Goal: Task Accomplishment & Management: Manage account settings

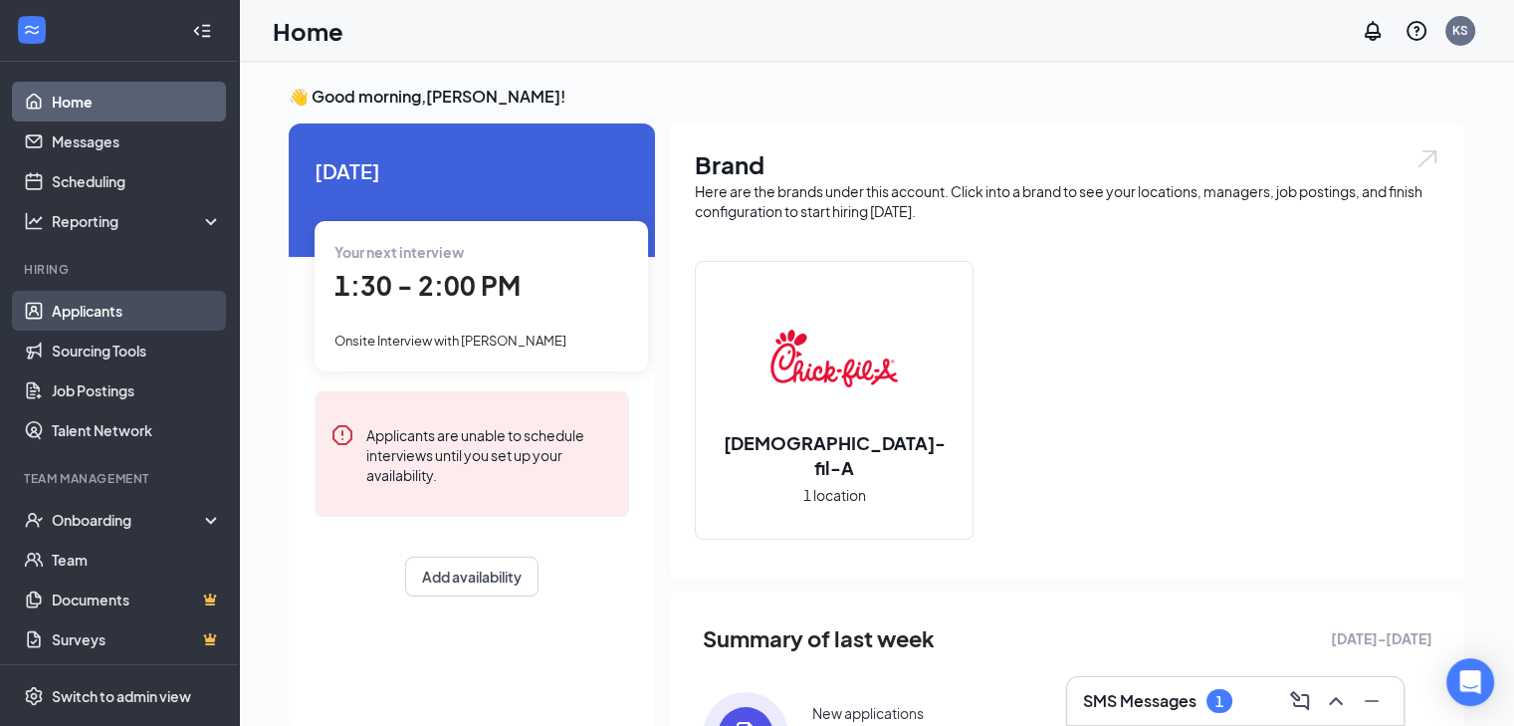
click at [132, 308] on link "Applicants" at bounding box center [137, 311] width 170 height 40
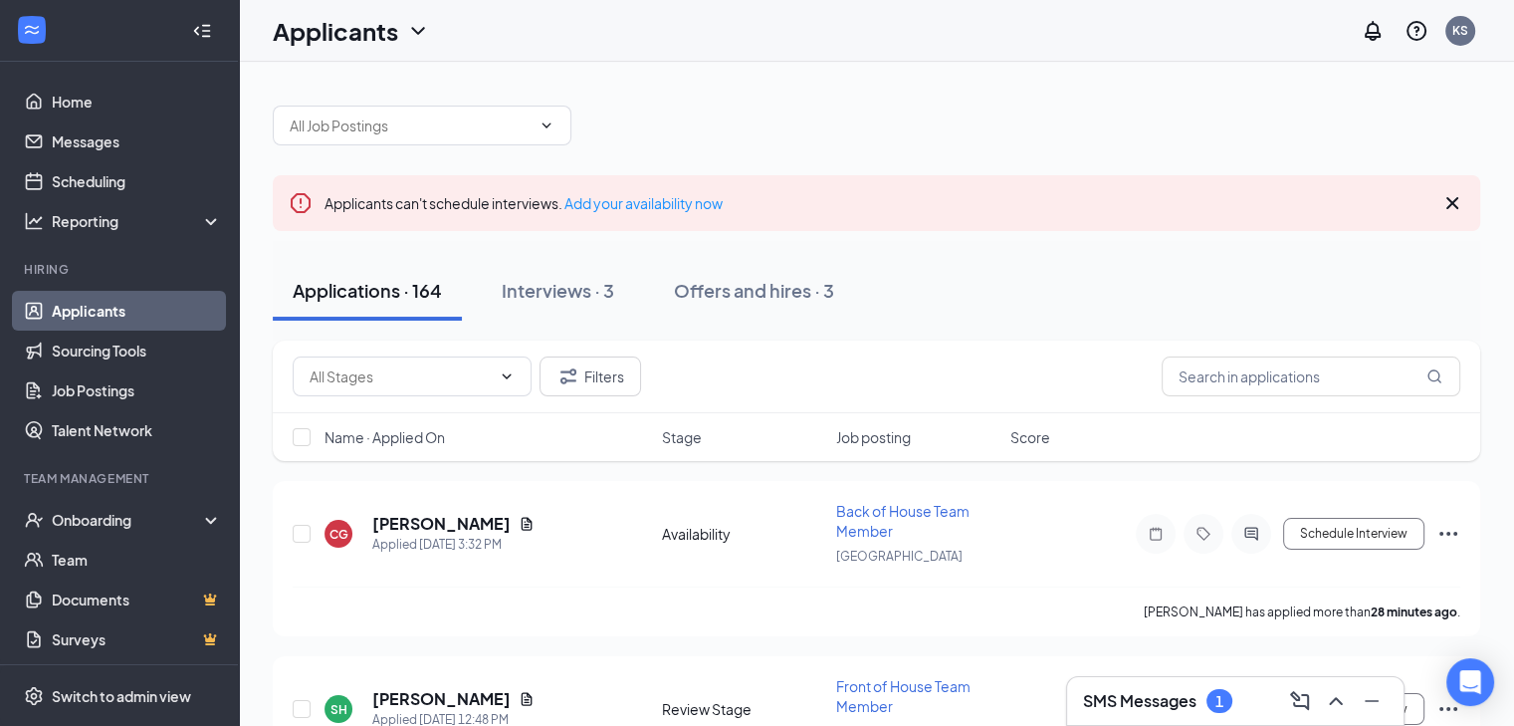
click at [1135, 698] on h3 "SMS Messages" at bounding box center [1139, 701] width 113 height 22
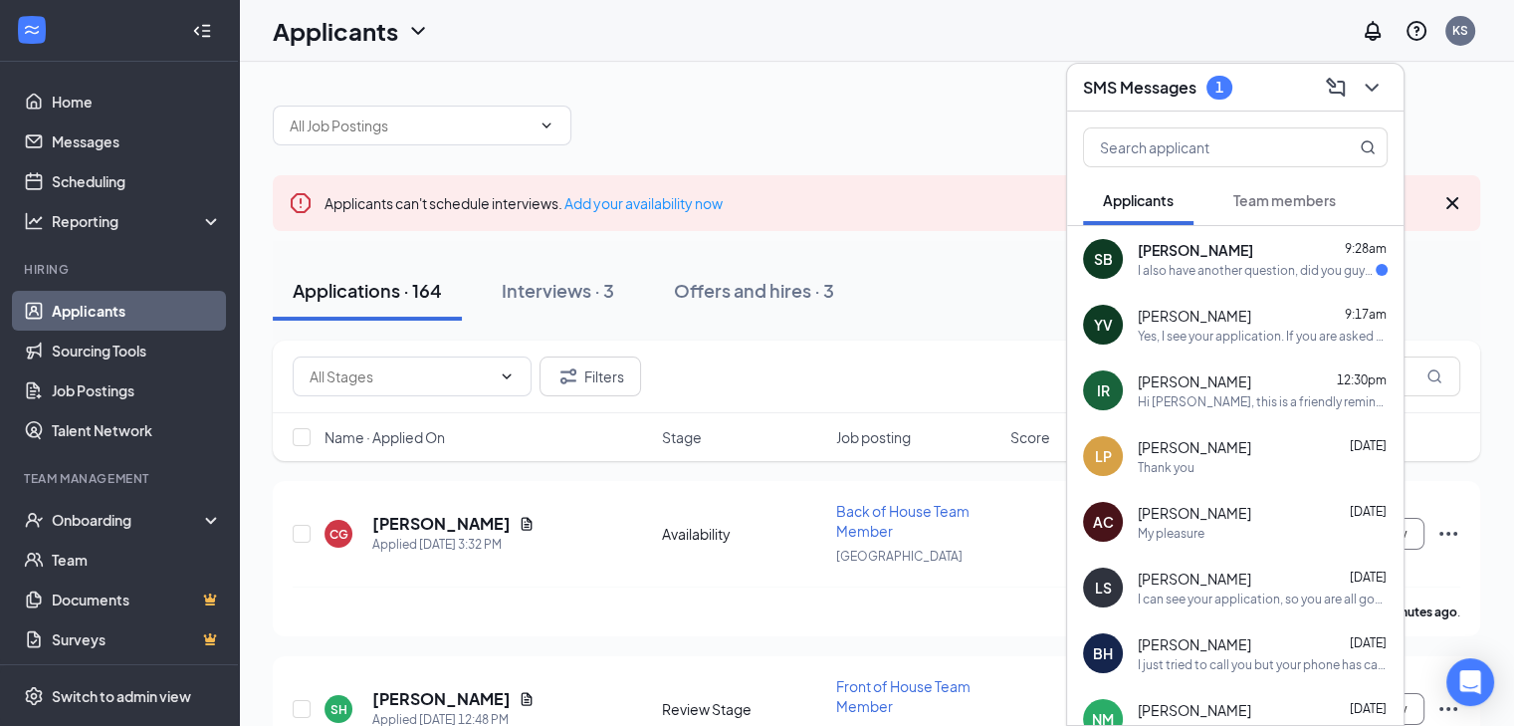
click at [1288, 266] on div "I also have another question, did you guys look over my application? my name is…" at bounding box center [1257, 270] width 238 height 17
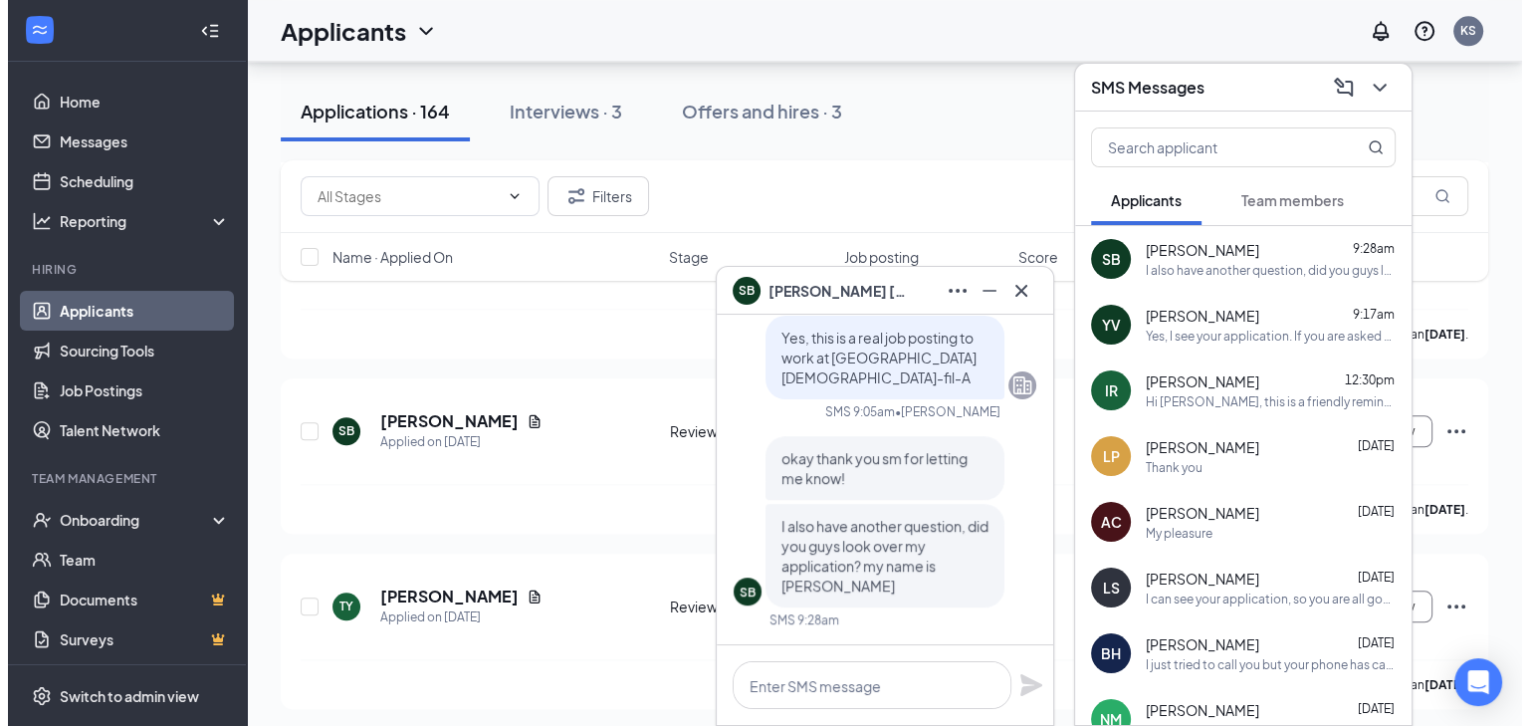
scroll to position [2206, 0]
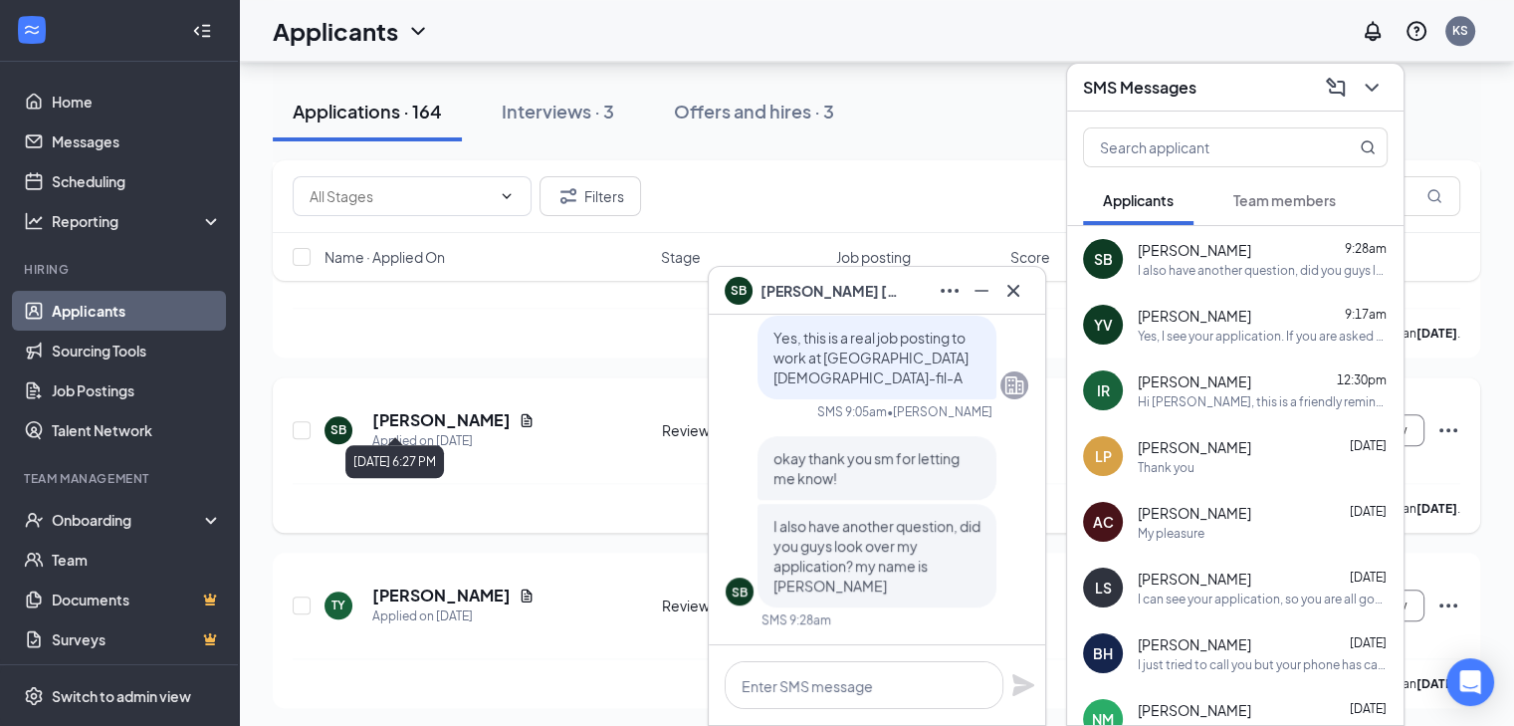
click at [419, 431] on div "Applied on [DATE]" at bounding box center [453, 441] width 162 height 20
click at [519, 412] on icon "Document" at bounding box center [527, 420] width 16 height 16
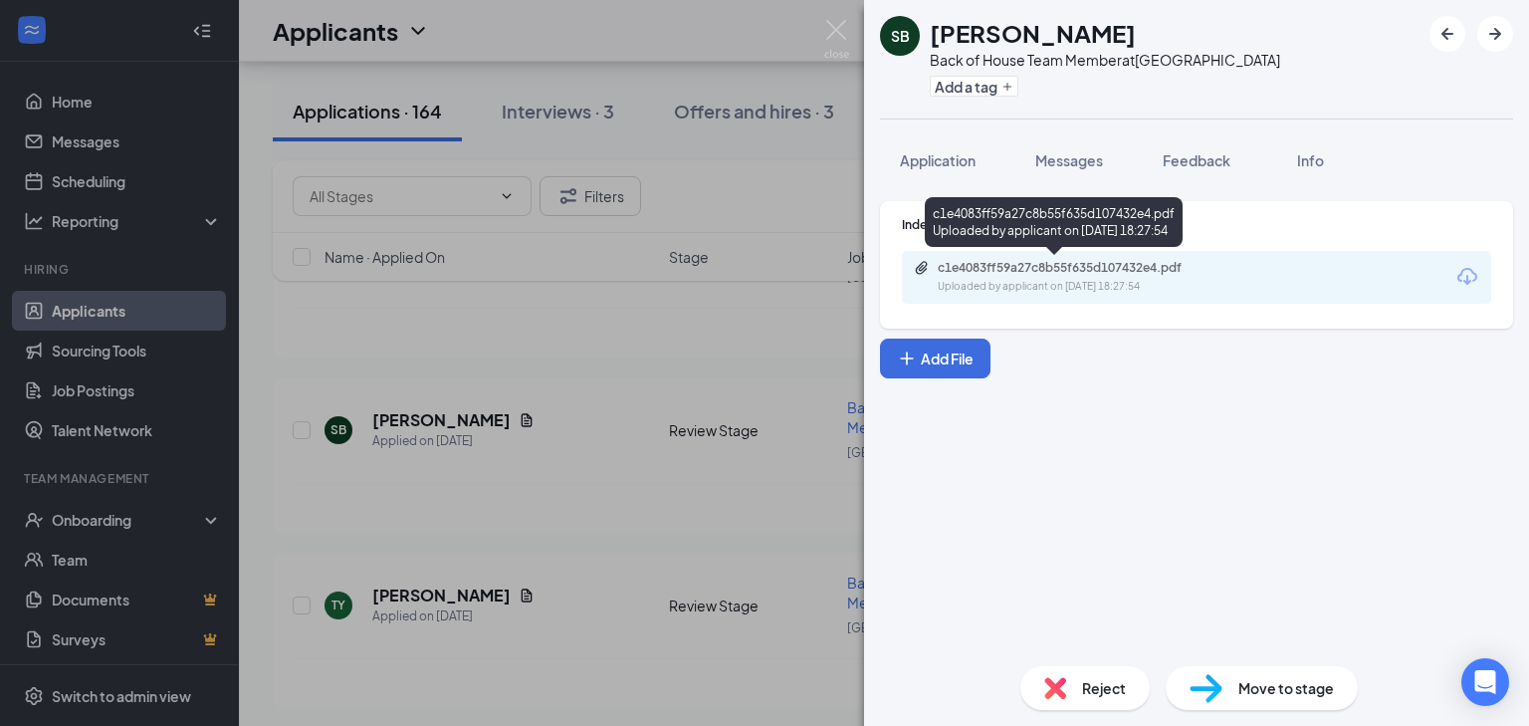
click at [1095, 269] on div "c1e4083ff59a27c8b55f635d107432e4.pdf" at bounding box center [1077, 268] width 279 height 16
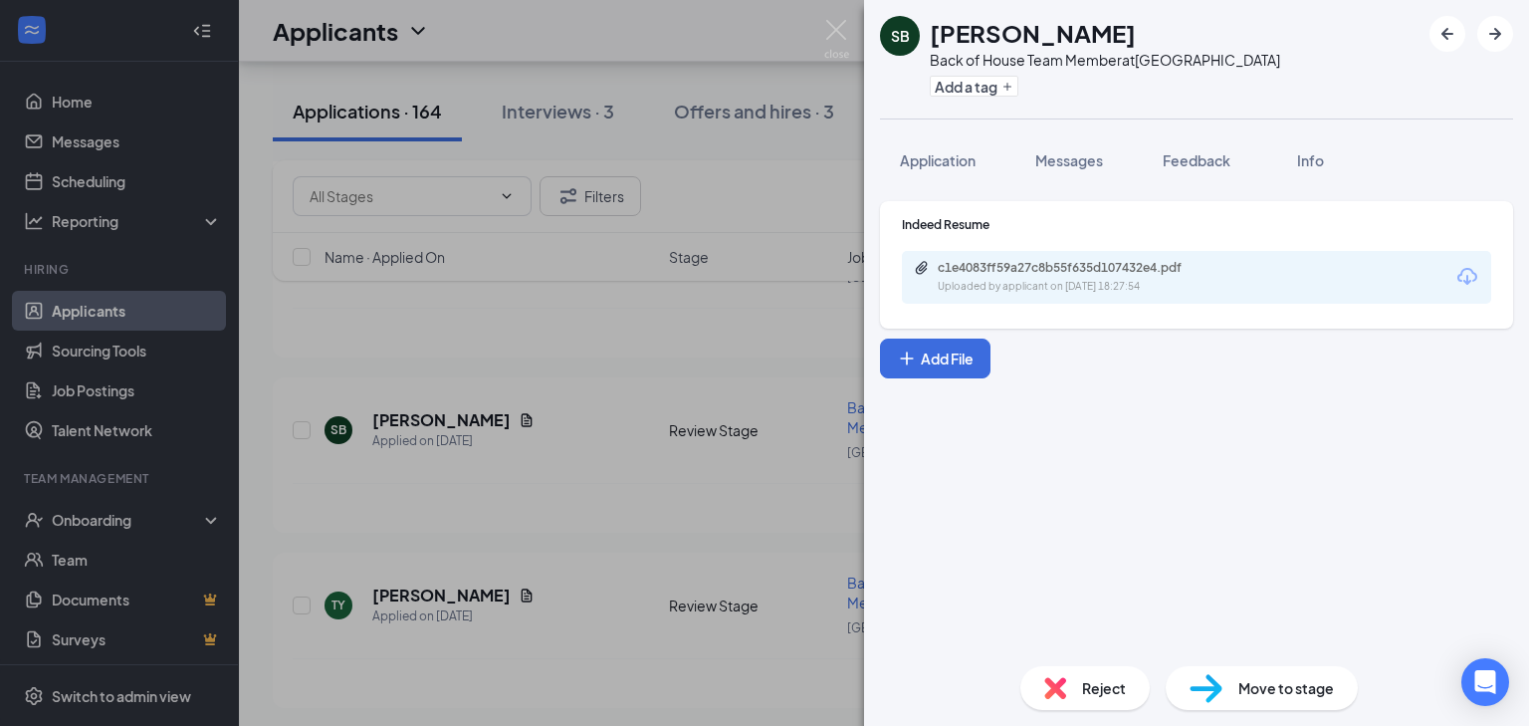
click at [425, 407] on div "SB [PERSON_NAME] Back of House Team Member at [GEOGRAPHIC_DATA] Add a tag Appli…" at bounding box center [764, 363] width 1529 height 726
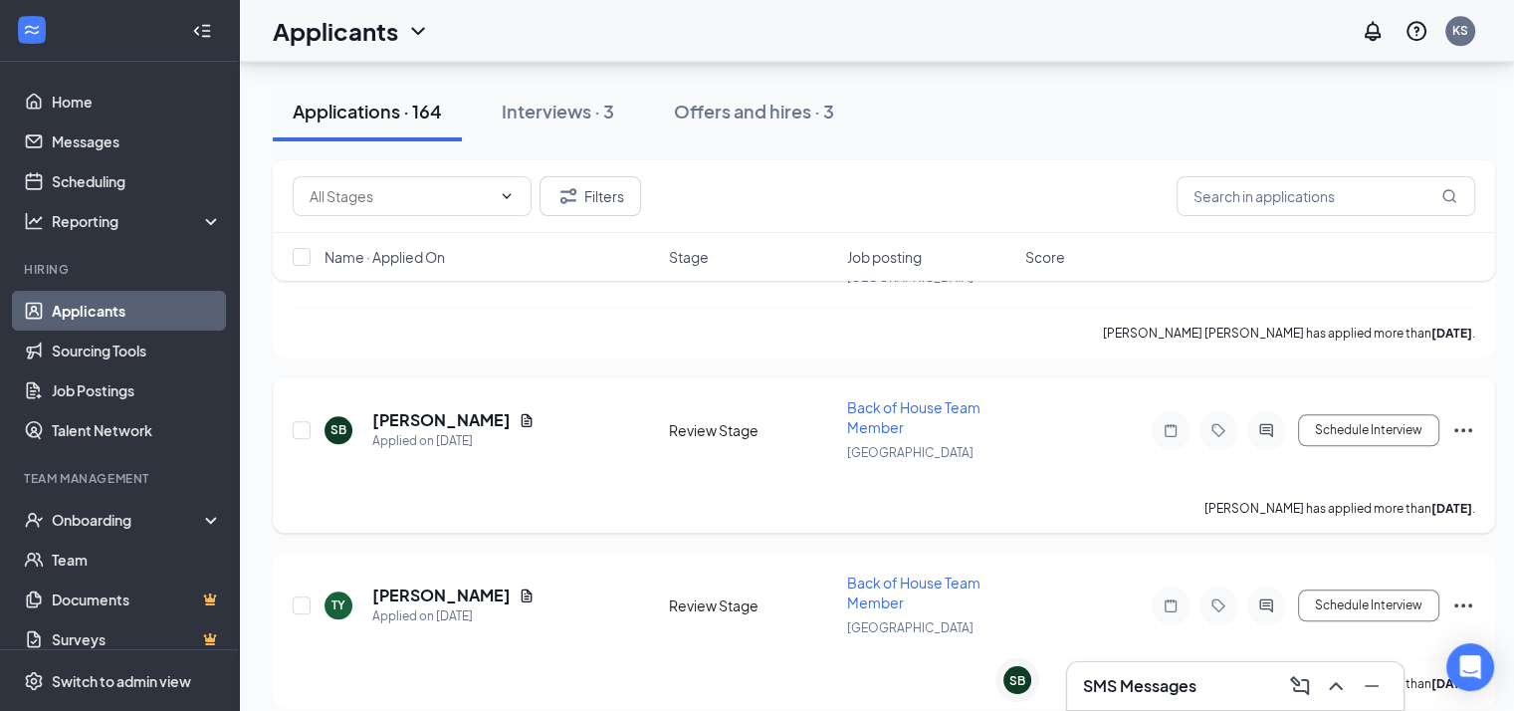
click at [430, 431] on div "Applied on [DATE]" at bounding box center [453, 441] width 162 height 20
click at [439, 409] on h5 "[PERSON_NAME]" at bounding box center [441, 420] width 138 height 22
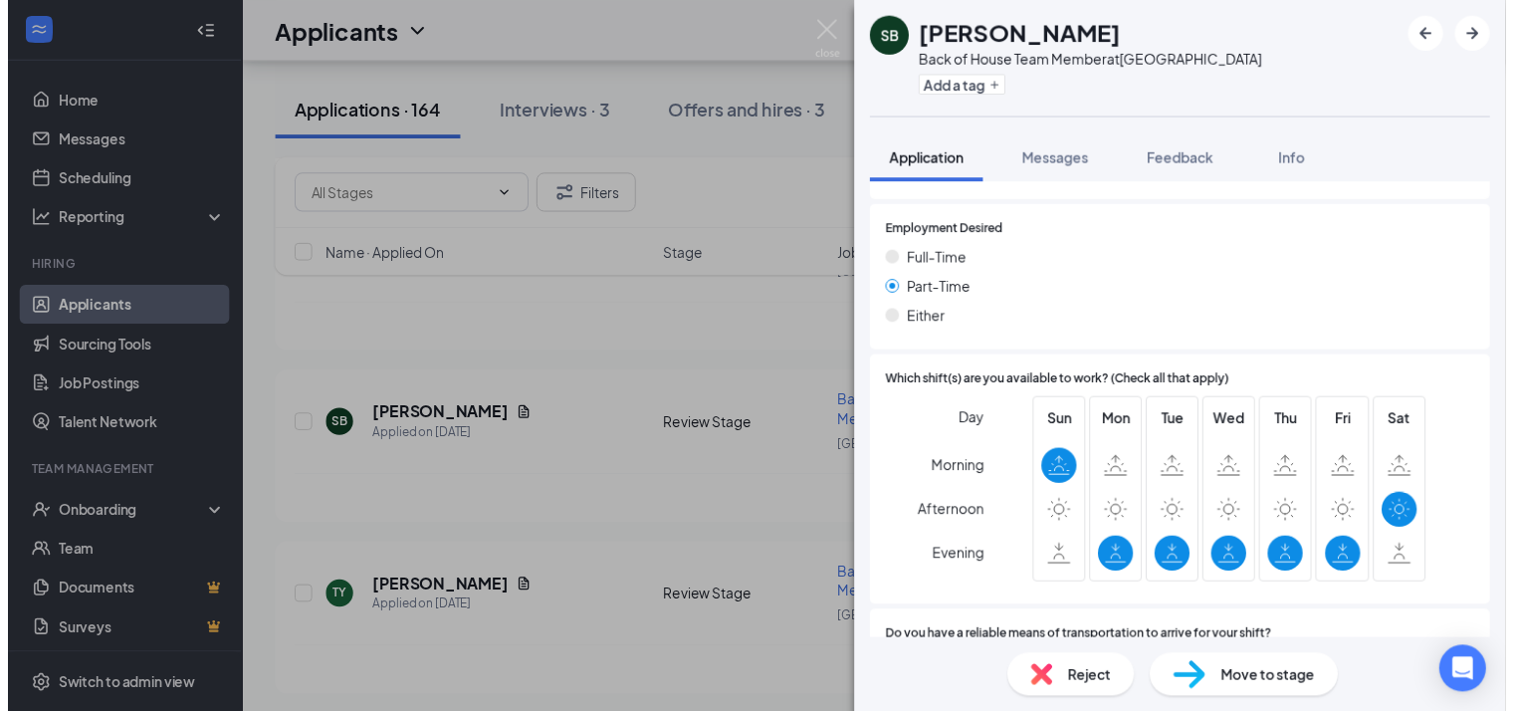
scroll to position [1036, 0]
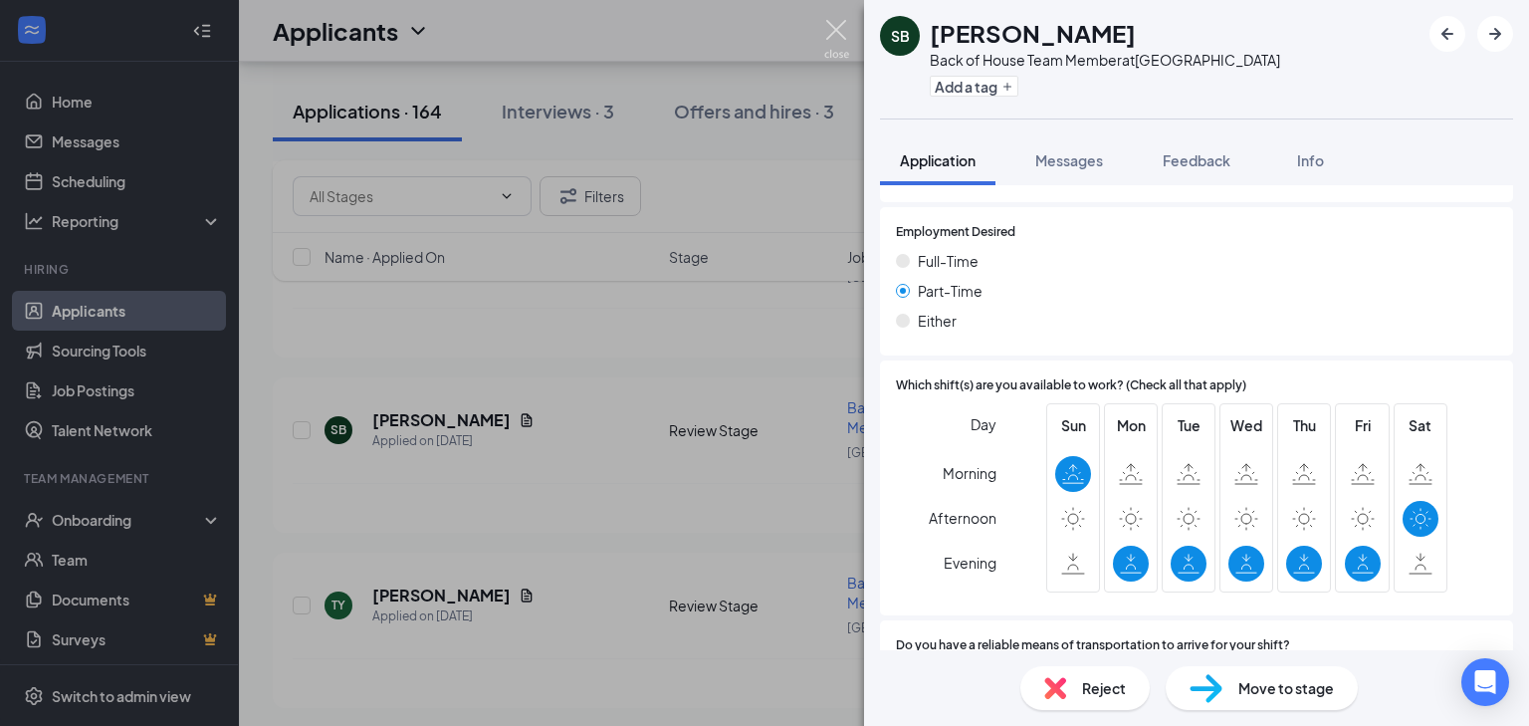
click at [836, 26] on img at bounding box center [836, 39] width 25 height 39
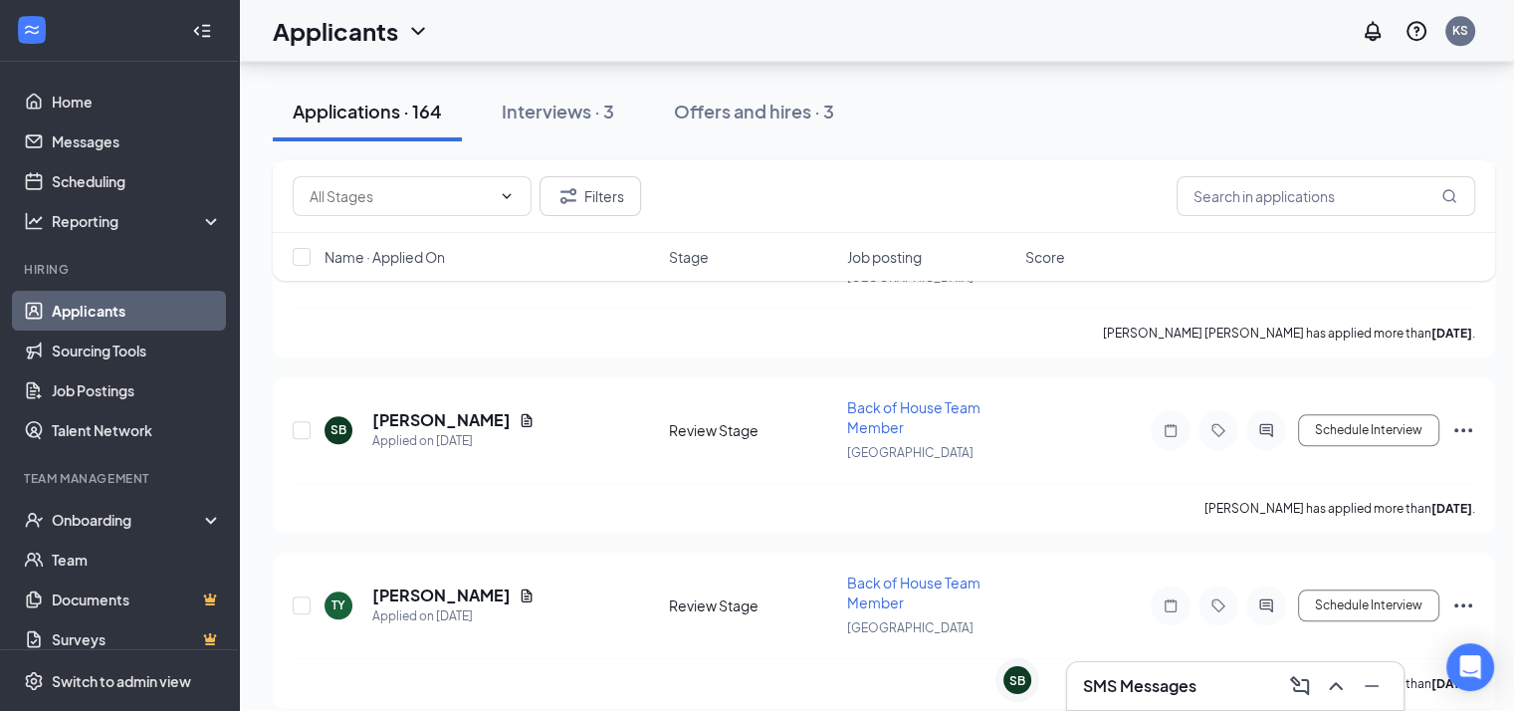
click at [1146, 683] on h3 "SMS Messages" at bounding box center [1139, 686] width 113 height 22
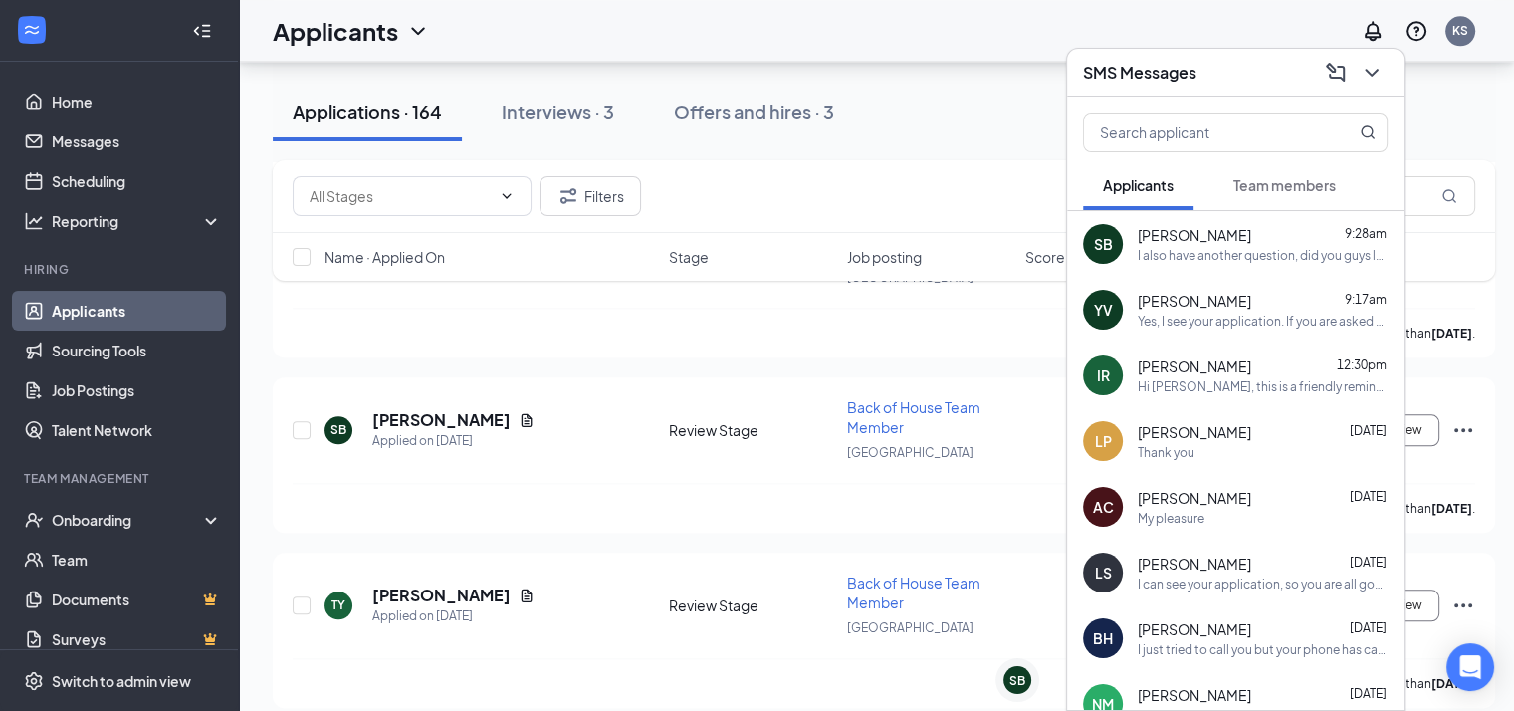
click at [1186, 236] on span "[PERSON_NAME]" at bounding box center [1194, 235] width 113 height 20
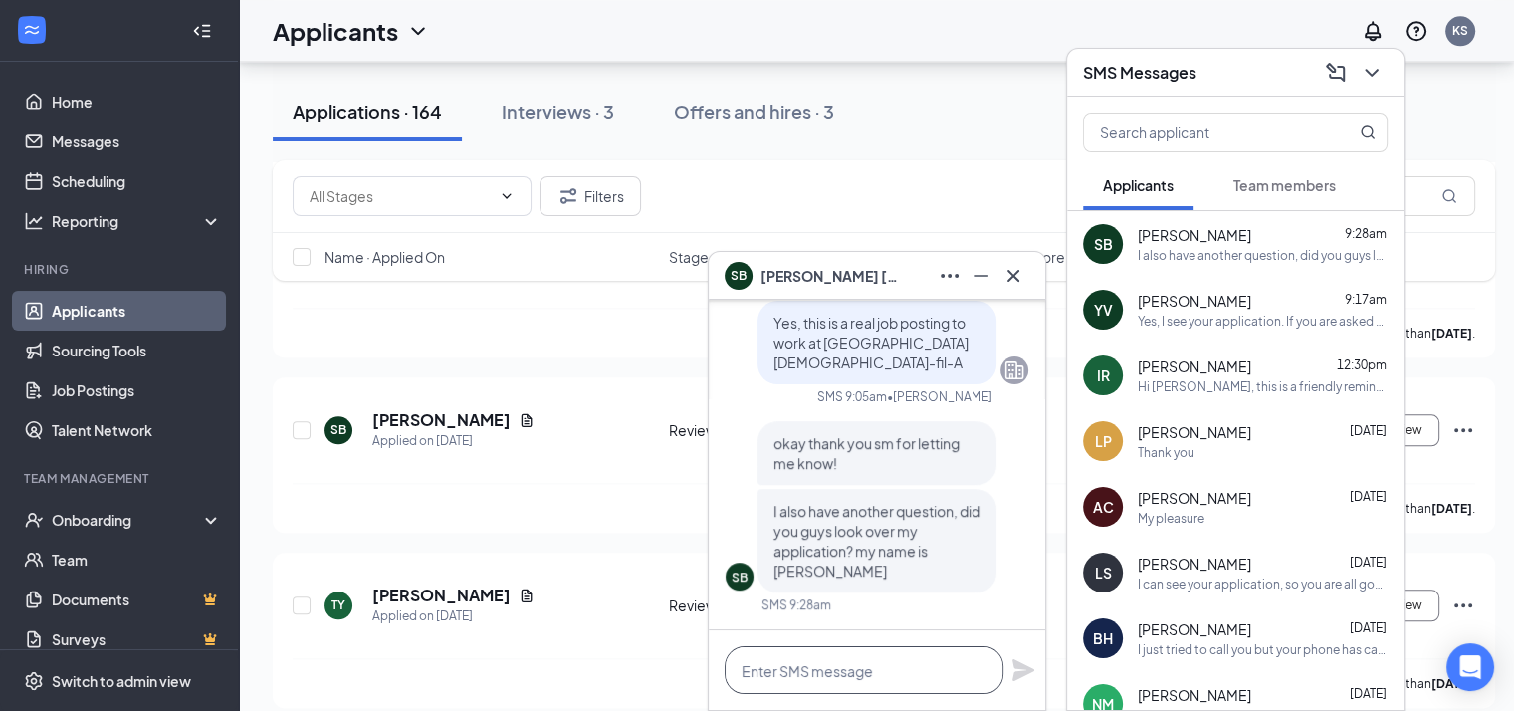
click at [791, 660] on textarea at bounding box center [864, 670] width 279 height 48
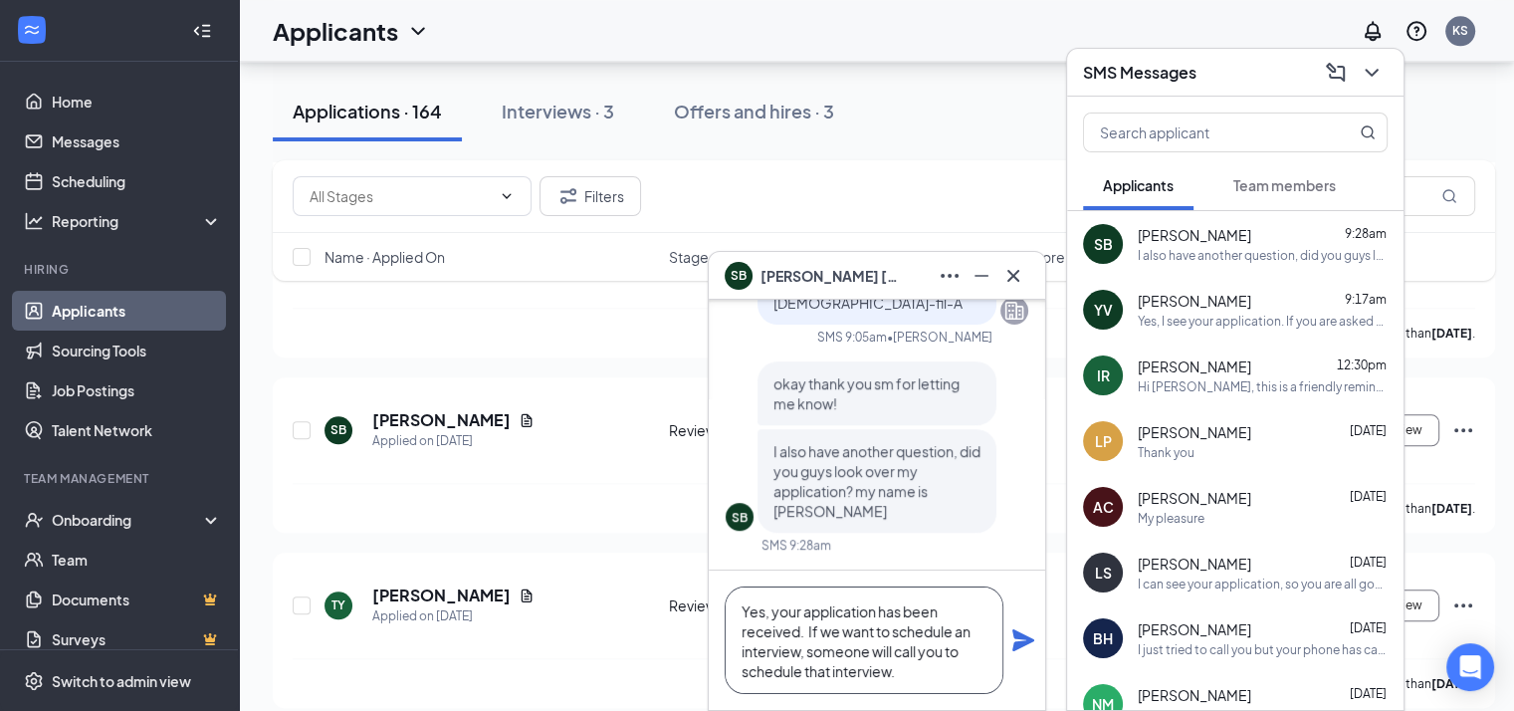
scroll to position [1, 0]
click at [928, 670] on textarea "Yes, your application has been received. If we want to schedule an interview, s…" at bounding box center [864, 640] width 279 height 108
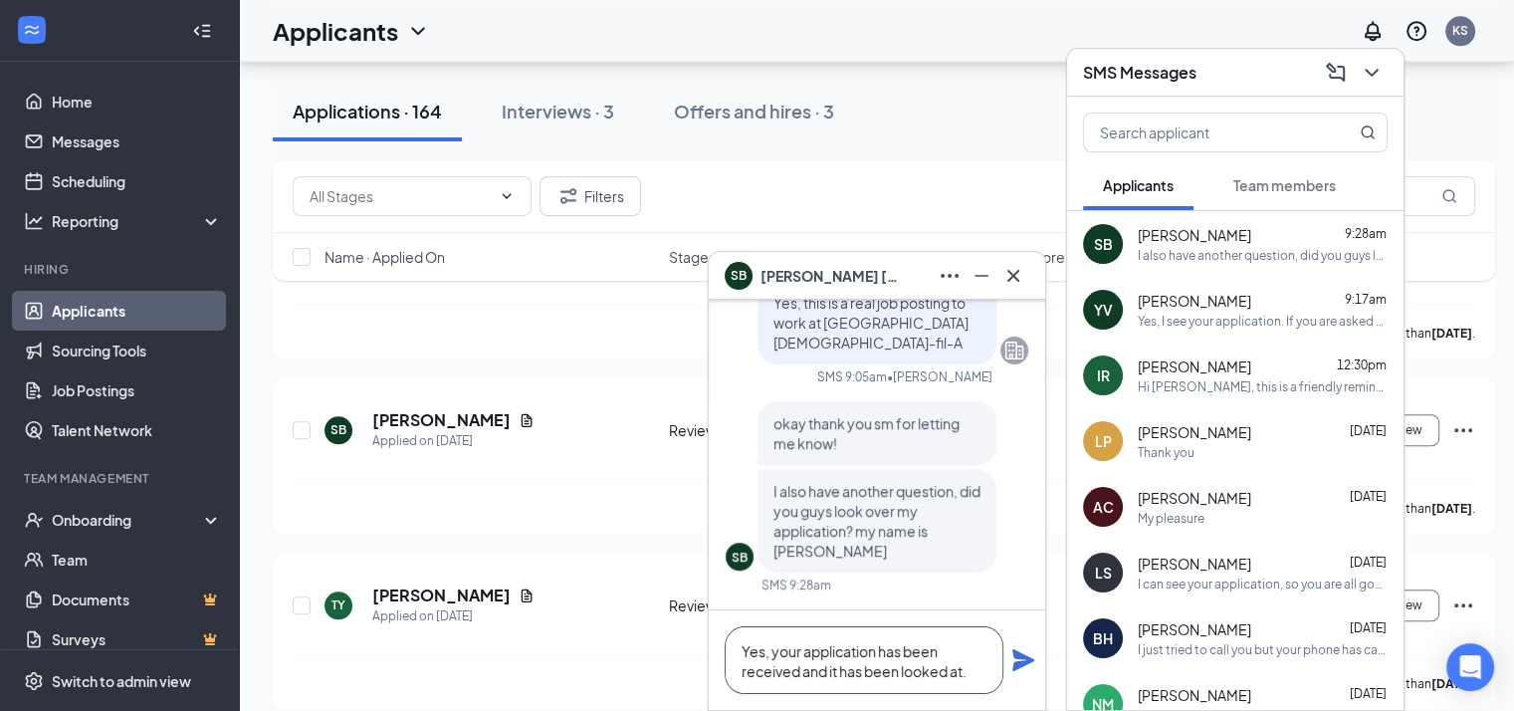
type textarea "Yes, your application has been received and it has been looked at."
click at [1024, 666] on icon "Plane" at bounding box center [1023, 660] width 24 height 24
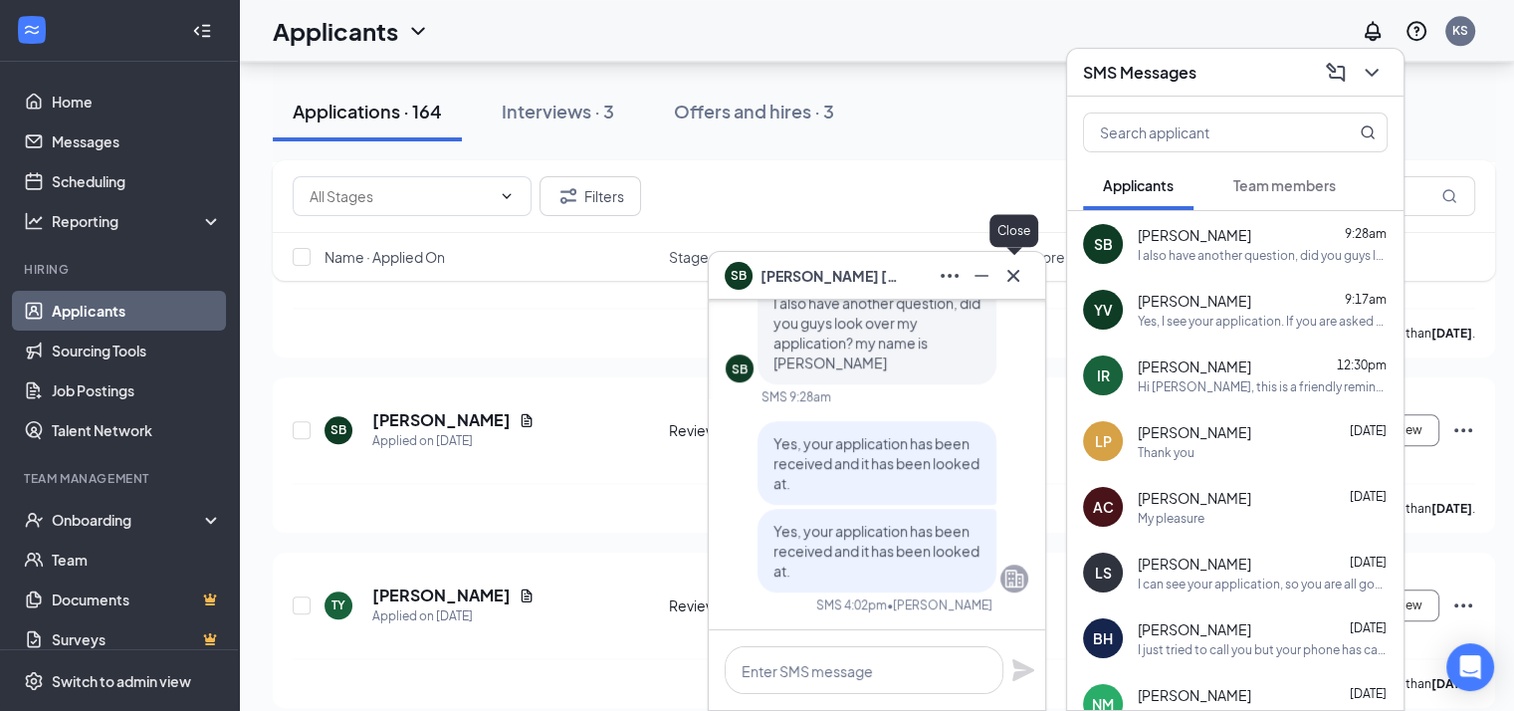
click at [1011, 273] on icon "Cross" at bounding box center [1013, 275] width 12 height 12
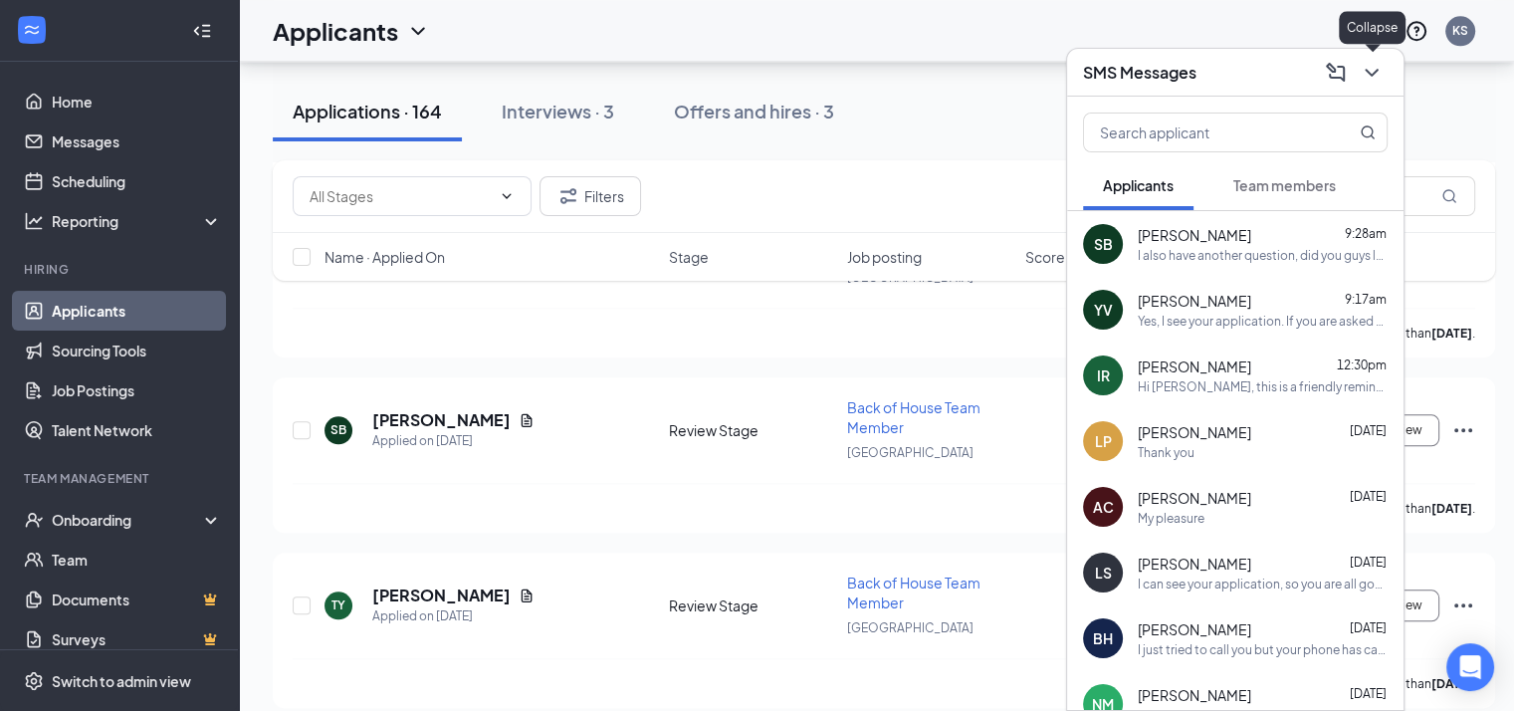
click at [1370, 65] on icon "ChevronDown" at bounding box center [1372, 73] width 24 height 24
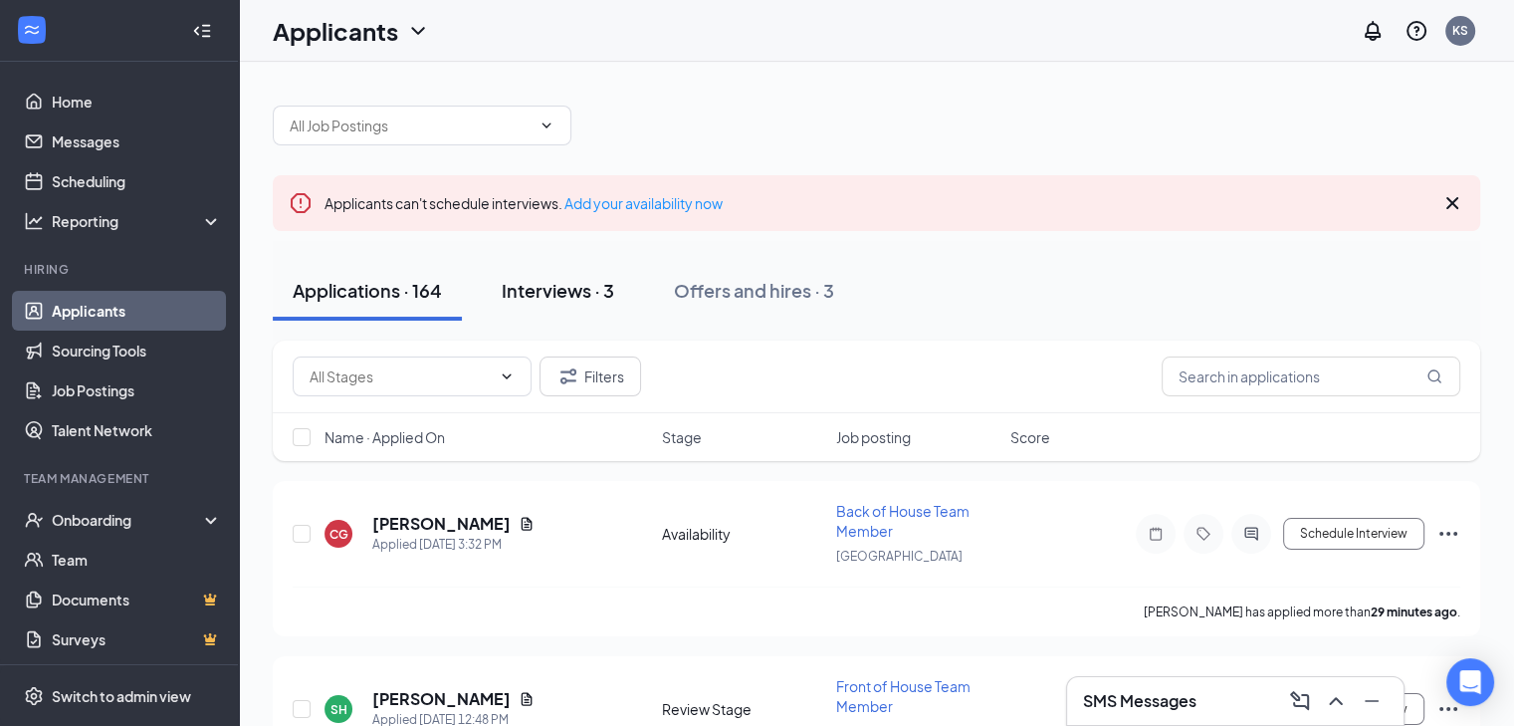
click at [553, 287] on div "Interviews · 3" at bounding box center [558, 290] width 112 height 25
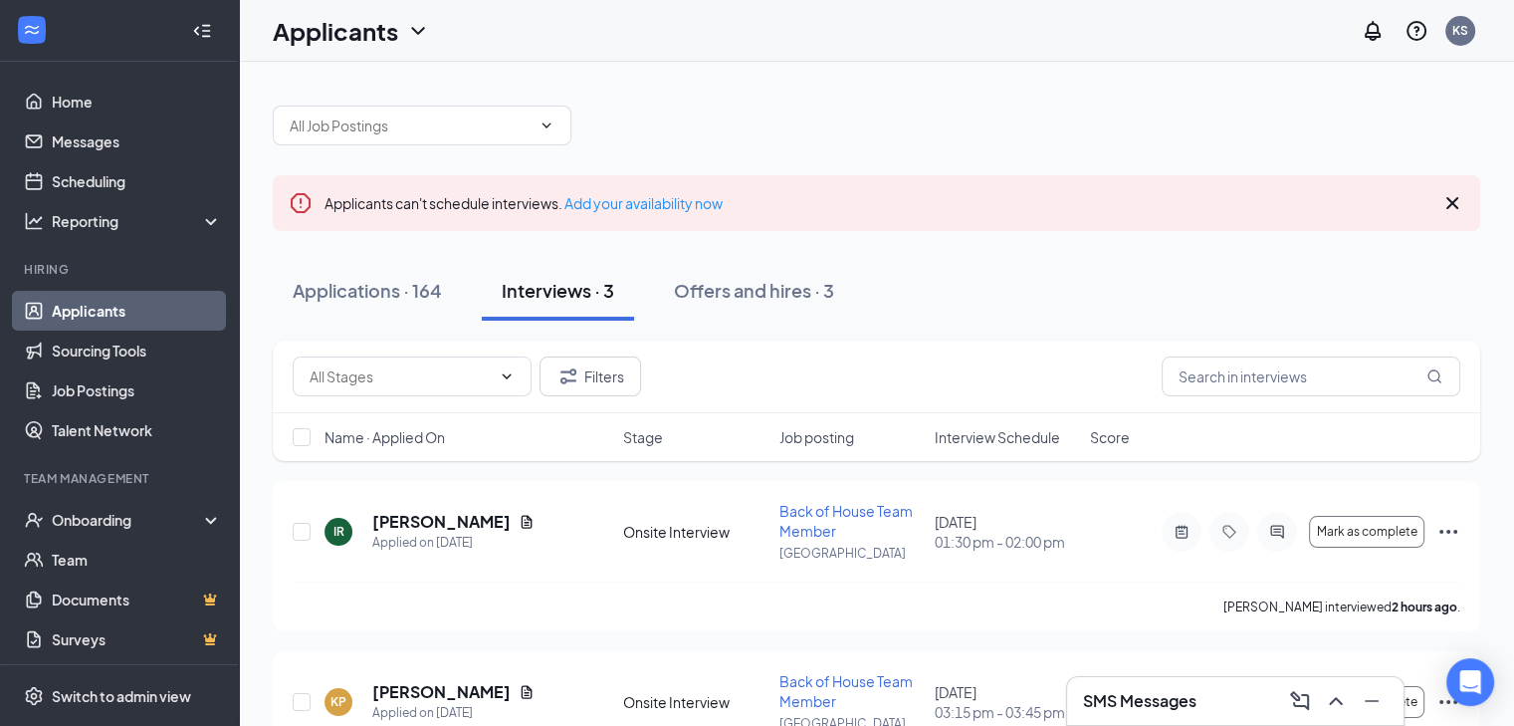
click at [554, 289] on div "Interviews · 3" at bounding box center [558, 290] width 112 height 25
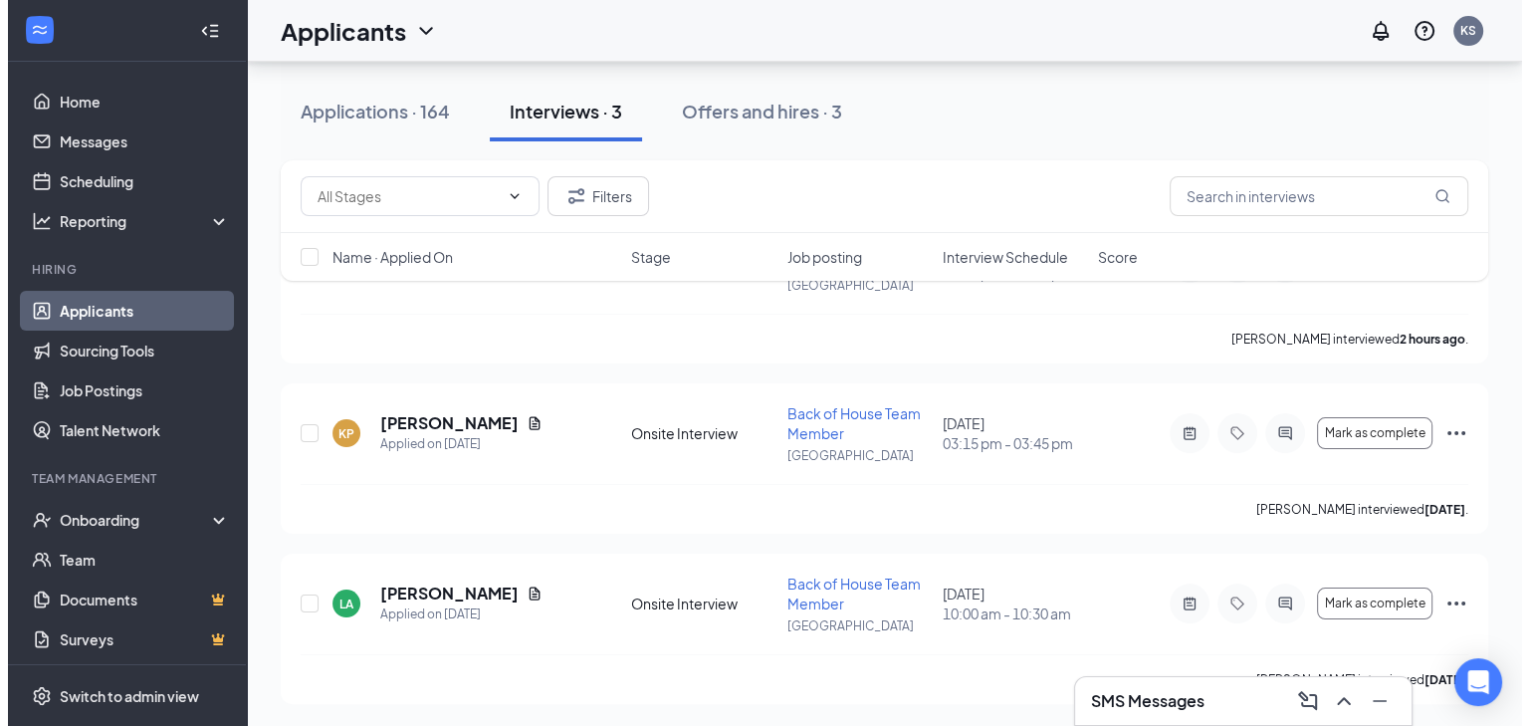
scroll to position [267, 0]
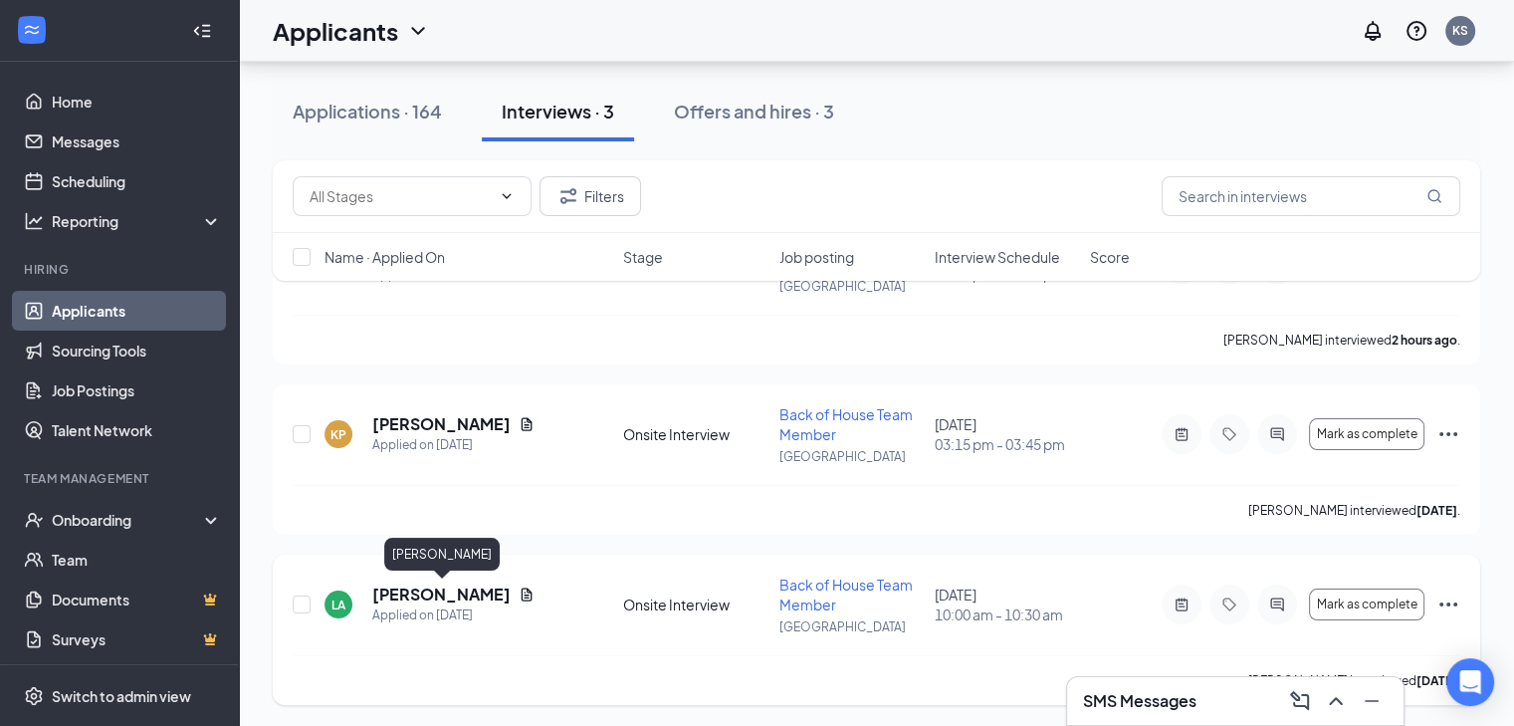
click at [468, 584] on h5 "[PERSON_NAME]" at bounding box center [441, 594] width 138 height 22
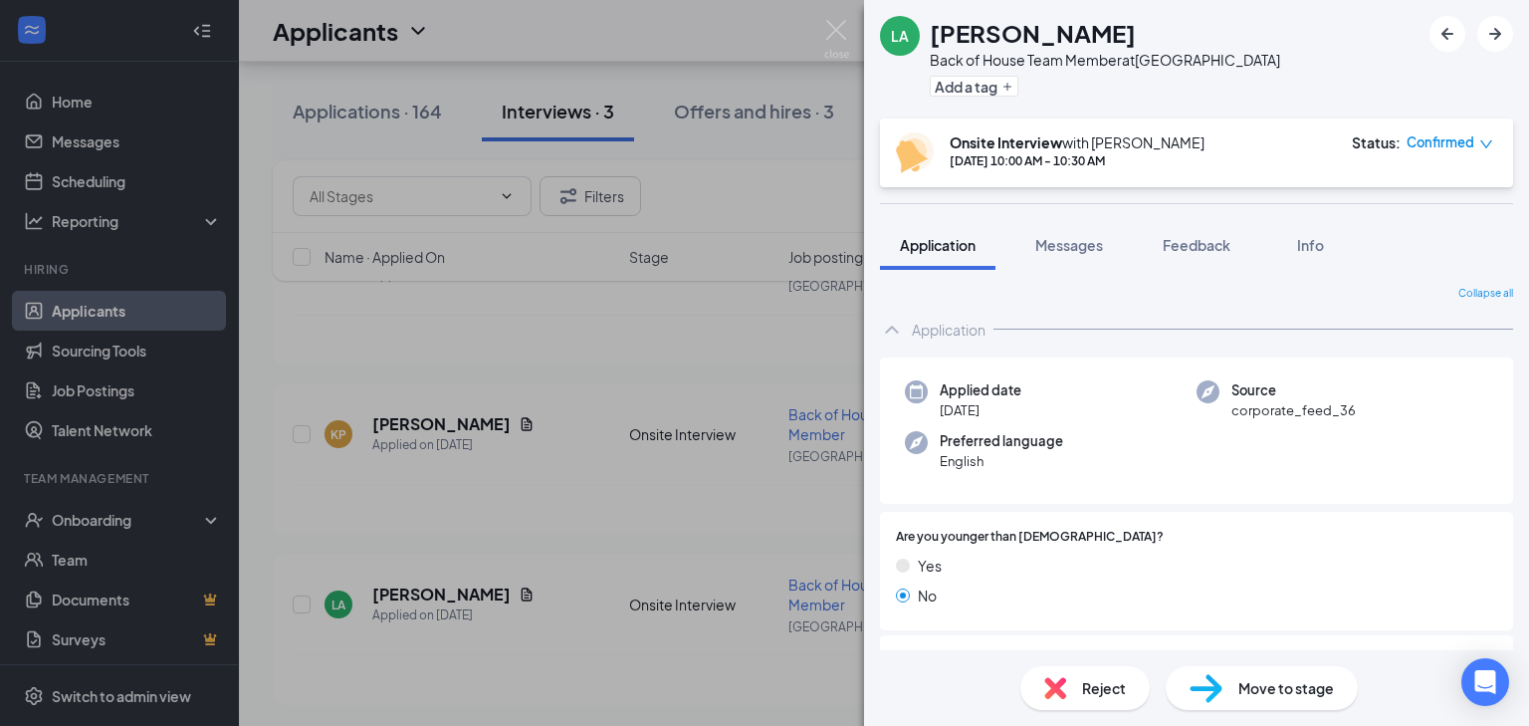
click at [1085, 686] on span "Reject" at bounding box center [1104, 688] width 44 height 22
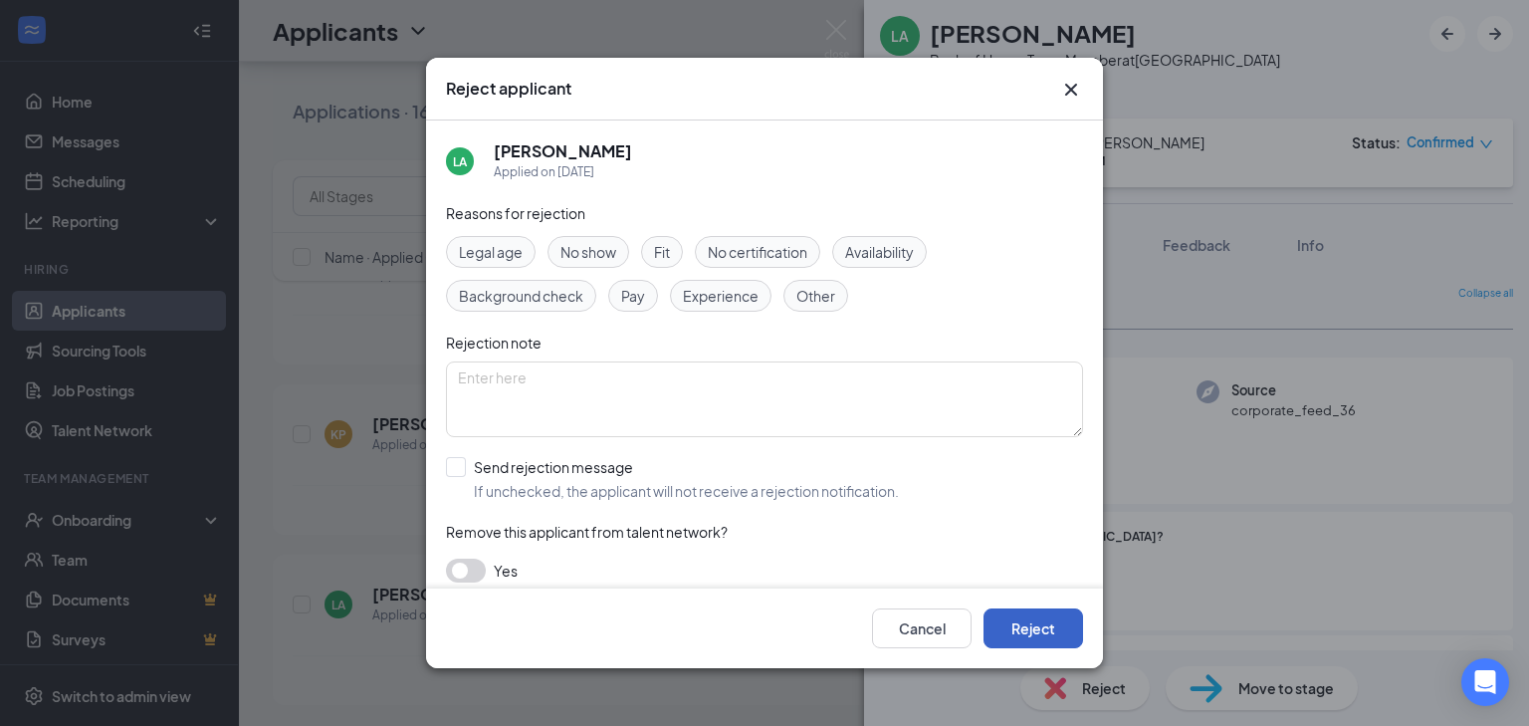
click at [1021, 622] on button "Reject" at bounding box center [1034, 628] width 100 height 40
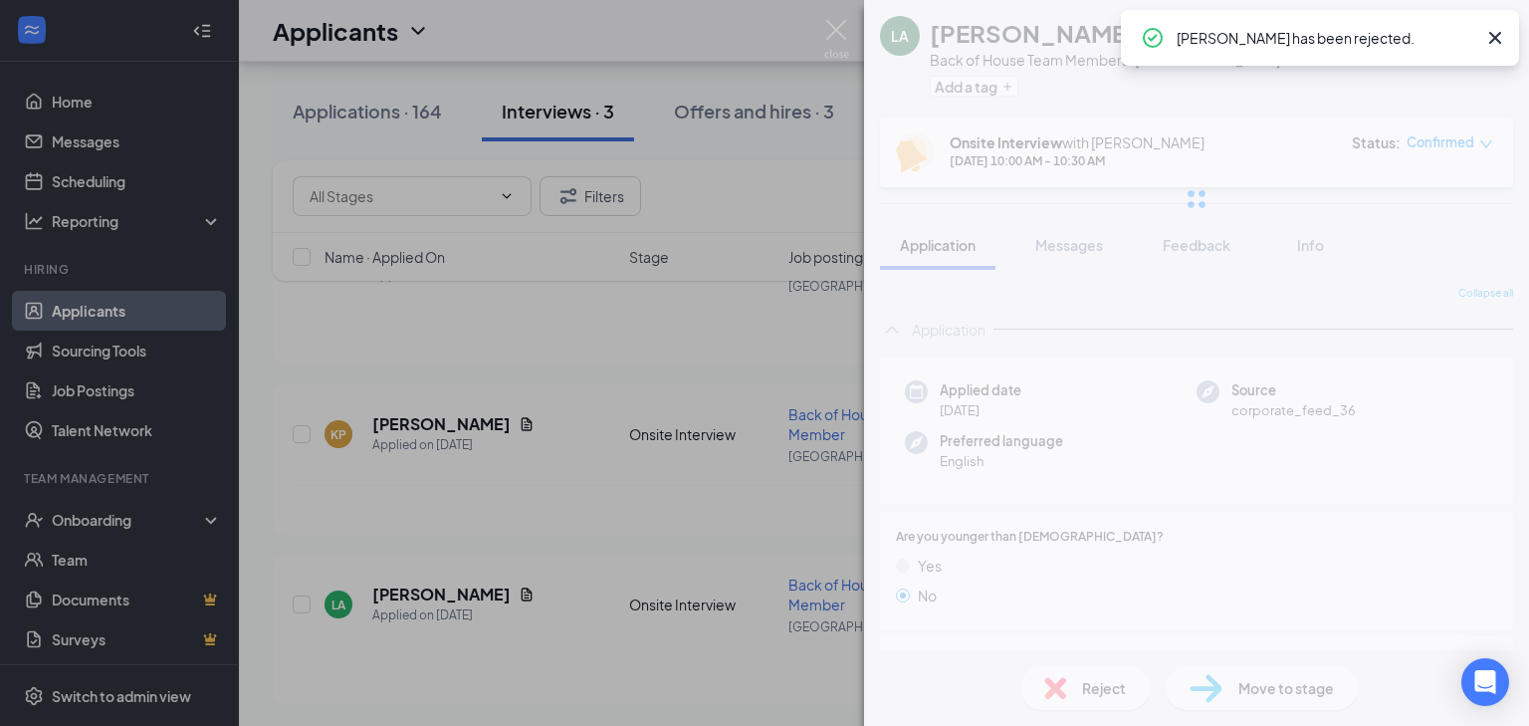
scroll to position [98, 0]
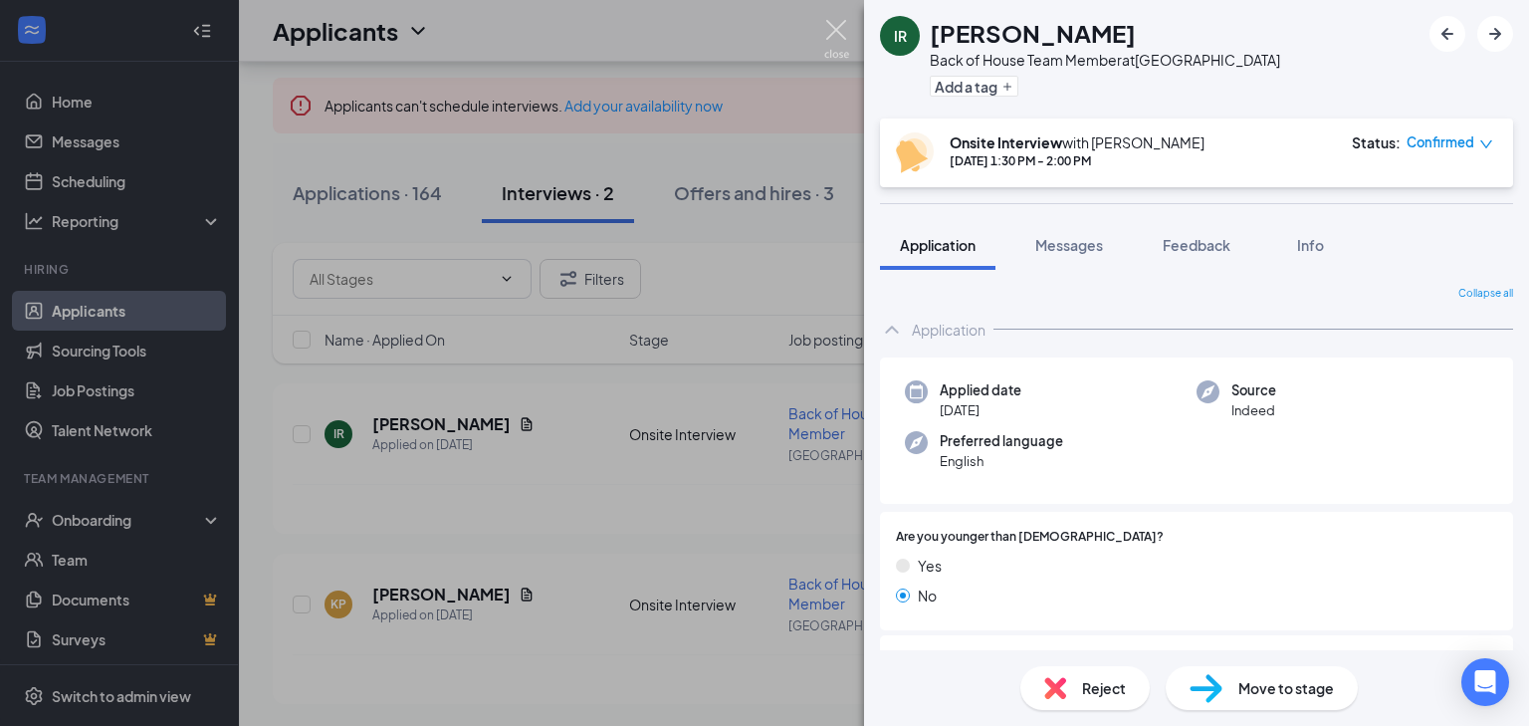
click at [842, 35] on img at bounding box center [836, 39] width 25 height 39
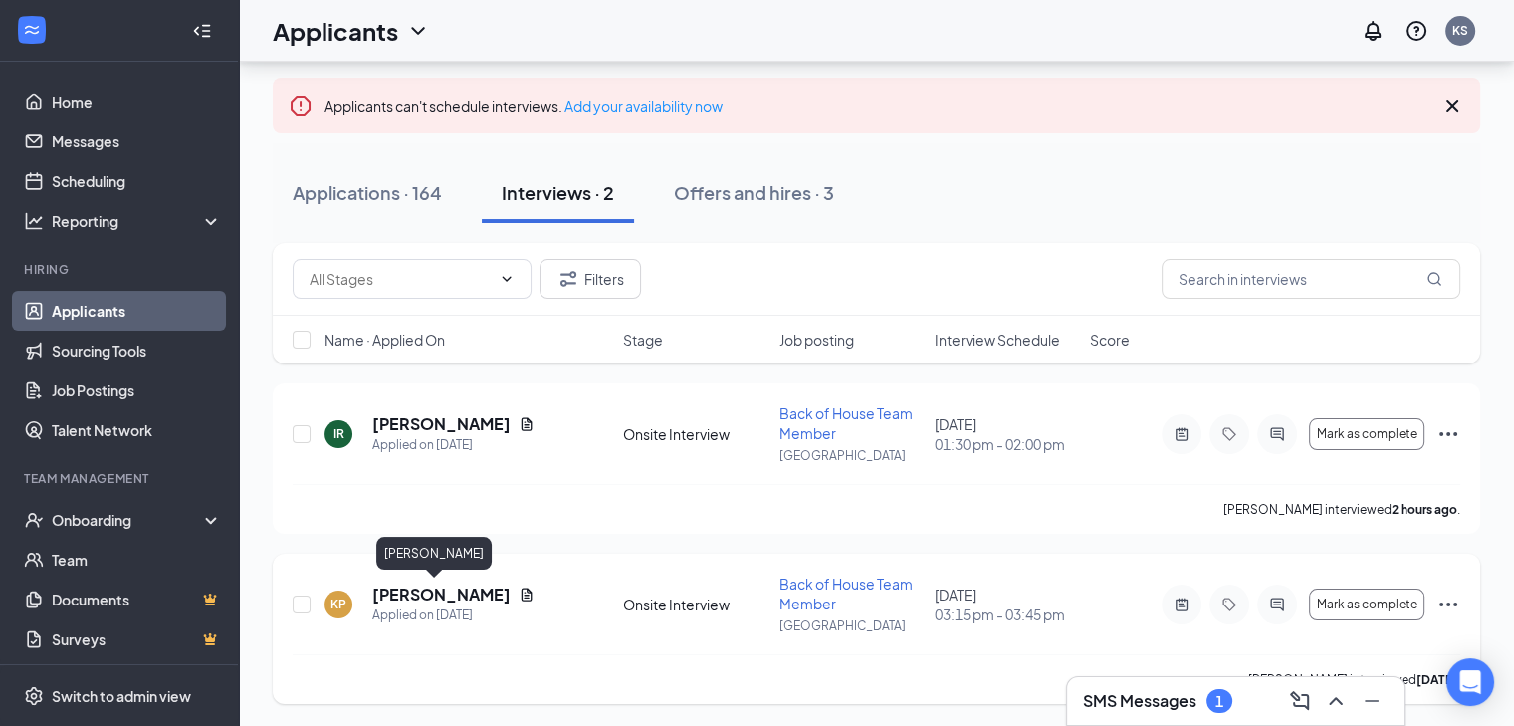
click at [430, 588] on h5 "[PERSON_NAME]" at bounding box center [441, 594] width 138 height 22
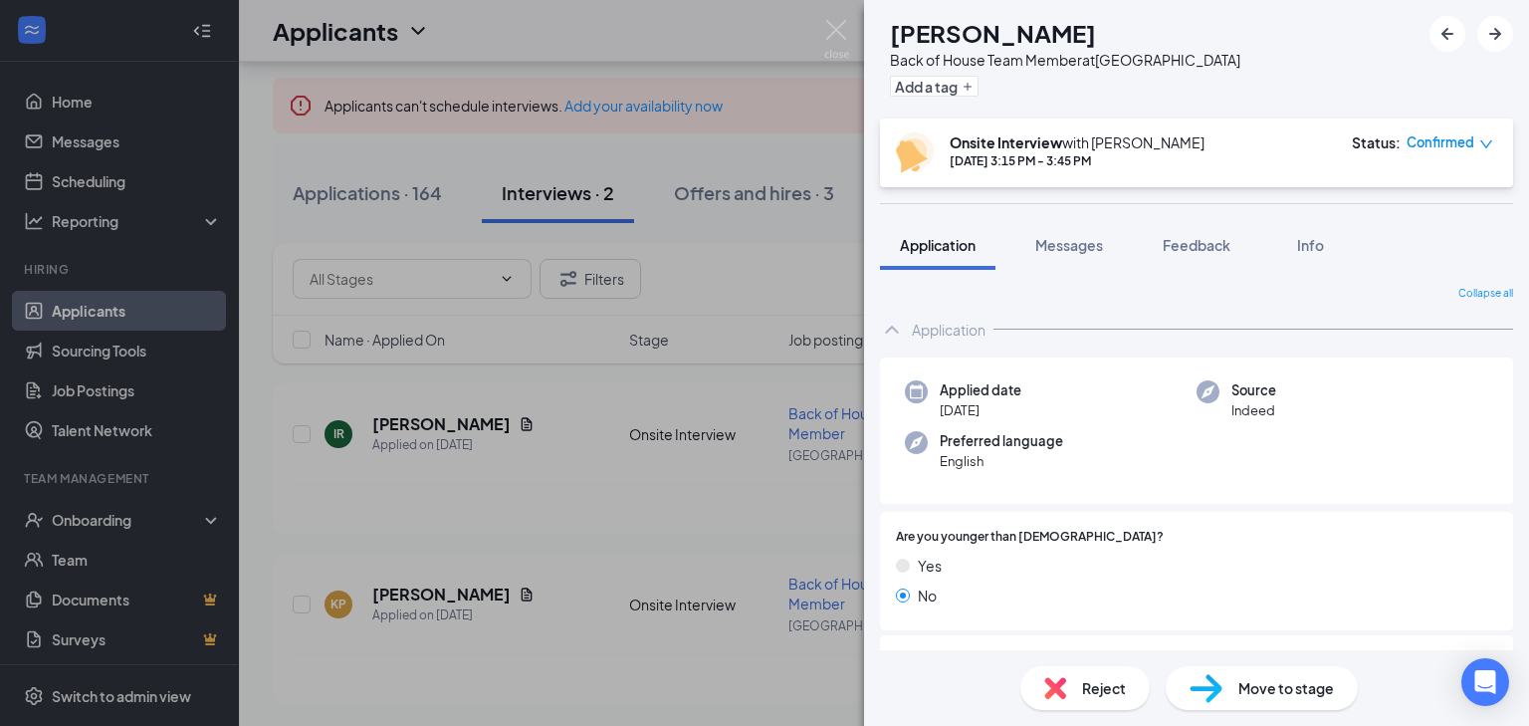
click at [1059, 685] on img at bounding box center [1055, 688] width 22 height 22
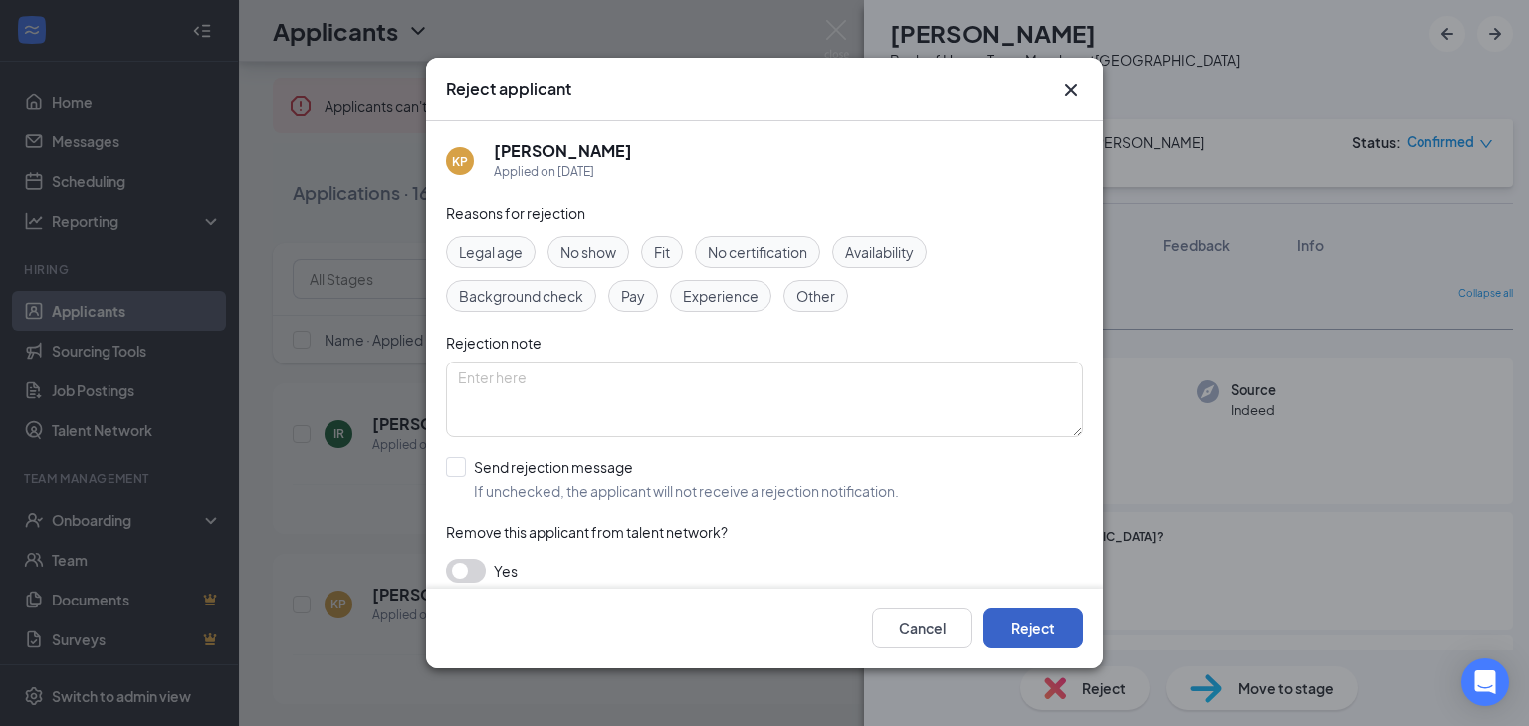
click at [1028, 626] on button "Reject" at bounding box center [1034, 628] width 100 height 40
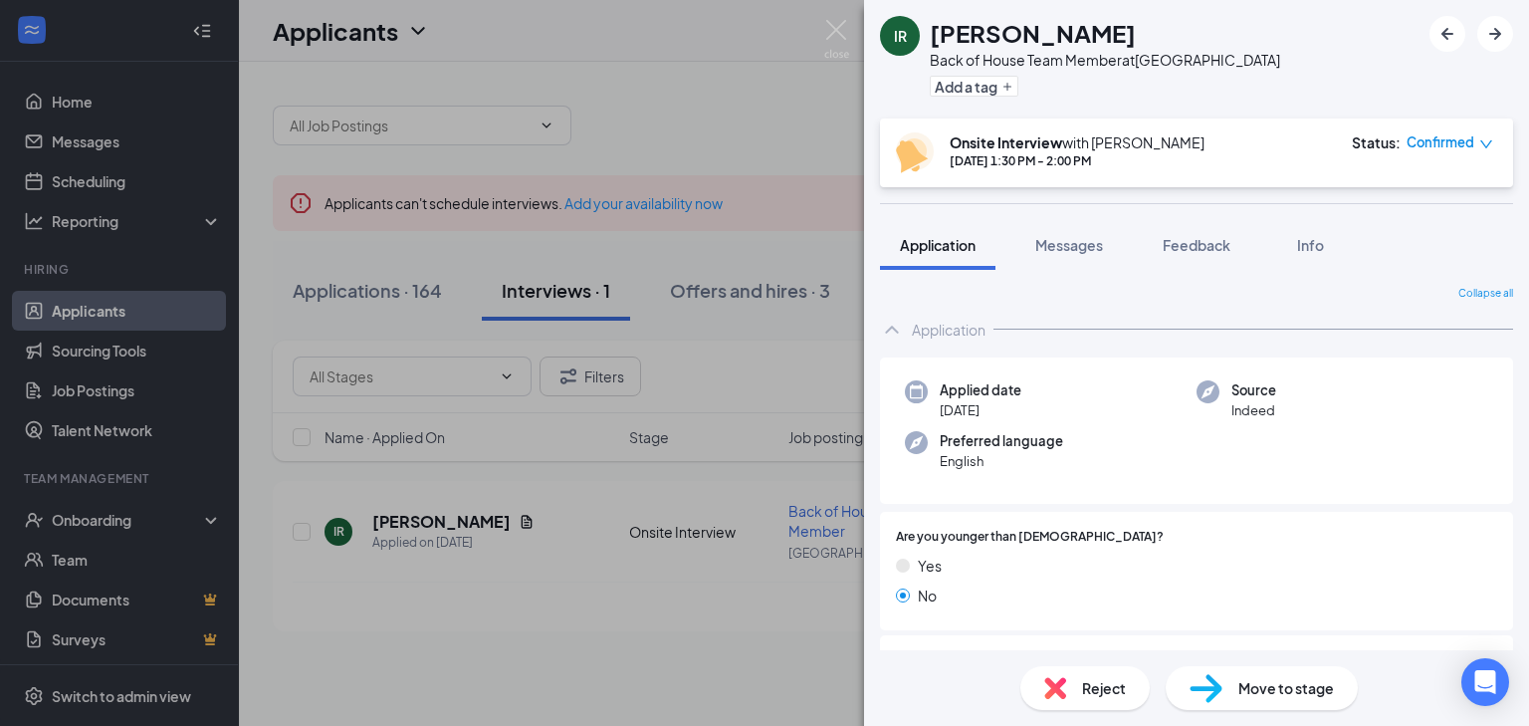
click at [1272, 689] on span "Move to stage" at bounding box center [1286, 688] width 96 height 22
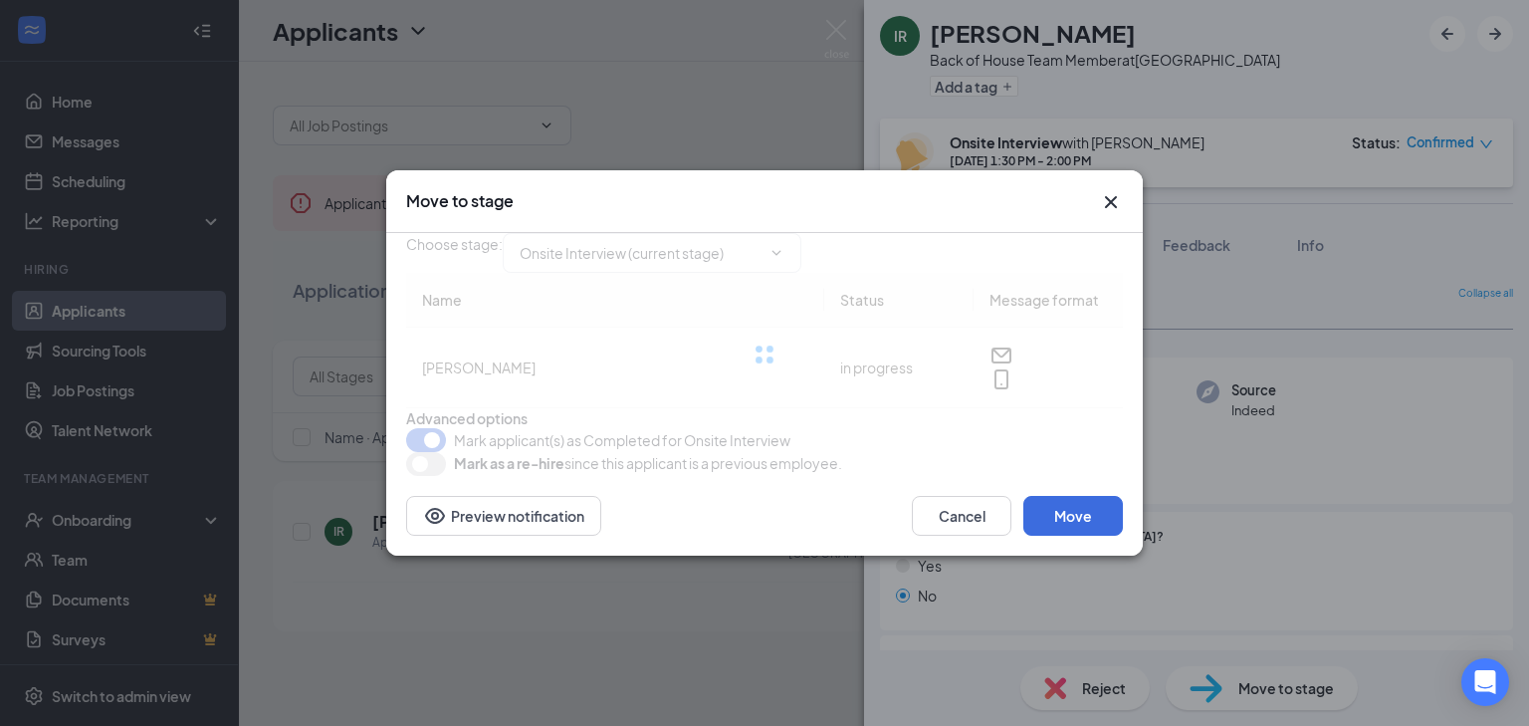
type input "Hiring Complete (final stage)"
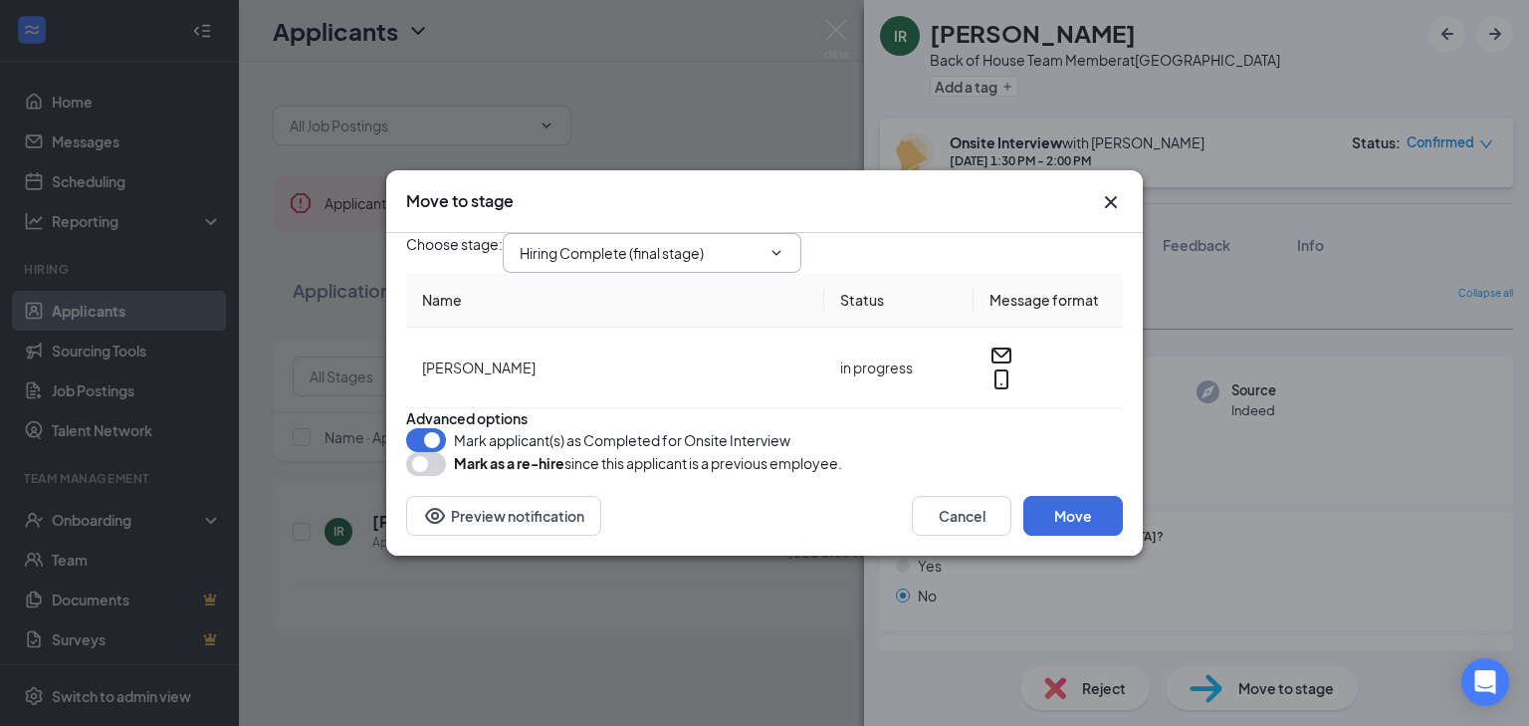
click at [743, 242] on input "Hiring Complete (final stage)" at bounding box center [640, 253] width 241 height 22
click at [831, 556] on div "Cancel Move Preview notification" at bounding box center [764, 516] width 757 height 80
click at [1070, 536] on button "Move" at bounding box center [1073, 516] width 100 height 40
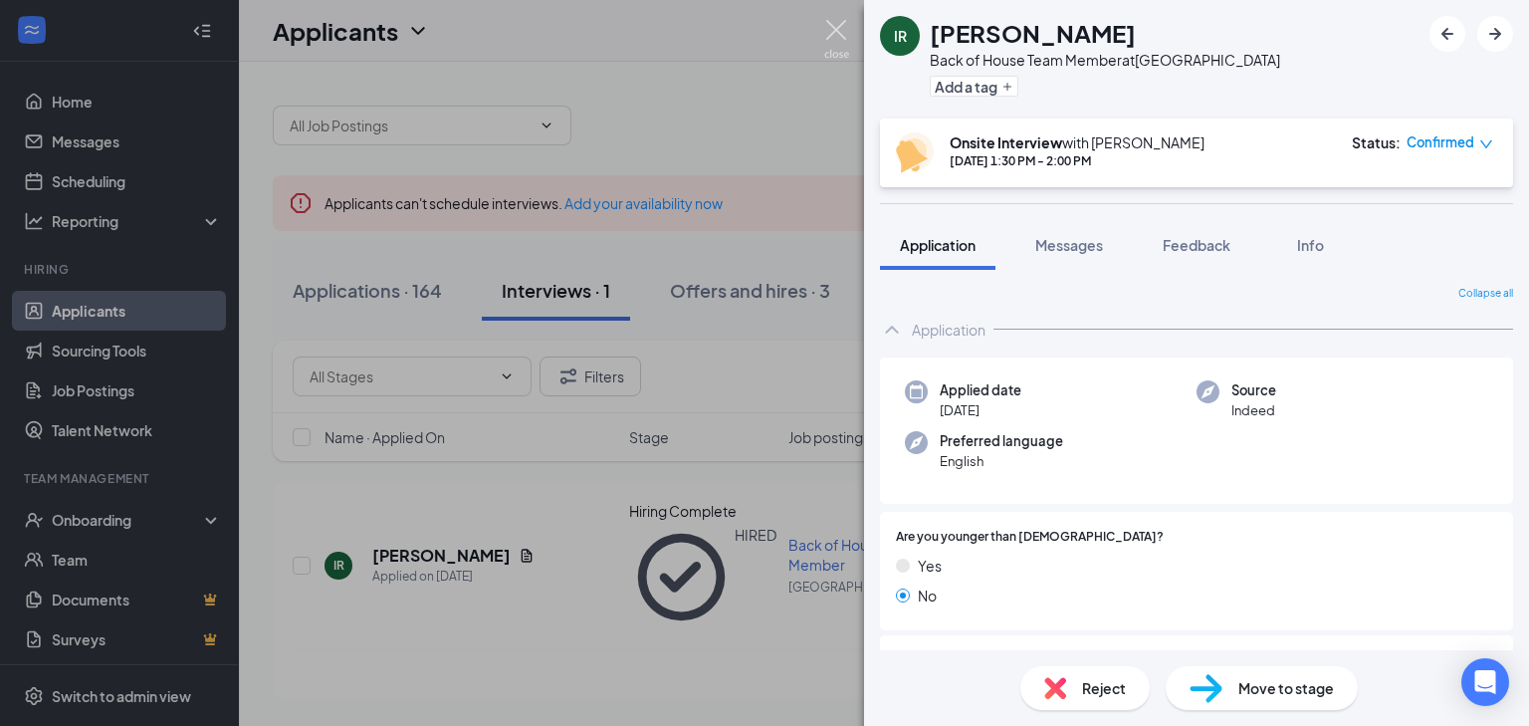
click at [833, 31] on img at bounding box center [836, 39] width 25 height 39
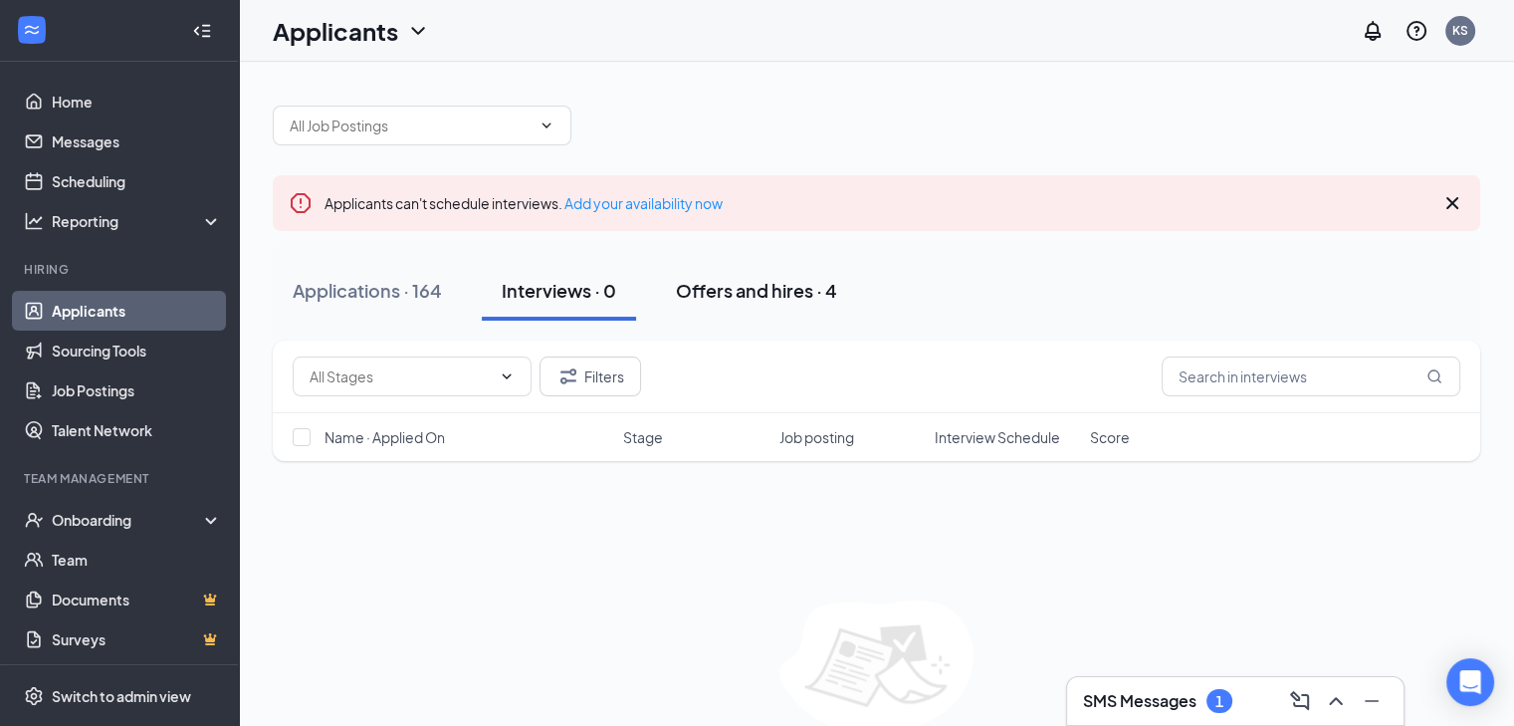
click at [747, 294] on div "Offers and hires · 4" at bounding box center [756, 290] width 161 height 25
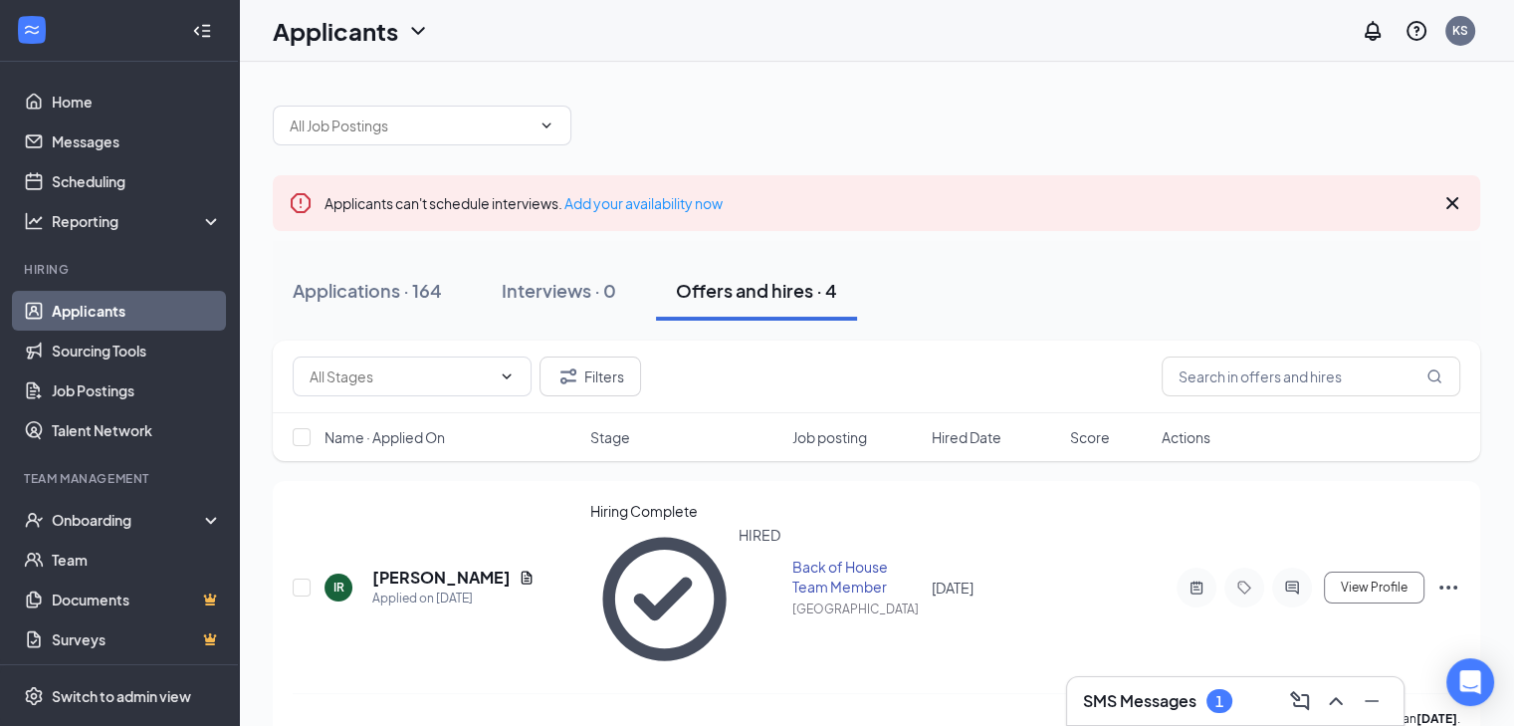
click at [1116, 704] on h3 "SMS Messages" at bounding box center [1139, 701] width 113 height 22
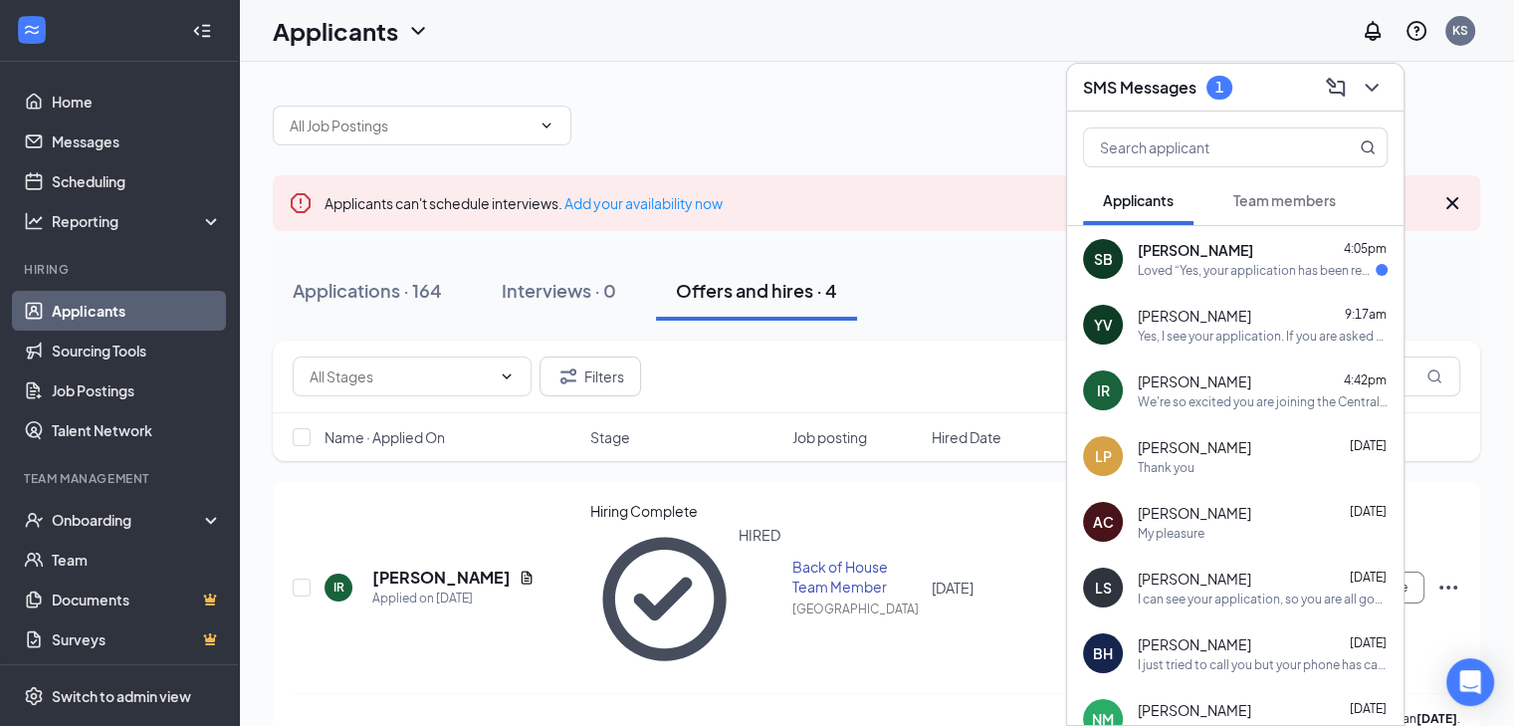
click at [1240, 276] on div "Loved “Yes, your application has been received and it has been looked at.”" at bounding box center [1257, 270] width 238 height 17
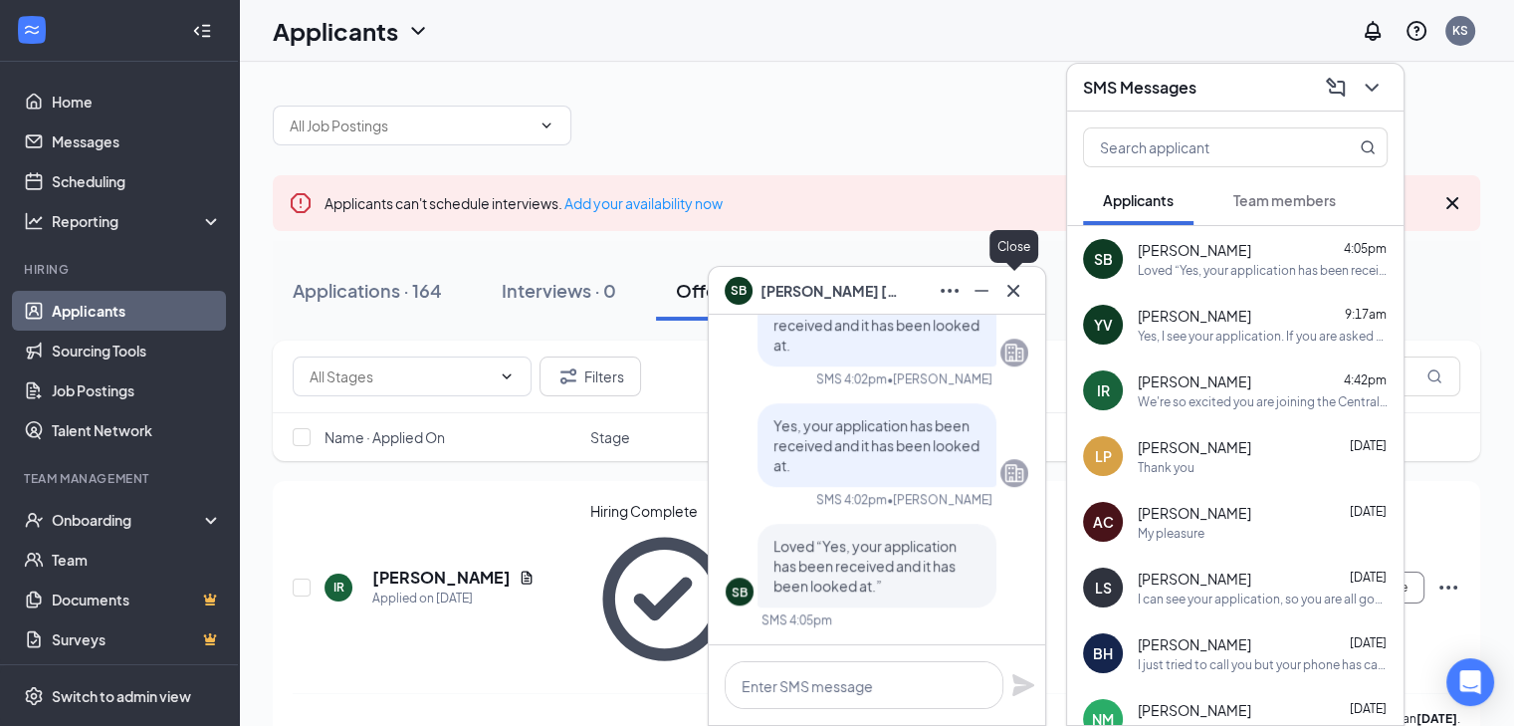
click at [1011, 288] on icon "Cross" at bounding box center [1013, 290] width 12 height 12
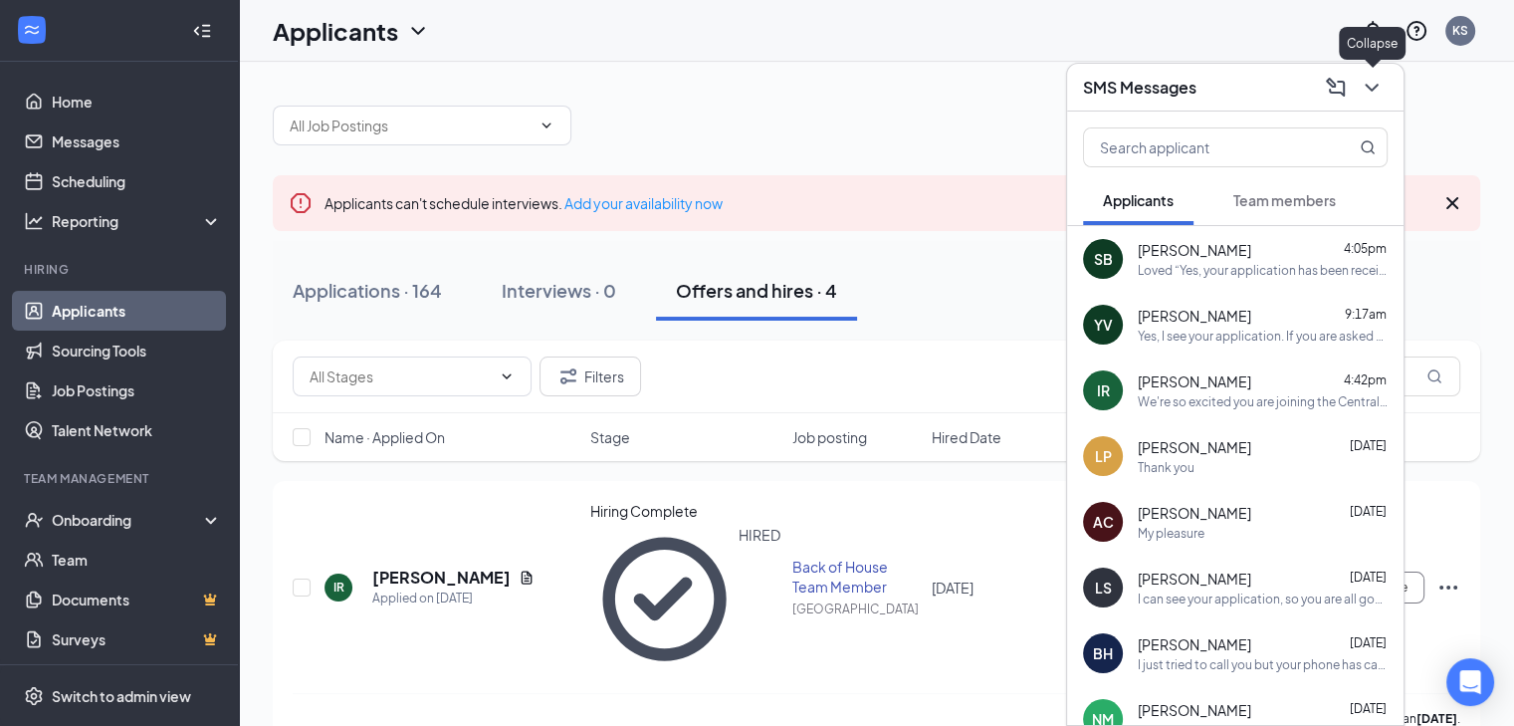
click at [1362, 83] on icon "ChevronDown" at bounding box center [1372, 88] width 24 height 24
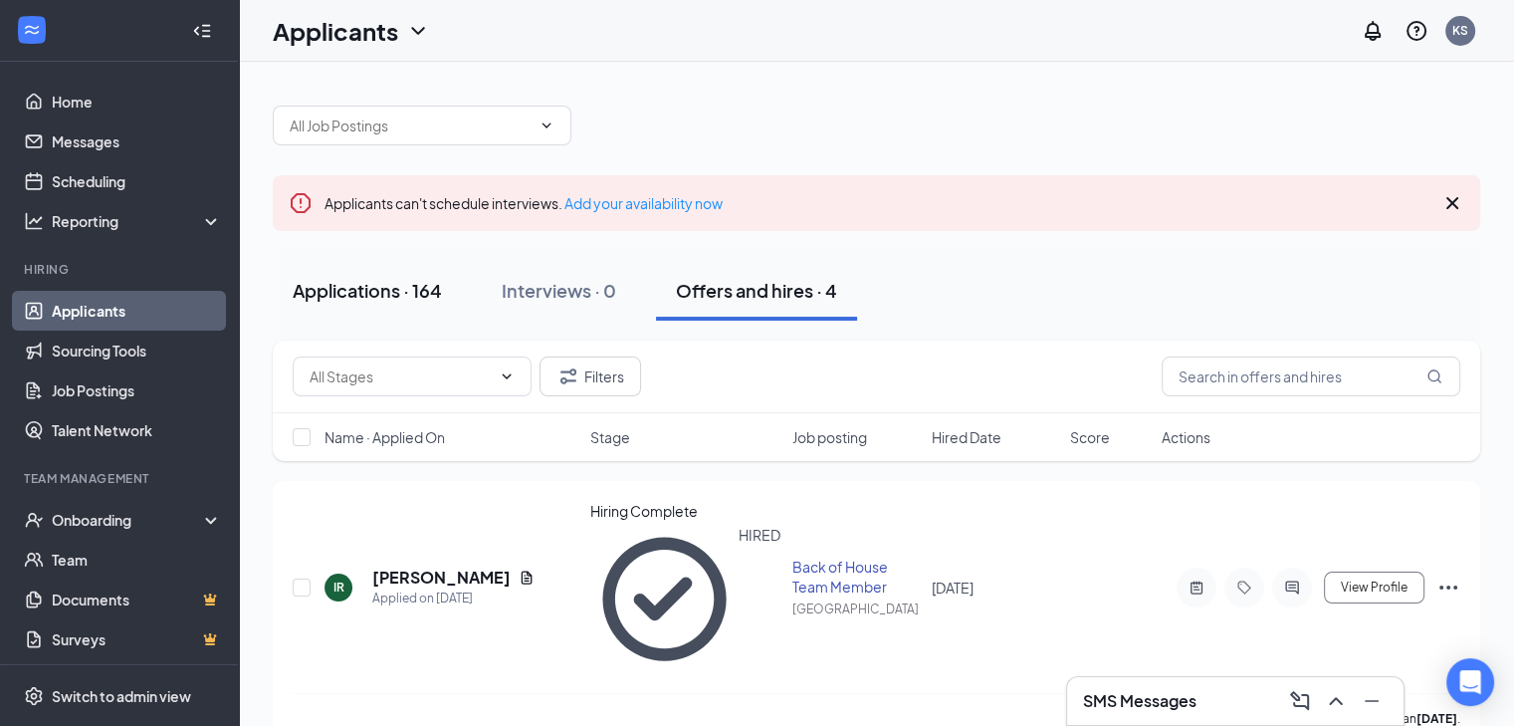
click at [326, 287] on div "Applications · 164" at bounding box center [367, 290] width 149 height 25
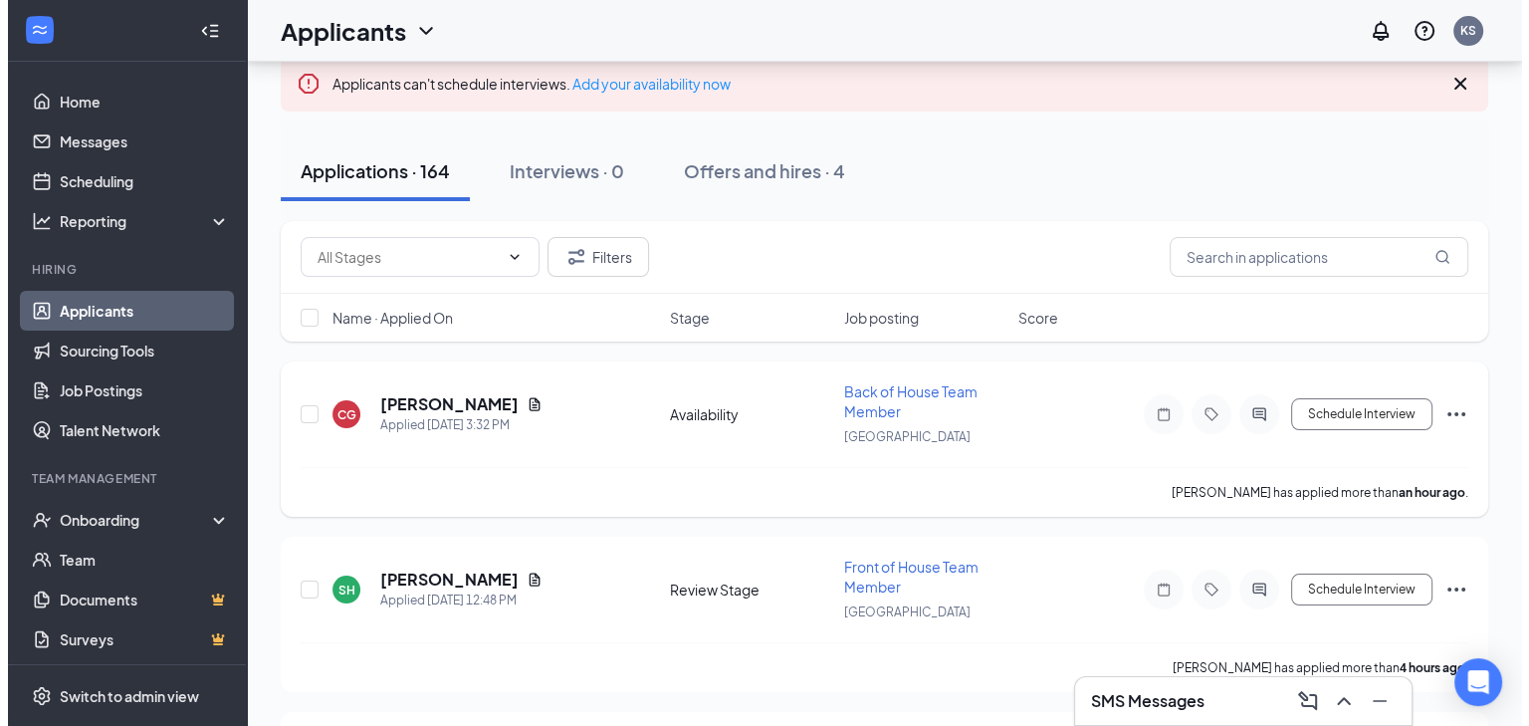
scroll to position [120, 0]
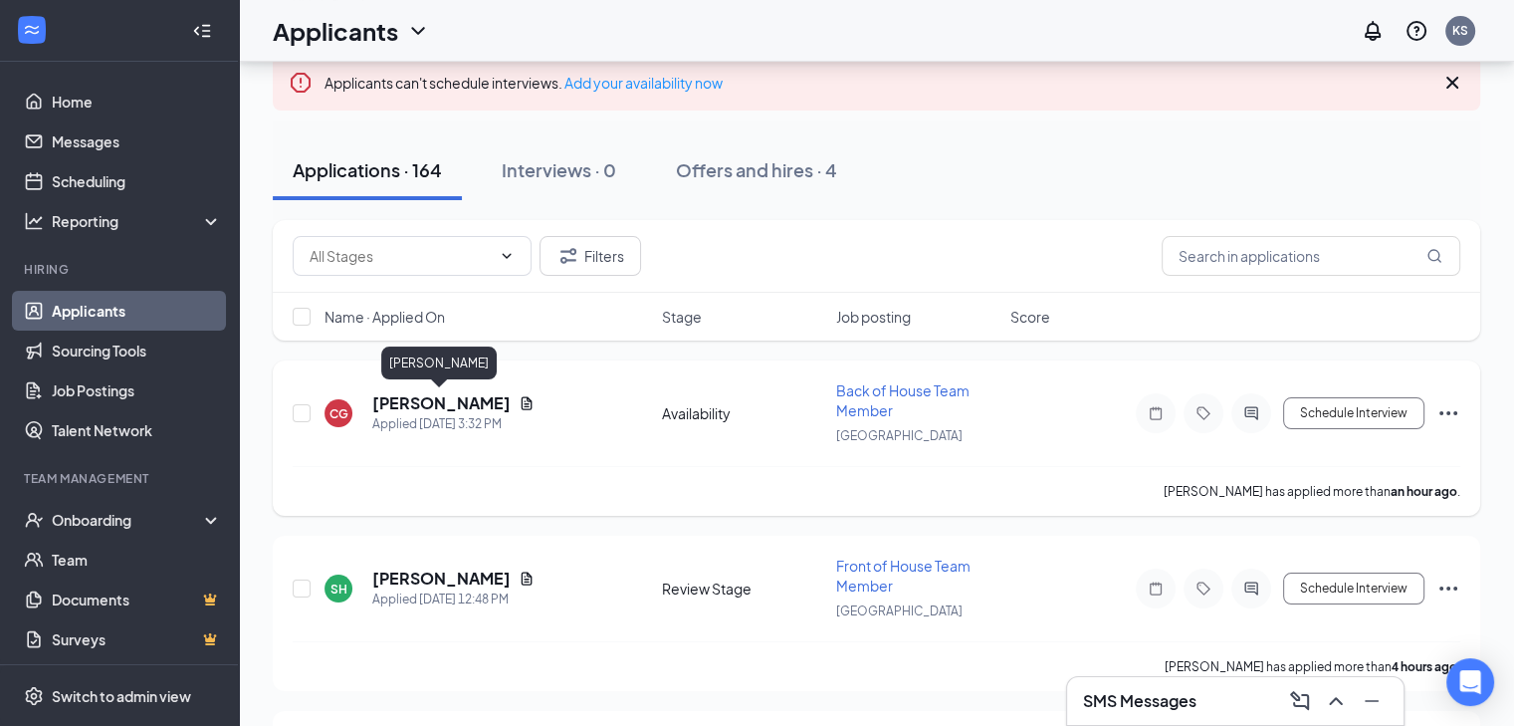
click at [480, 402] on h5 "[PERSON_NAME]" at bounding box center [441, 403] width 138 height 22
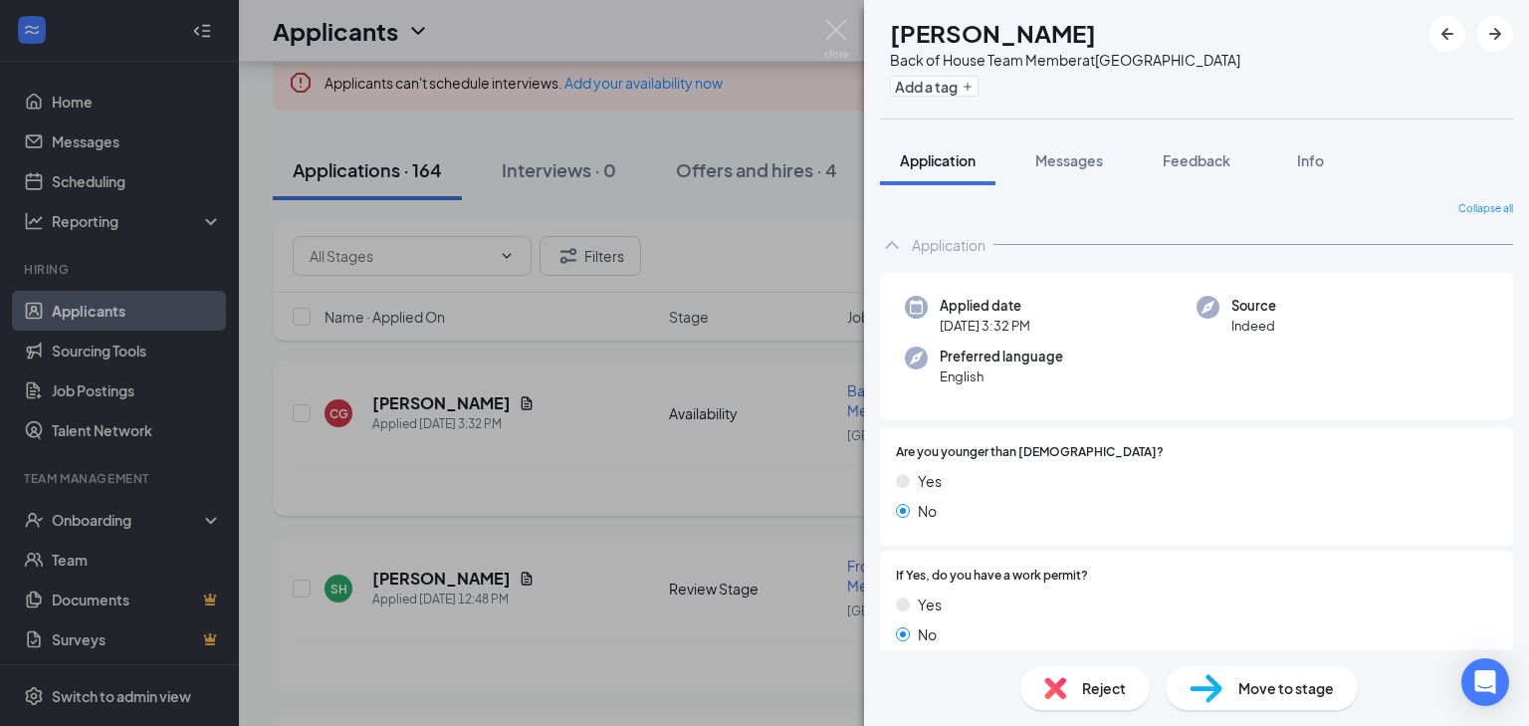
click at [597, 423] on div "CG [PERSON_NAME] Back of House Team Member at [GEOGRAPHIC_DATA] Add a tag Appli…" at bounding box center [764, 363] width 1529 height 726
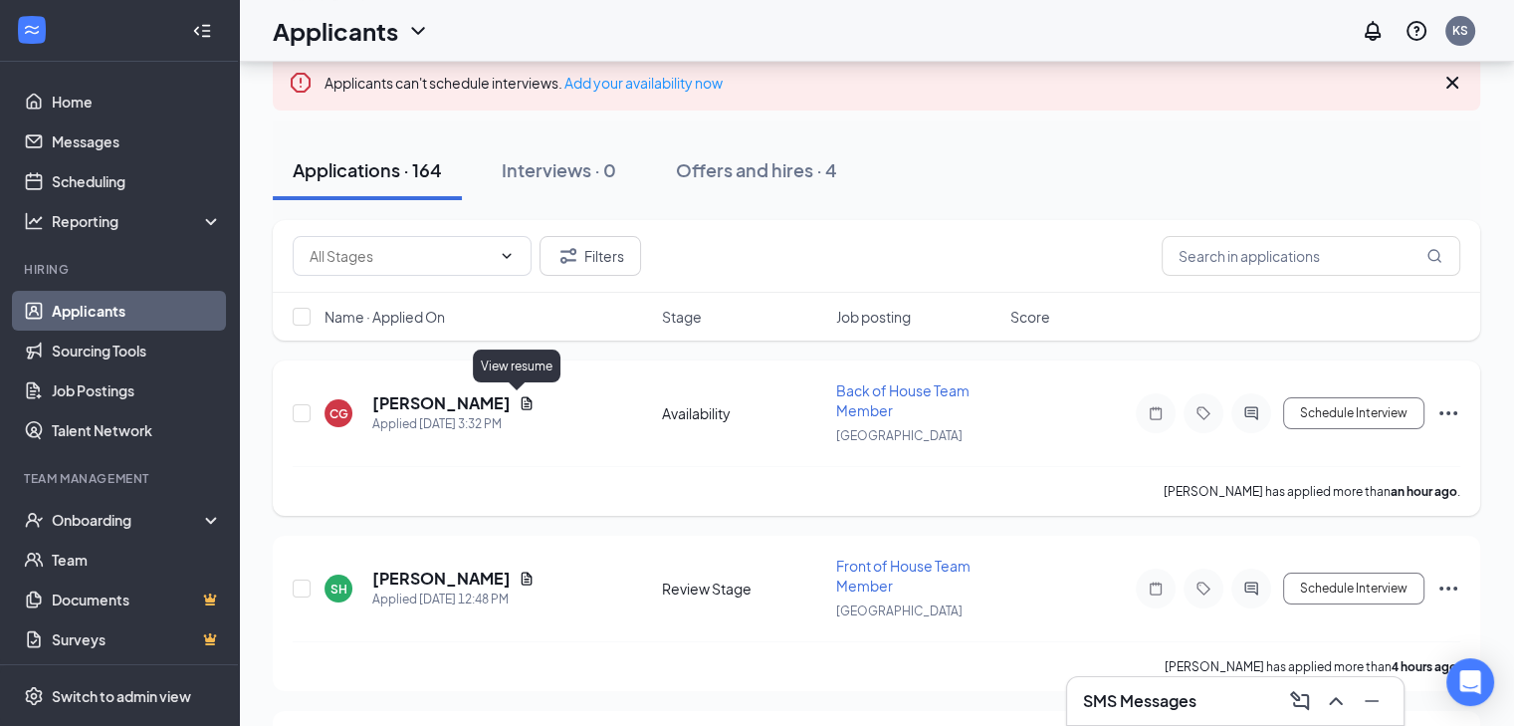
click at [519, 401] on icon "Document" at bounding box center [527, 403] width 16 height 16
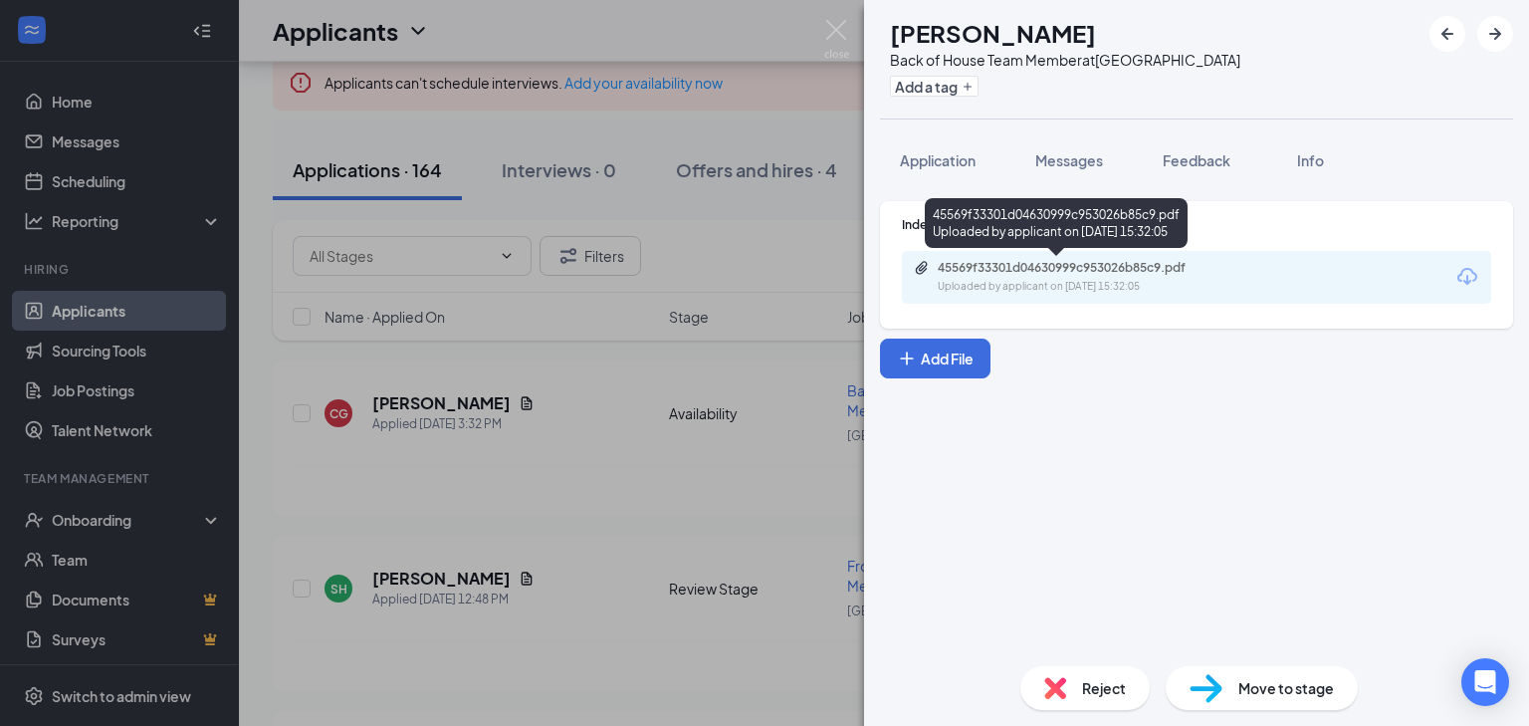
click at [1208, 274] on div "45569f33301d04630999c953026b85c9.pdf" at bounding box center [1077, 268] width 279 height 16
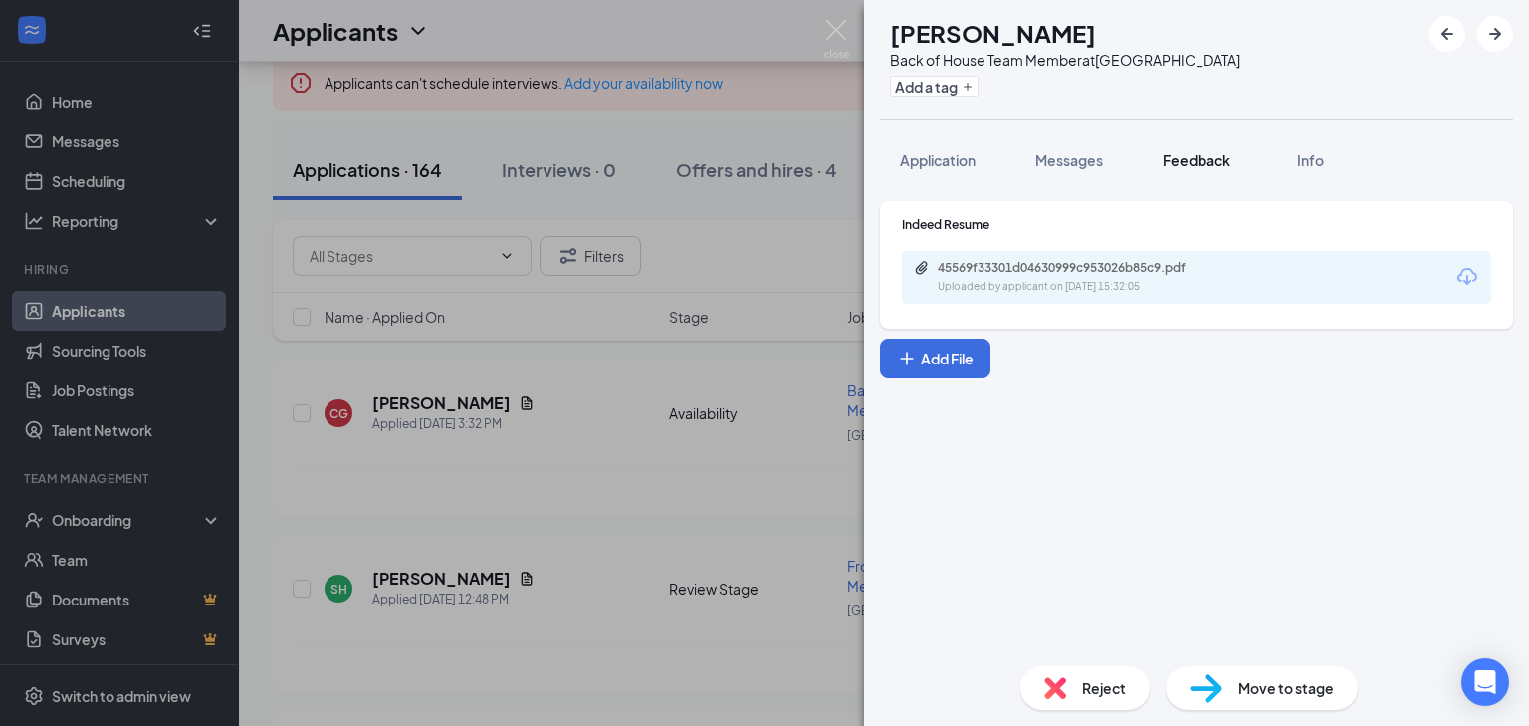
click at [1207, 161] on span "Feedback" at bounding box center [1197, 160] width 68 height 18
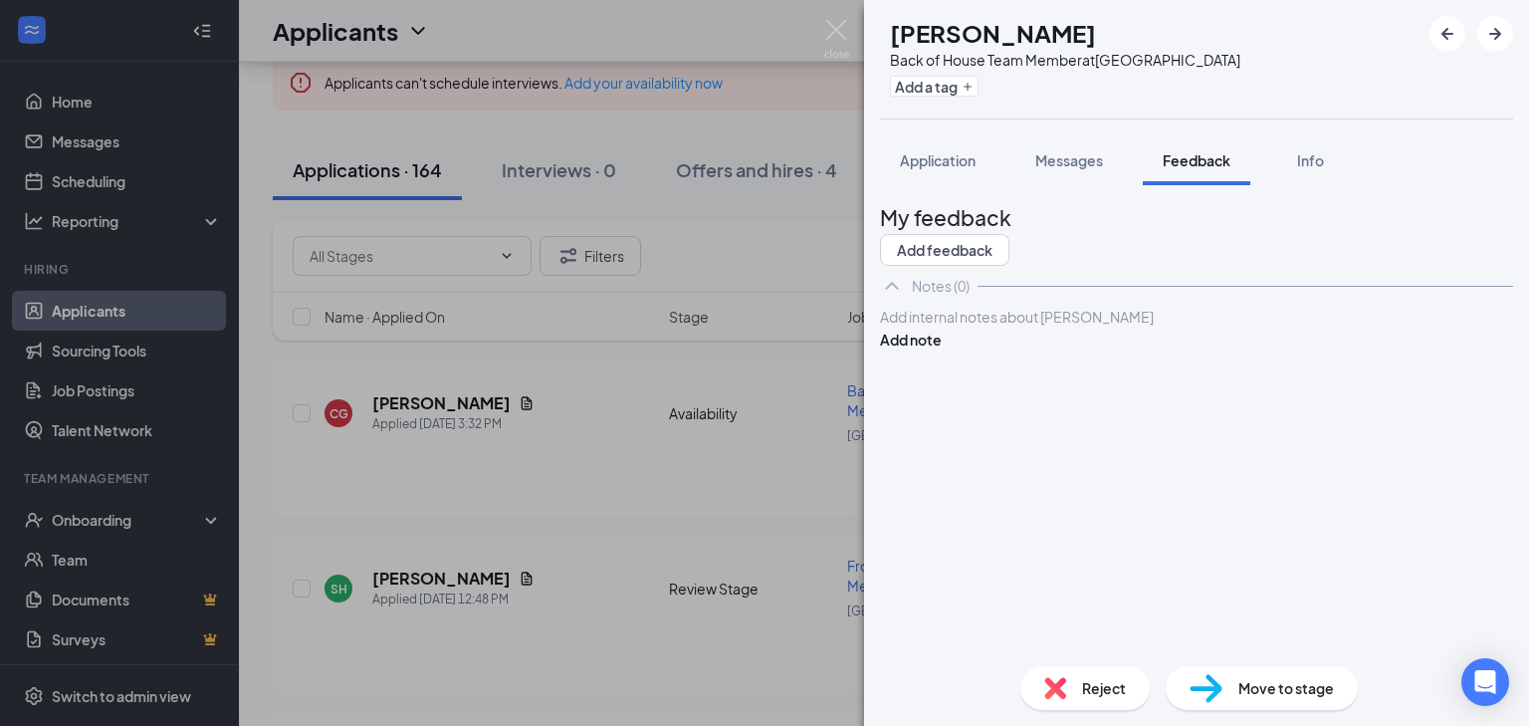
click at [953, 328] on div at bounding box center [1196, 317] width 631 height 21
click at [942, 350] on button "Add note" at bounding box center [911, 340] width 62 height 22
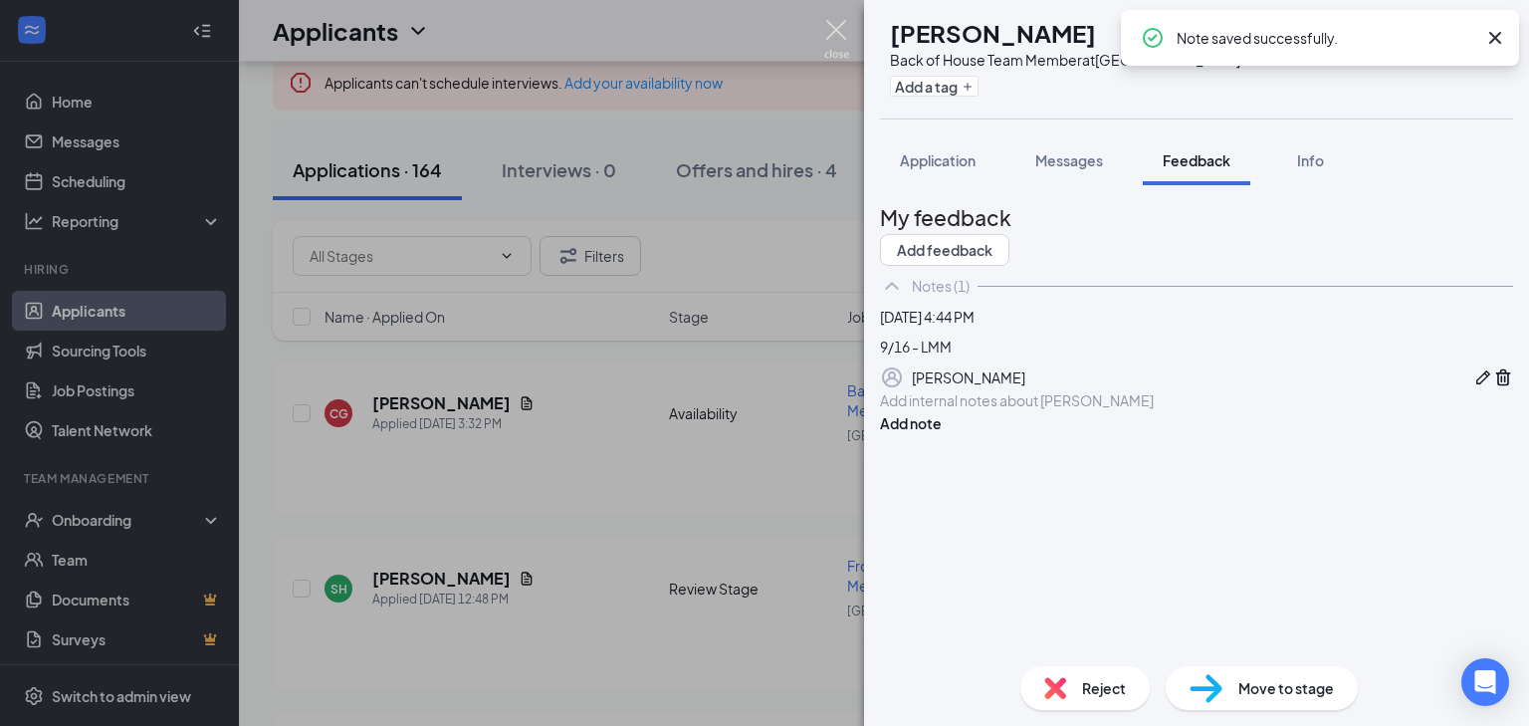
click at [834, 26] on img at bounding box center [836, 39] width 25 height 39
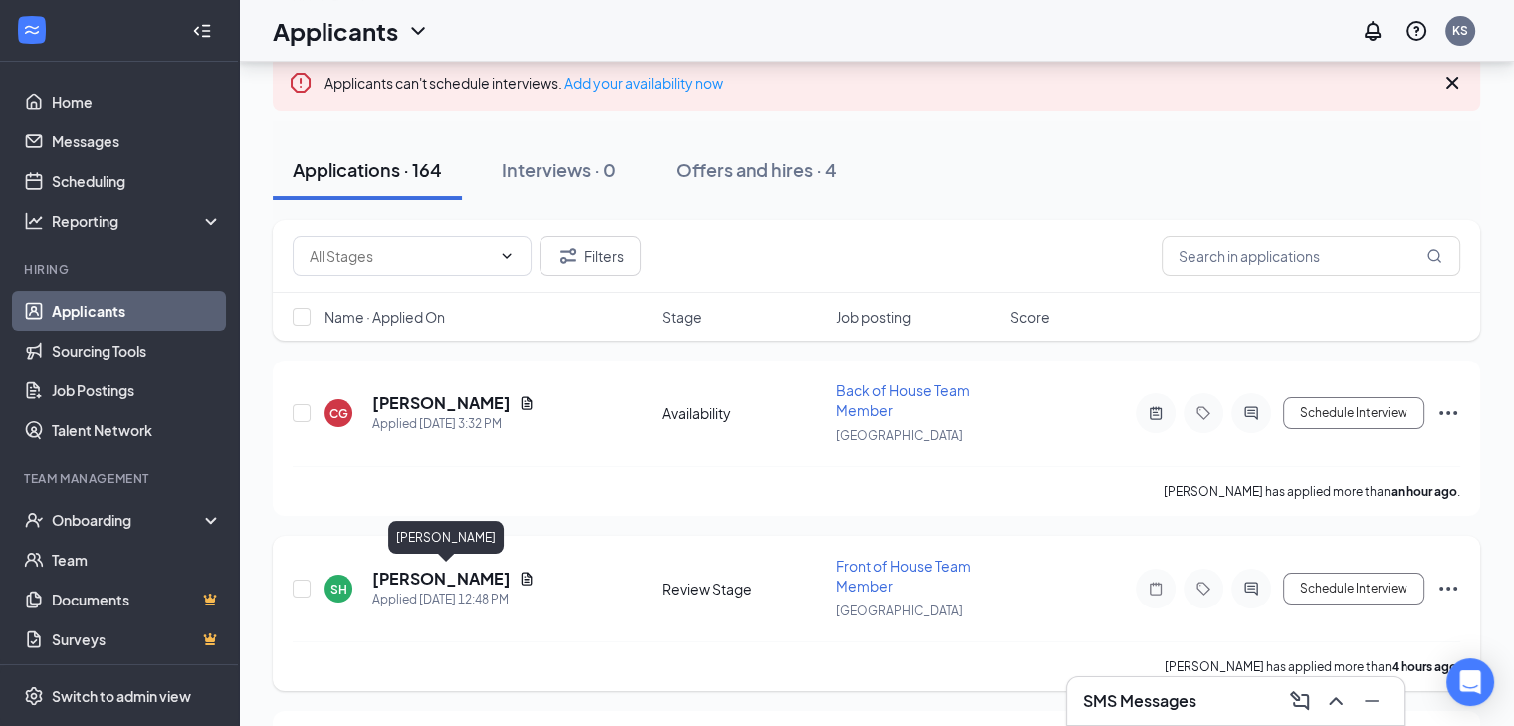
click at [494, 570] on h5 "[PERSON_NAME]" at bounding box center [441, 578] width 138 height 22
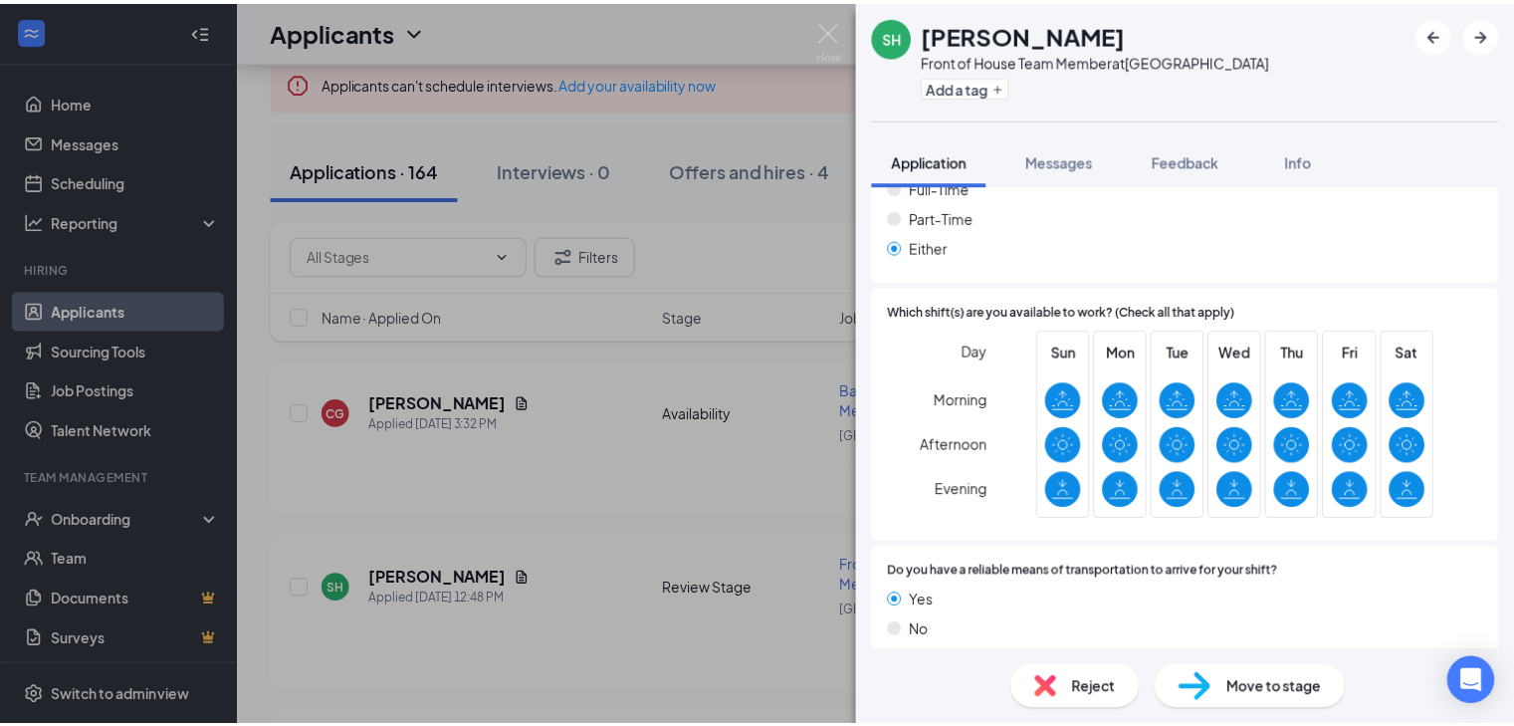
scroll to position [1132, 0]
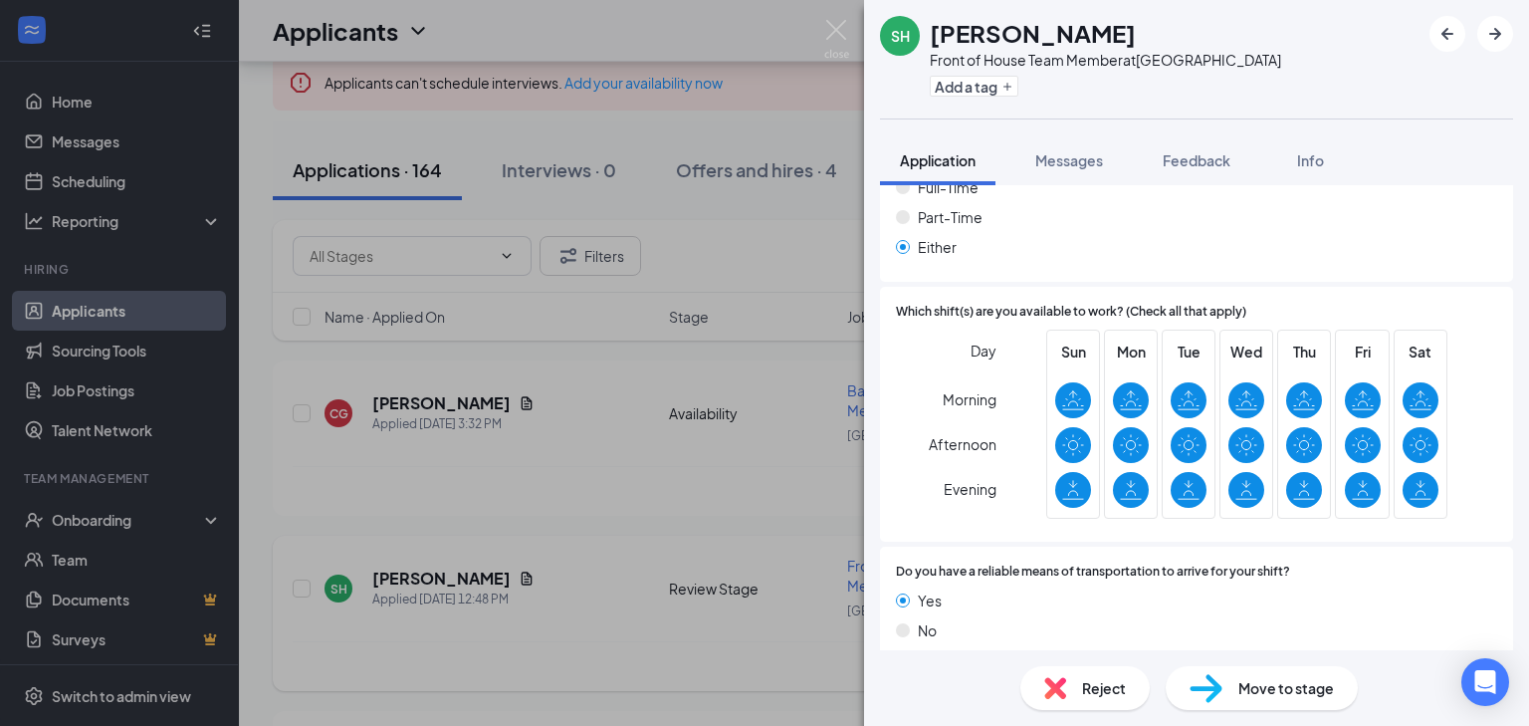
click at [620, 485] on div "SH [PERSON_NAME] Front of House Team Member at [GEOGRAPHIC_DATA] Add a tag Appl…" at bounding box center [764, 363] width 1529 height 726
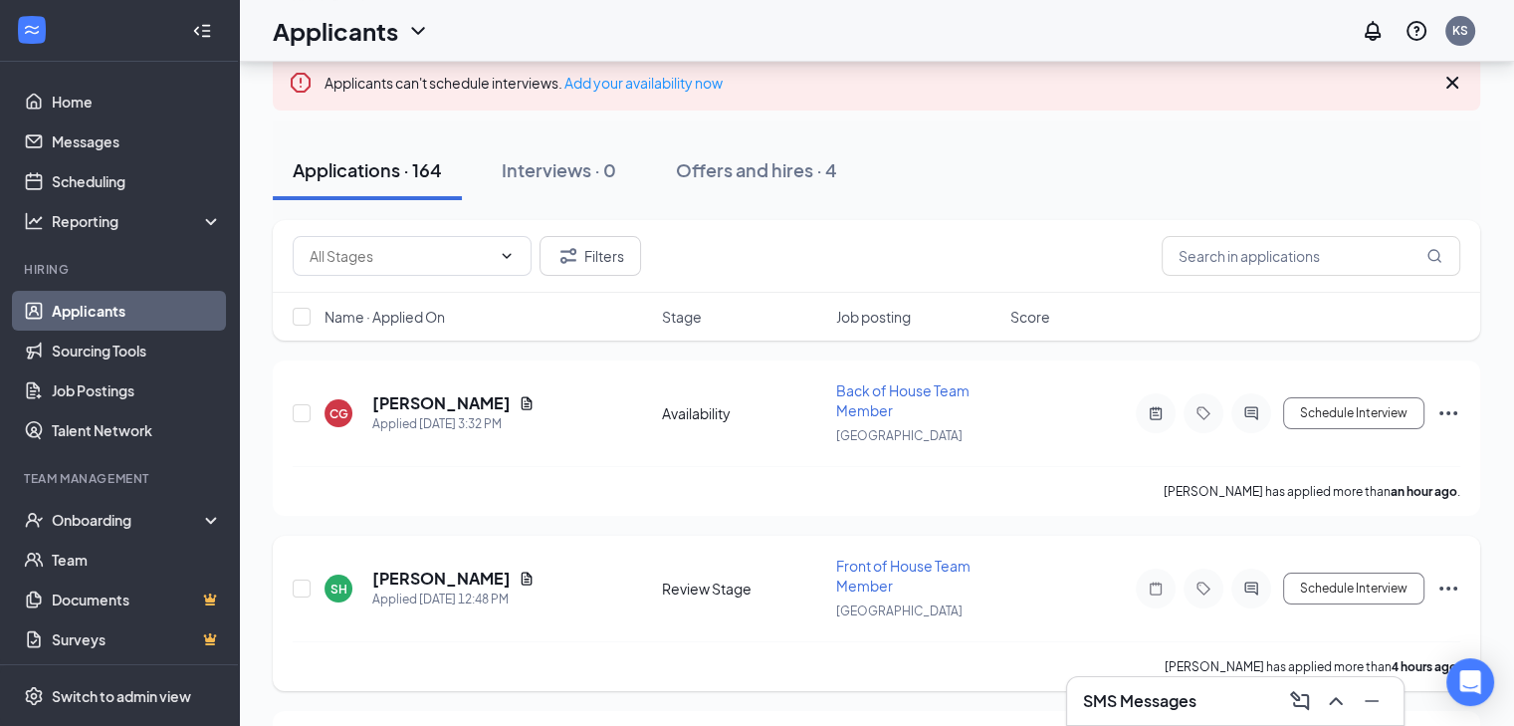
click at [535, 574] on icon "Document" at bounding box center [527, 578] width 16 height 16
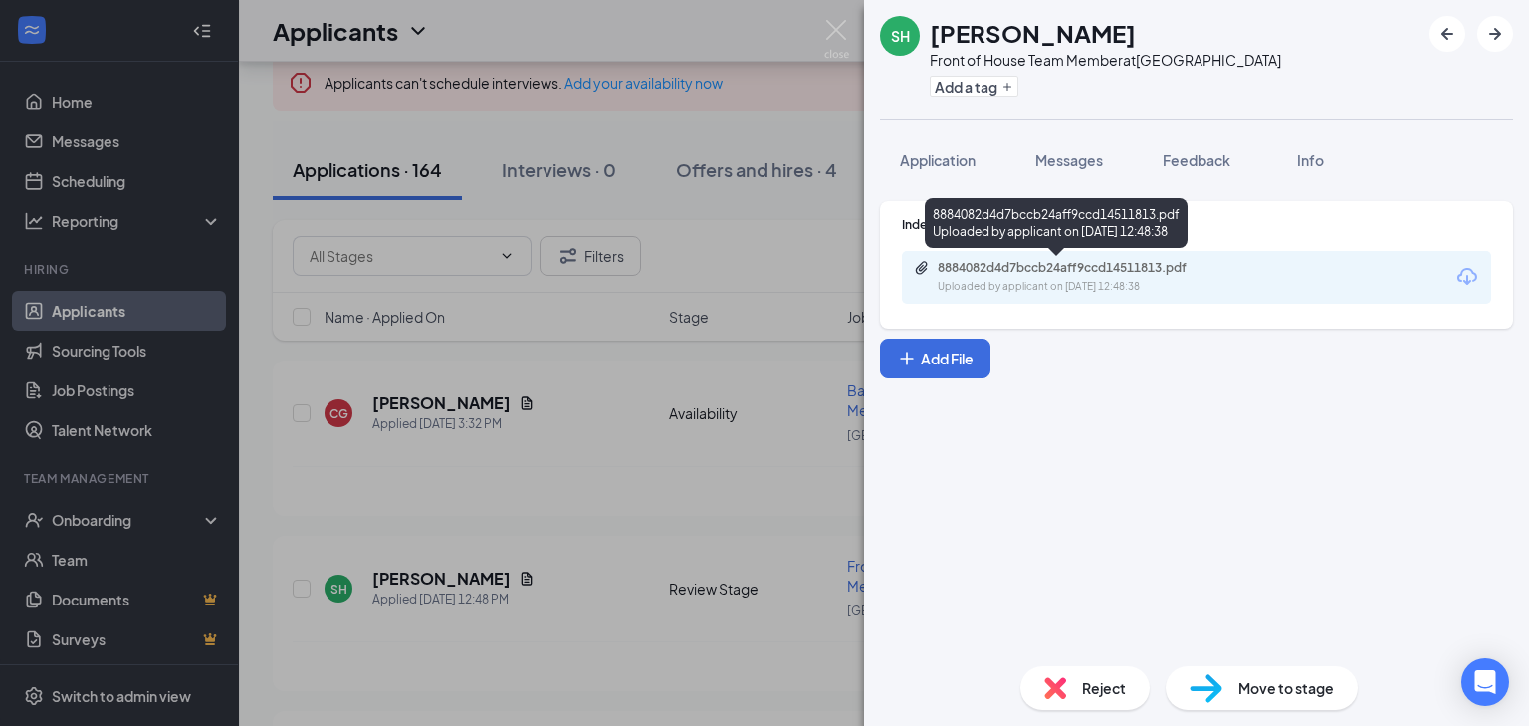
click at [1197, 276] on div "8884082d4d7bccb24aff9ccd14511813.pdf Uploaded by applicant on [DATE] 12:48:38" at bounding box center [1075, 277] width 323 height 35
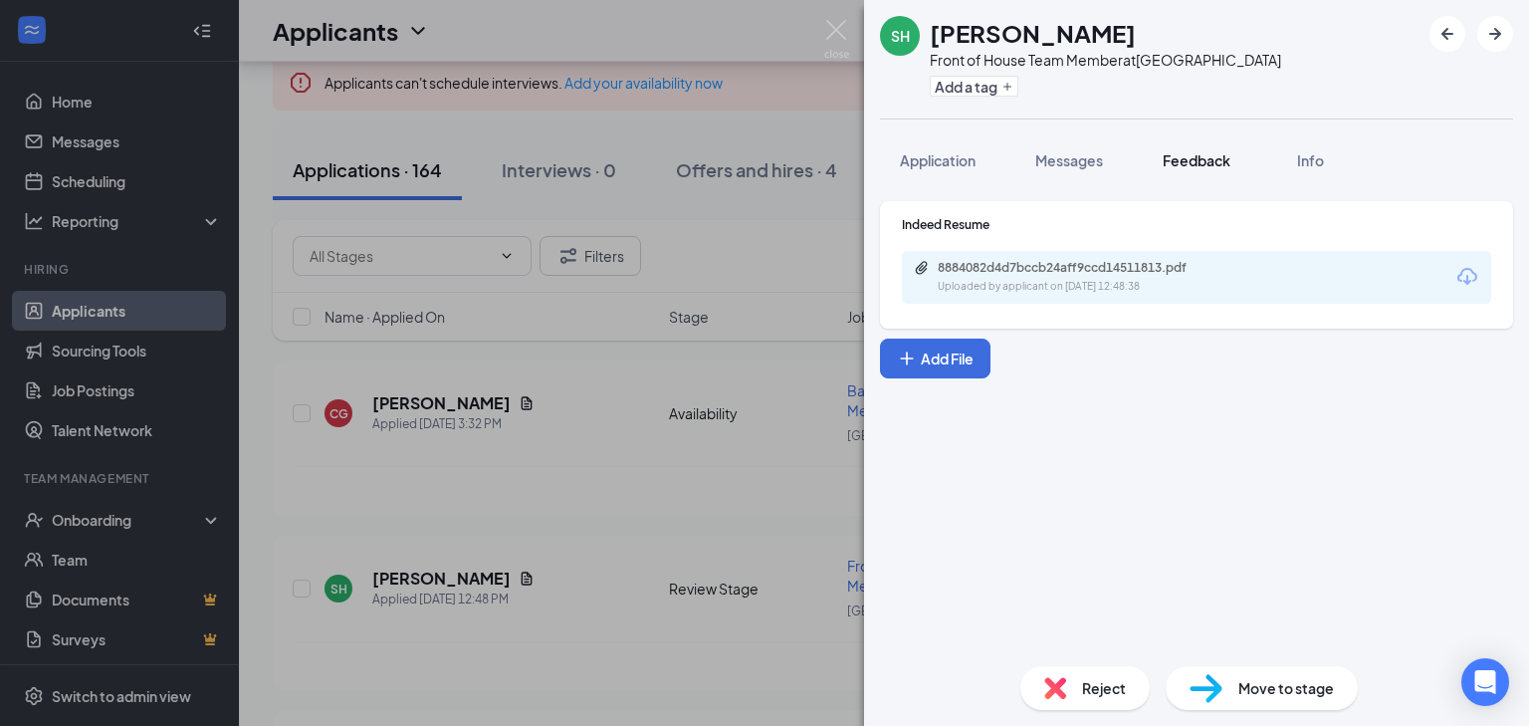
click at [1203, 156] on span "Feedback" at bounding box center [1197, 160] width 68 height 18
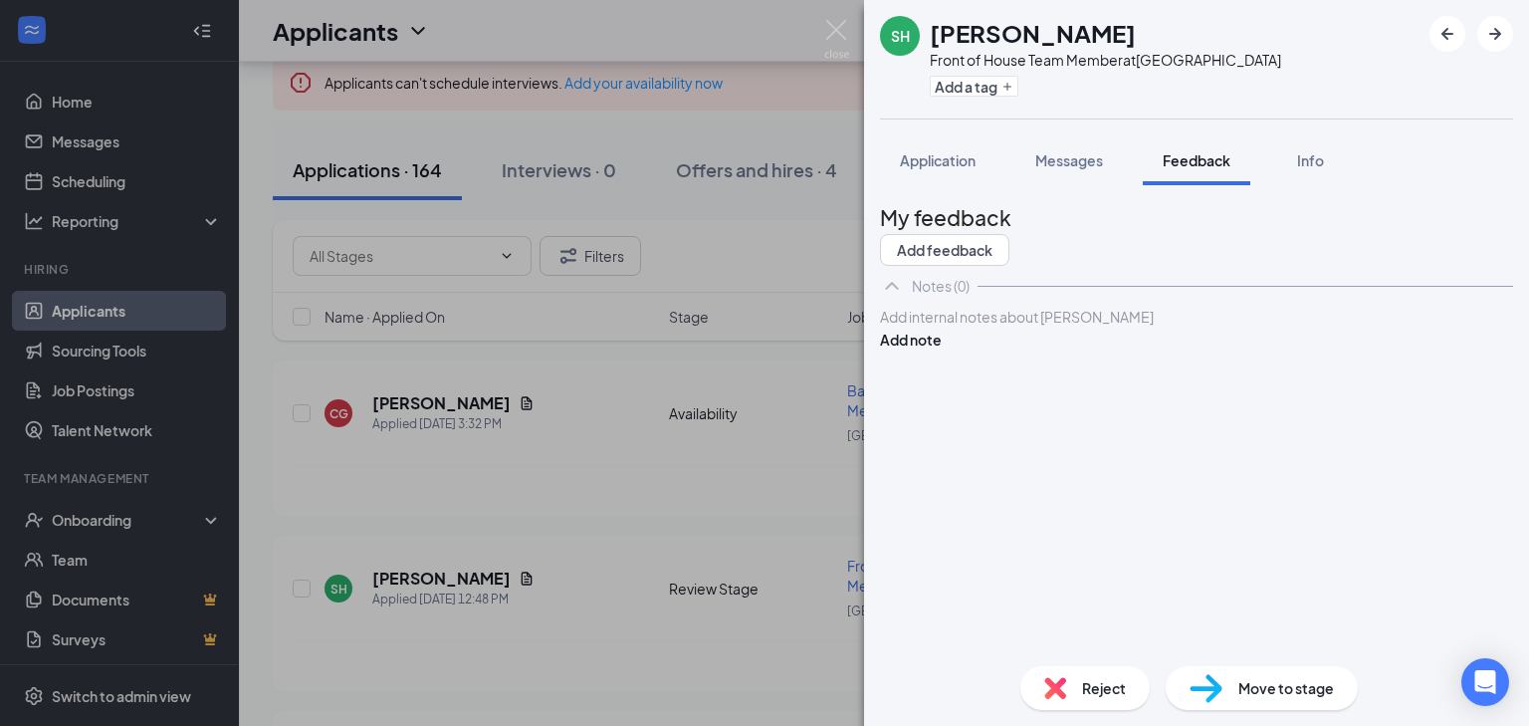
click at [1036, 328] on div at bounding box center [1196, 317] width 631 height 21
click at [942, 350] on button "Add note" at bounding box center [911, 340] width 62 height 22
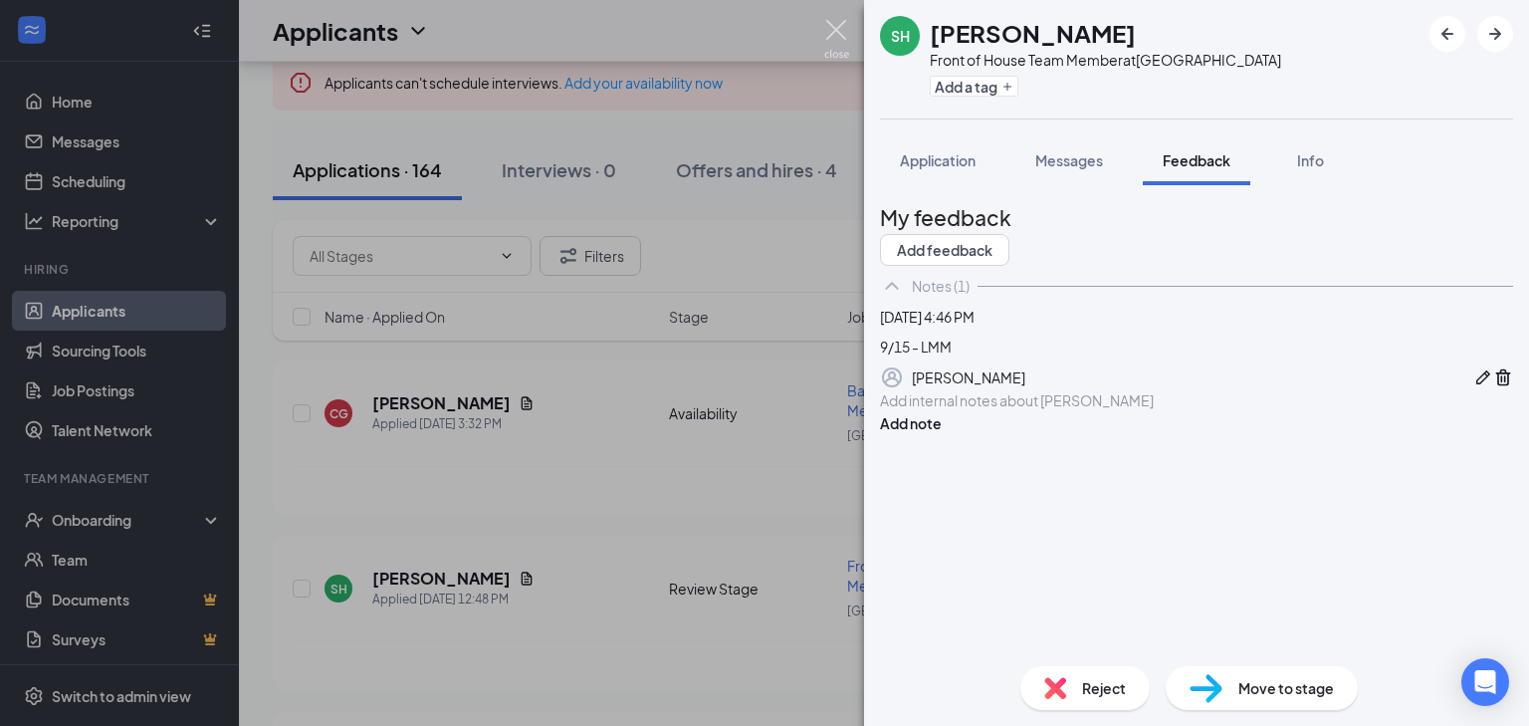
click at [835, 31] on img at bounding box center [836, 39] width 25 height 39
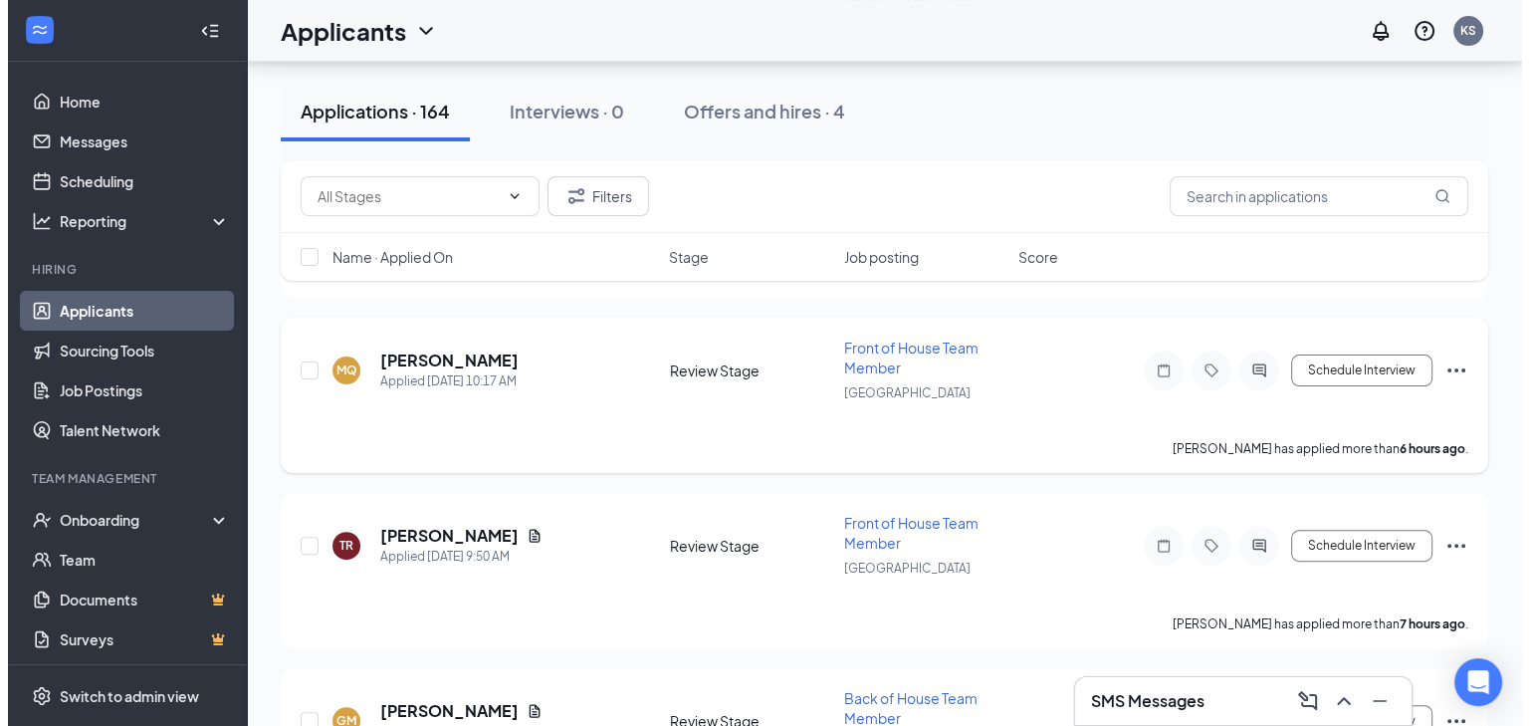
scroll to position [546, 0]
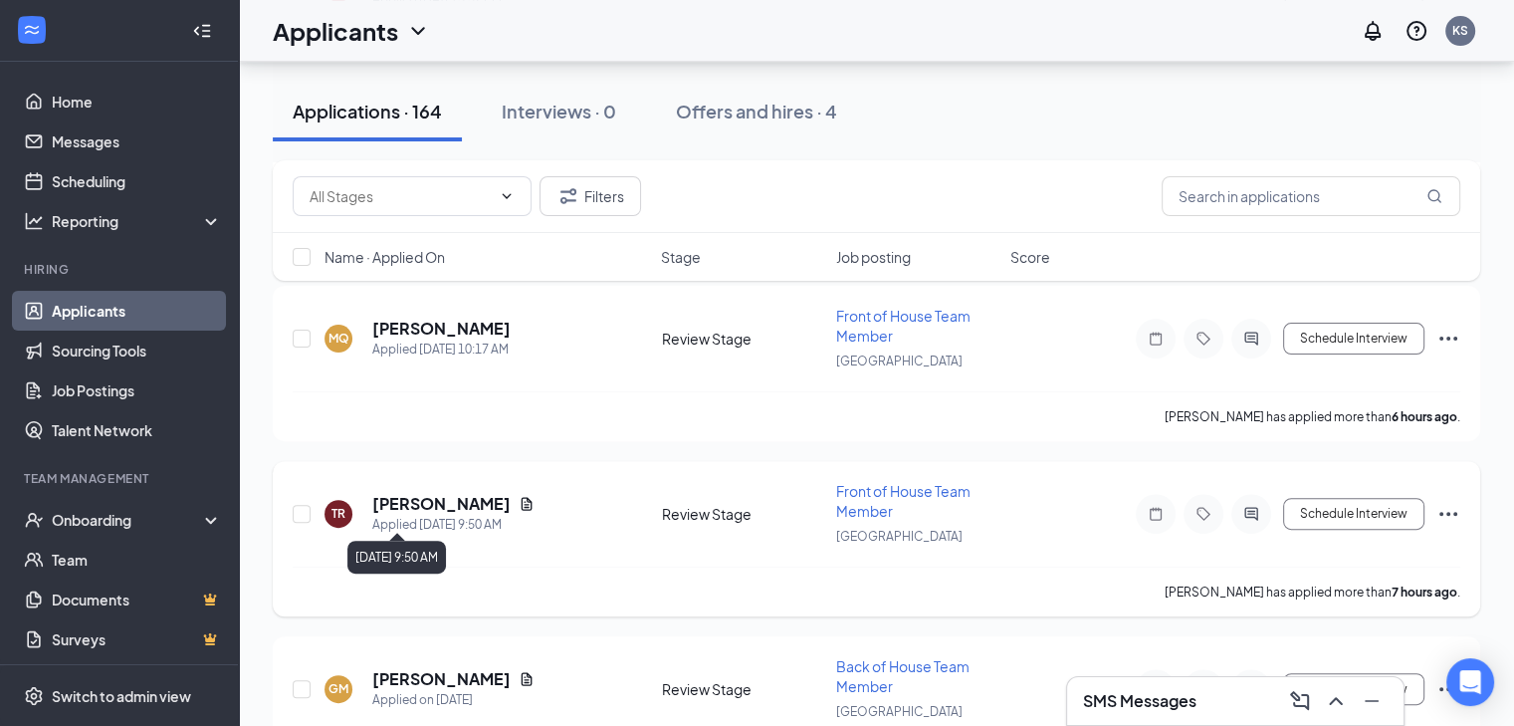
click at [423, 505] on h5 "[PERSON_NAME]" at bounding box center [441, 504] width 138 height 22
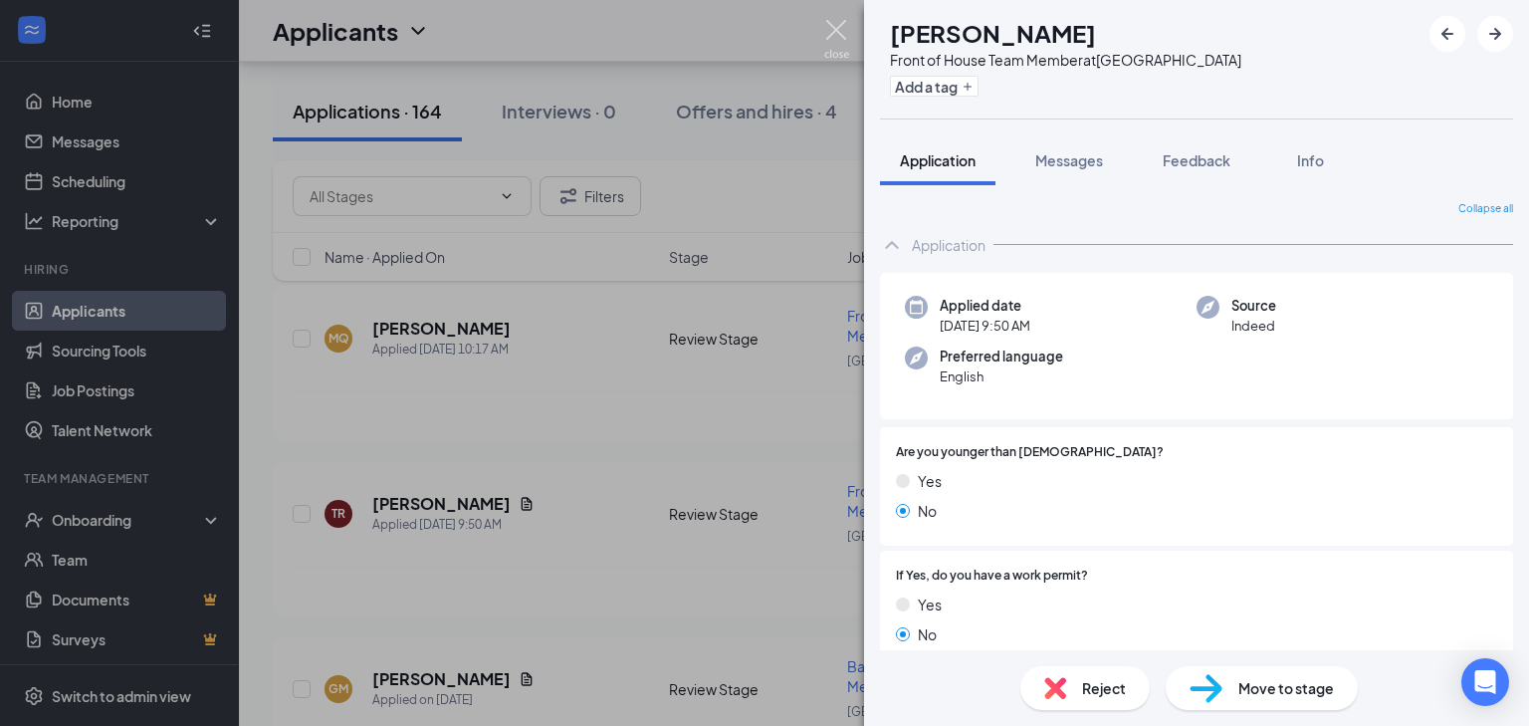
click at [844, 23] on img at bounding box center [836, 39] width 25 height 39
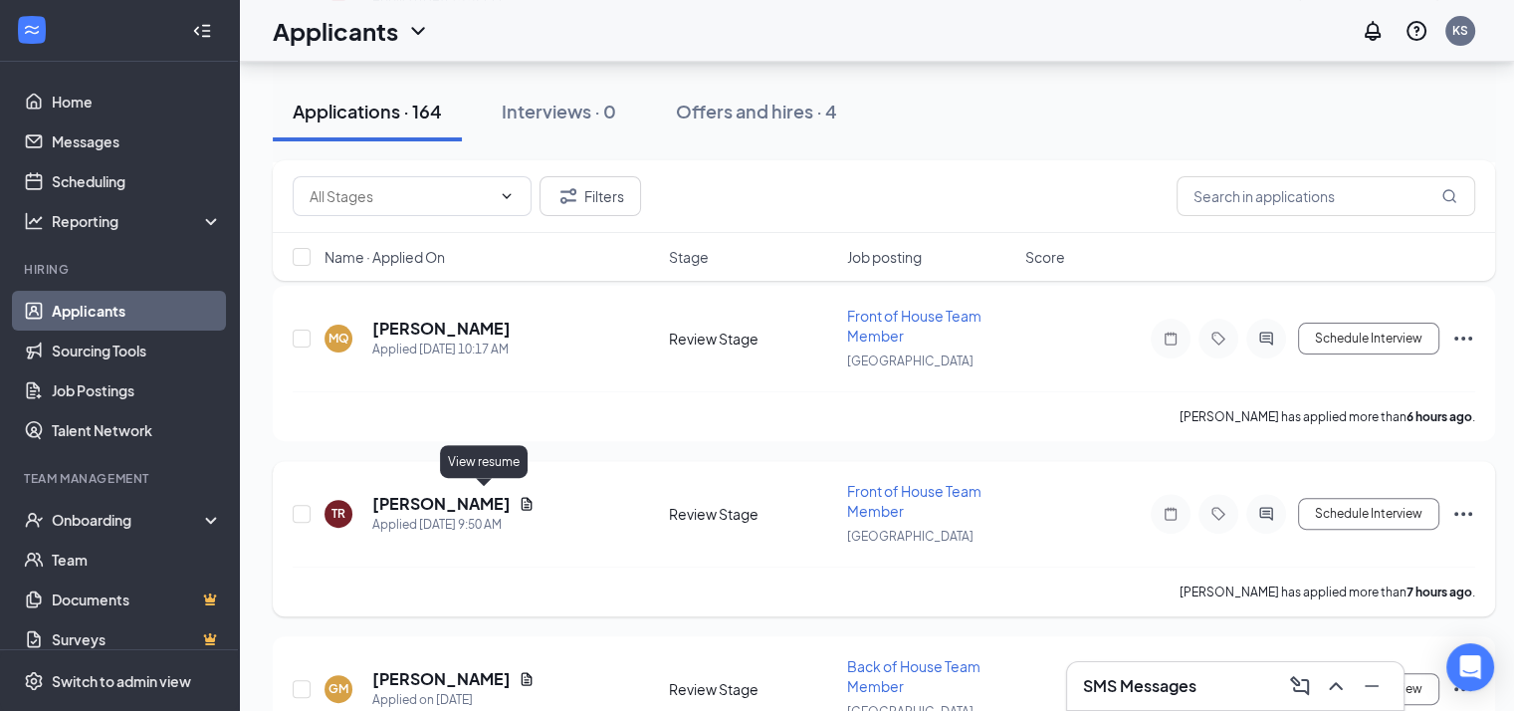
click at [519, 500] on icon "Document" at bounding box center [527, 504] width 16 height 16
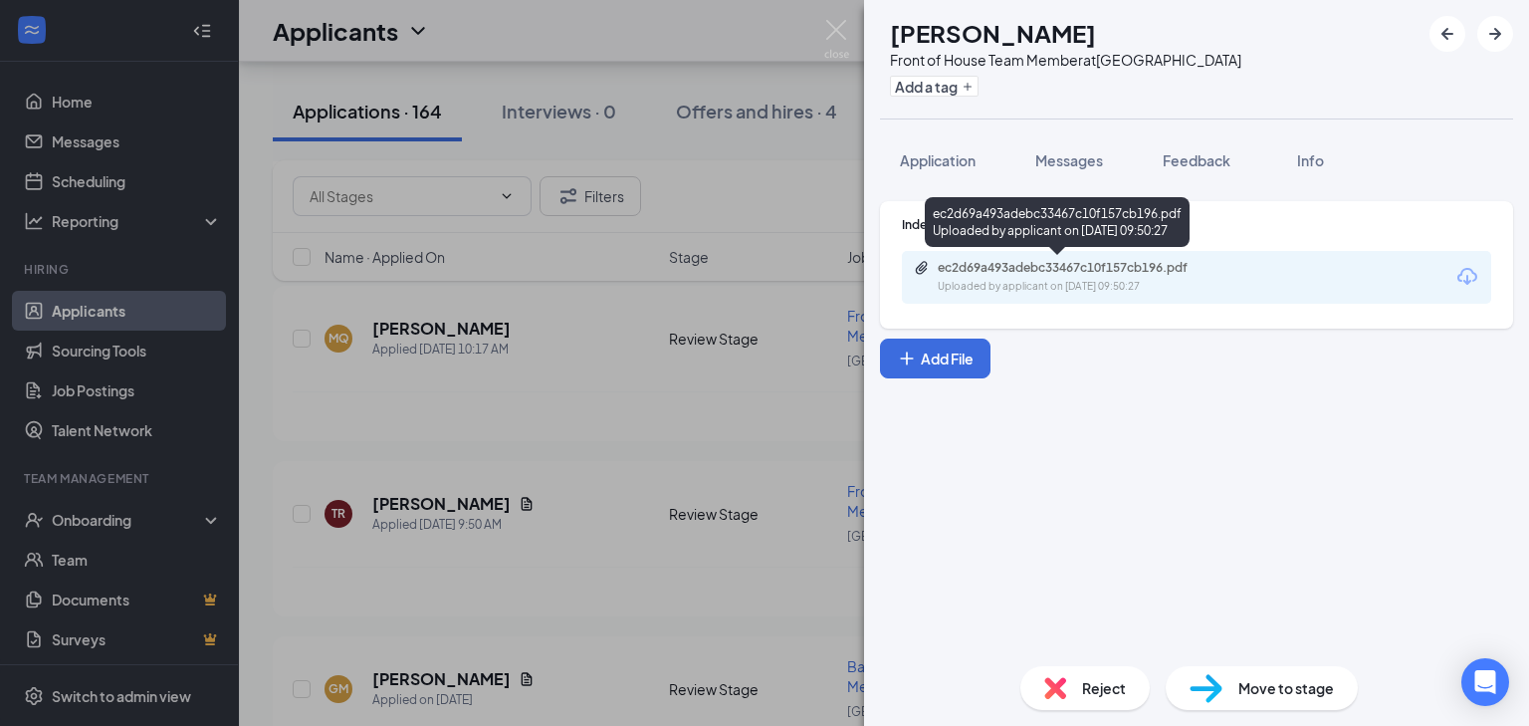
click at [1176, 279] on div "Uploaded by applicant on [DATE] 09:50:27" at bounding box center [1087, 287] width 299 height 16
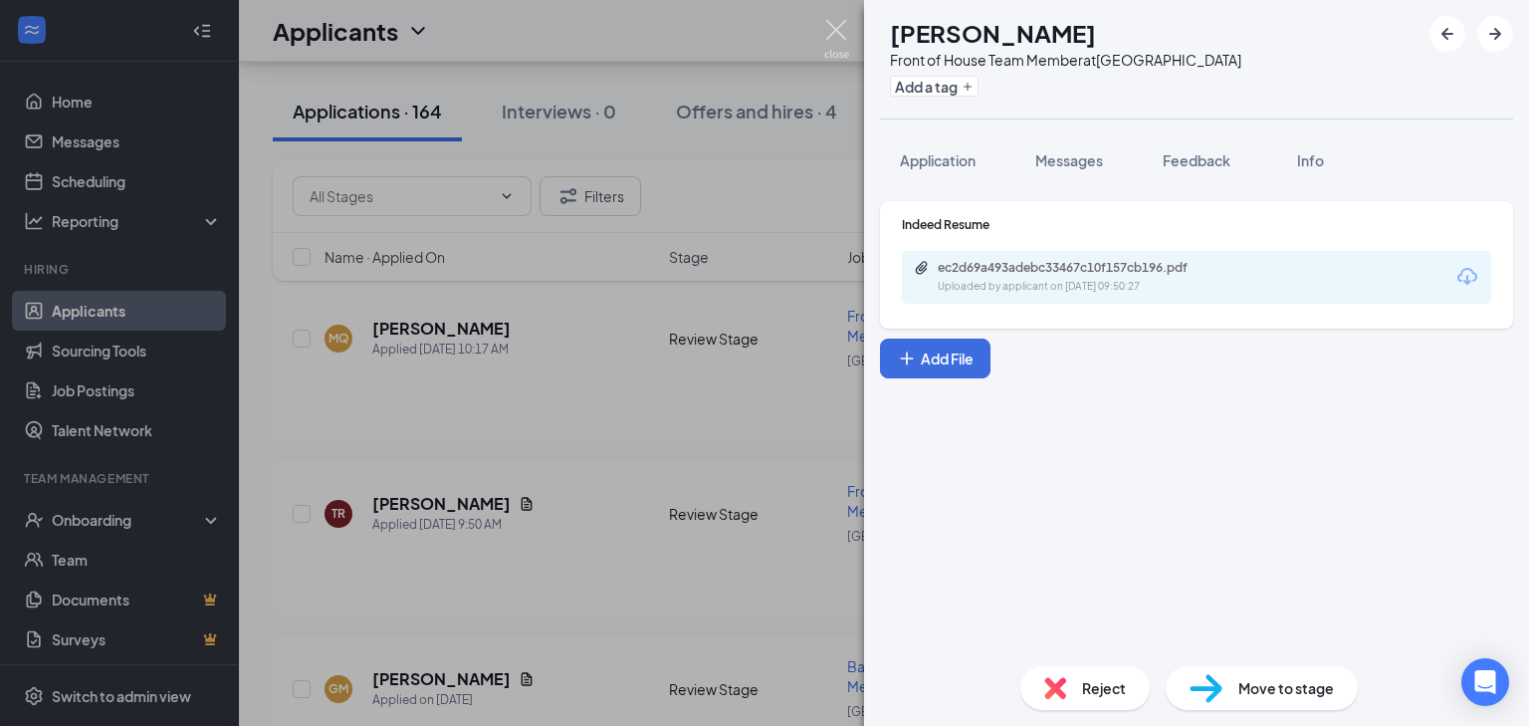
click at [841, 24] on img at bounding box center [836, 39] width 25 height 39
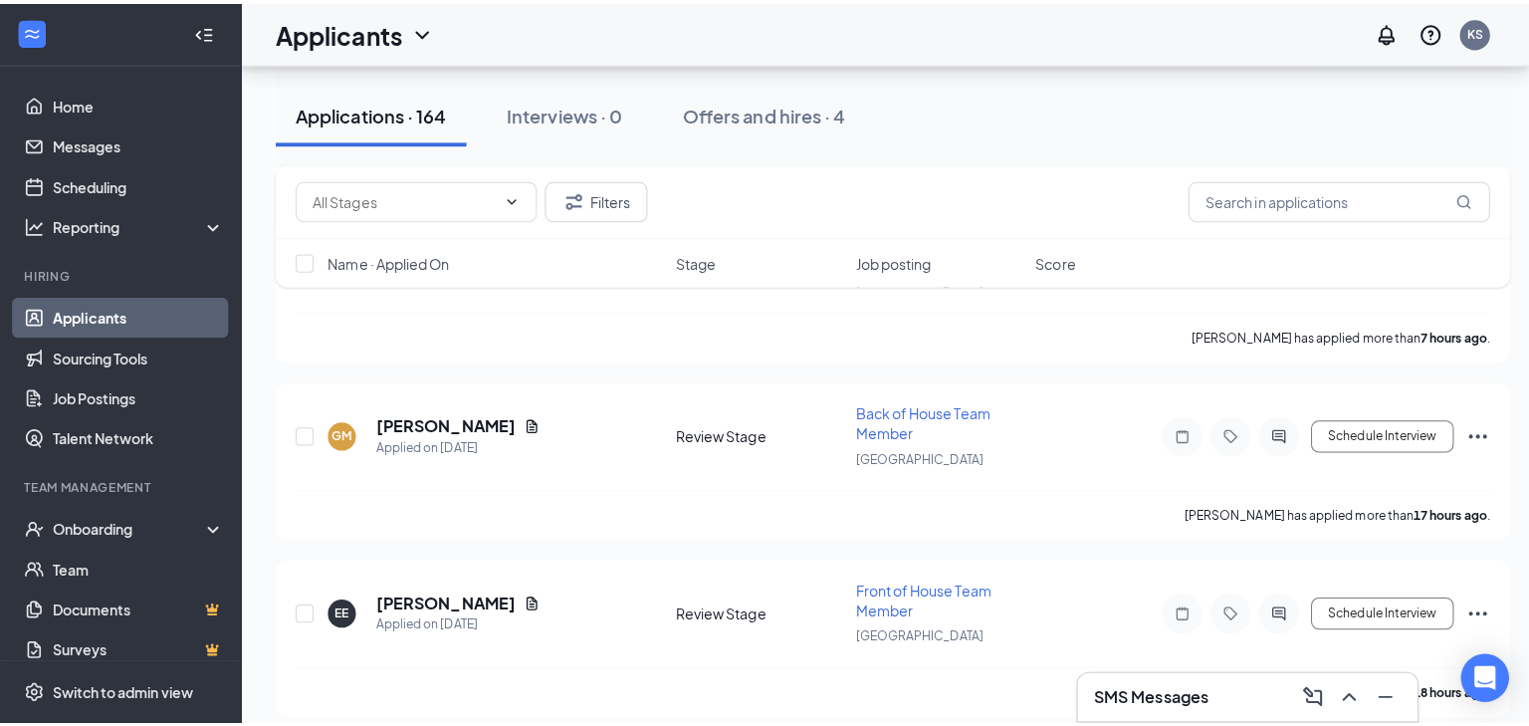
scroll to position [810, 0]
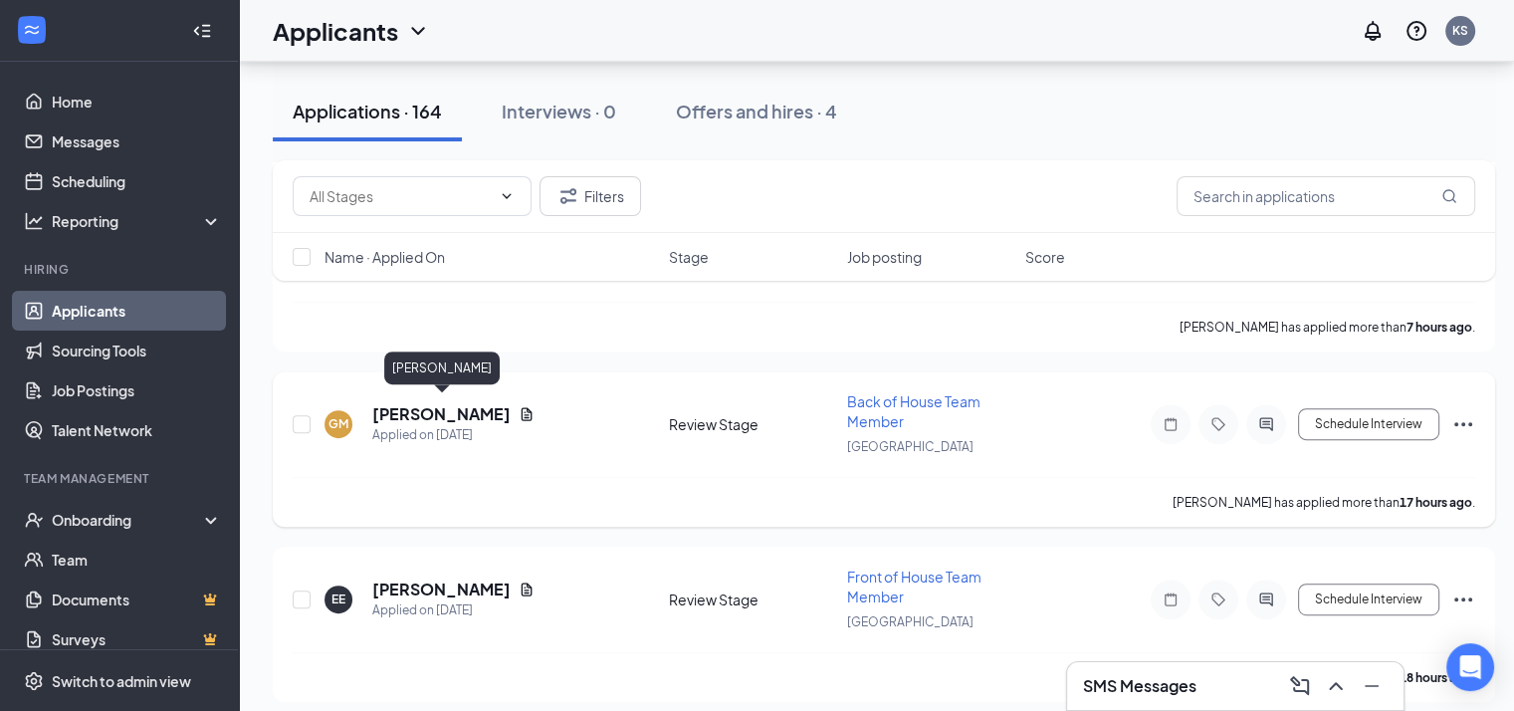
click at [488, 409] on h5 "[PERSON_NAME]" at bounding box center [441, 414] width 138 height 22
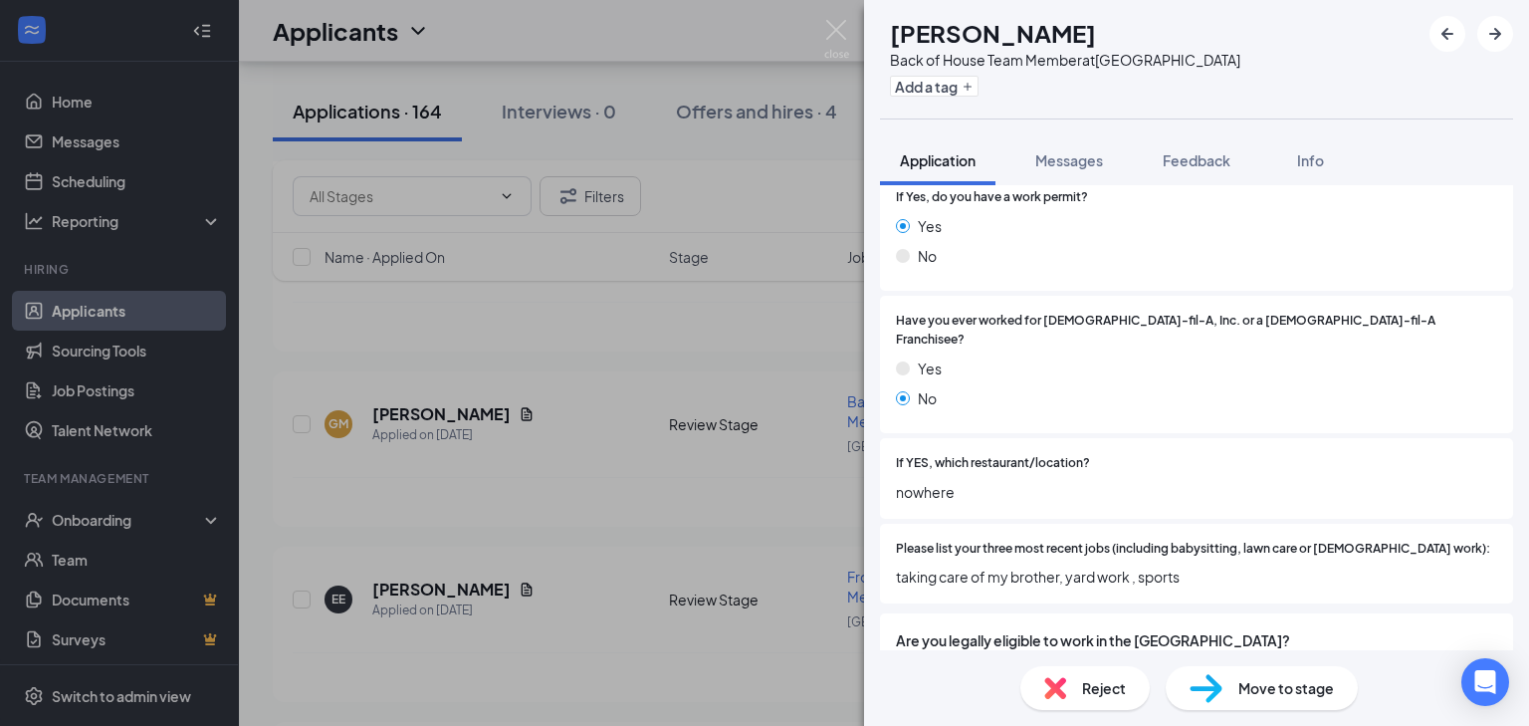
scroll to position [361, 0]
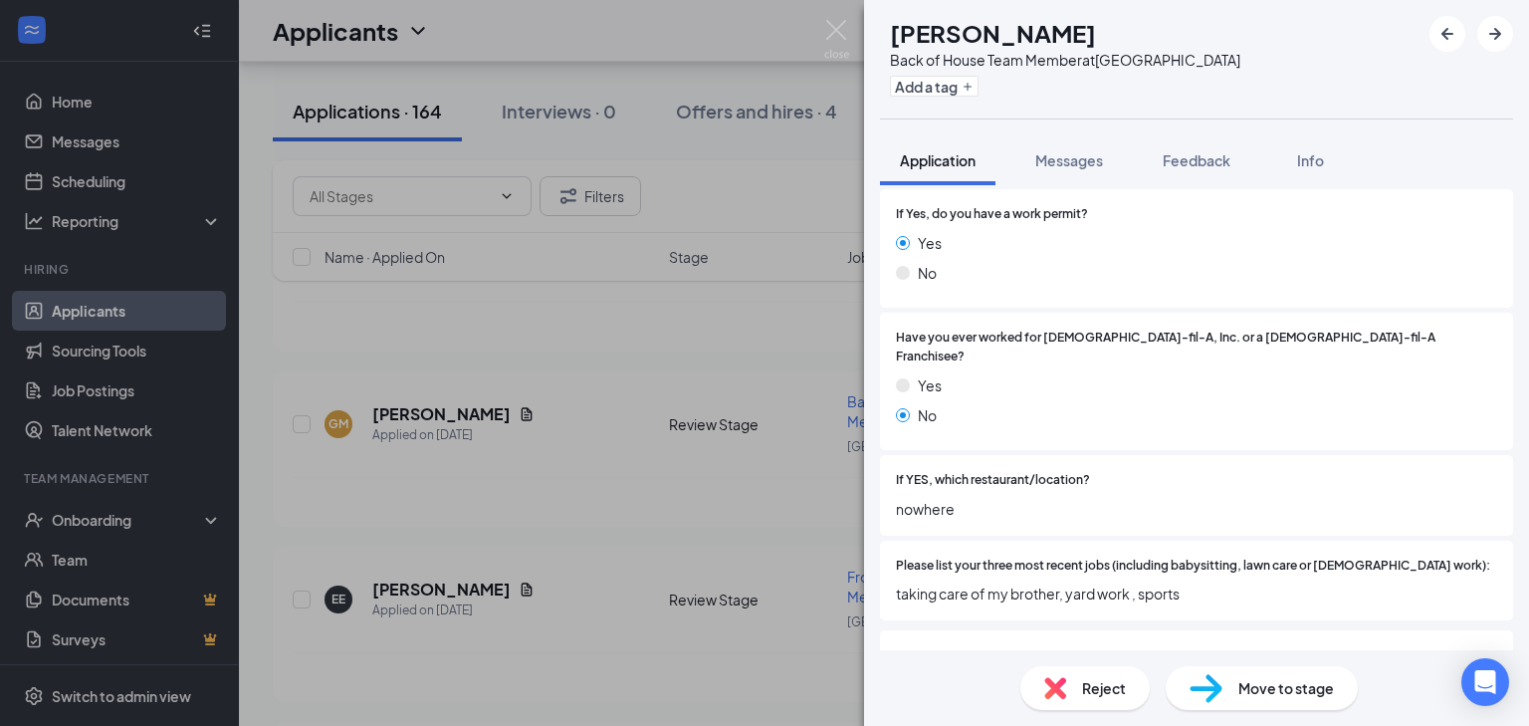
click at [533, 404] on div "[PERSON_NAME] Back of House Team Member at [GEOGRAPHIC_DATA] Add a tag Applicat…" at bounding box center [764, 363] width 1529 height 726
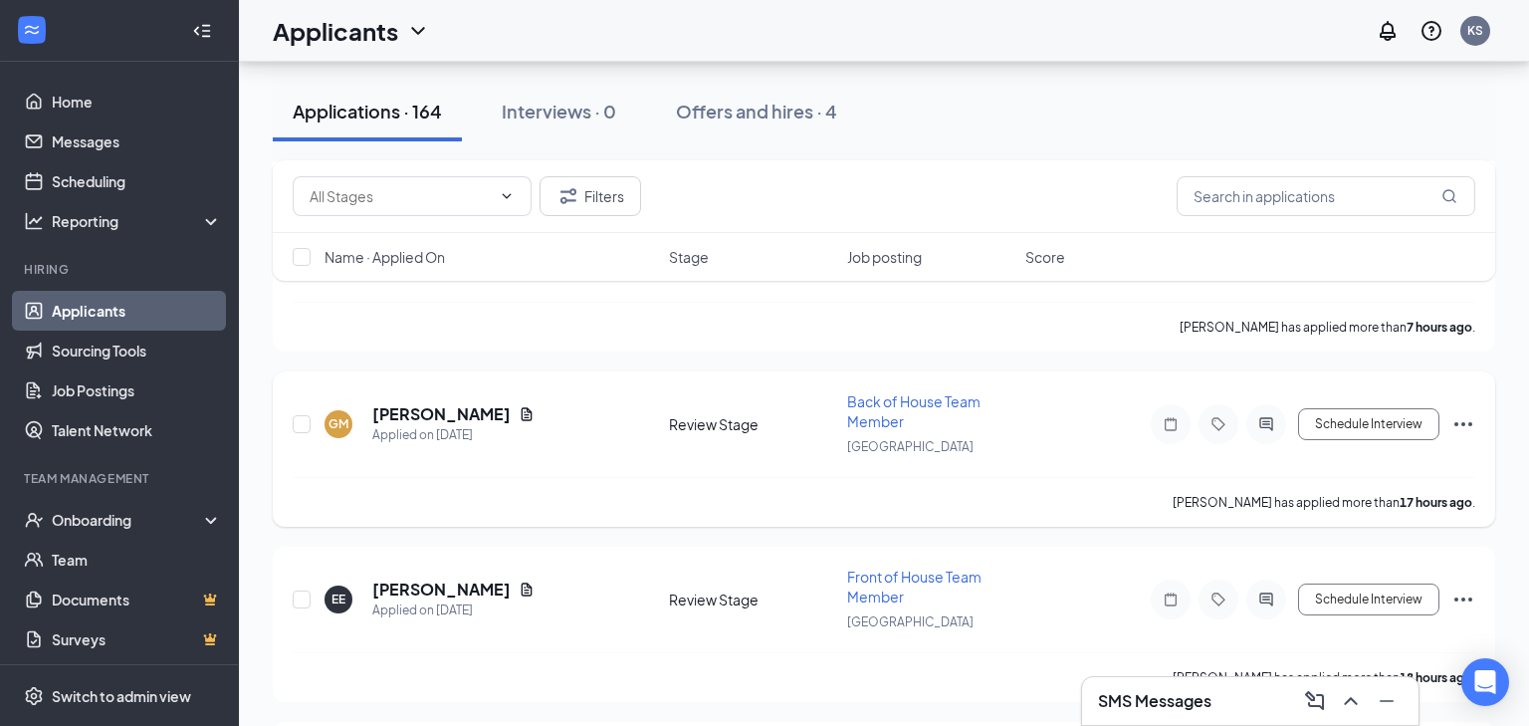
click at [527, 406] on icon "Document" at bounding box center [527, 414] width 16 height 16
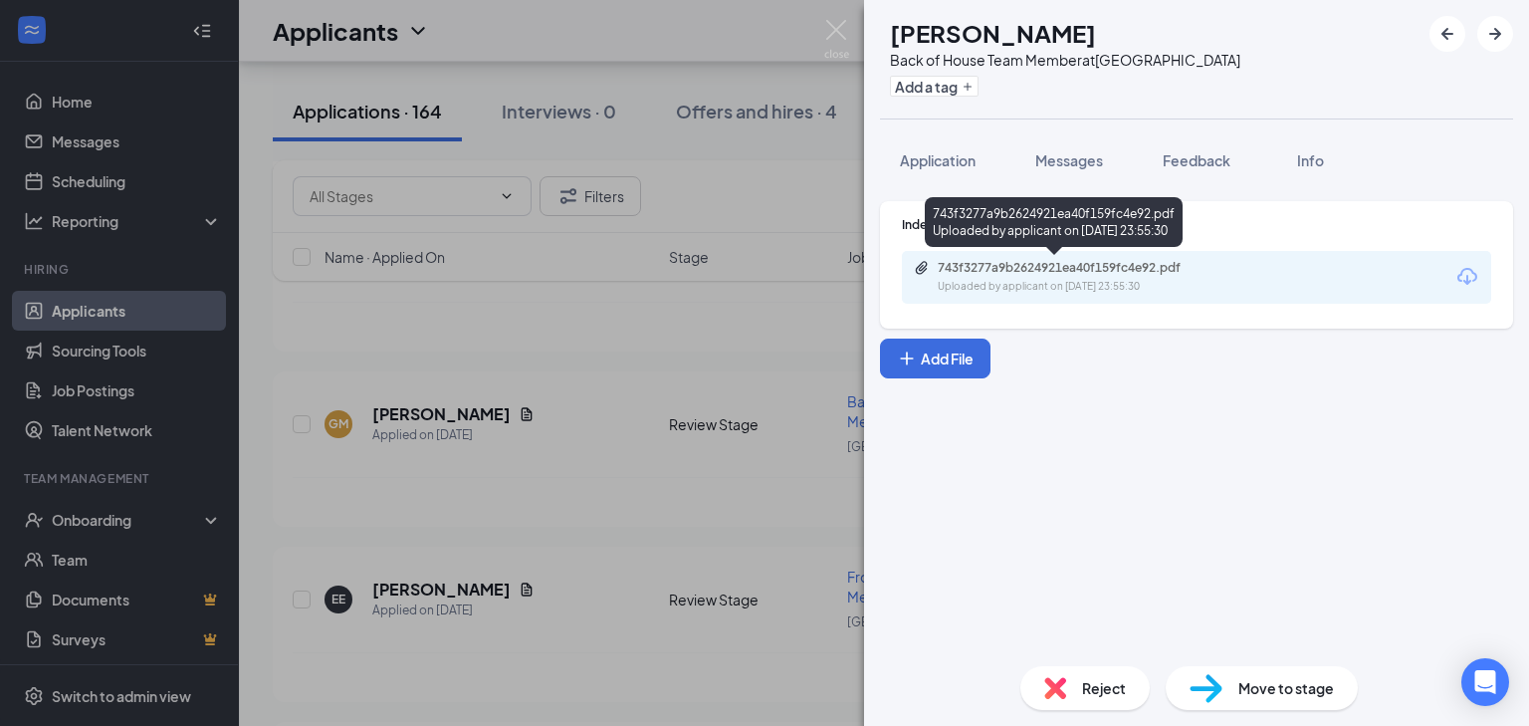
click at [1142, 266] on div "743f3277a9b2624921ea40f159fc4e92.pdf" at bounding box center [1077, 268] width 279 height 16
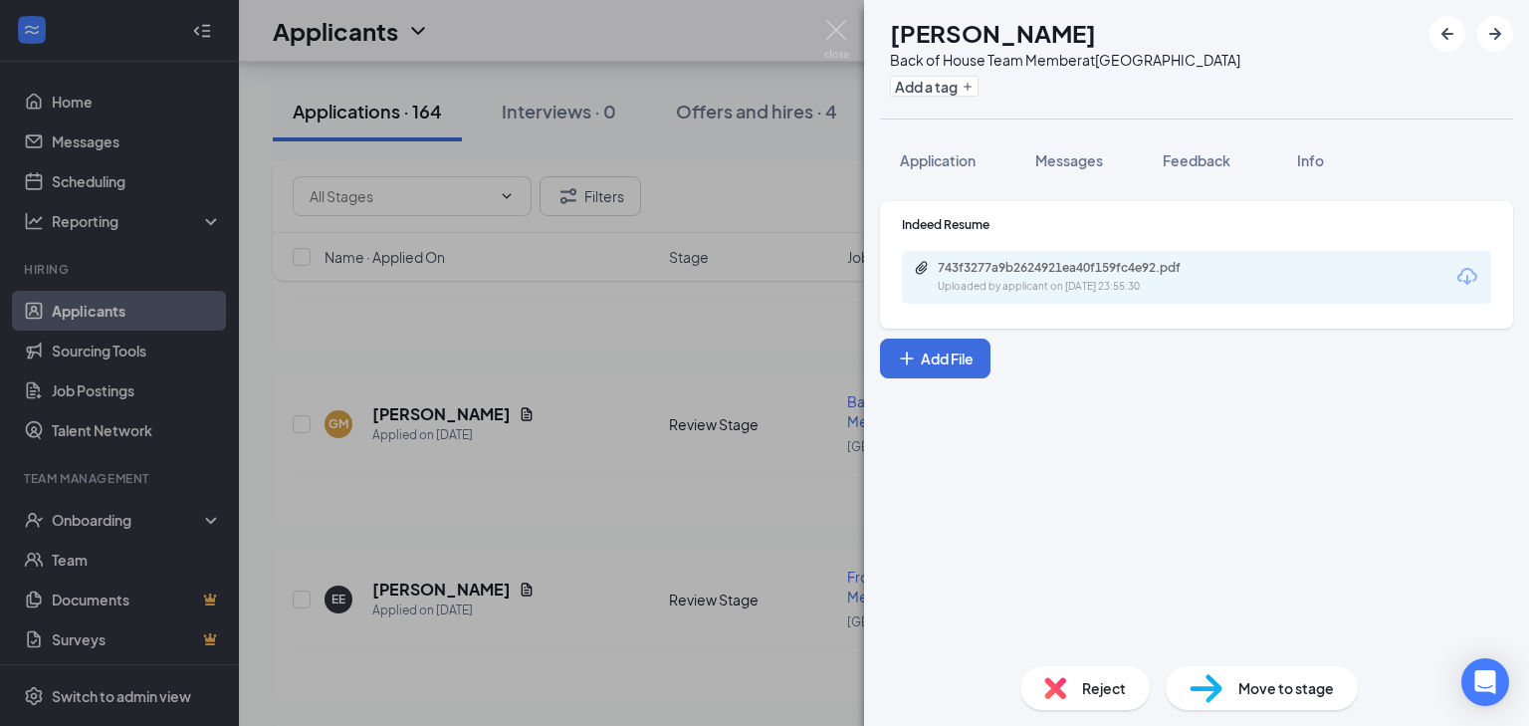
click at [739, 444] on div "[PERSON_NAME] Back of House Team Member at [GEOGRAPHIC_DATA] Add a tag Applicat…" at bounding box center [764, 363] width 1529 height 726
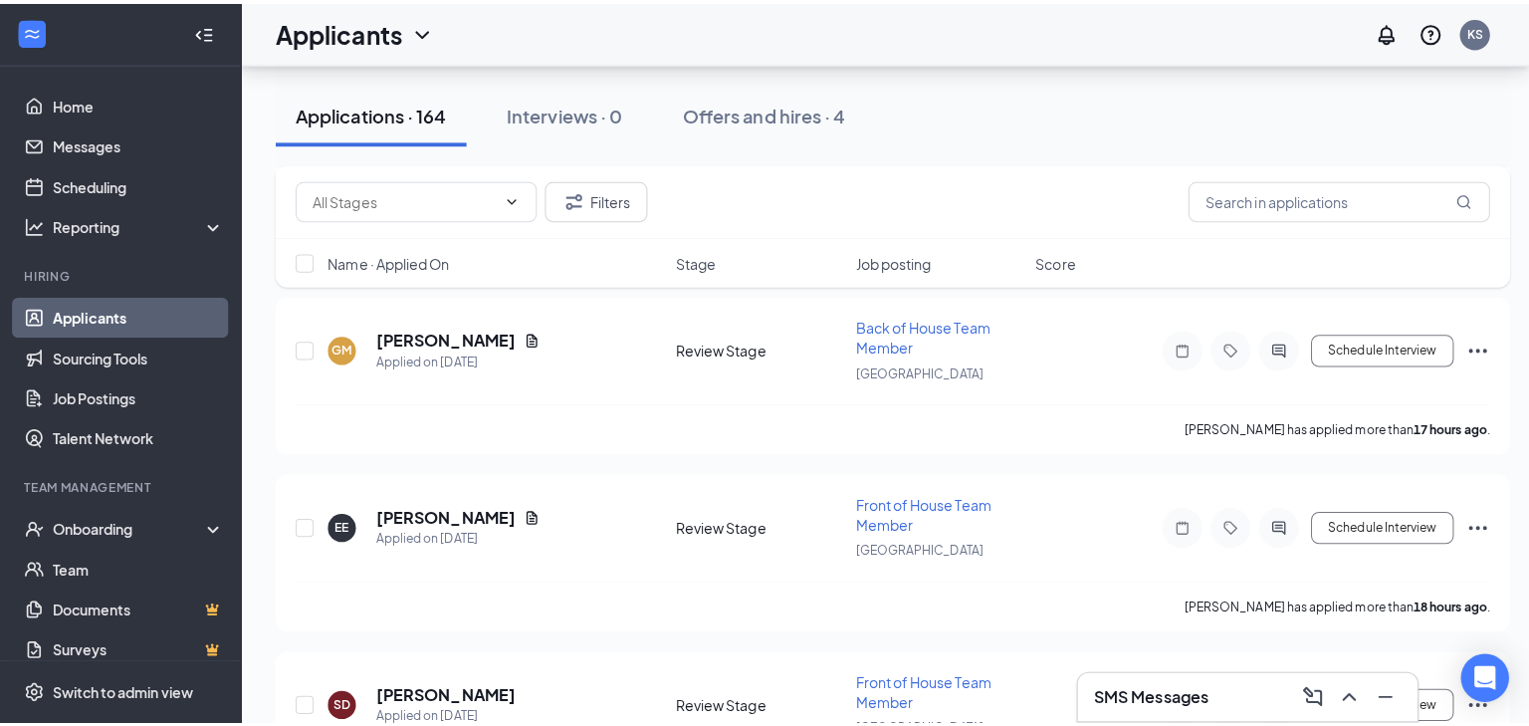
scroll to position [951, 0]
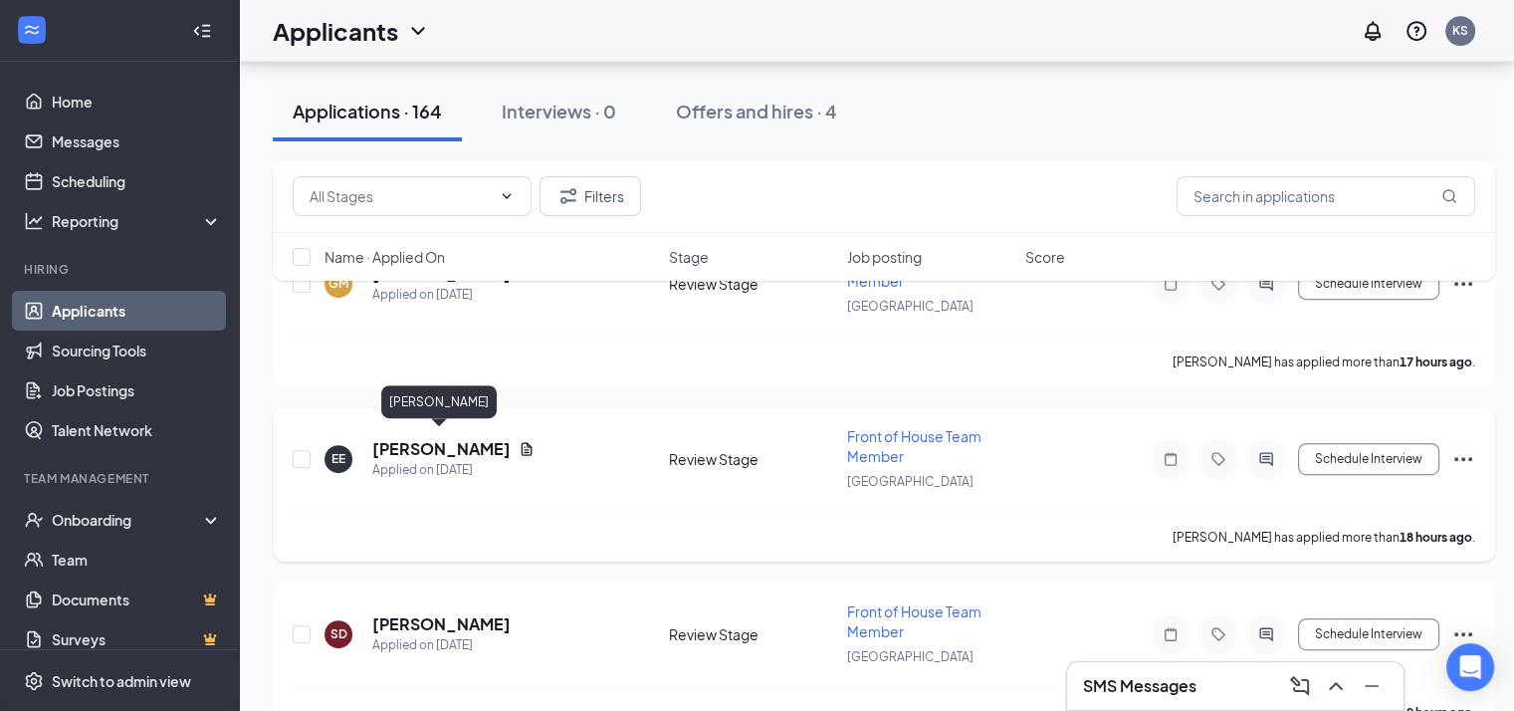
click at [484, 438] on h5 "[PERSON_NAME]" at bounding box center [441, 449] width 138 height 22
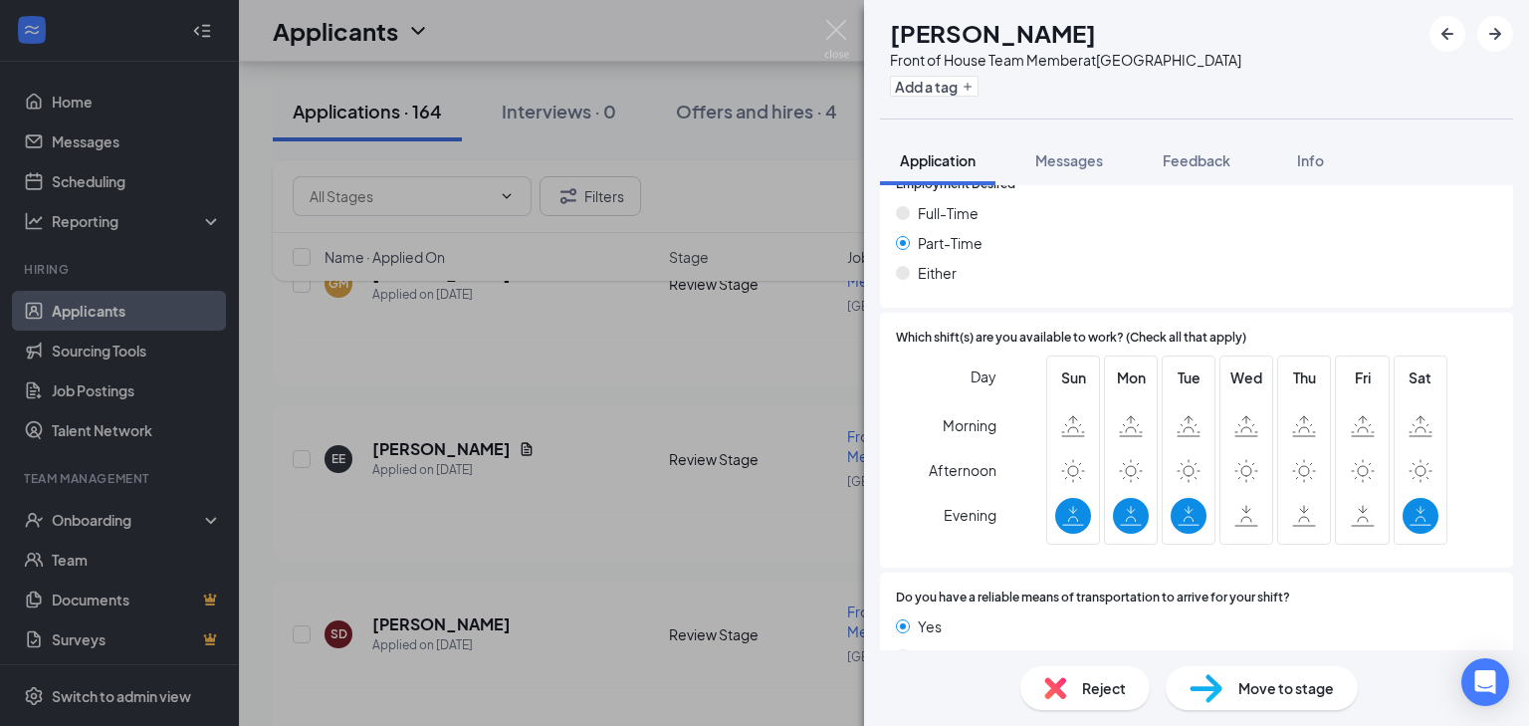
scroll to position [1132, 0]
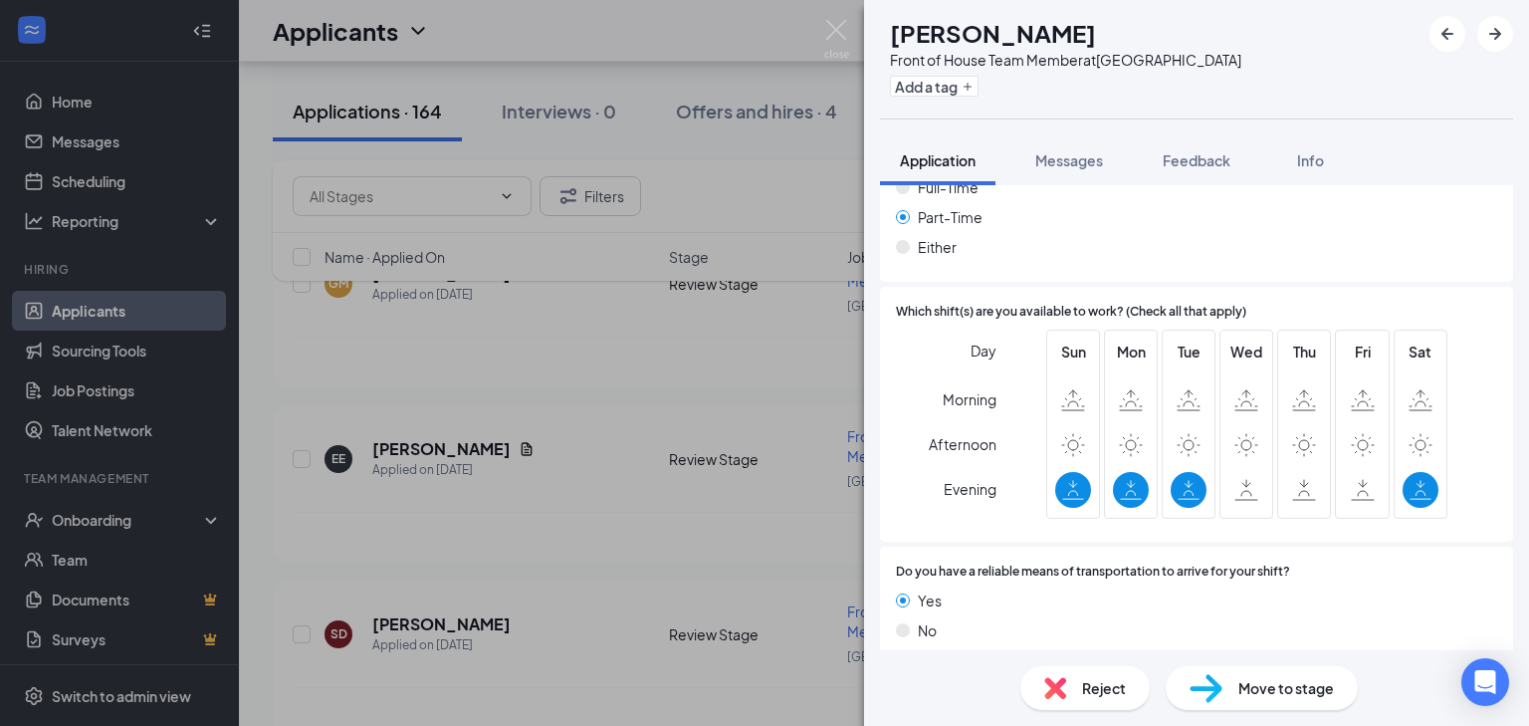
click at [1101, 678] on span "Reject" at bounding box center [1104, 688] width 44 height 22
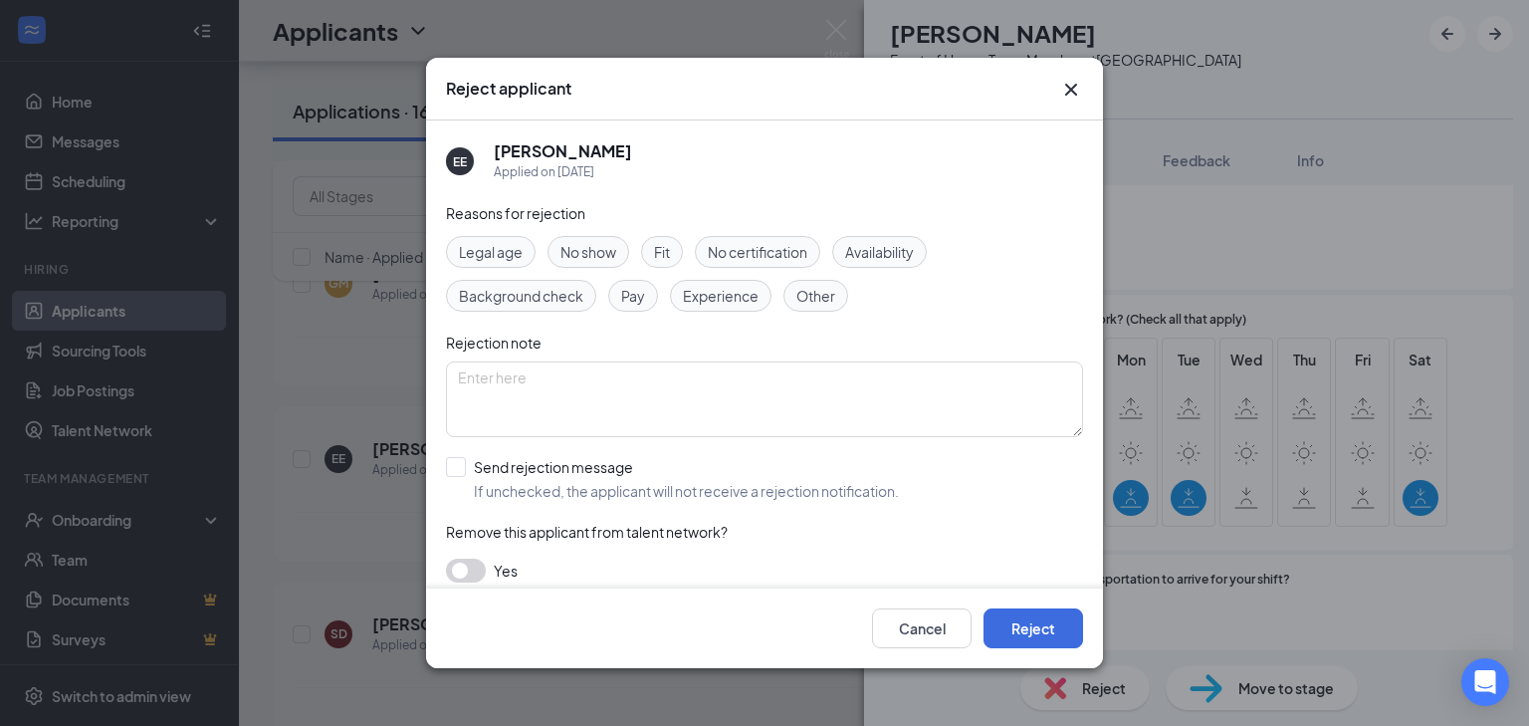
click at [844, 246] on div "Availability" at bounding box center [879, 252] width 95 height 32
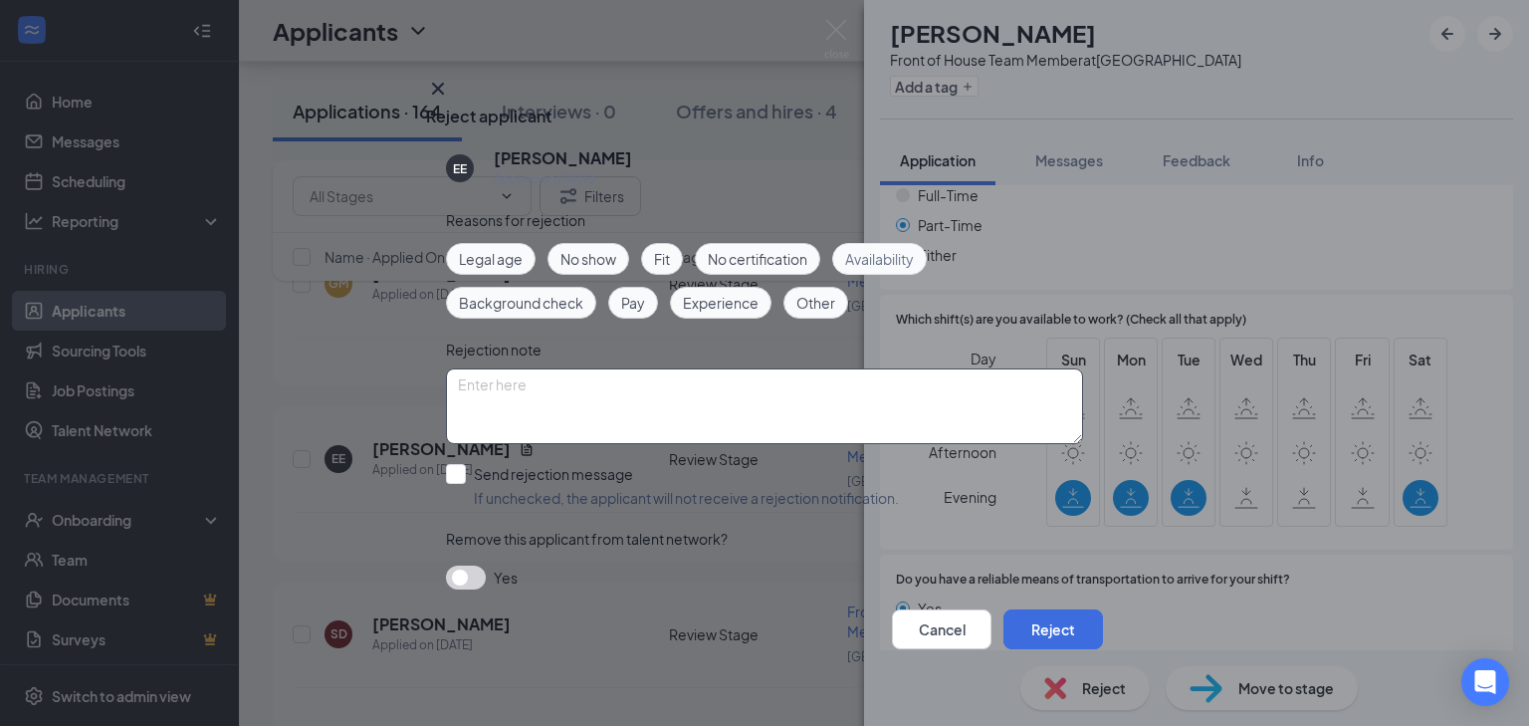
scroll to position [14, 0]
click at [453, 464] on input "Send rejection message If unchecked, the applicant will not receive a rejection…" at bounding box center [672, 486] width 453 height 44
checkbox input "true"
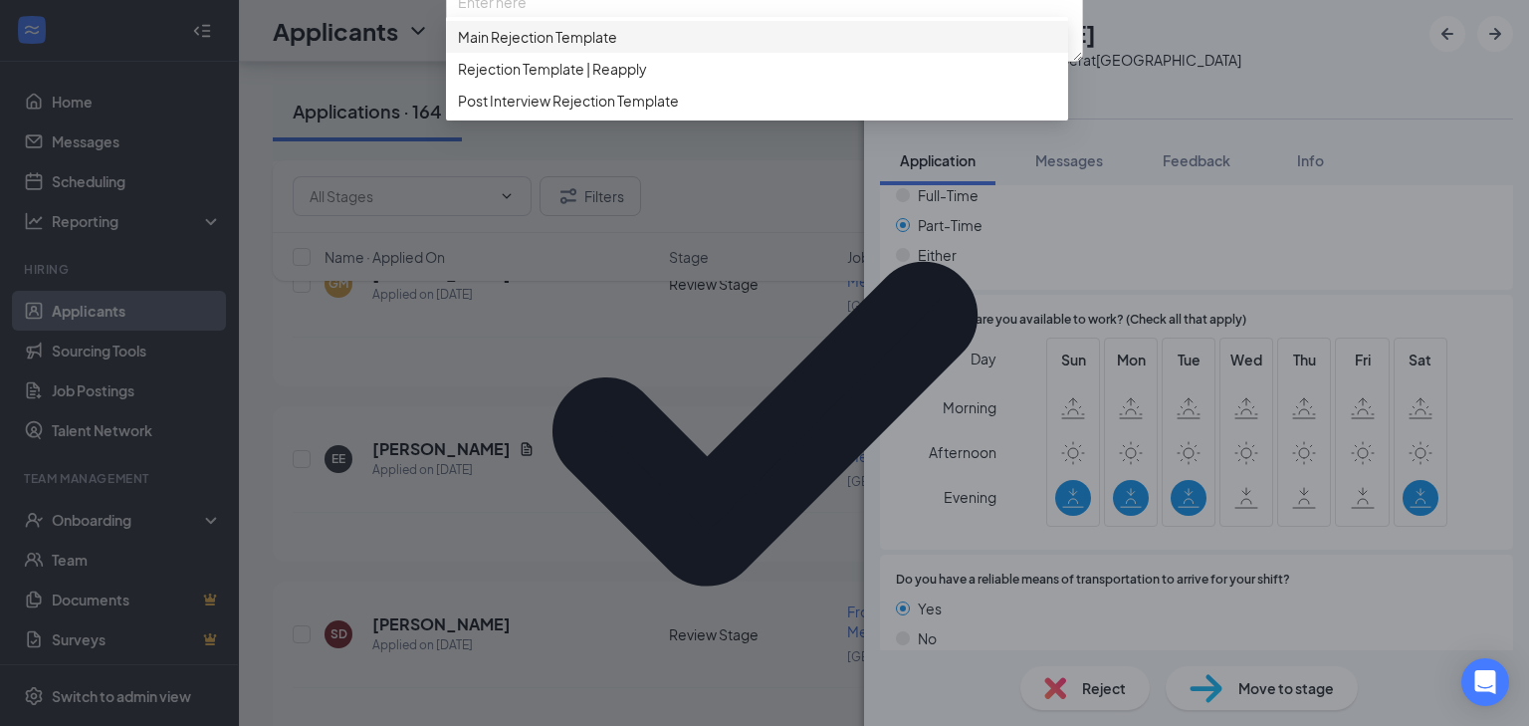
click at [525, 53] on div "Main Rejection Template" at bounding box center [757, 37] width 622 height 32
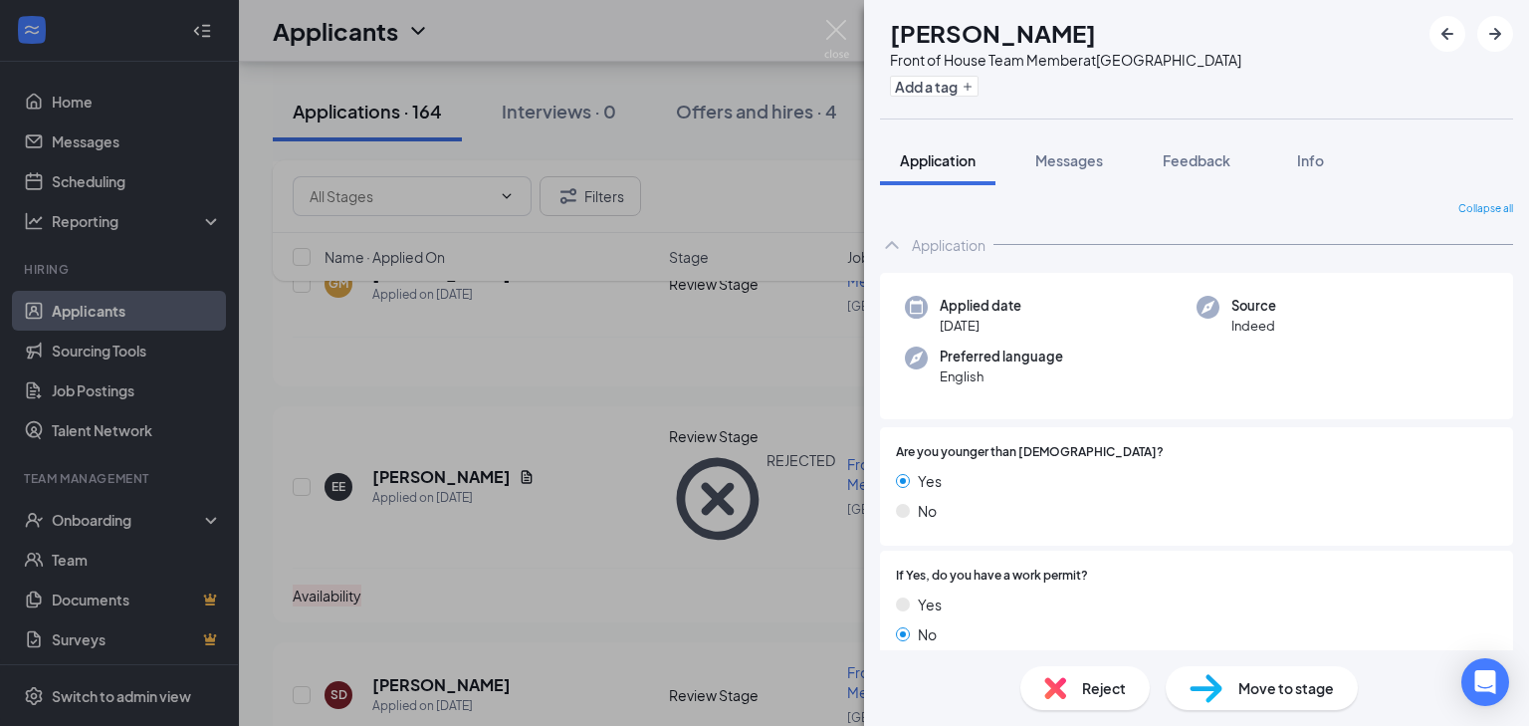
click at [456, 625] on div "SD [PERSON_NAME] Front of House Team Member at [GEOGRAPHIC_DATA] Add a tag Appl…" at bounding box center [764, 363] width 1529 height 726
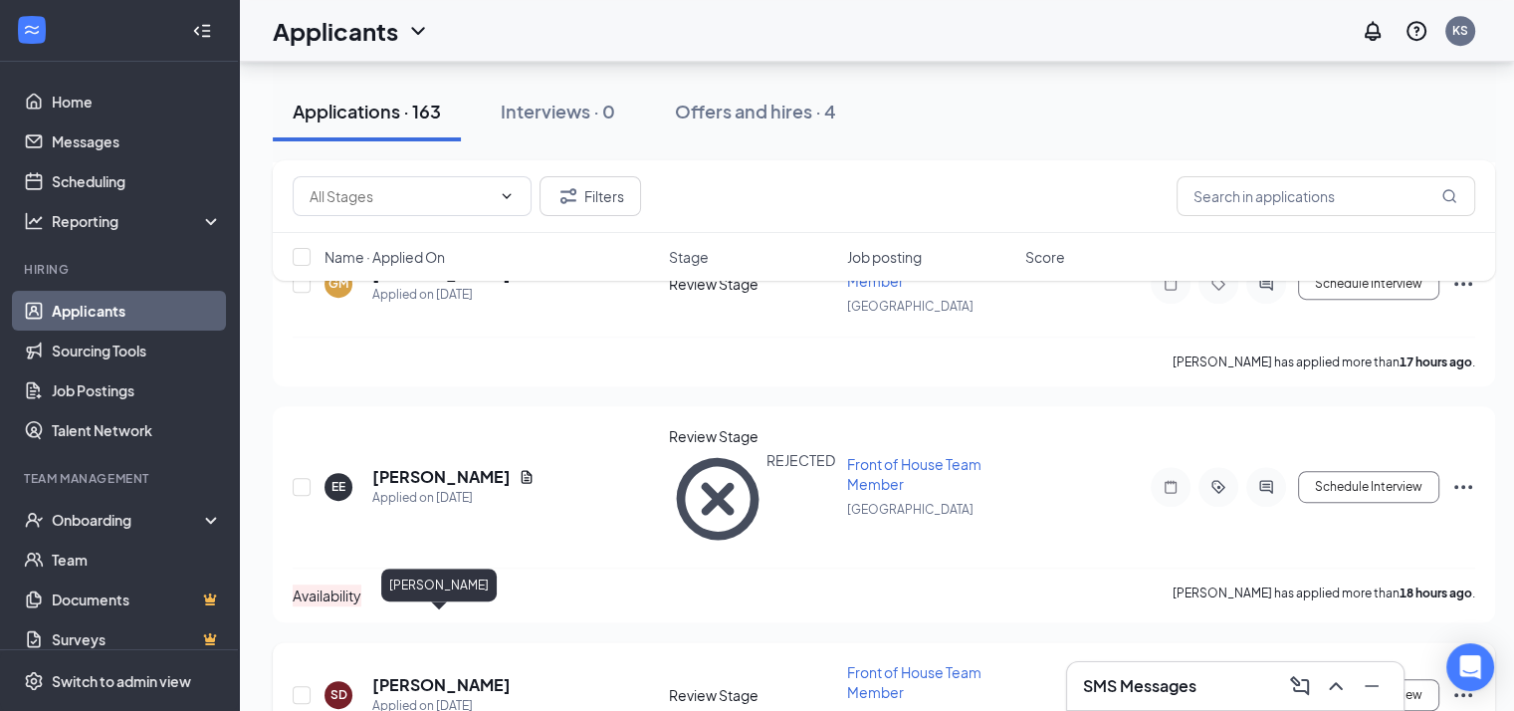
click at [438, 674] on h5 "[PERSON_NAME]" at bounding box center [441, 685] width 138 height 22
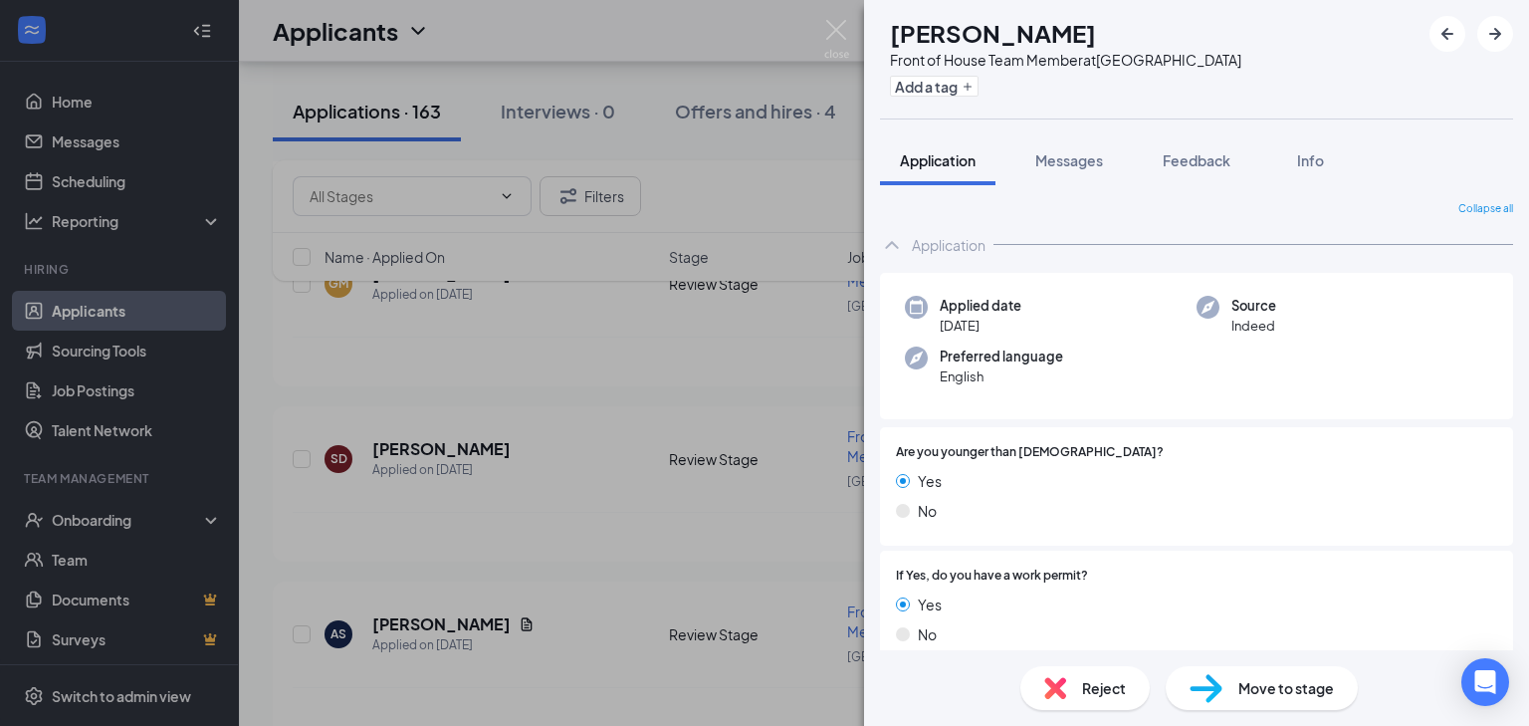
click at [460, 618] on div "AS [PERSON_NAME] Front of House Team Member at [GEOGRAPHIC_DATA] Add a tag Appl…" at bounding box center [764, 363] width 1529 height 726
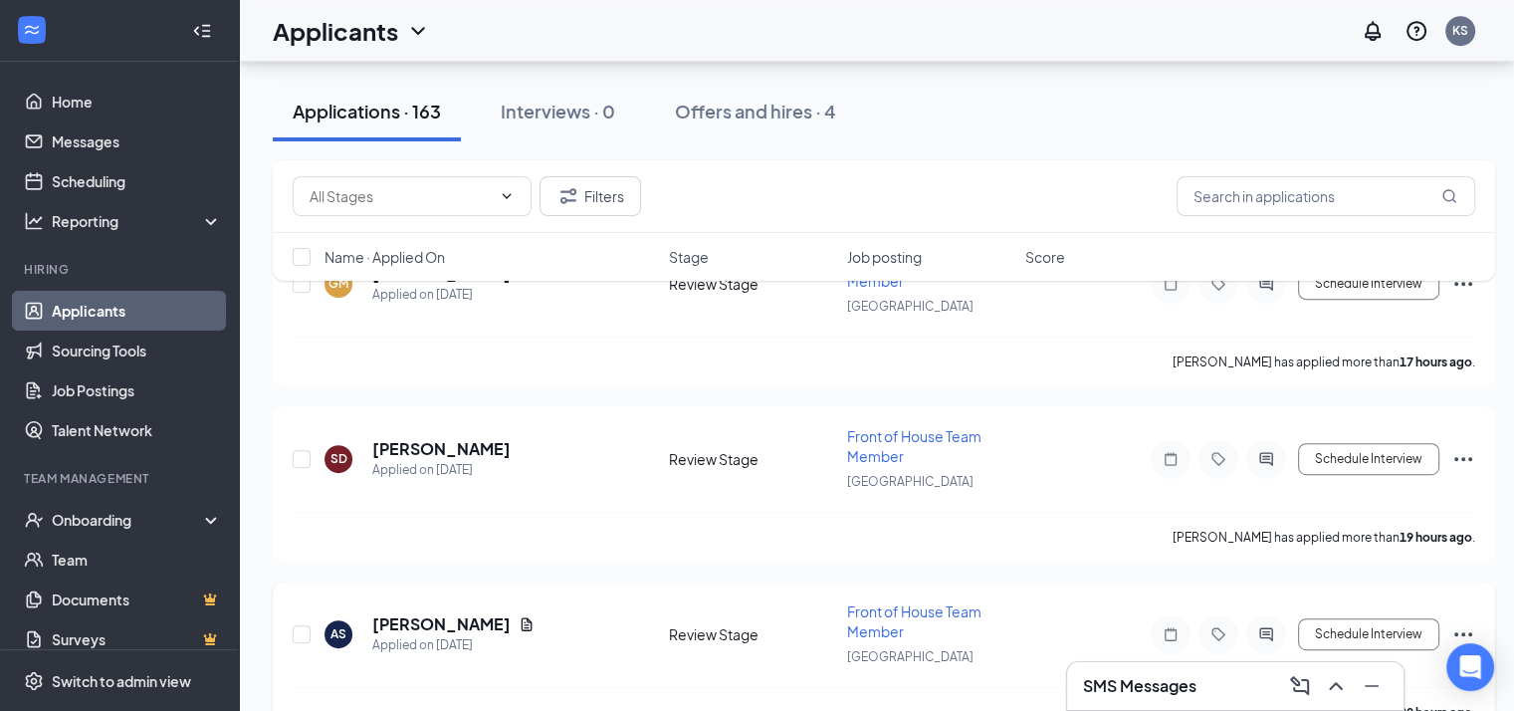
click at [519, 616] on icon "Document" at bounding box center [527, 624] width 16 height 16
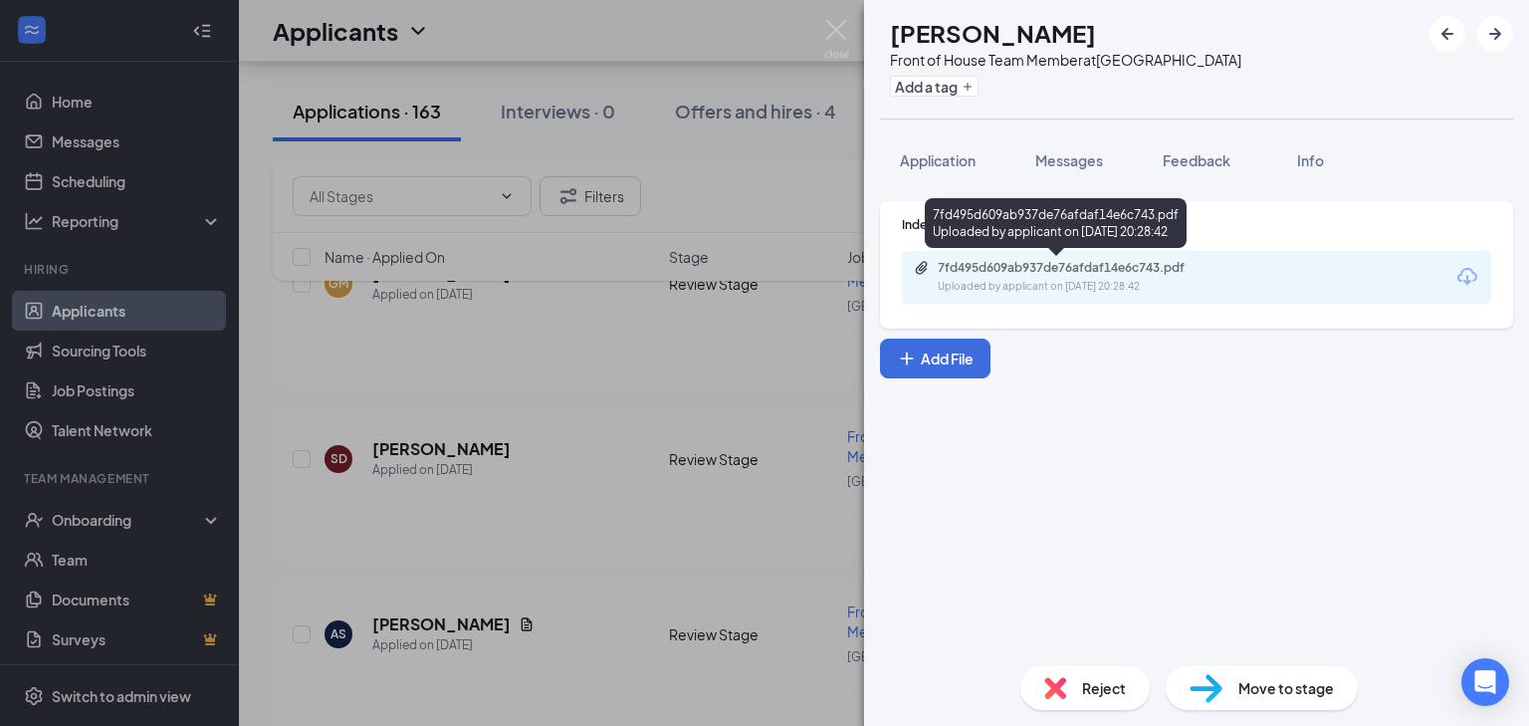
click at [1115, 271] on div "7fd495d609ab937de76afdaf14e6c743.pdf" at bounding box center [1077, 268] width 279 height 16
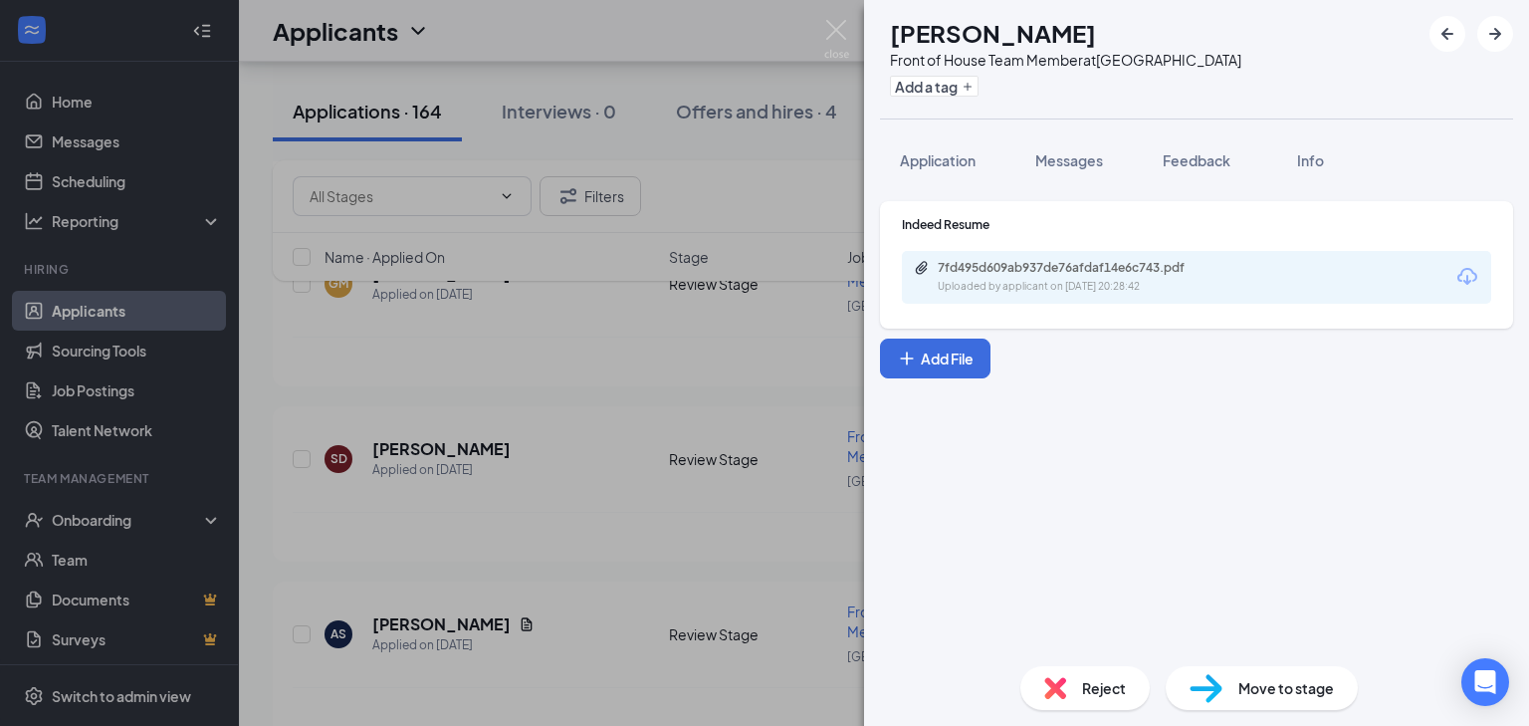
click at [655, 413] on div "AS [PERSON_NAME] Front of House Team Member at [GEOGRAPHIC_DATA] Add a tag Appl…" at bounding box center [764, 363] width 1529 height 726
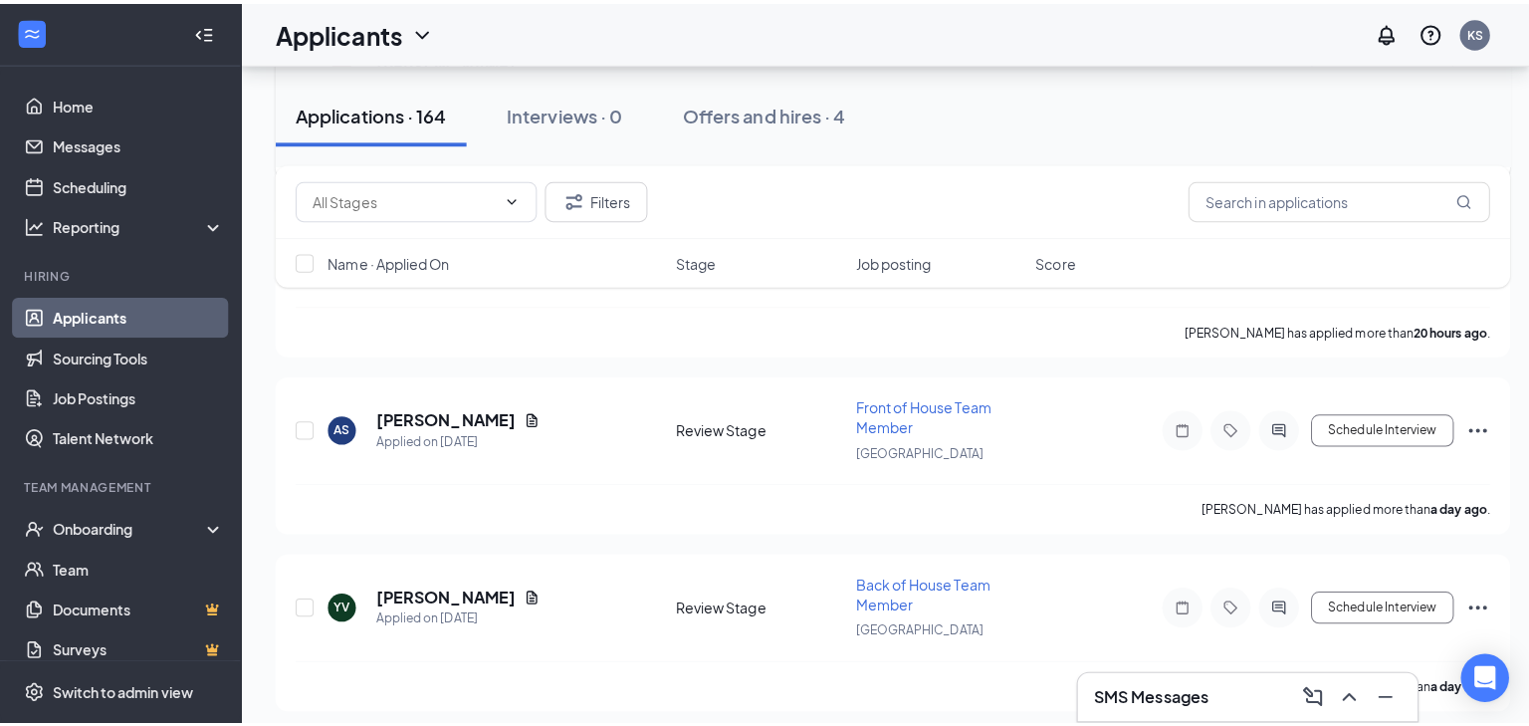
scroll to position [1515, 0]
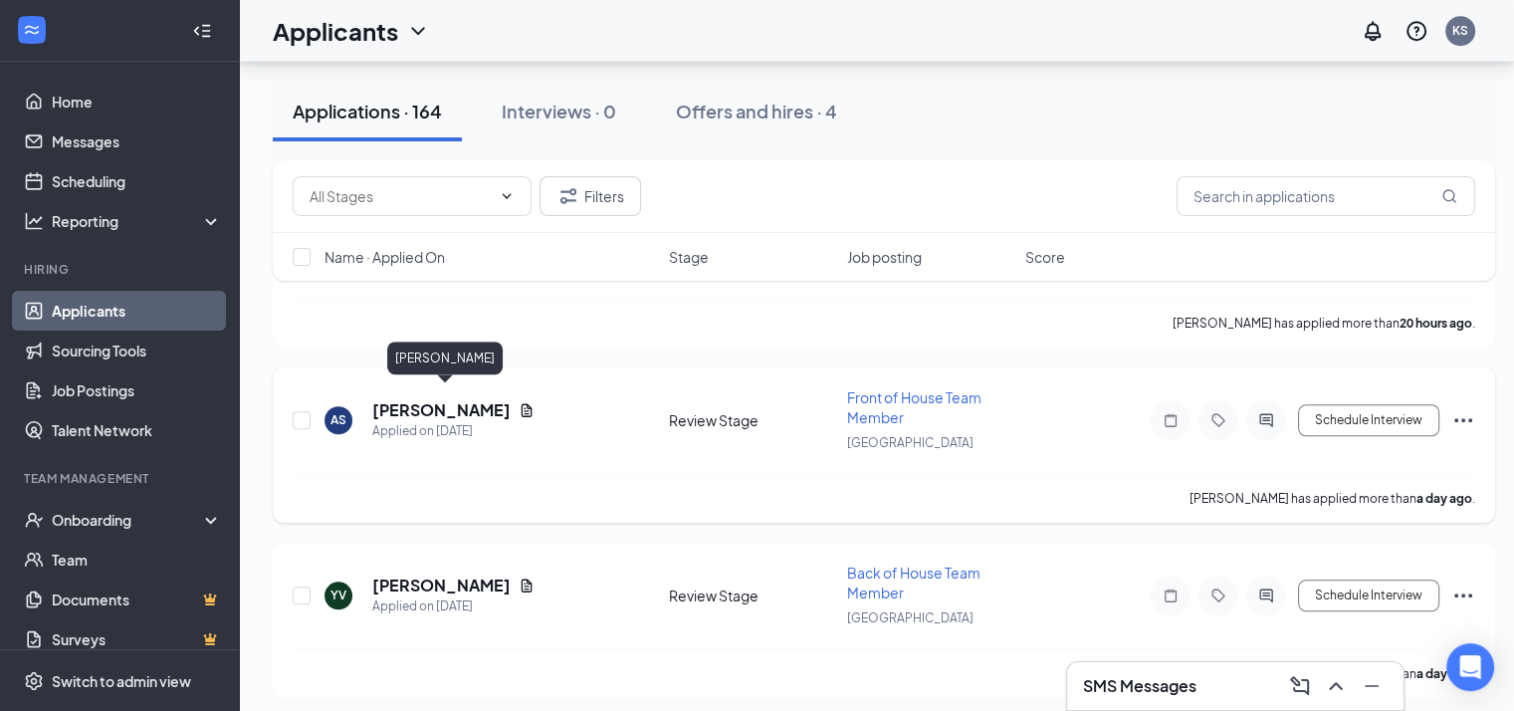
click at [497, 399] on h5 "[PERSON_NAME]" at bounding box center [441, 410] width 138 height 22
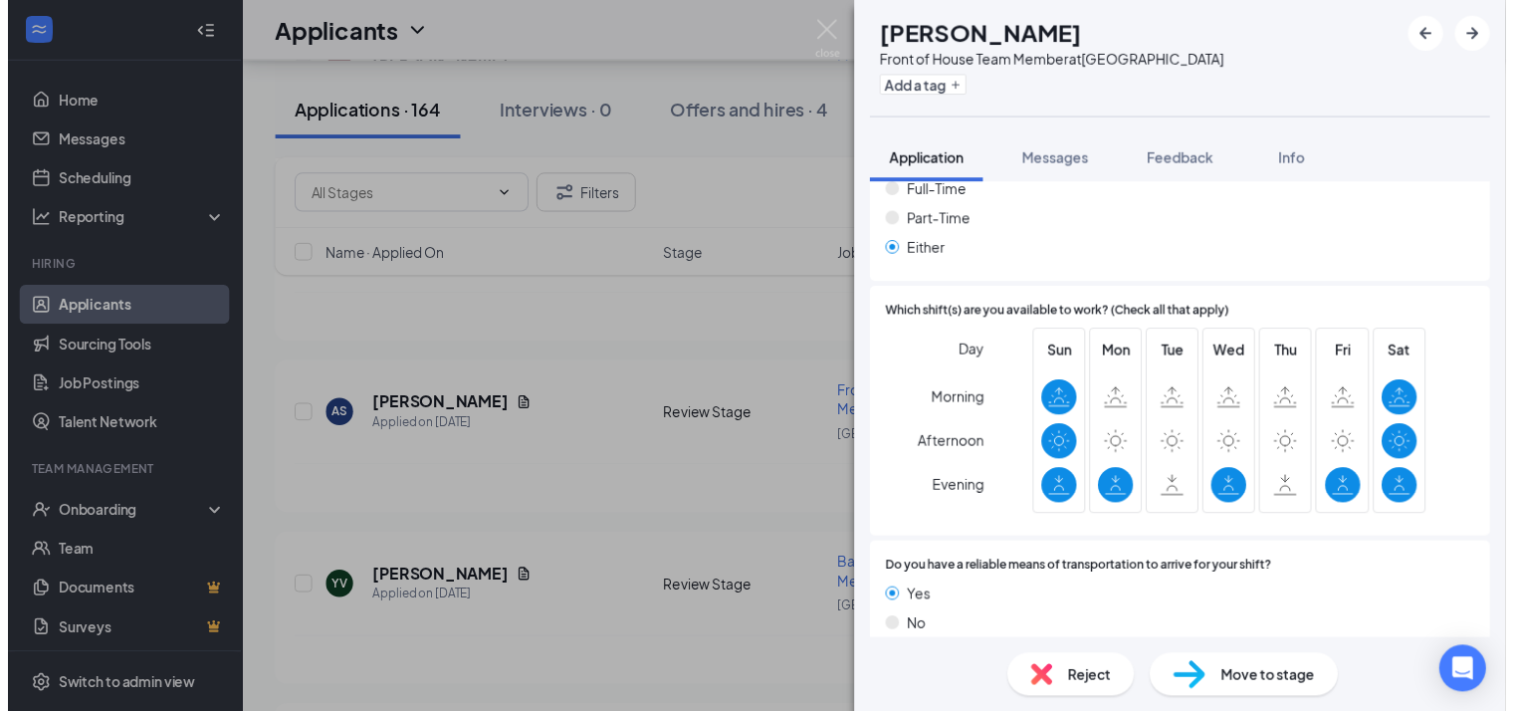
scroll to position [1154, 0]
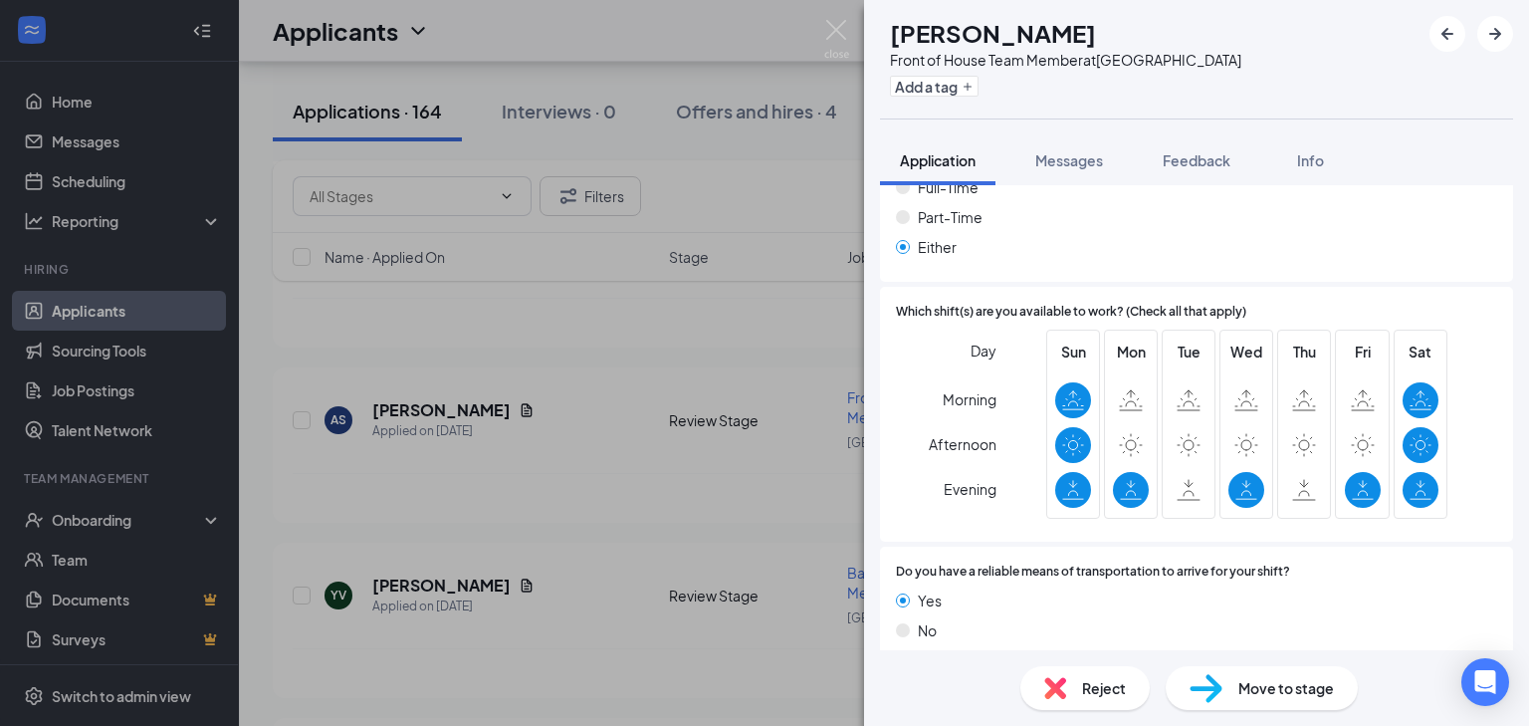
click at [552, 392] on div "AS [PERSON_NAME] Front of House Team Member at [GEOGRAPHIC_DATA] Add a tag Appl…" at bounding box center [764, 363] width 1529 height 726
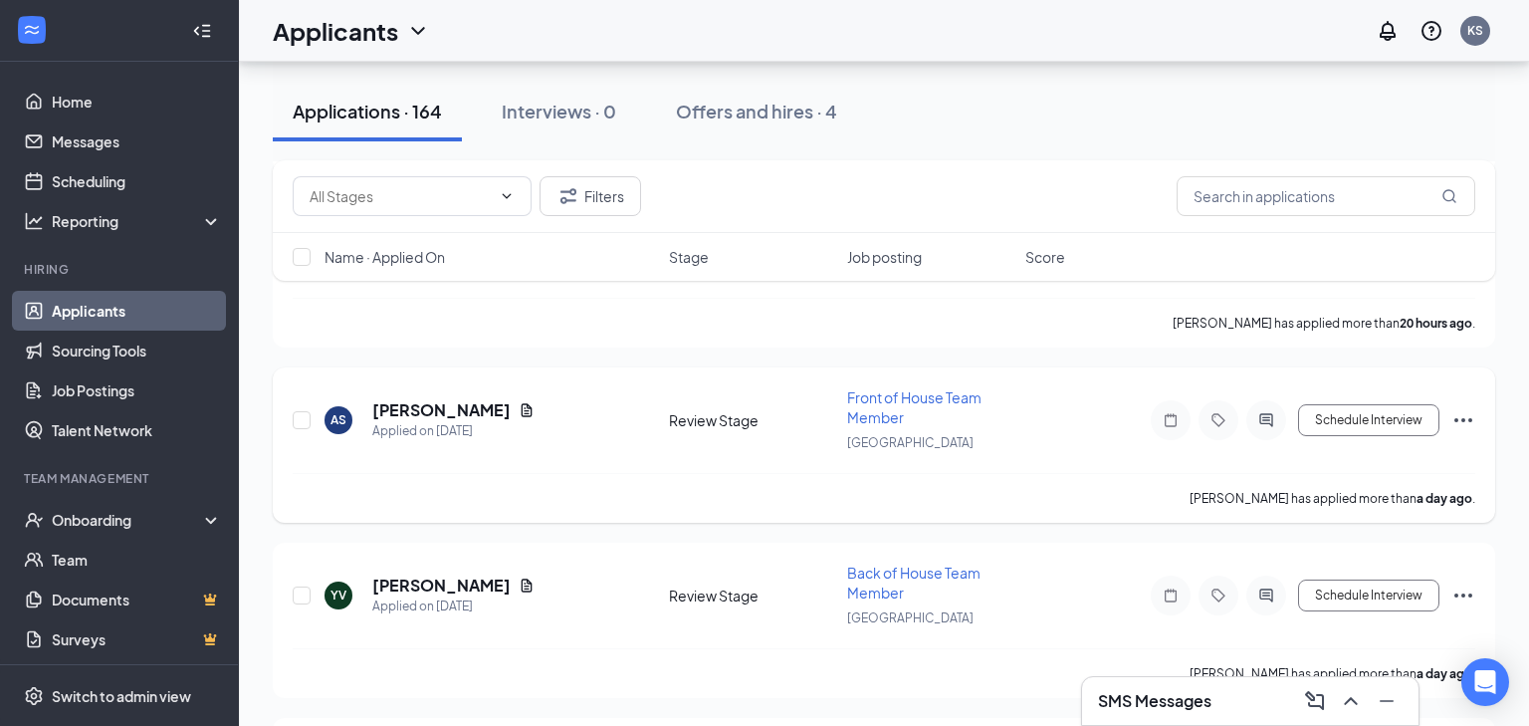
click at [535, 402] on icon "Document" at bounding box center [527, 410] width 16 height 16
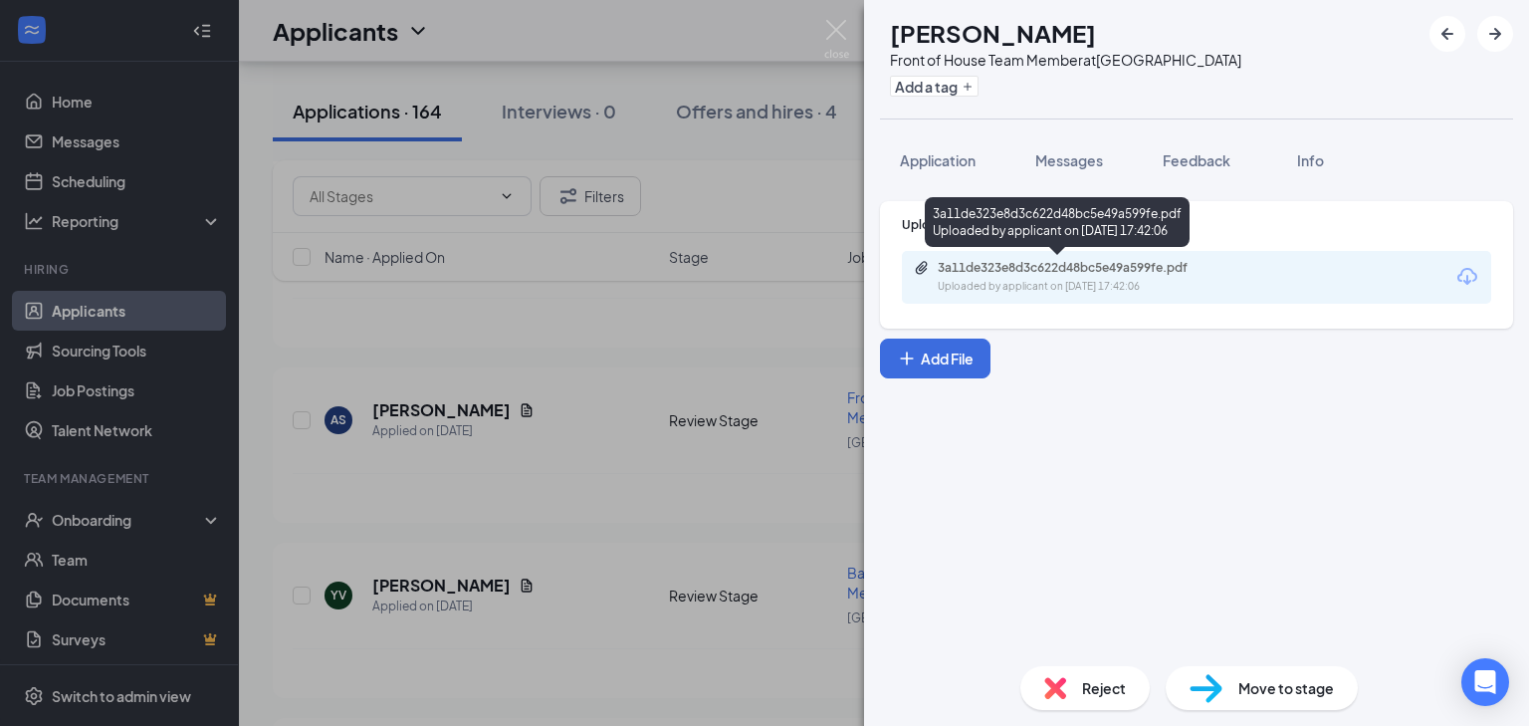
click at [1086, 273] on div "3a11de323e8d3c622d48bc5e49a599fe.pdf" at bounding box center [1077, 268] width 279 height 16
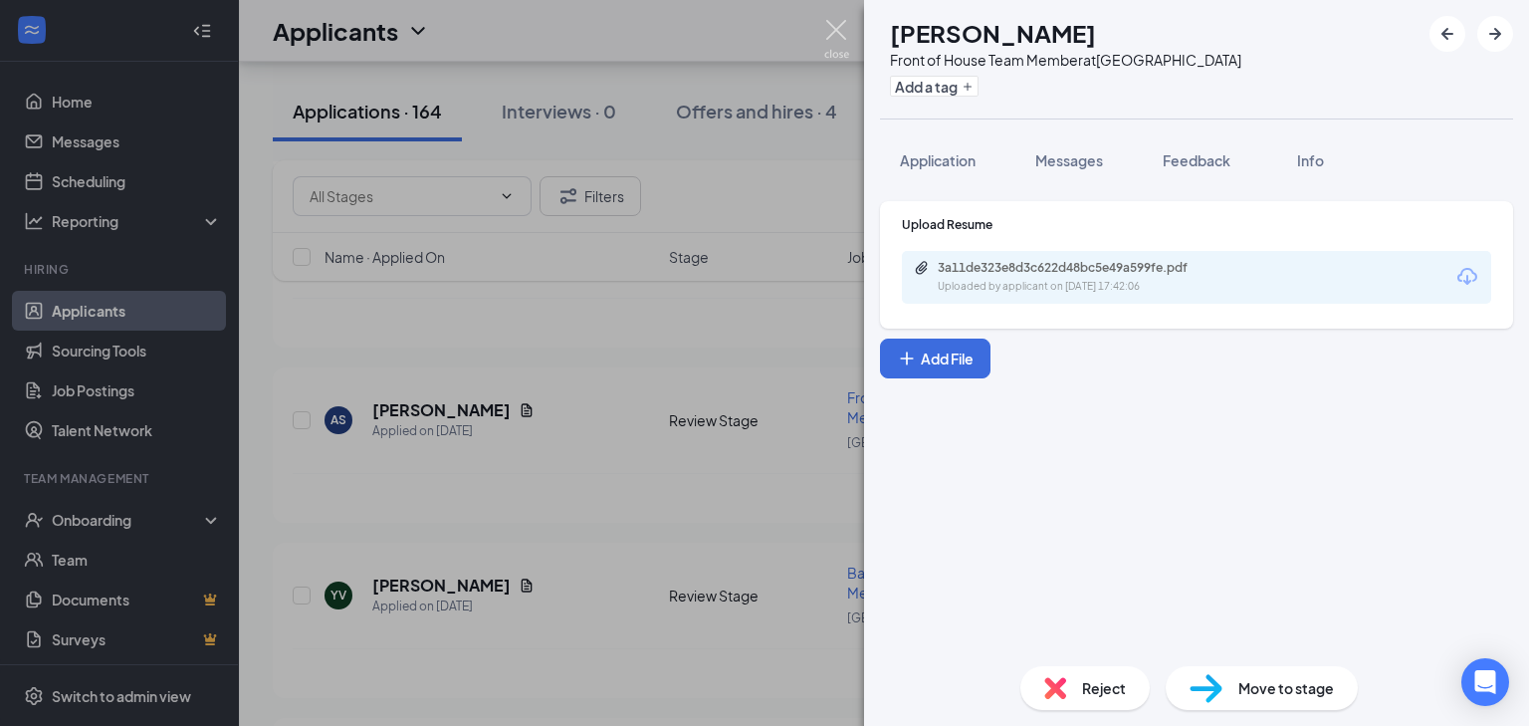
click at [835, 26] on img at bounding box center [836, 39] width 25 height 39
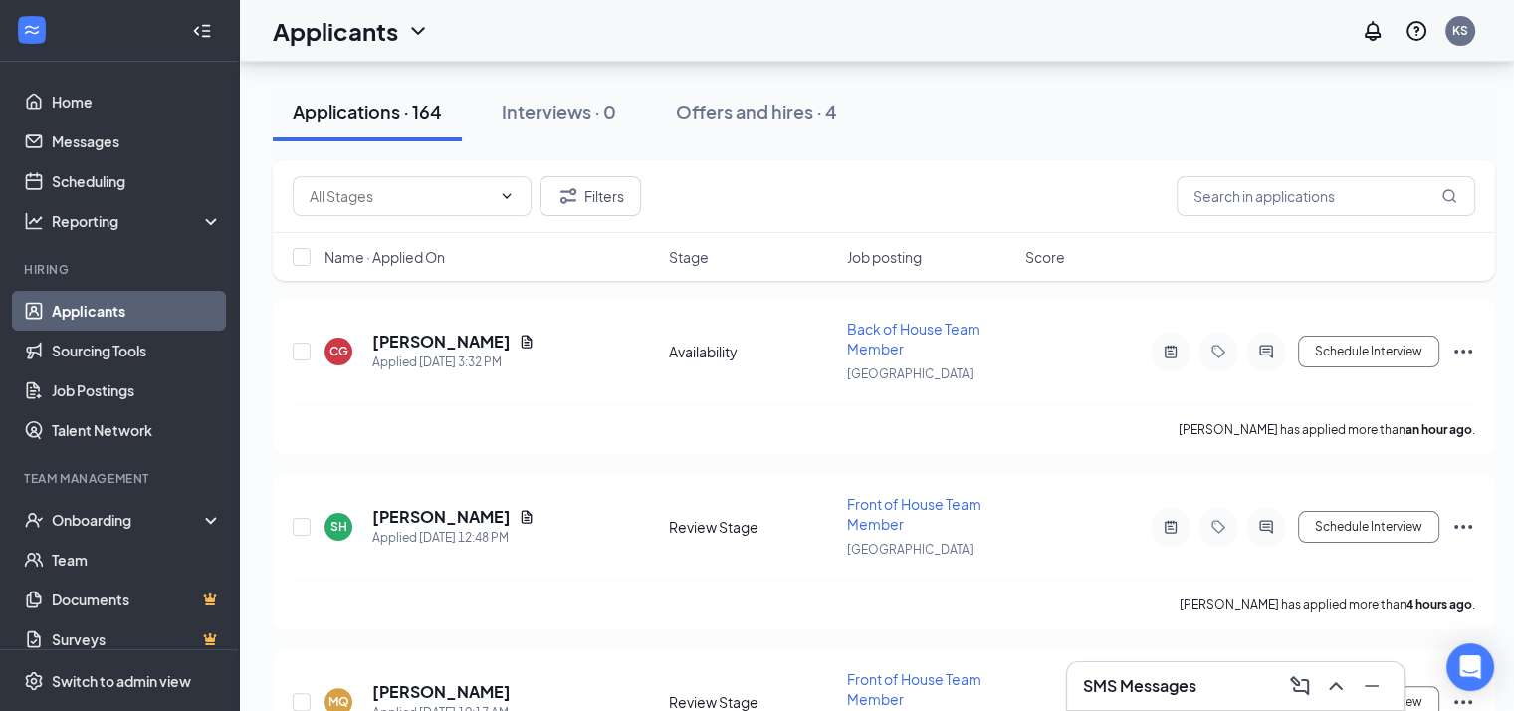
scroll to position [356, 13]
click at [491, 508] on h5 "[PERSON_NAME]" at bounding box center [441, 518] width 138 height 22
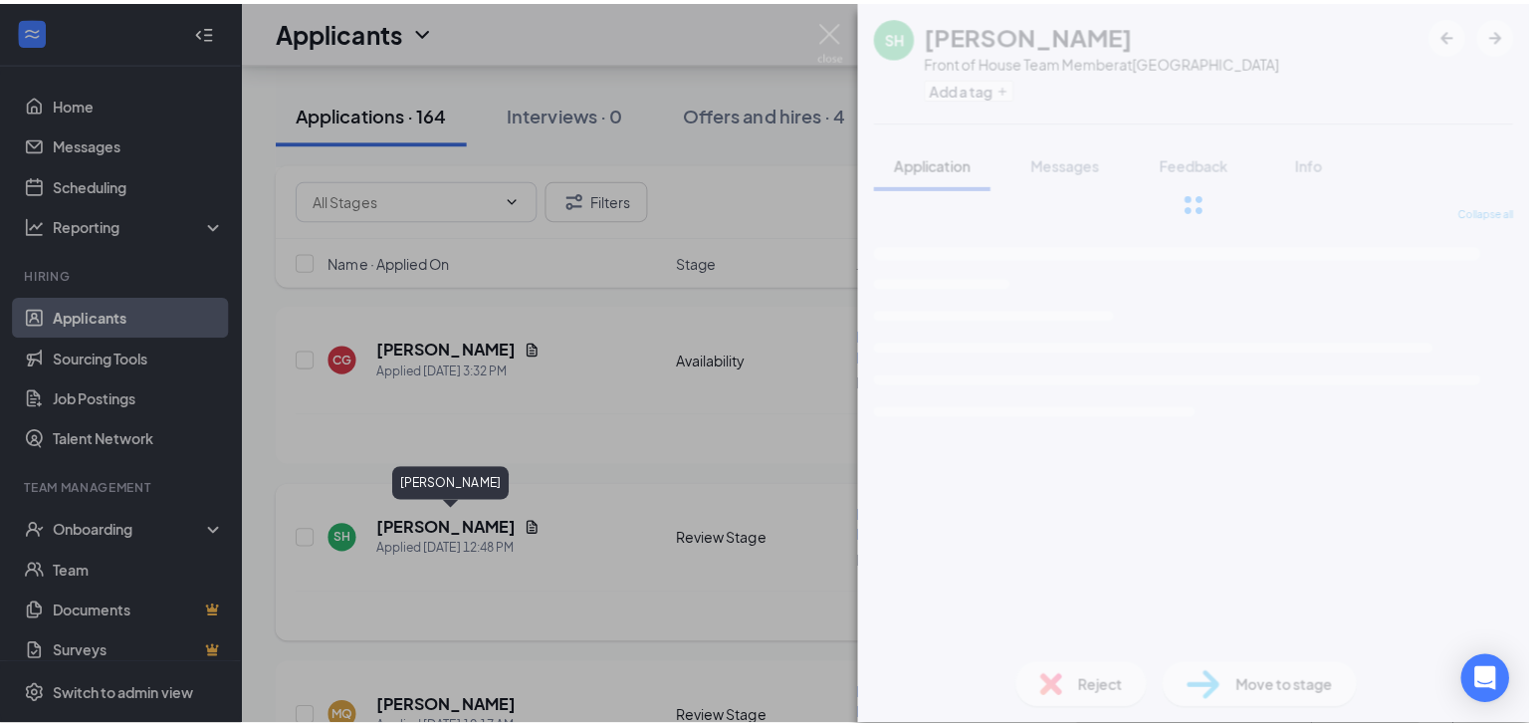
scroll to position [356, 0]
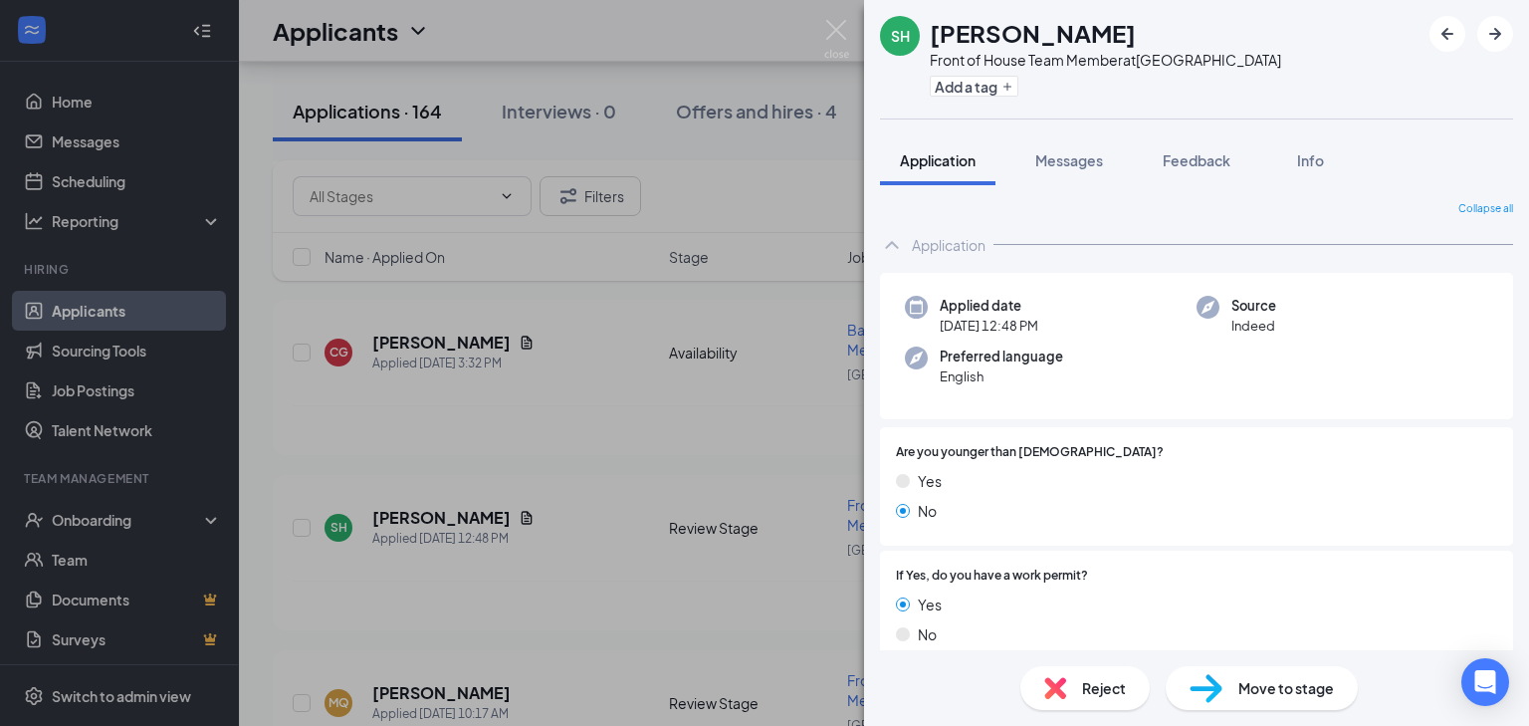
click at [733, 560] on div "SH [PERSON_NAME] Front of House Team Member at [GEOGRAPHIC_DATA] Add a tag Appl…" at bounding box center [764, 363] width 1529 height 726
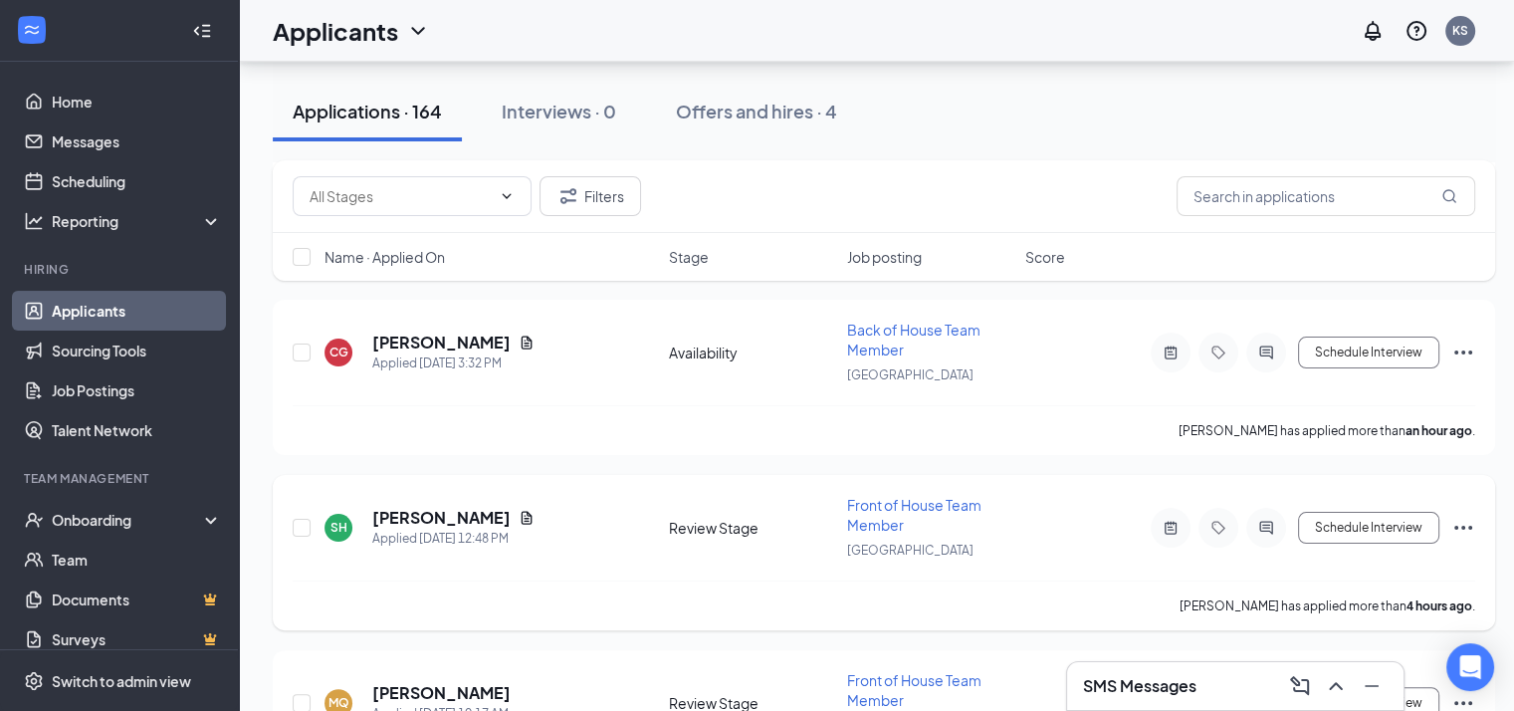
click at [535, 511] on icon "Document" at bounding box center [527, 518] width 16 height 16
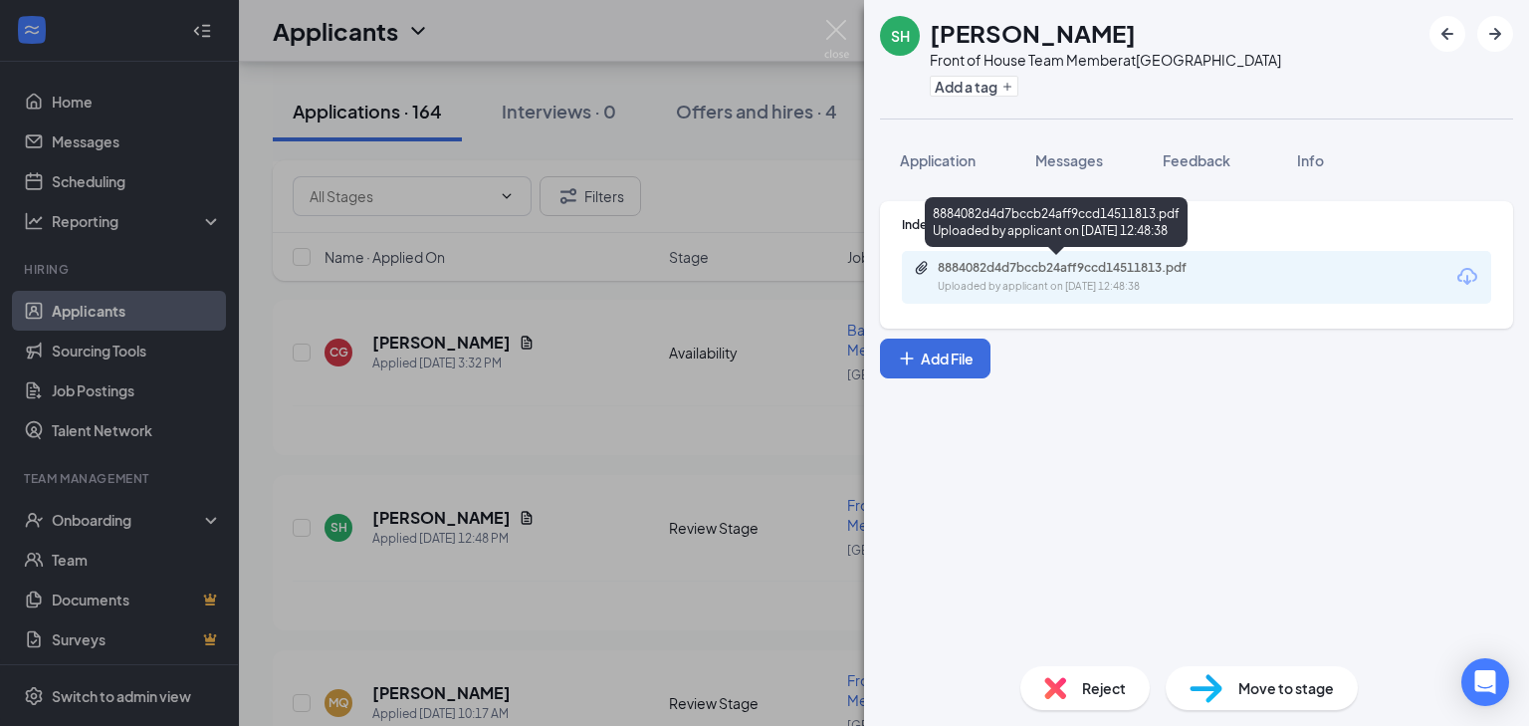
click at [1074, 271] on div "8884082d4d7bccb24aff9ccd14511813.pdf" at bounding box center [1077, 268] width 279 height 16
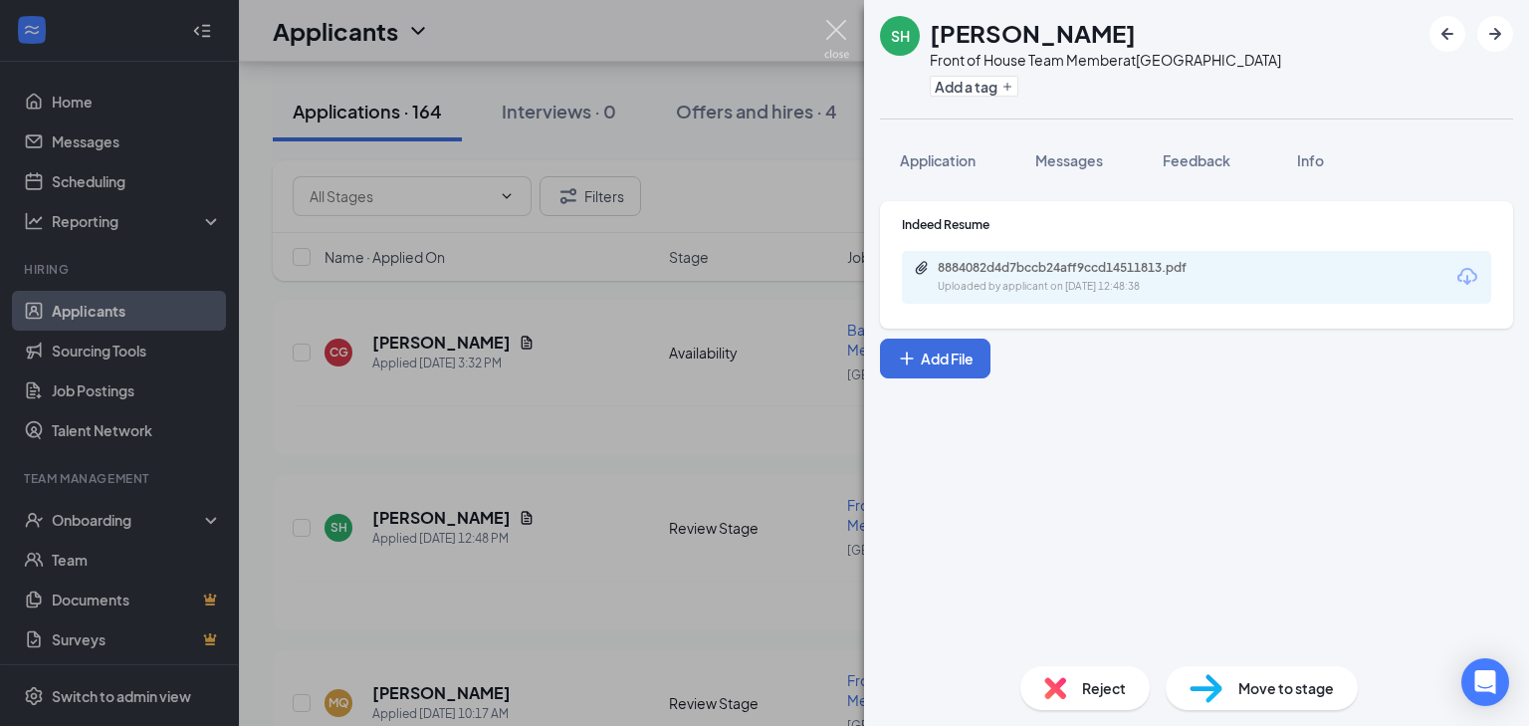
click at [833, 29] on img at bounding box center [836, 39] width 25 height 39
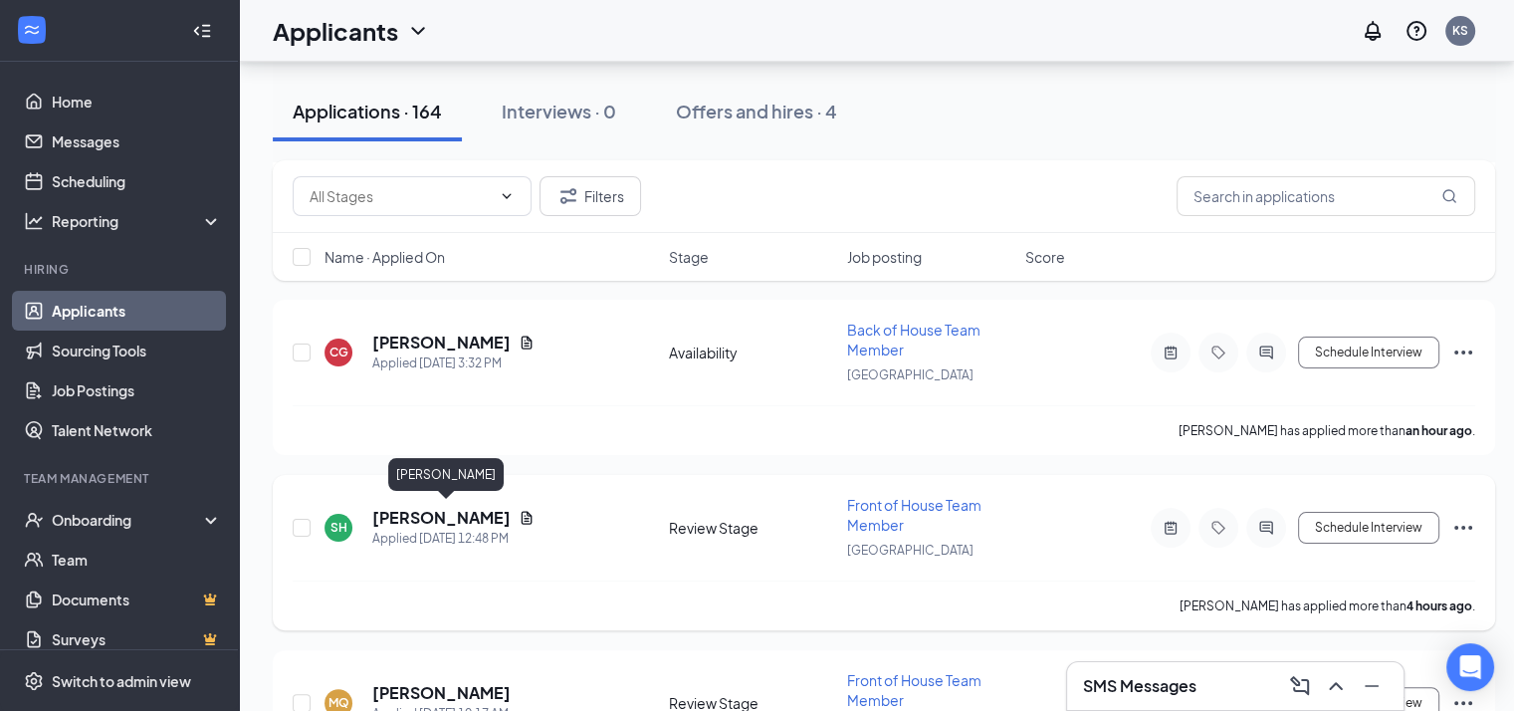
click at [511, 508] on h5 "[PERSON_NAME]" at bounding box center [441, 518] width 138 height 22
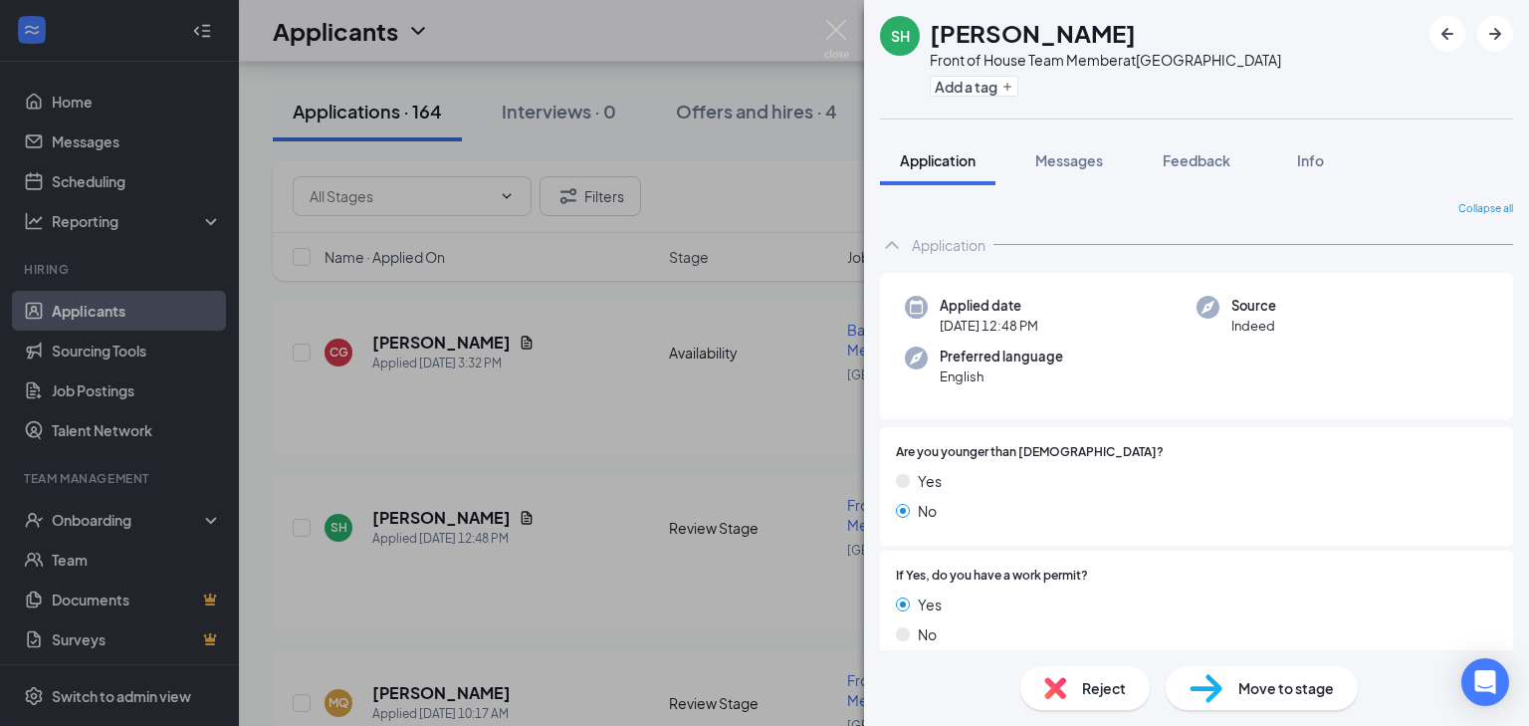
click at [1238, 679] on span "Move to stage" at bounding box center [1286, 688] width 96 height 22
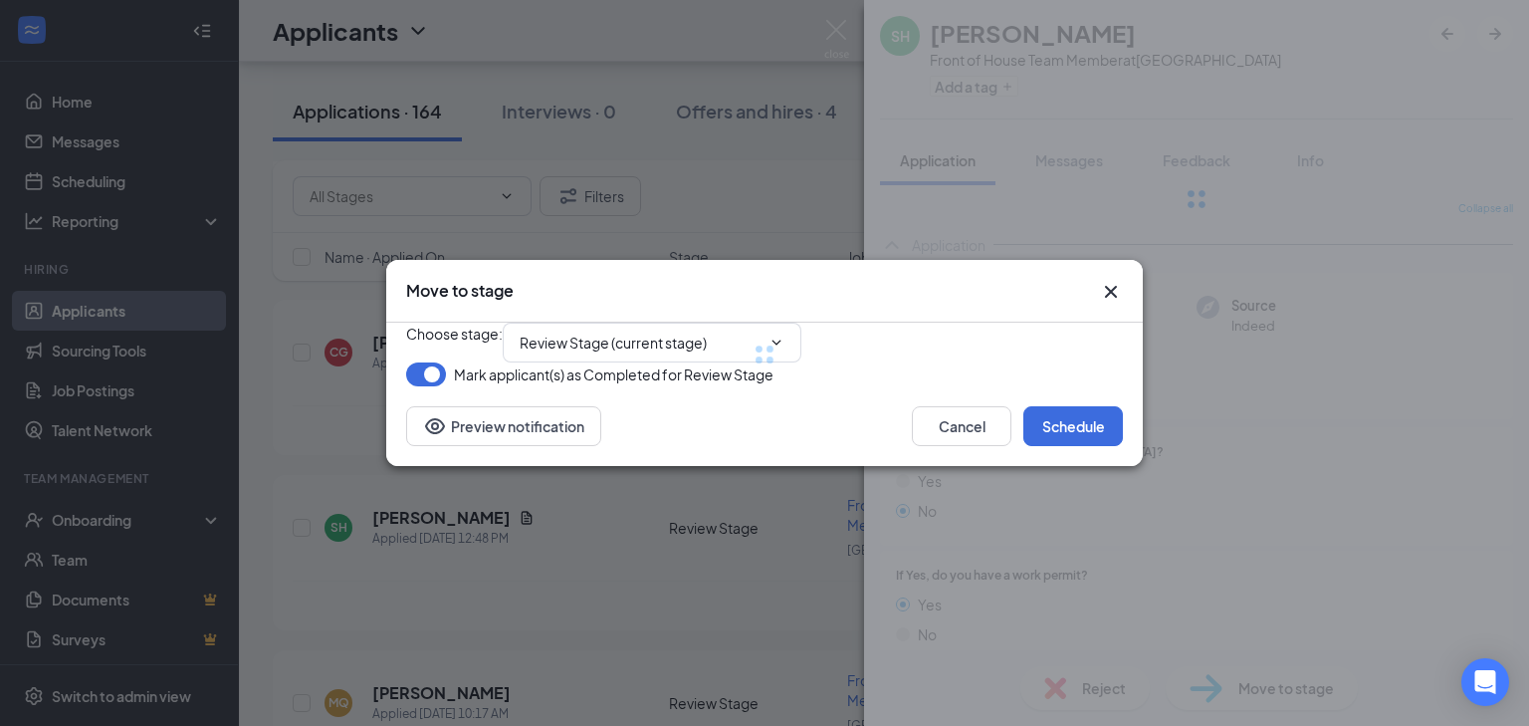
type input "Onsite Interview (next stage)"
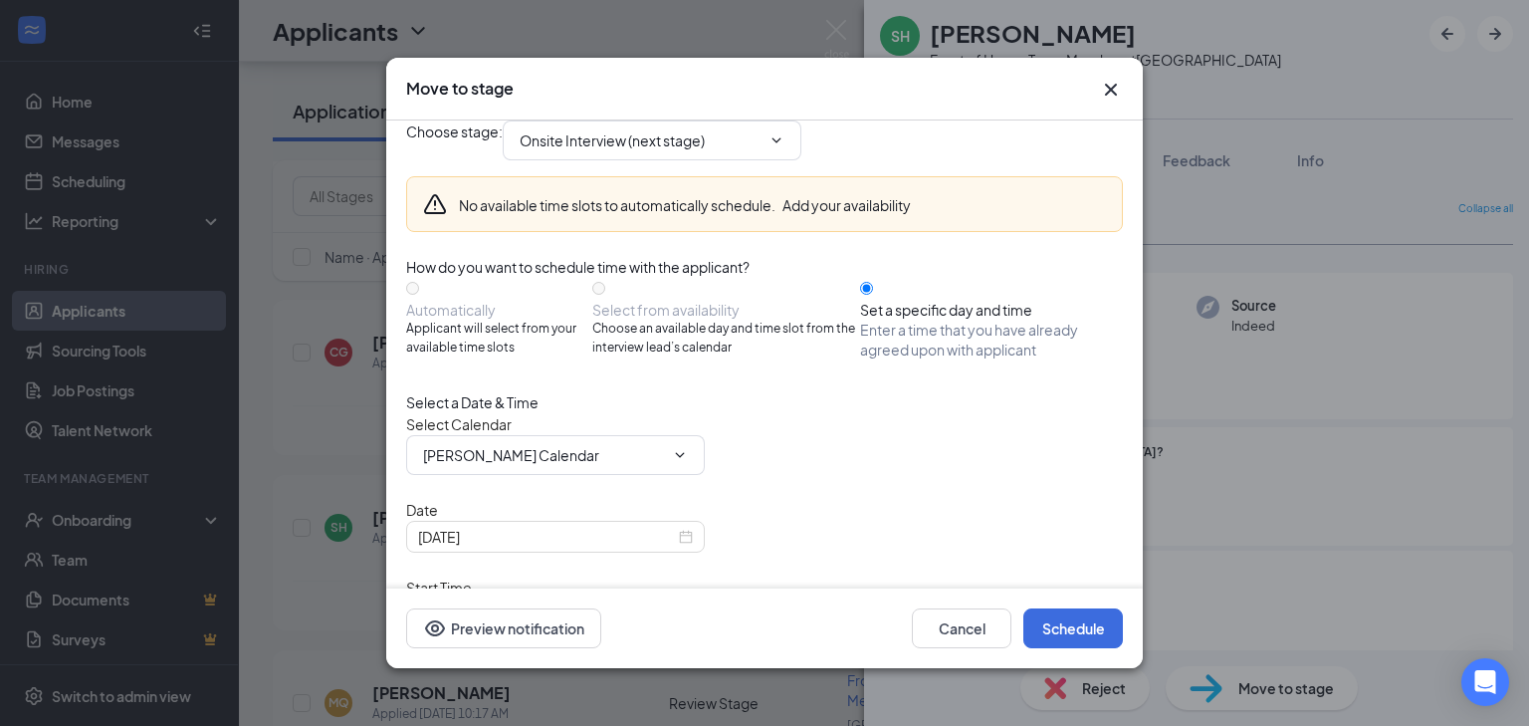
scroll to position [112, 0]
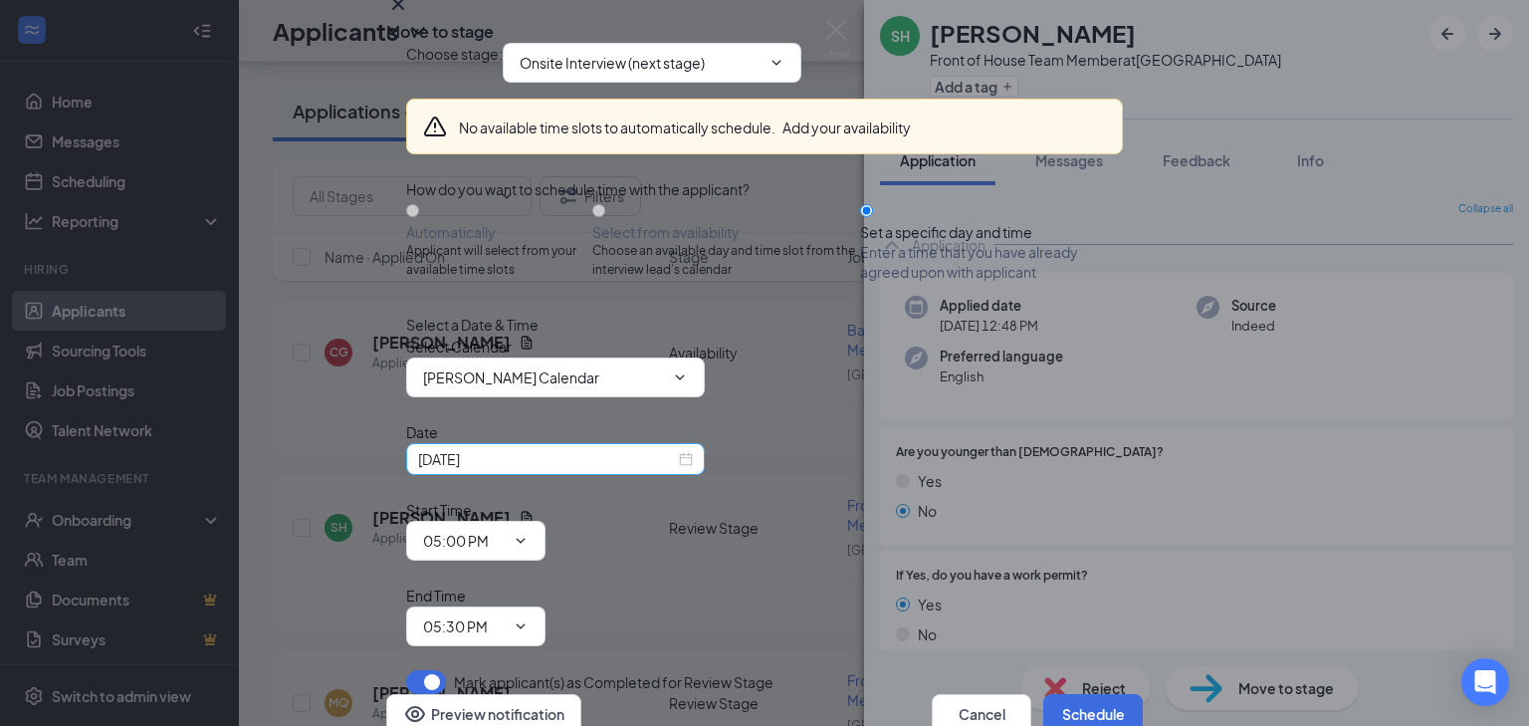
click at [675, 470] on div "[DATE]" at bounding box center [555, 459] width 275 height 22
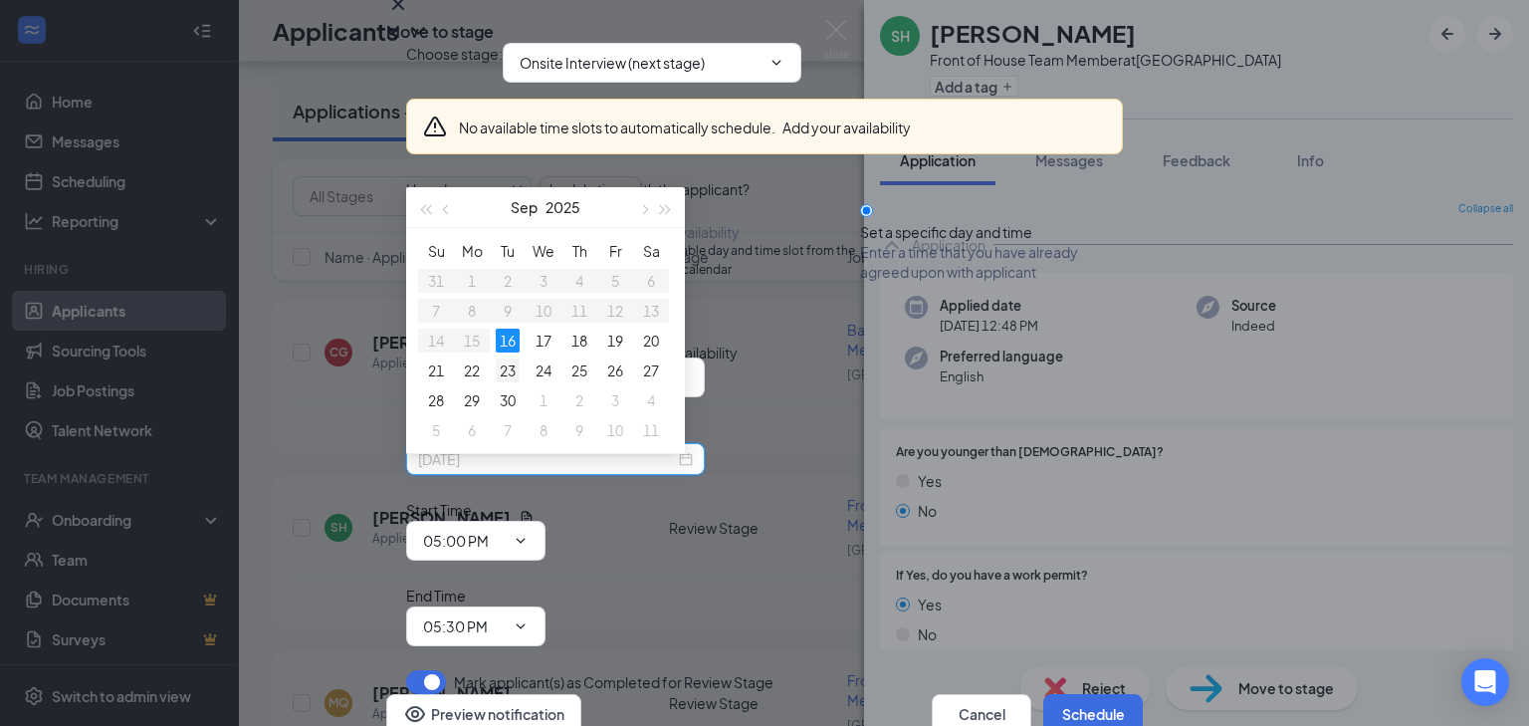
type input "[DATE]"
click at [512, 363] on div "23" at bounding box center [508, 370] width 24 height 24
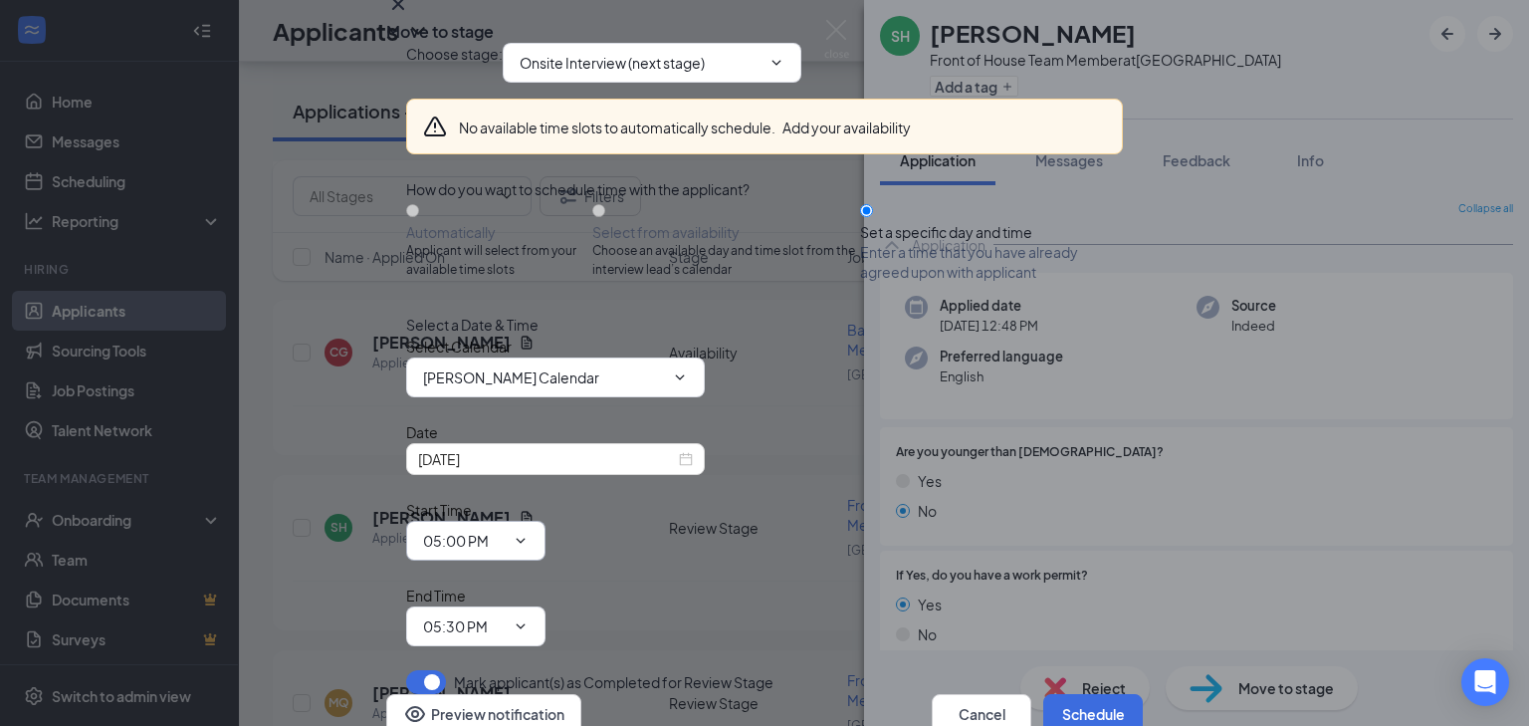
click at [505, 530] on input "05:00 PM" at bounding box center [464, 541] width 82 height 22
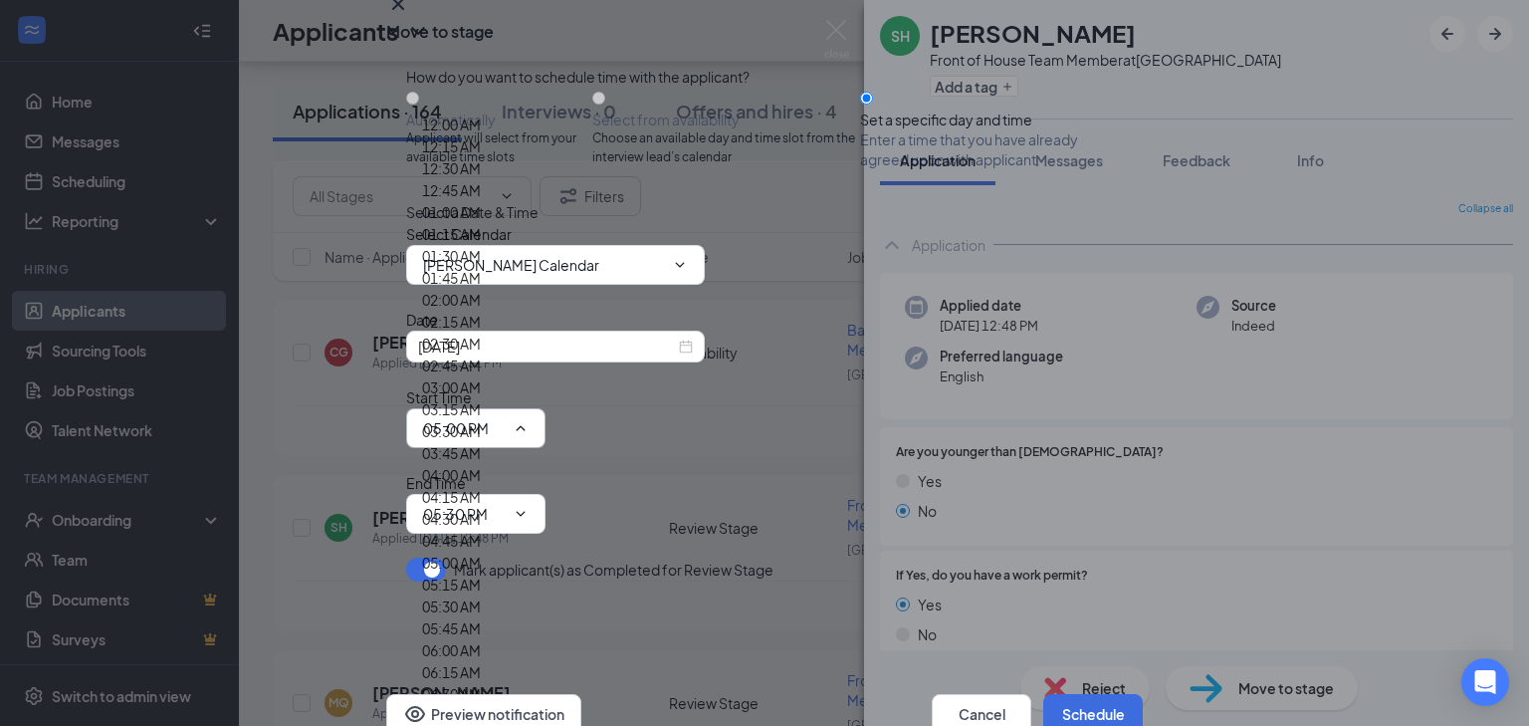
scroll to position [1435, 0]
type input "09:00 AM"
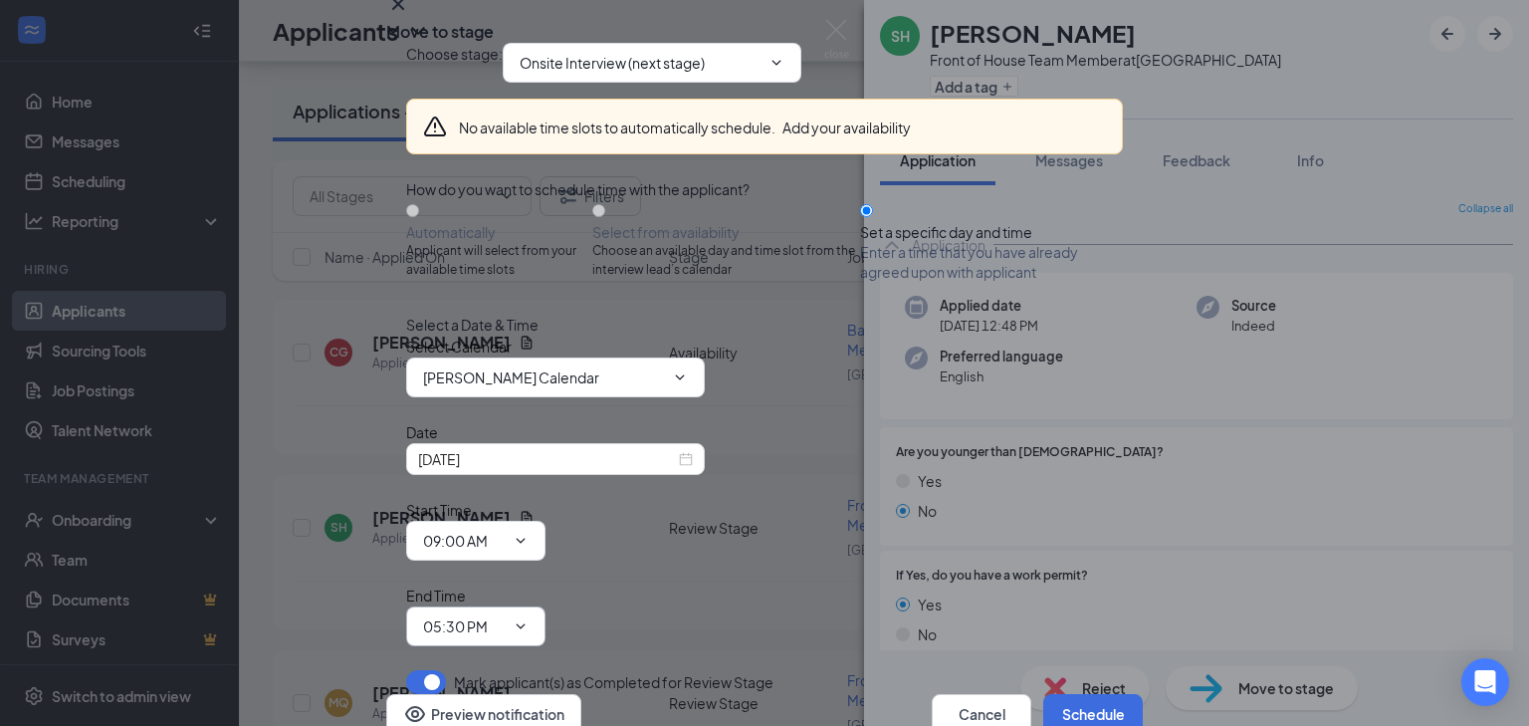
click at [505, 615] on input "05:30 PM" at bounding box center [464, 626] width 82 height 22
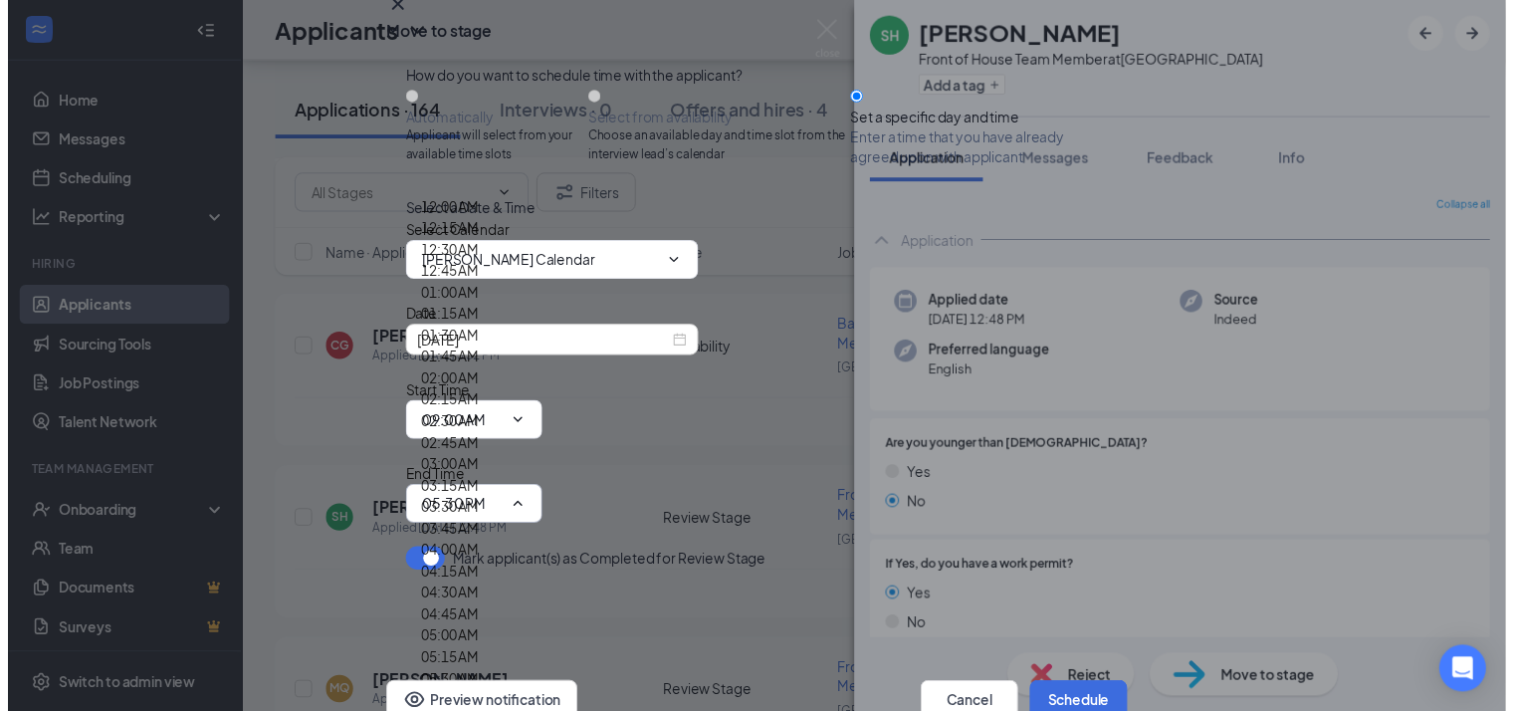
scroll to position [1578, 0]
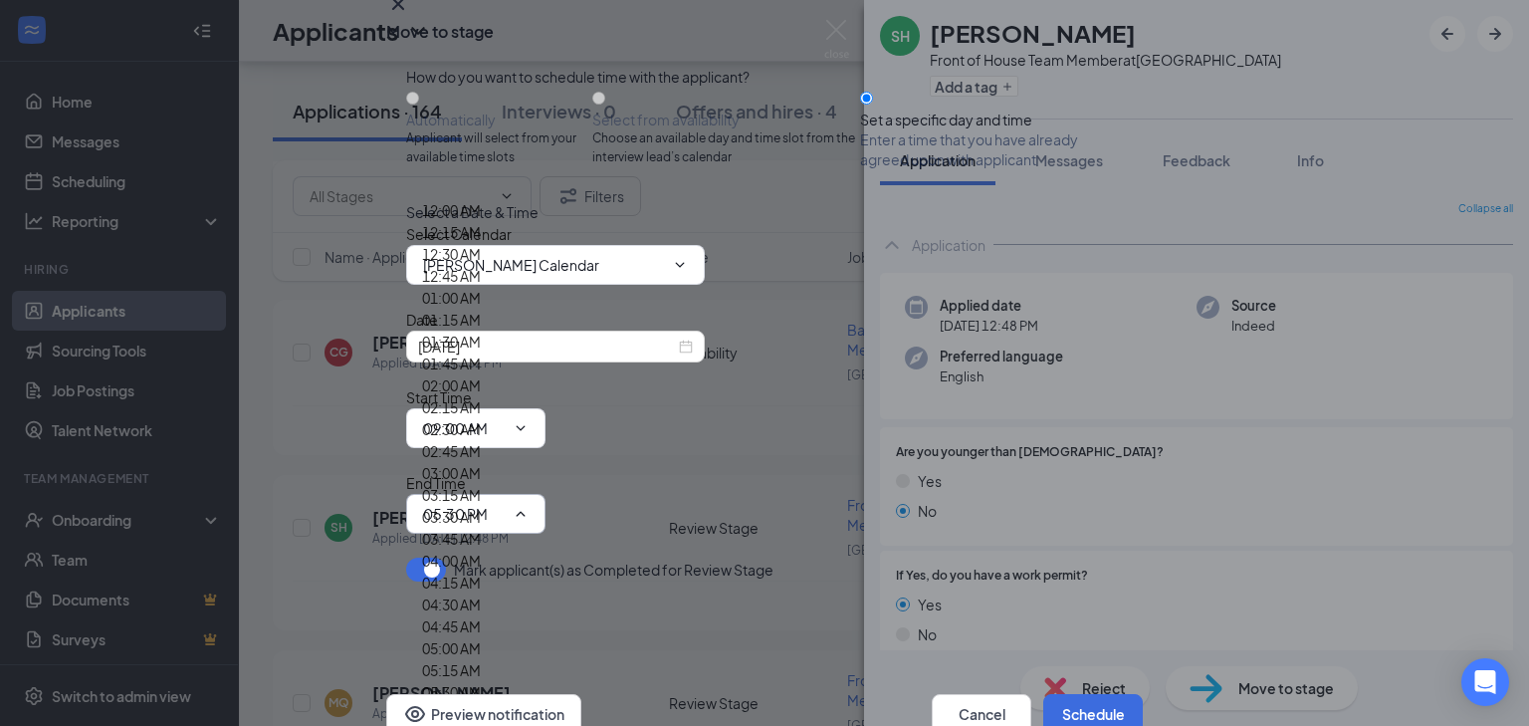
type input "09:30 AM"
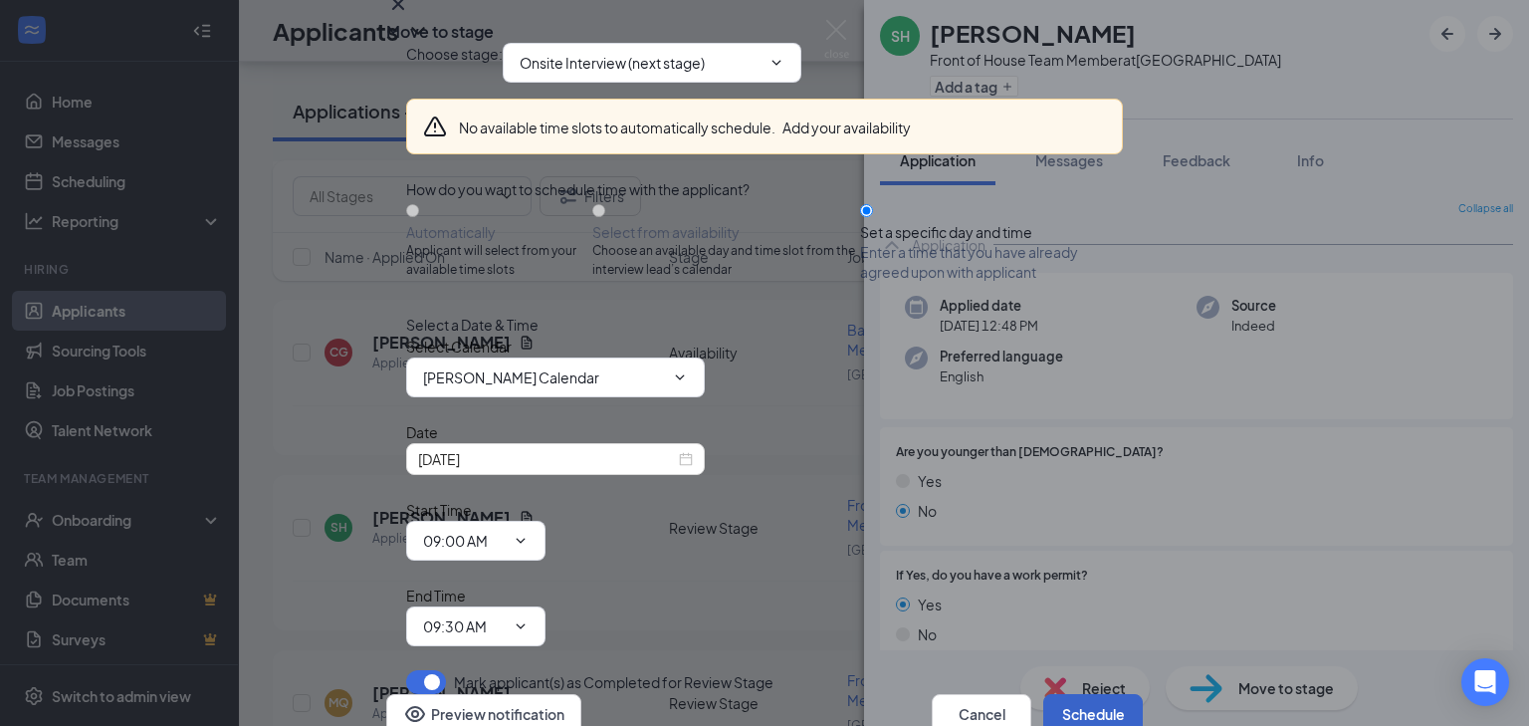
click at [1077, 694] on button "Schedule" at bounding box center [1093, 714] width 100 height 40
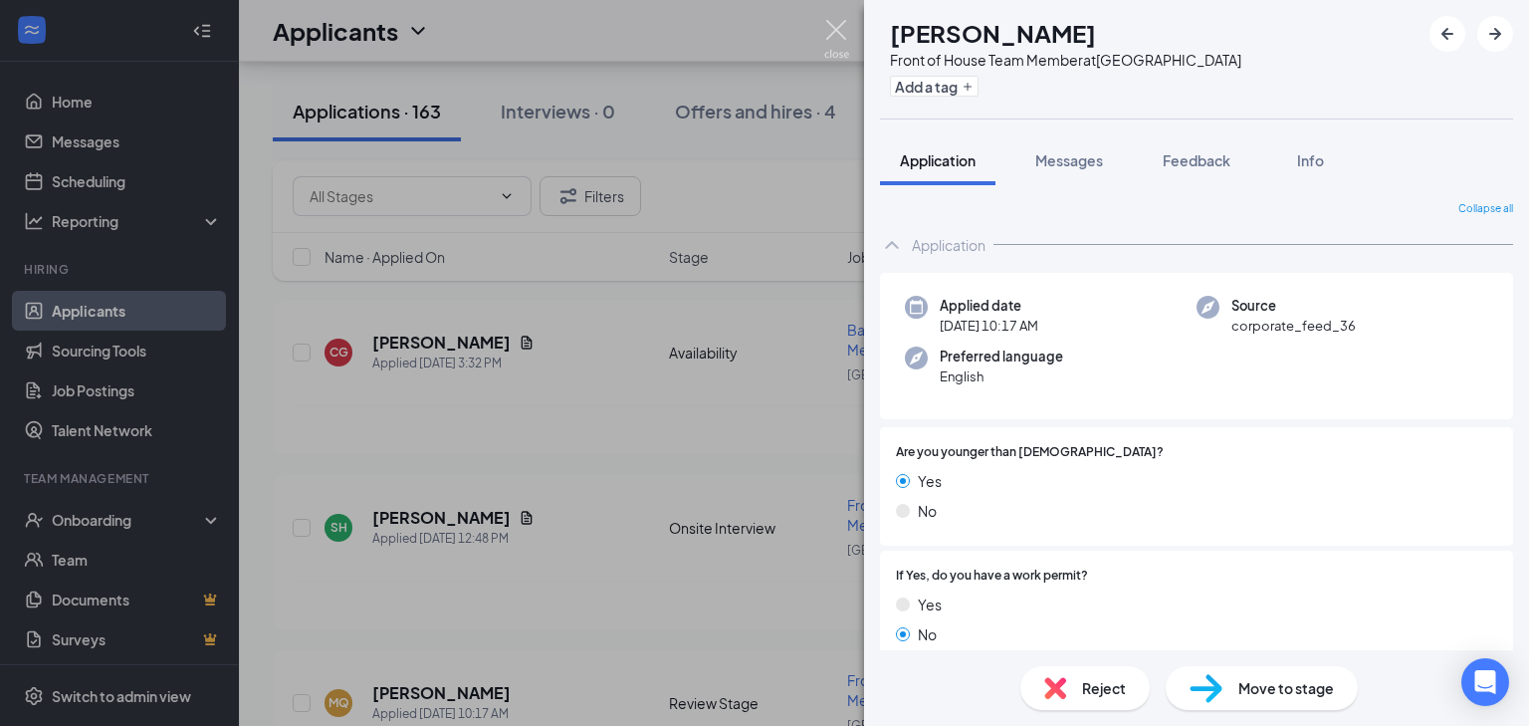
click at [833, 28] on img at bounding box center [836, 39] width 25 height 39
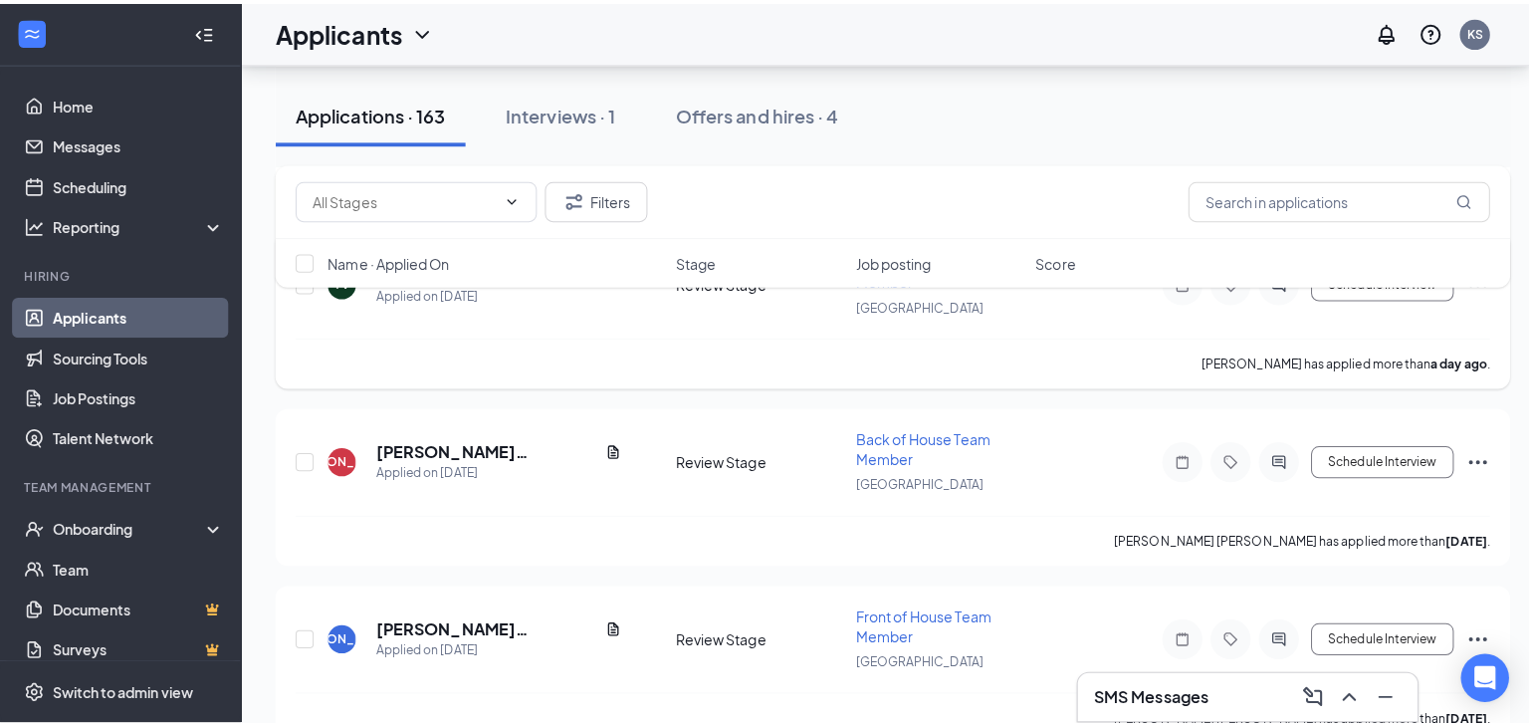
scroll to position [1663, 0]
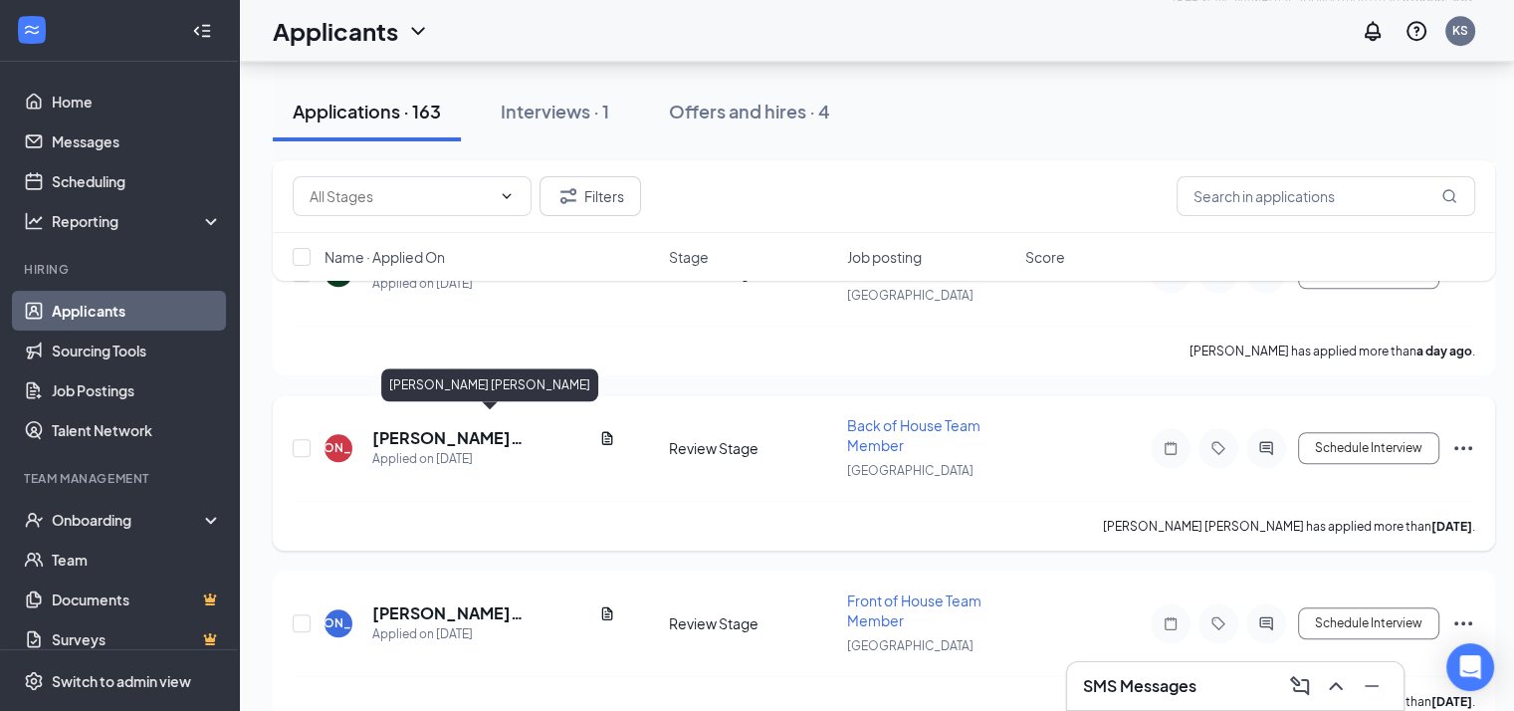
click at [482, 427] on h5 "[PERSON_NAME] [PERSON_NAME]" at bounding box center [481, 438] width 219 height 22
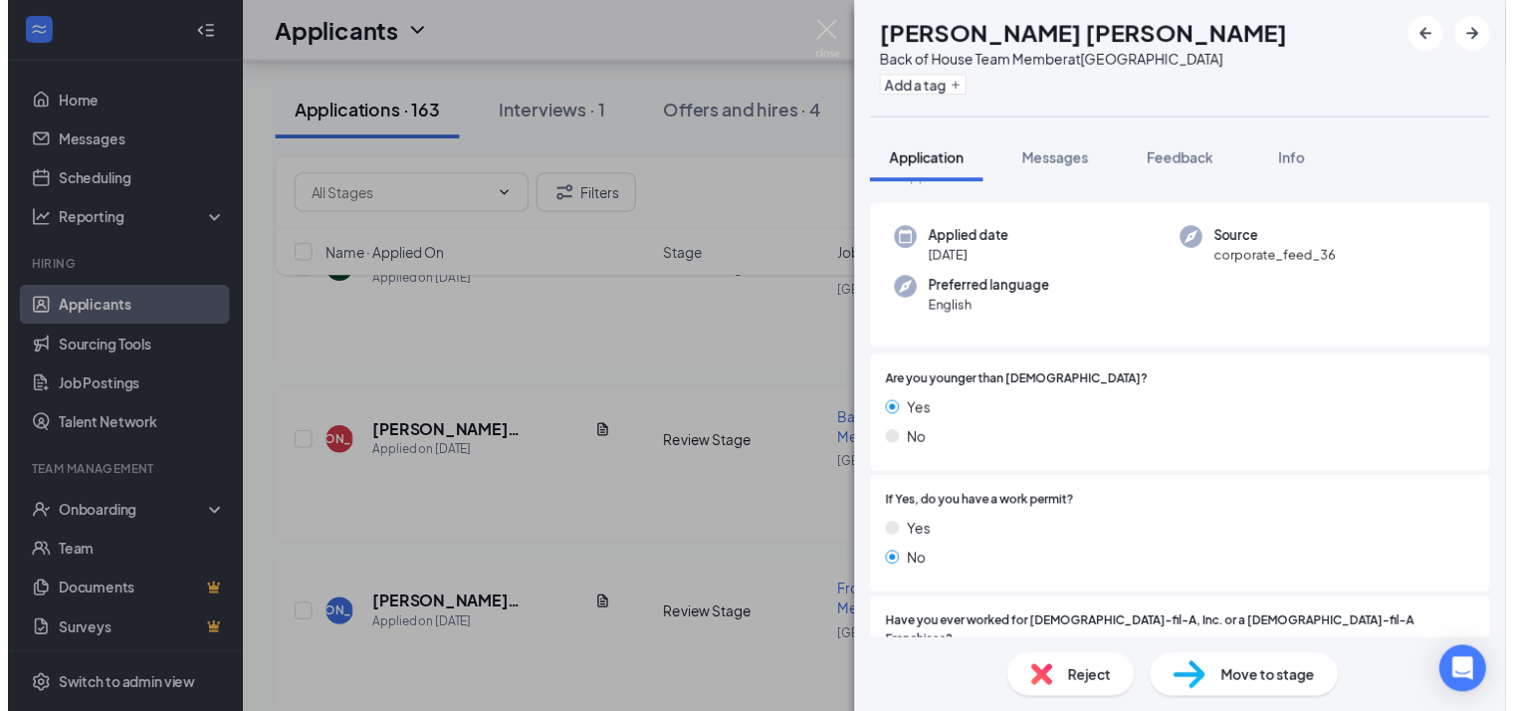
scroll to position [70, 0]
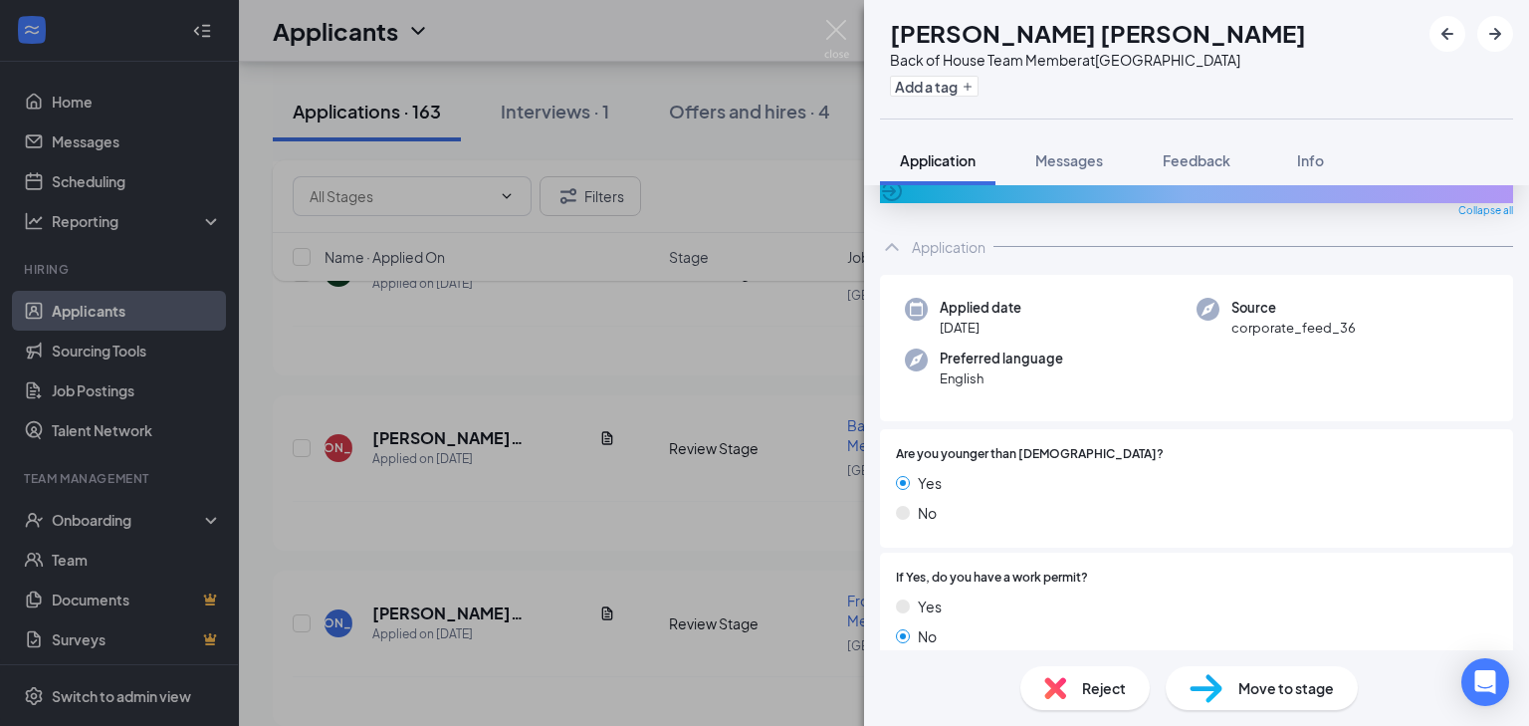
click at [590, 437] on div "[PERSON_NAME] [PERSON_NAME] [PERSON_NAME] Back of House Team Member at [GEOGRAP…" at bounding box center [764, 363] width 1529 height 726
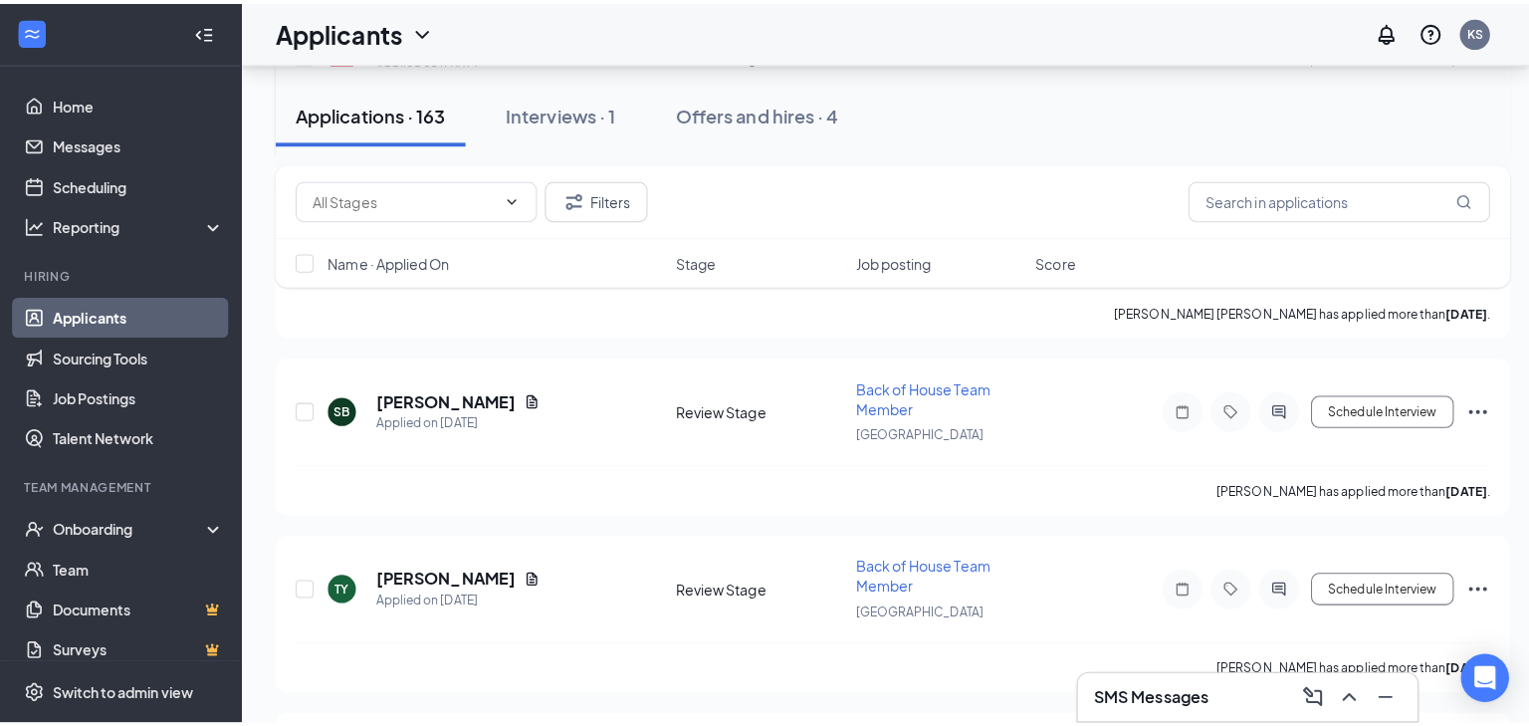
scroll to position [2058, 0]
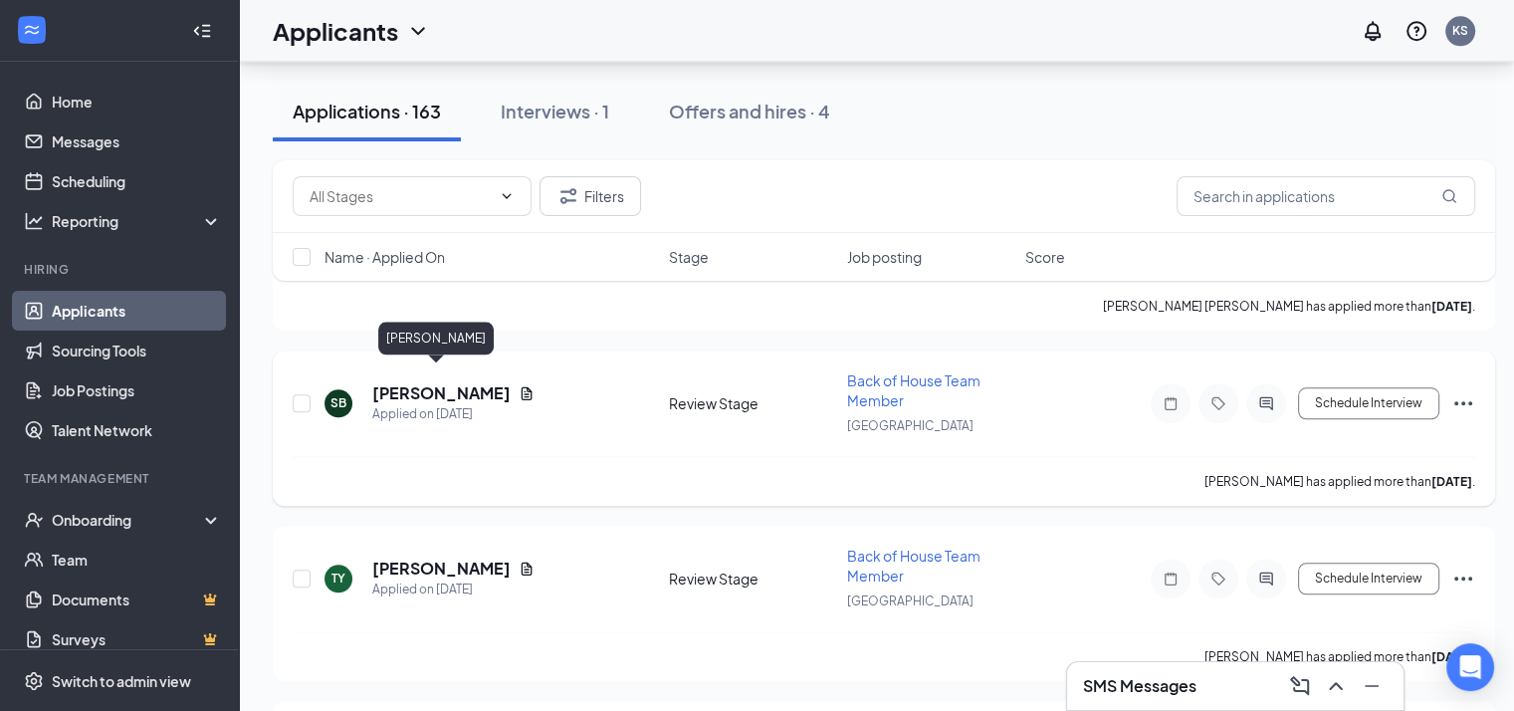
click at [446, 382] on h5 "[PERSON_NAME]" at bounding box center [441, 393] width 138 height 22
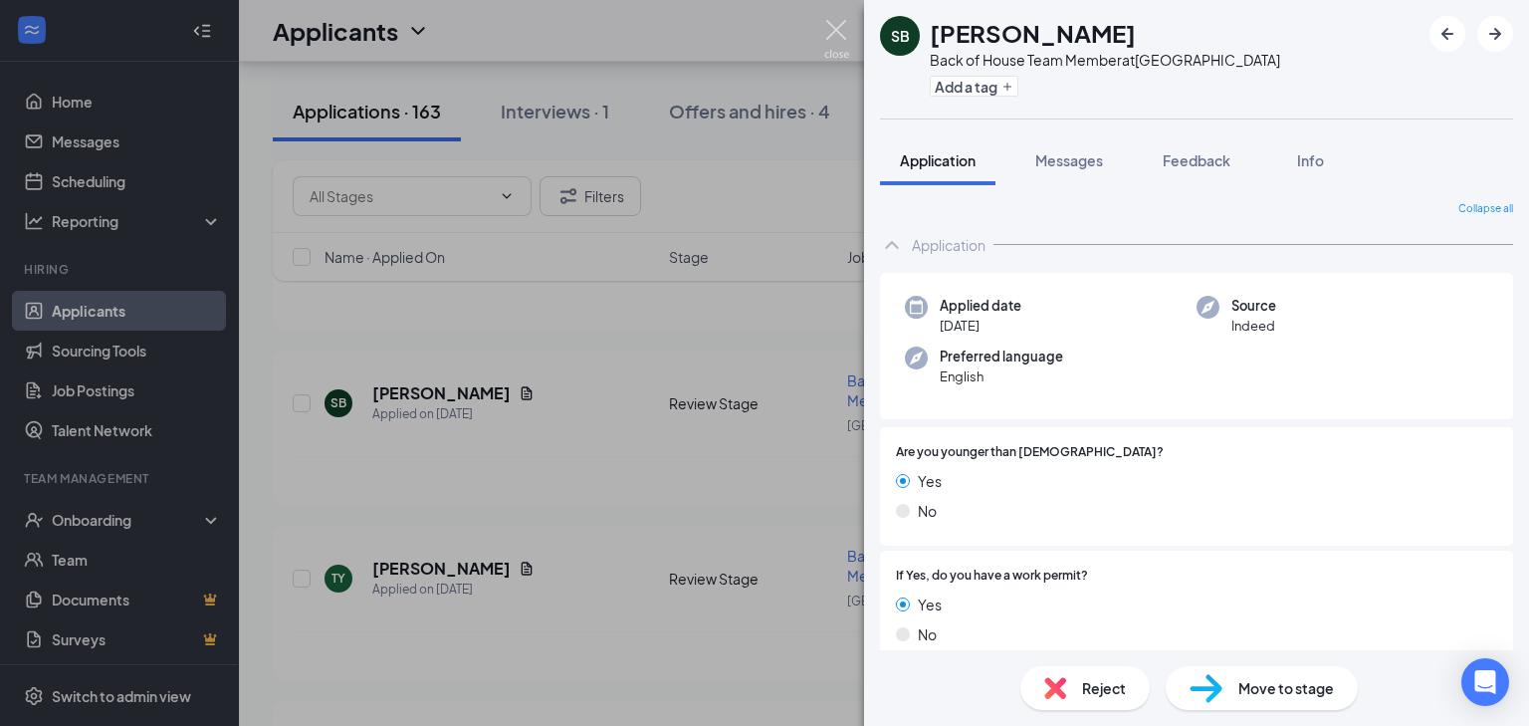
click at [830, 29] on img at bounding box center [836, 39] width 25 height 39
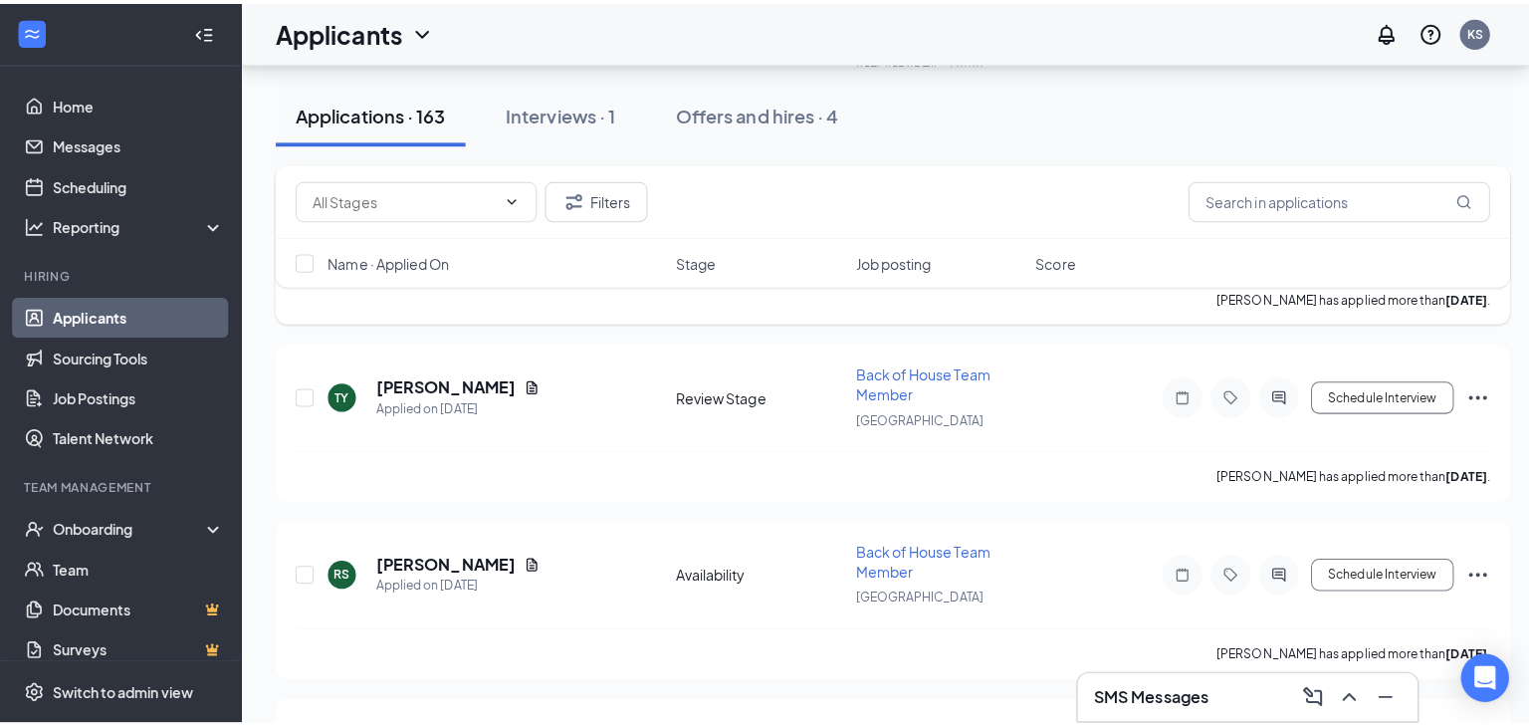
scroll to position [2247, 0]
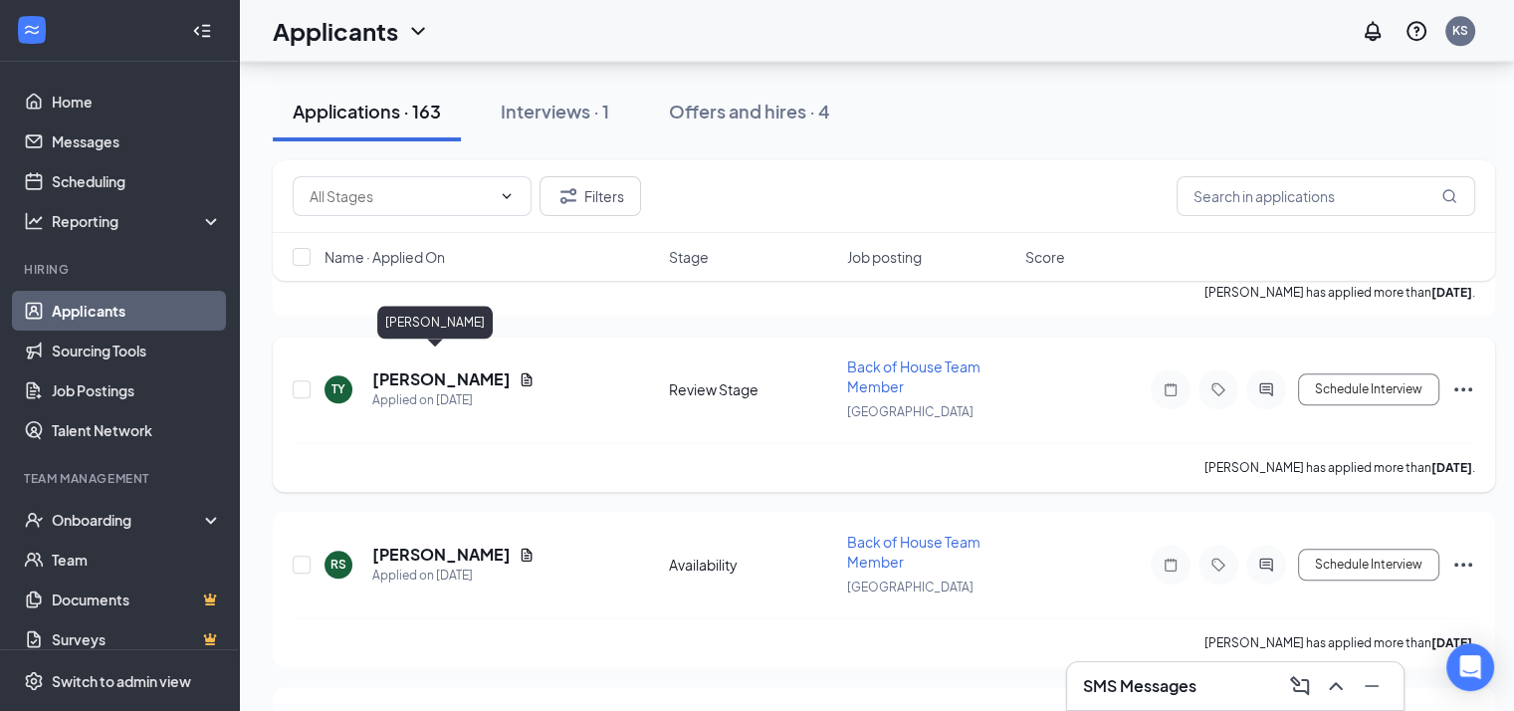
click at [450, 368] on h5 "[PERSON_NAME]" at bounding box center [441, 379] width 138 height 22
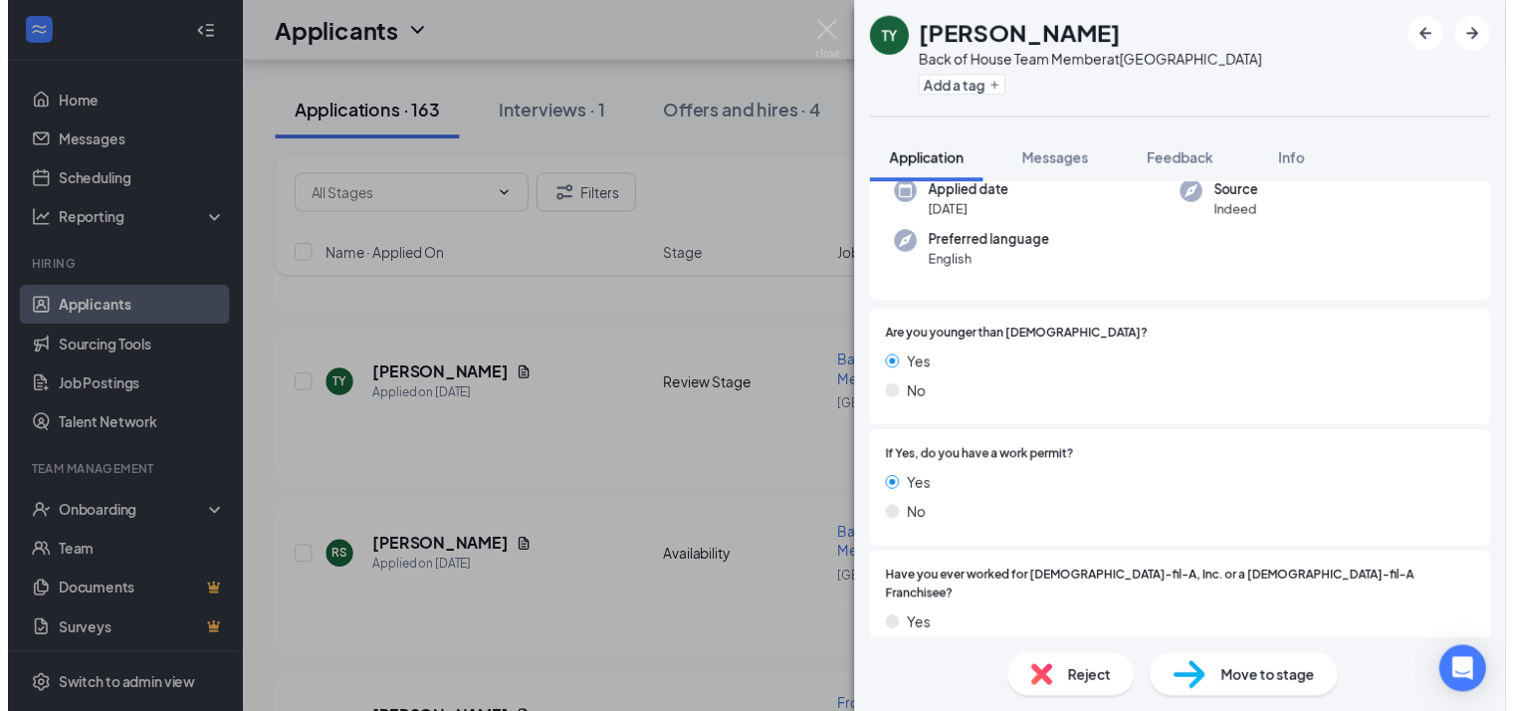
scroll to position [181, 0]
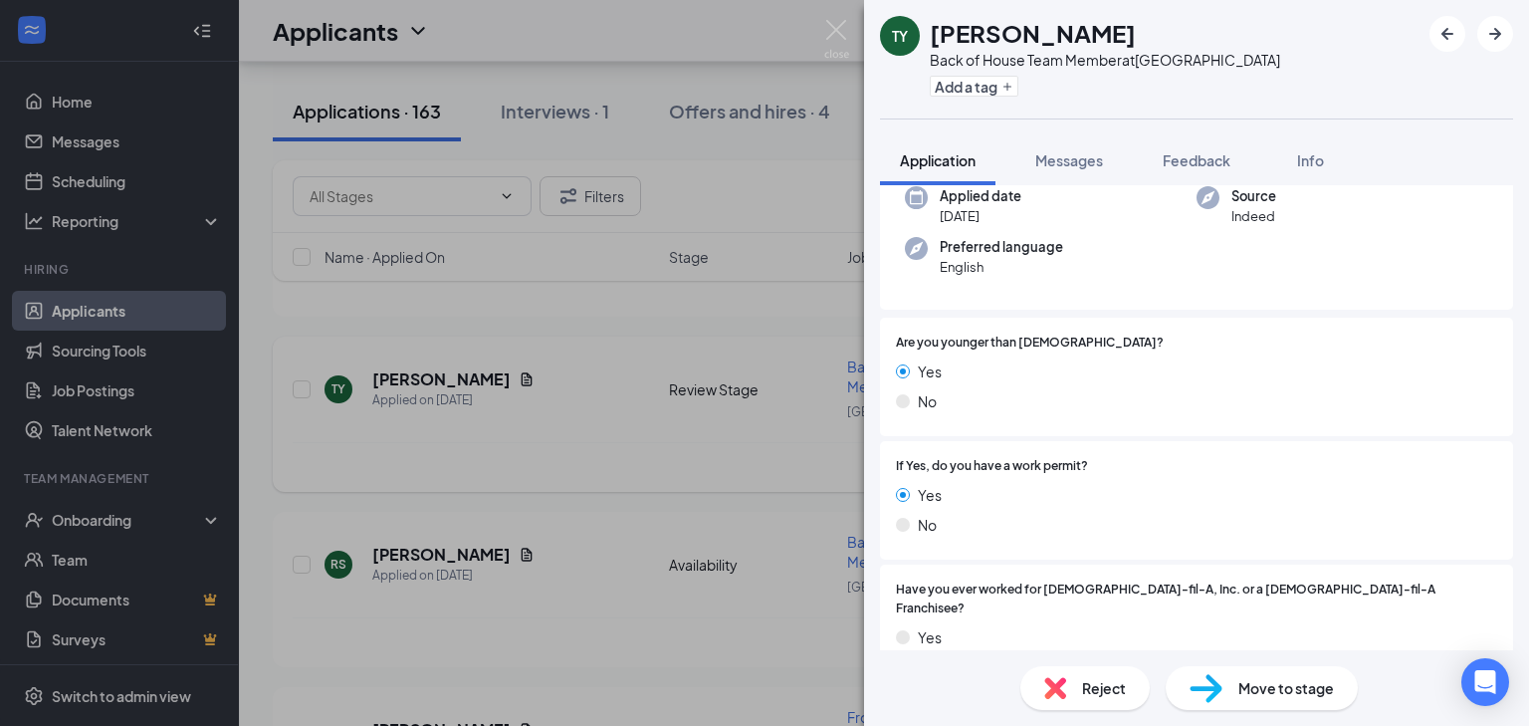
click at [605, 425] on div "[PERSON_NAME] [PERSON_NAME] Yacenta Back of House Team Member at [GEOGRAPHIC_DA…" at bounding box center [764, 363] width 1529 height 726
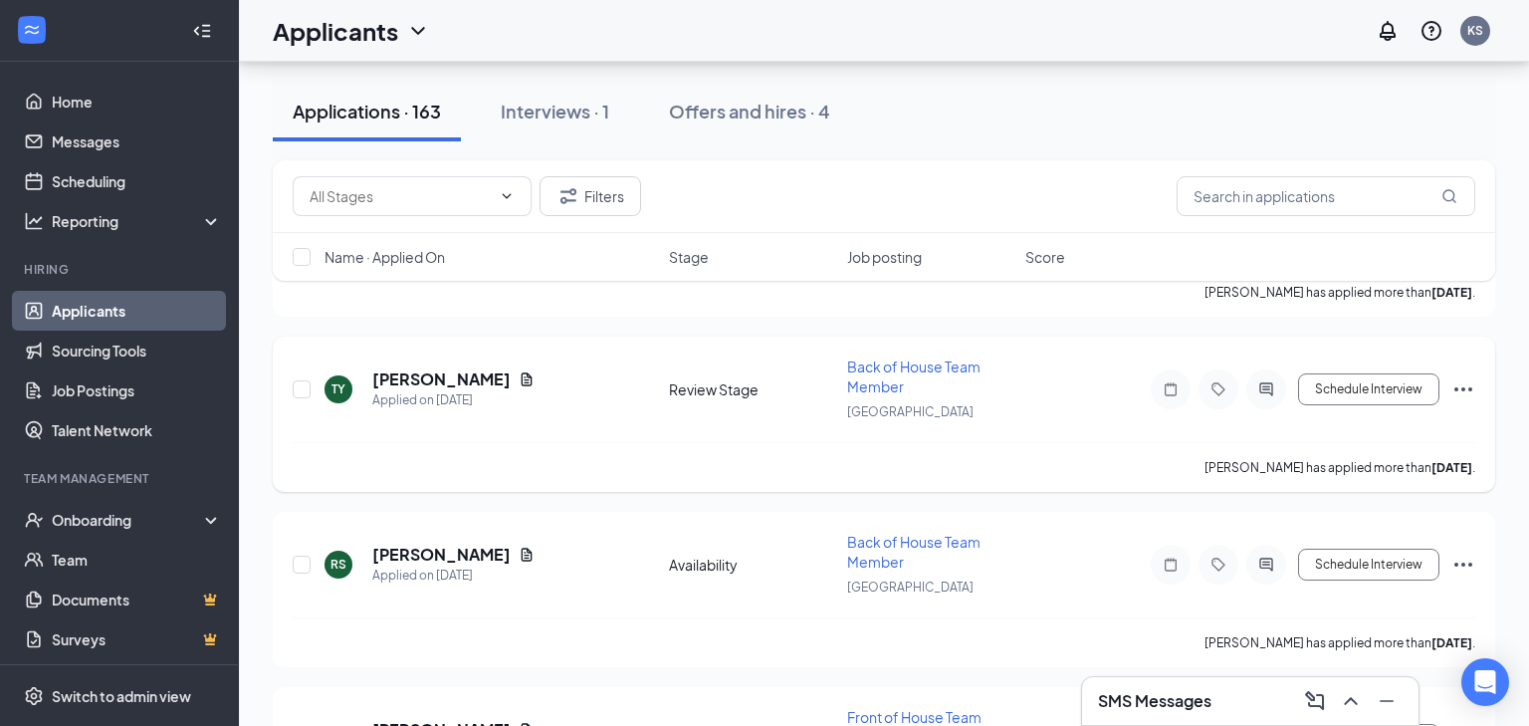
click at [519, 371] on icon "Document" at bounding box center [527, 379] width 16 height 16
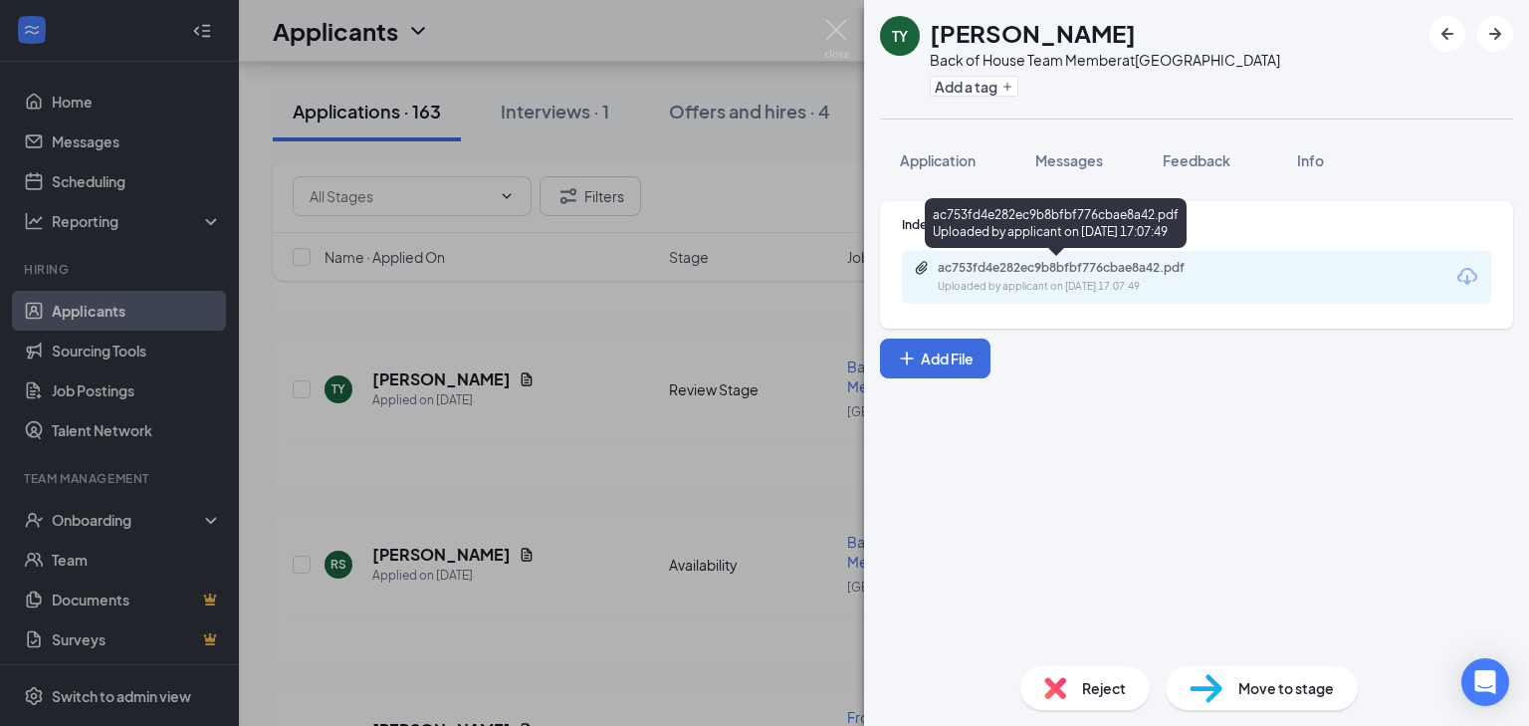
click at [1165, 282] on div "Uploaded by applicant on [DATE] 17:07:49" at bounding box center [1087, 287] width 299 height 16
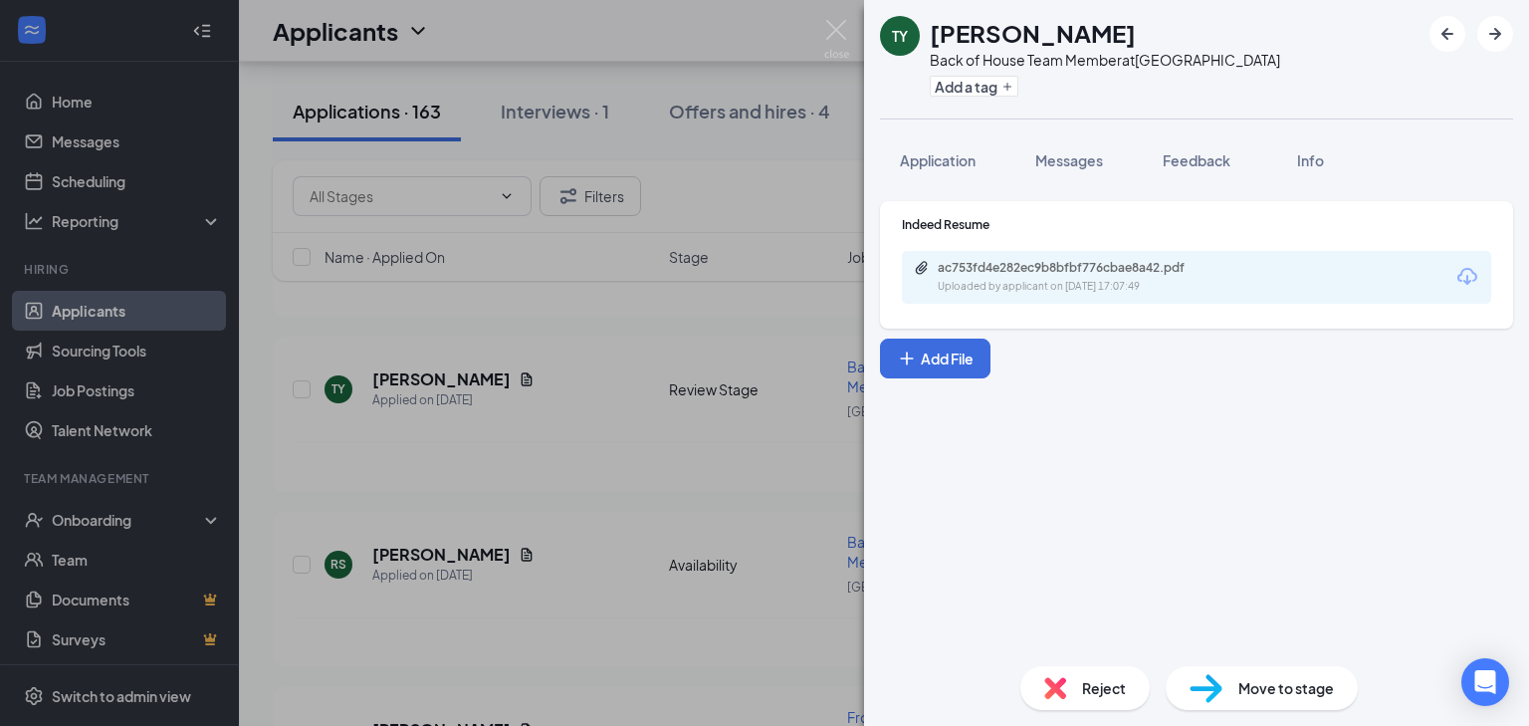
click at [556, 532] on div "[PERSON_NAME] [PERSON_NAME] Yacenta Back of House Team Member at [GEOGRAPHIC_DA…" at bounding box center [764, 363] width 1529 height 726
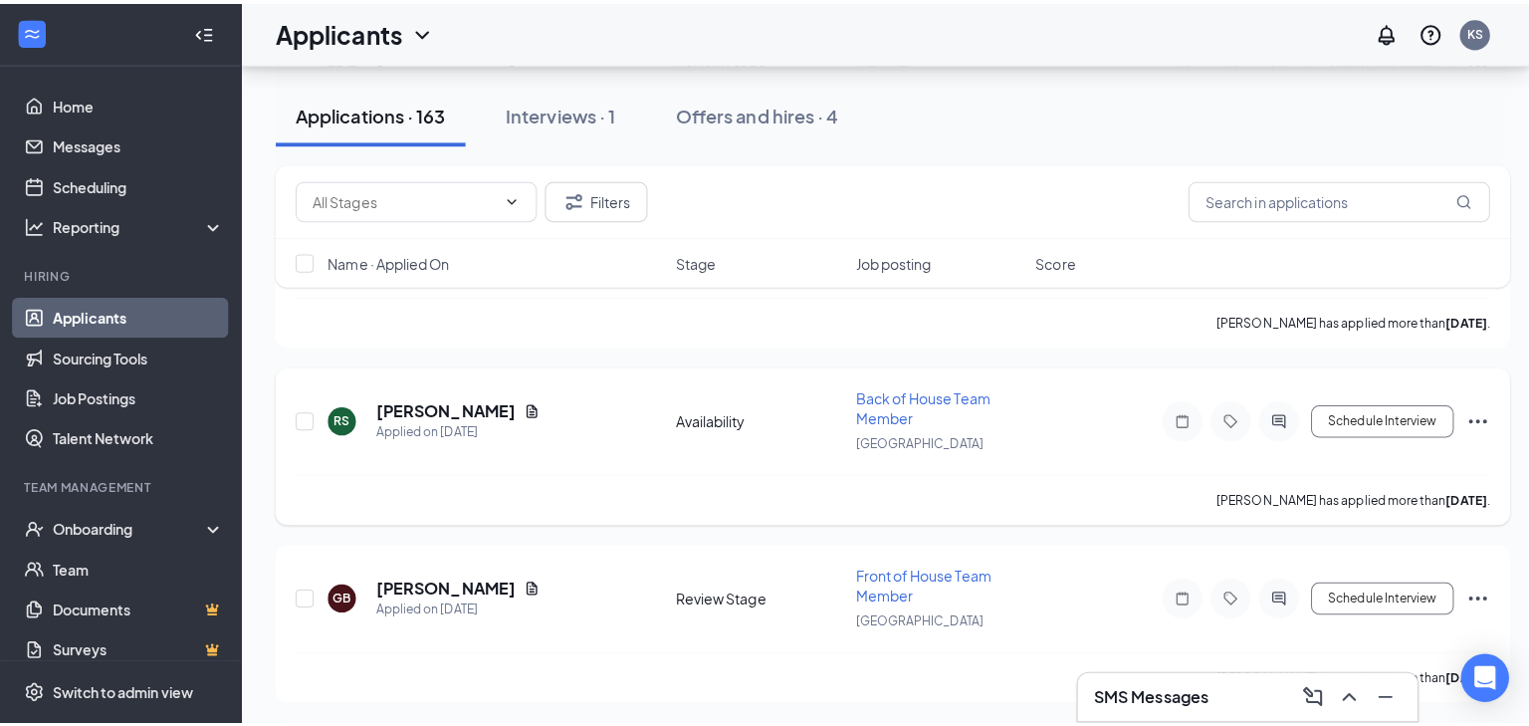
scroll to position [2400, 0]
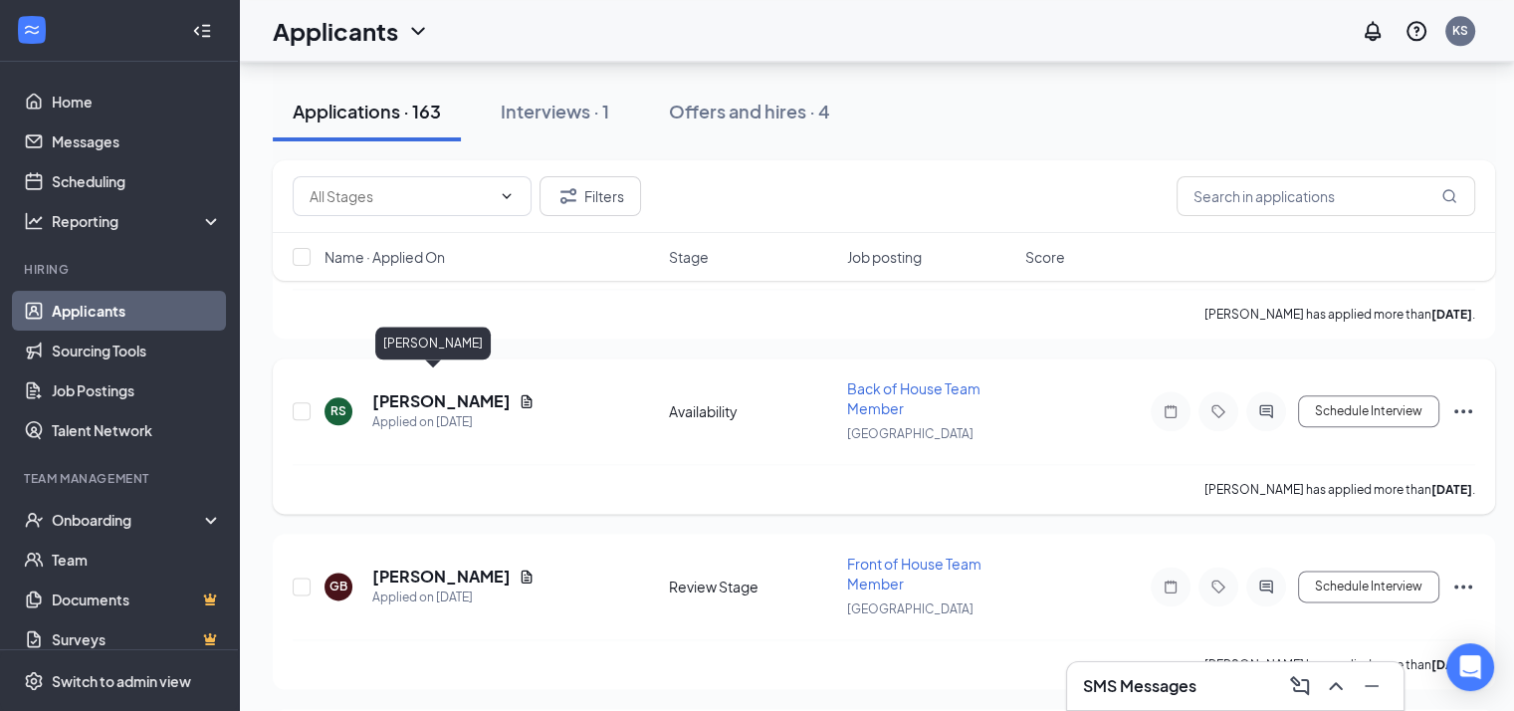
click at [418, 390] on h5 "[PERSON_NAME]" at bounding box center [441, 401] width 138 height 22
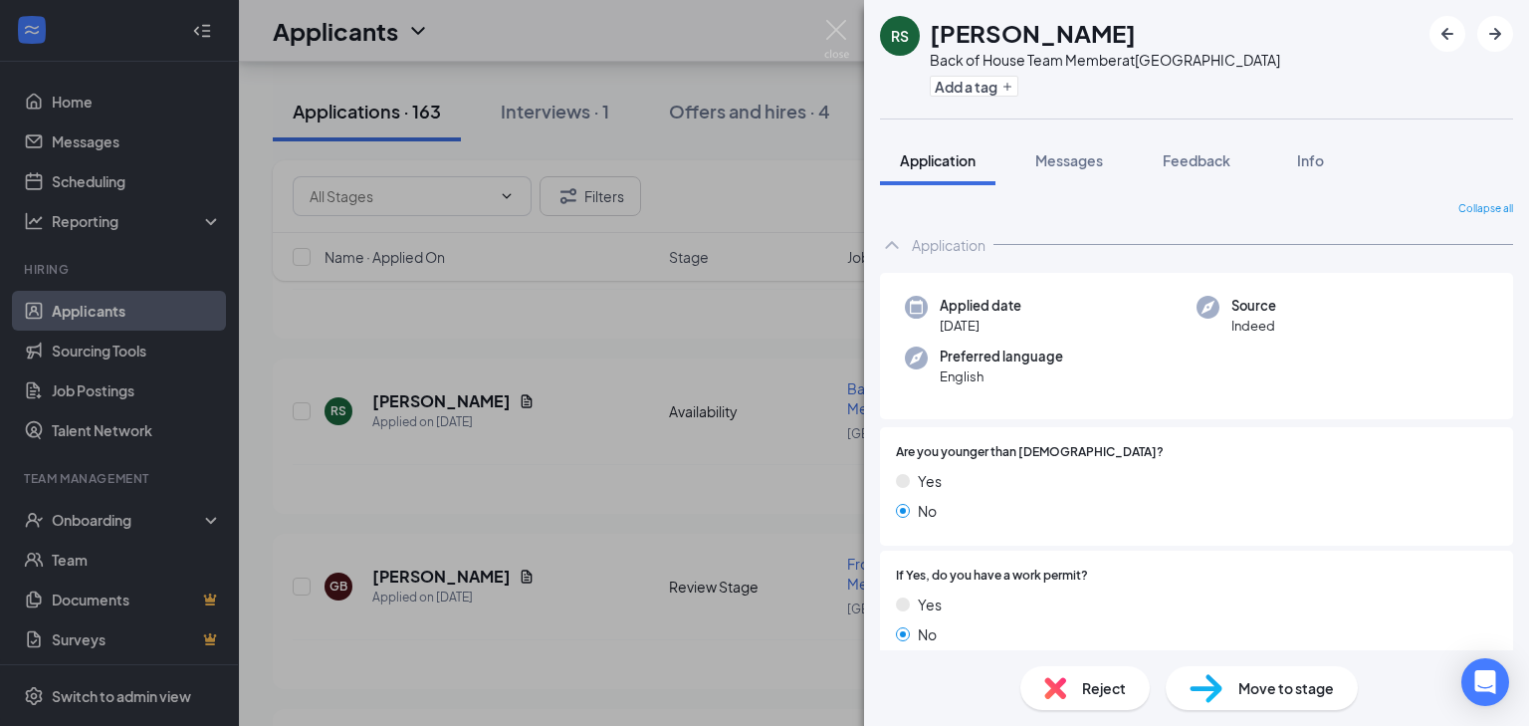
click at [660, 400] on div "RS [PERSON_NAME] Back of House Team Member at [GEOGRAPHIC_DATA] Add a tag Appli…" at bounding box center [764, 363] width 1529 height 726
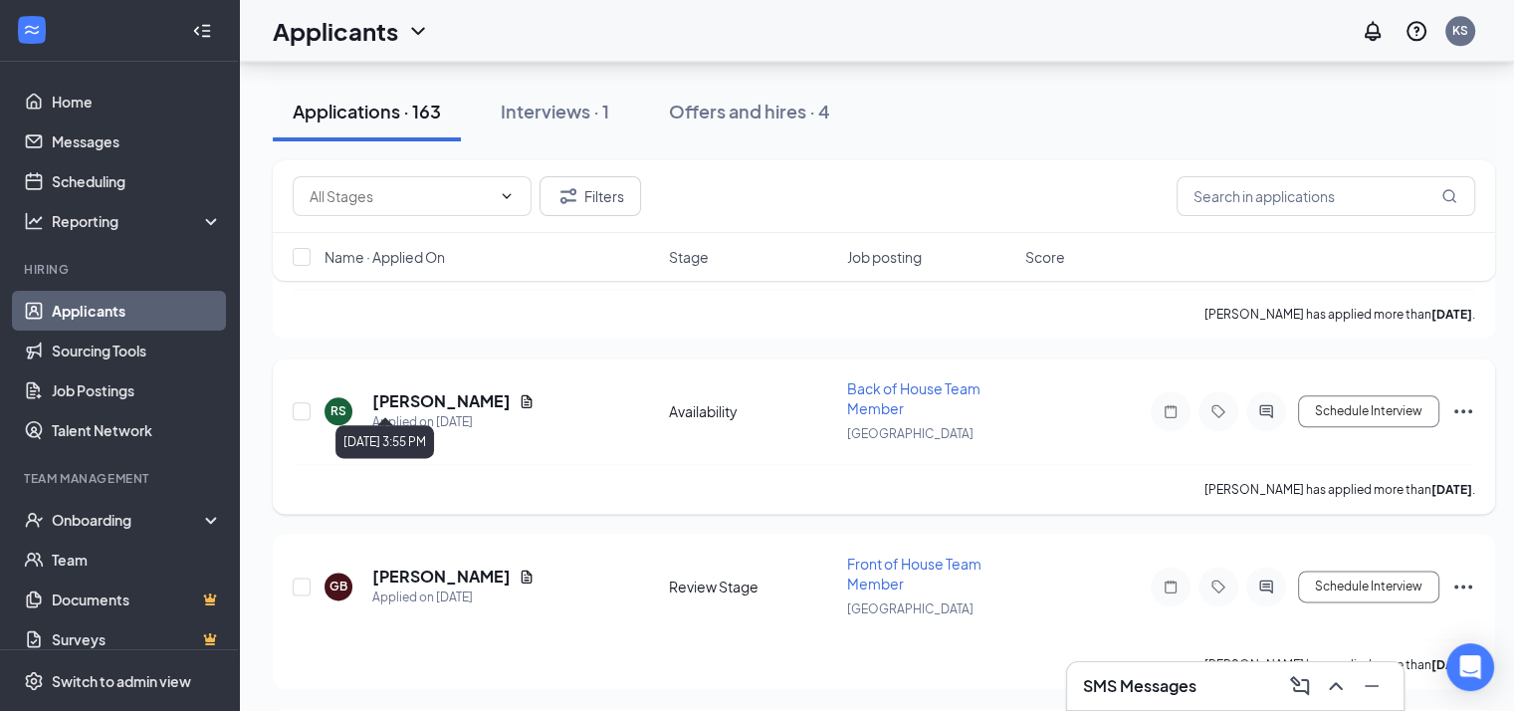
click at [519, 393] on icon "Document" at bounding box center [527, 401] width 16 height 16
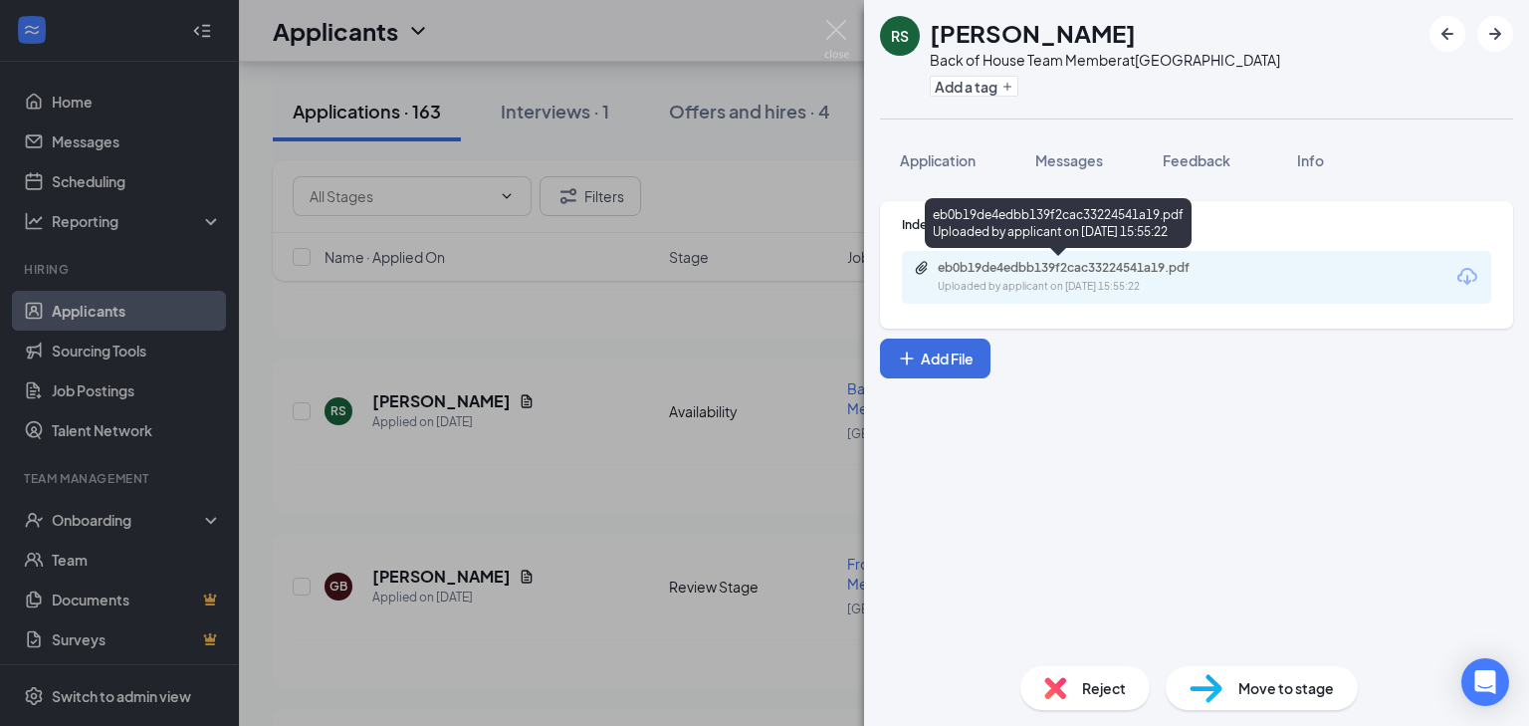
click at [1156, 266] on div "eb0b19de4edbb139f2cac33224541a19.pdf" at bounding box center [1077, 268] width 279 height 16
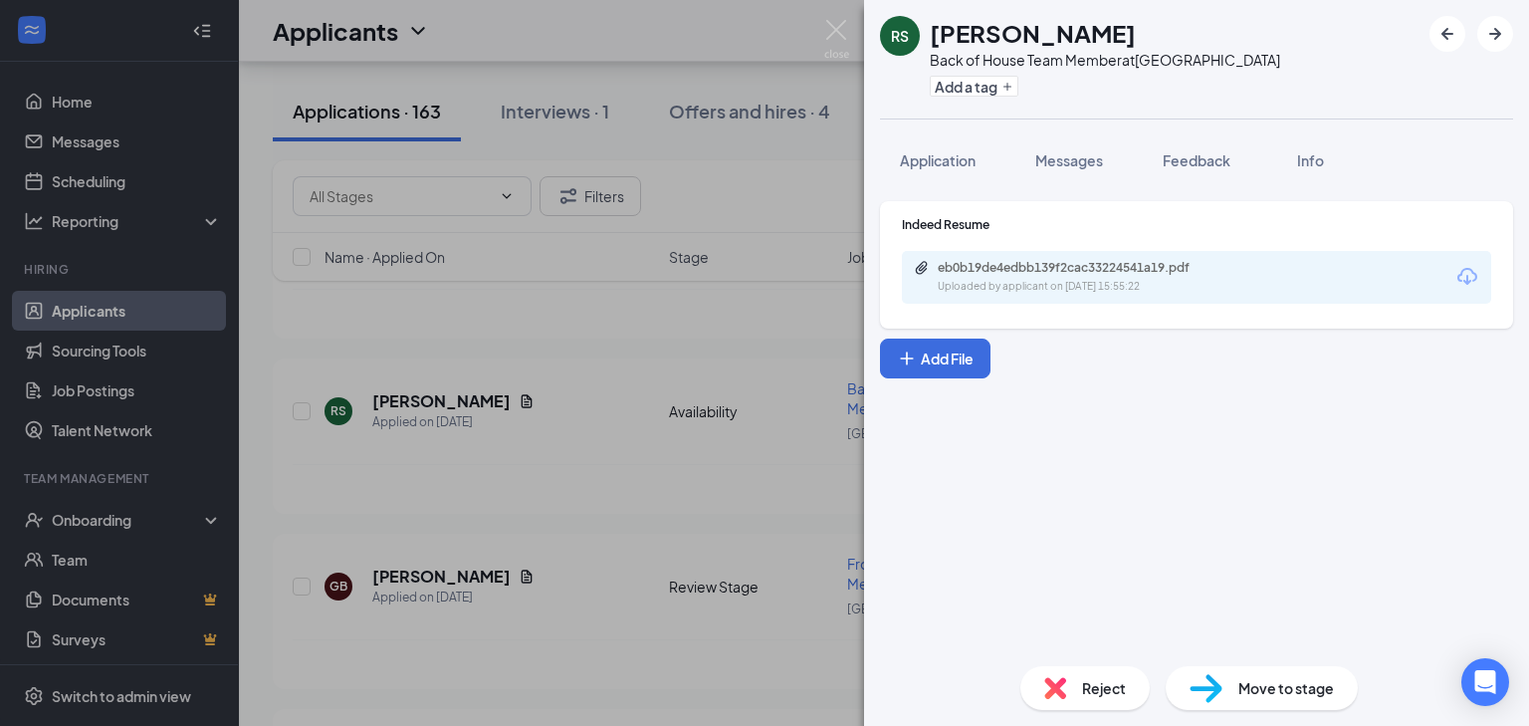
click at [591, 425] on div "RS [PERSON_NAME] Back of House Team Member at [GEOGRAPHIC_DATA] Add a tag Appli…" at bounding box center [764, 363] width 1529 height 726
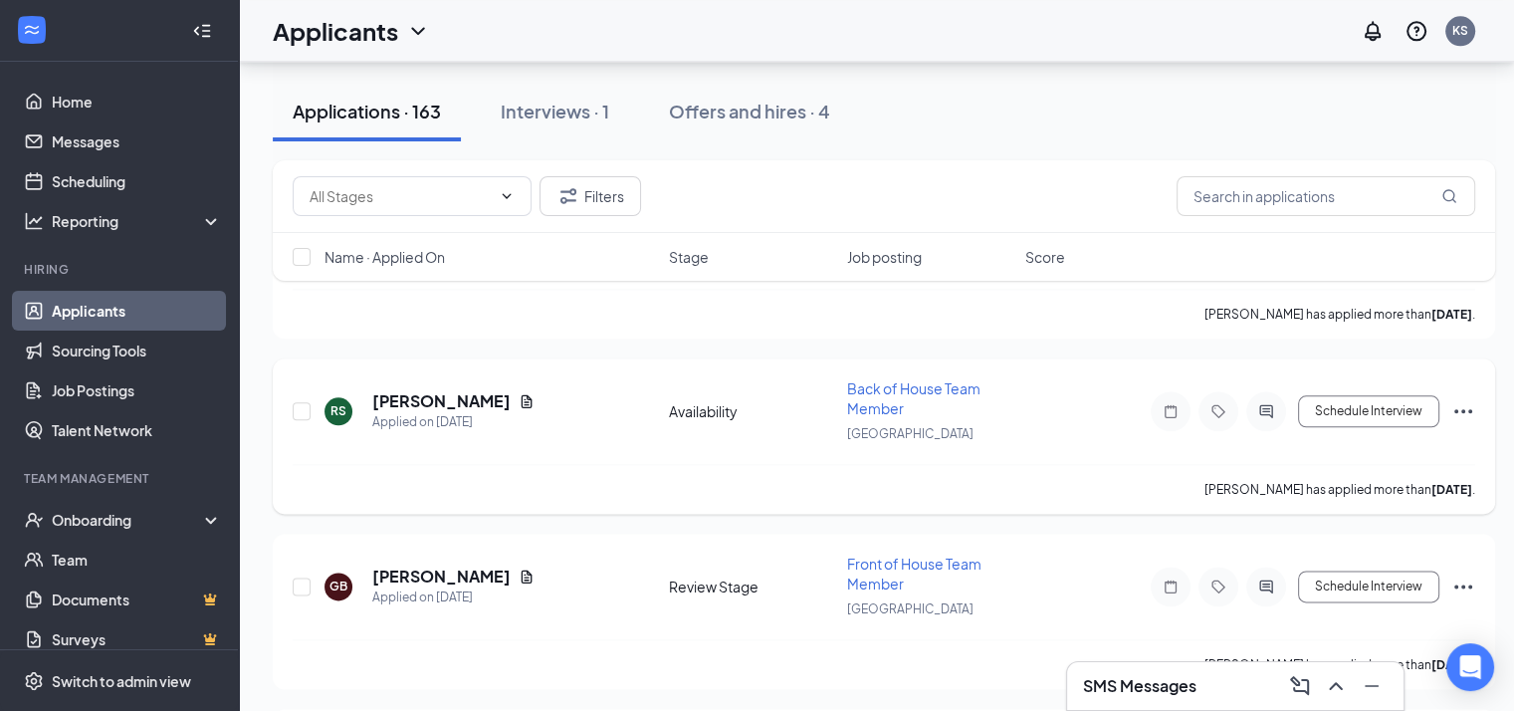
click at [597, 400] on div "RS [PERSON_NAME] Applied on [DATE]" at bounding box center [491, 411] width 333 height 42
click at [439, 390] on h5 "[PERSON_NAME]" at bounding box center [441, 401] width 138 height 22
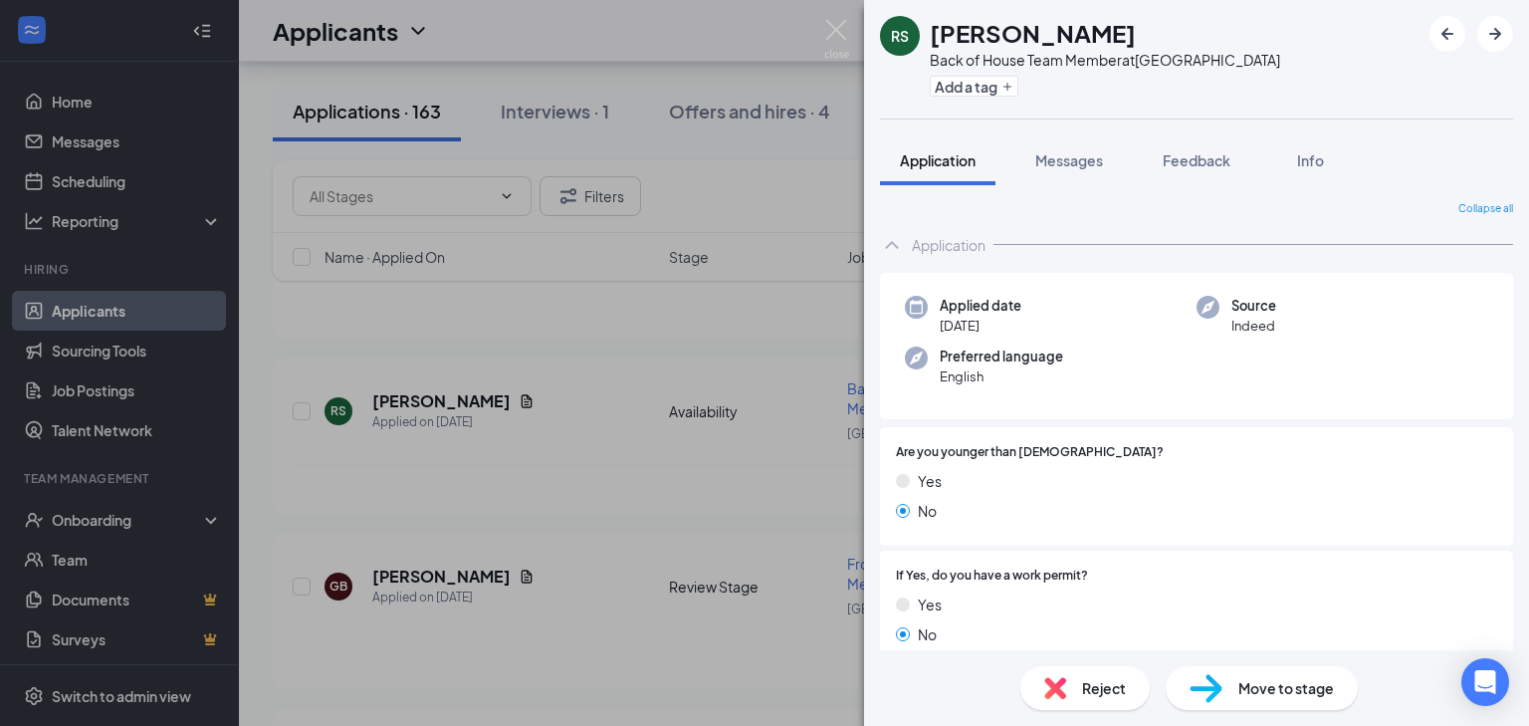
click at [1083, 691] on span "Reject" at bounding box center [1104, 688] width 44 height 22
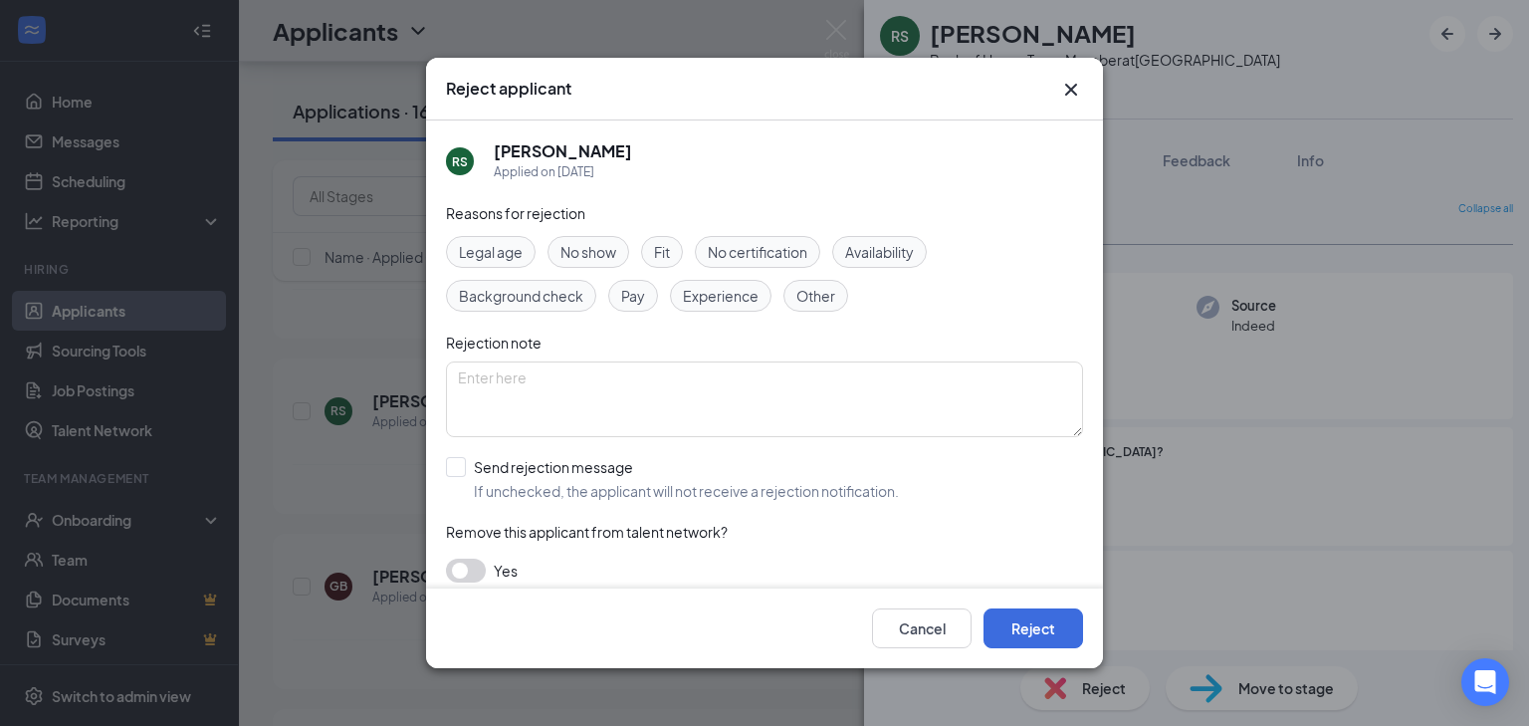
click at [820, 306] on span "Other" at bounding box center [815, 296] width 39 height 22
click at [452, 466] on input "Send rejection message If unchecked, the applicant will not receive a rejection…" at bounding box center [672, 479] width 453 height 44
checkbox input "true"
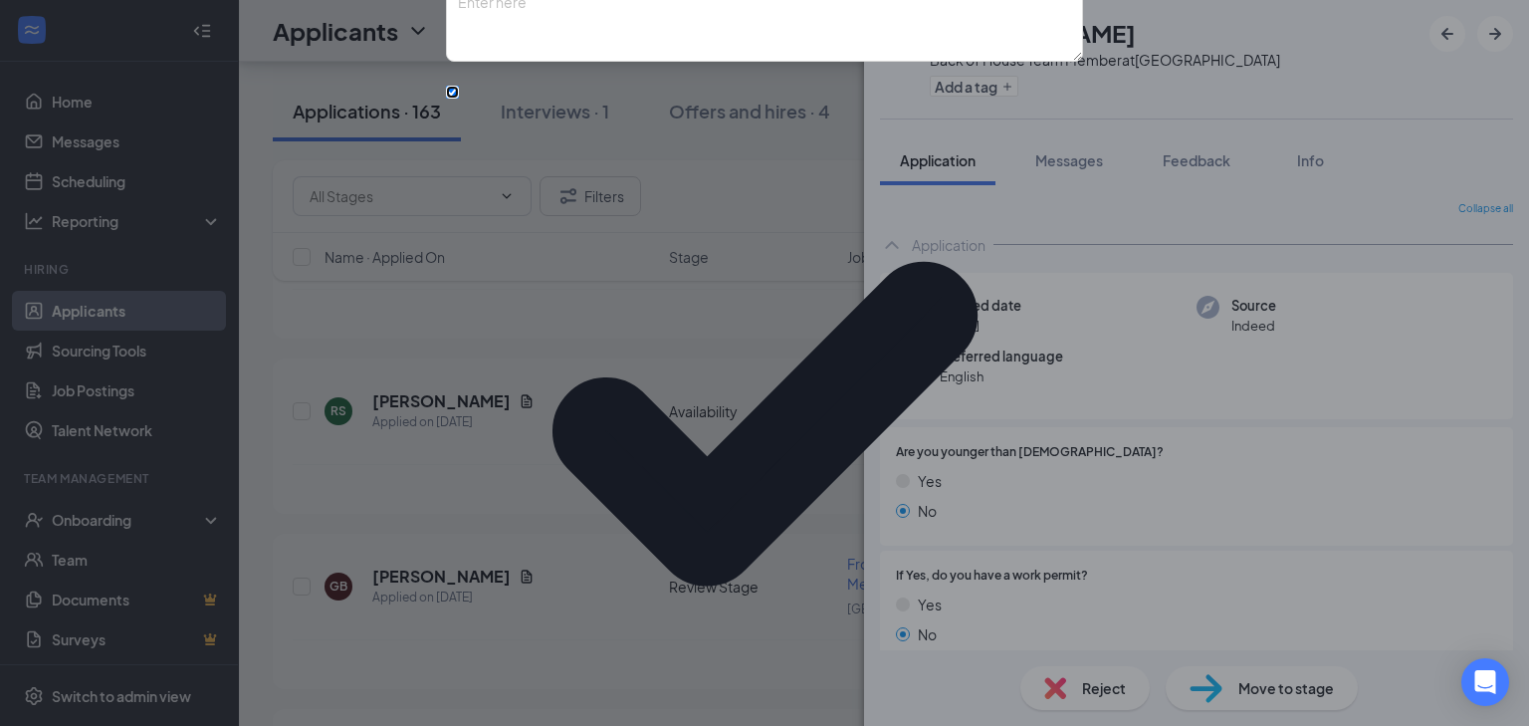
scroll to position [125, 0]
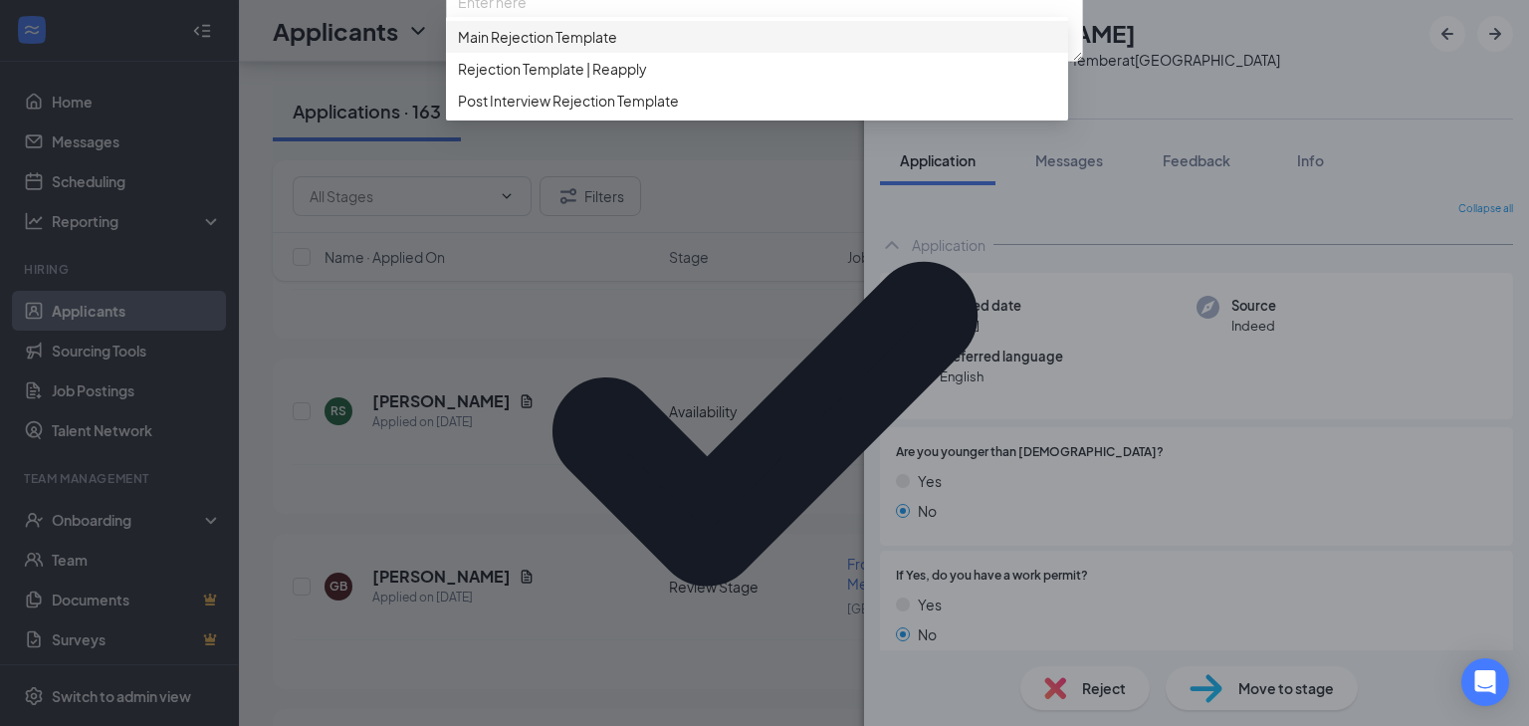
click at [561, 48] on span "Main Rejection Template" at bounding box center [537, 37] width 159 height 22
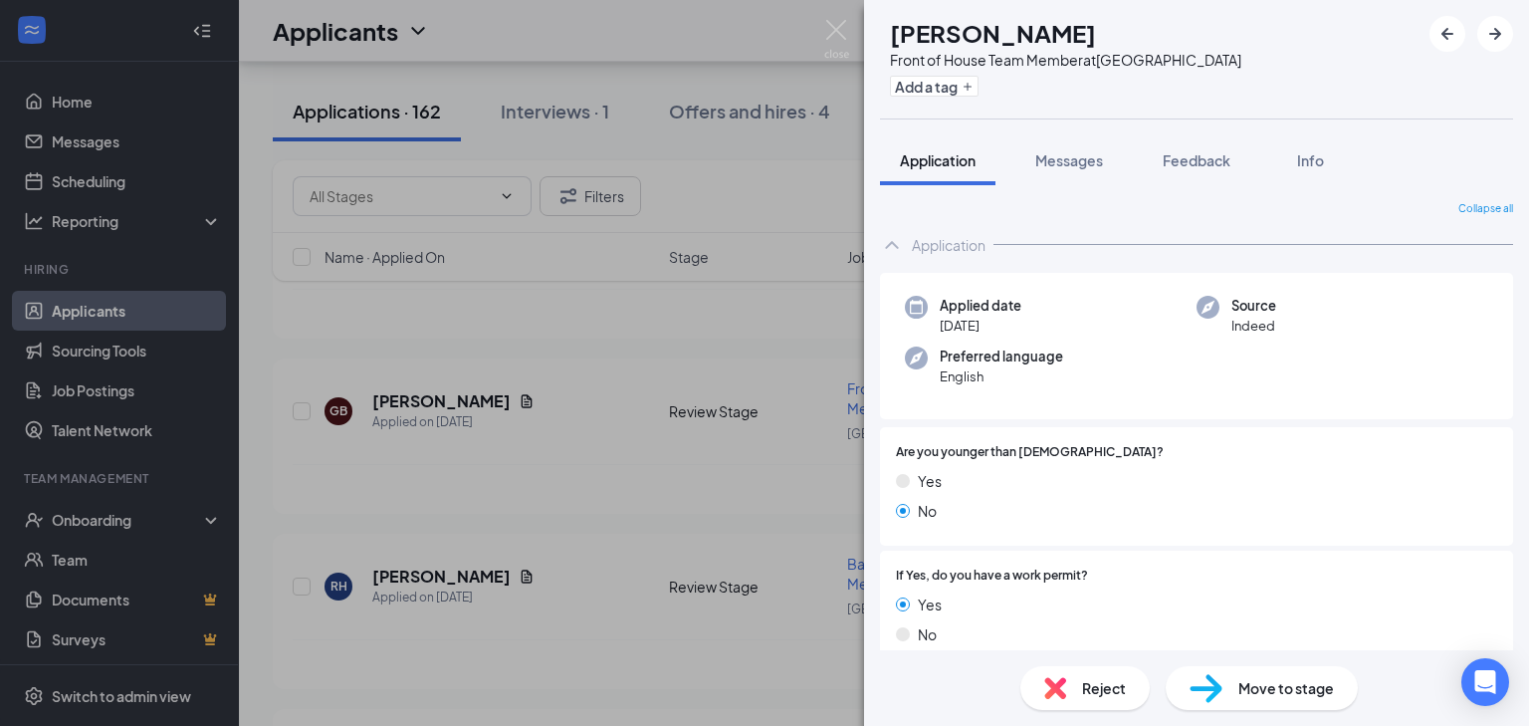
click at [611, 489] on div "GB [PERSON_NAME] Front of House Team Member at [GEOGRAPHIC_DATA] Add a tag Appl…" at bounding box center [764, 363] width 1529 height 726
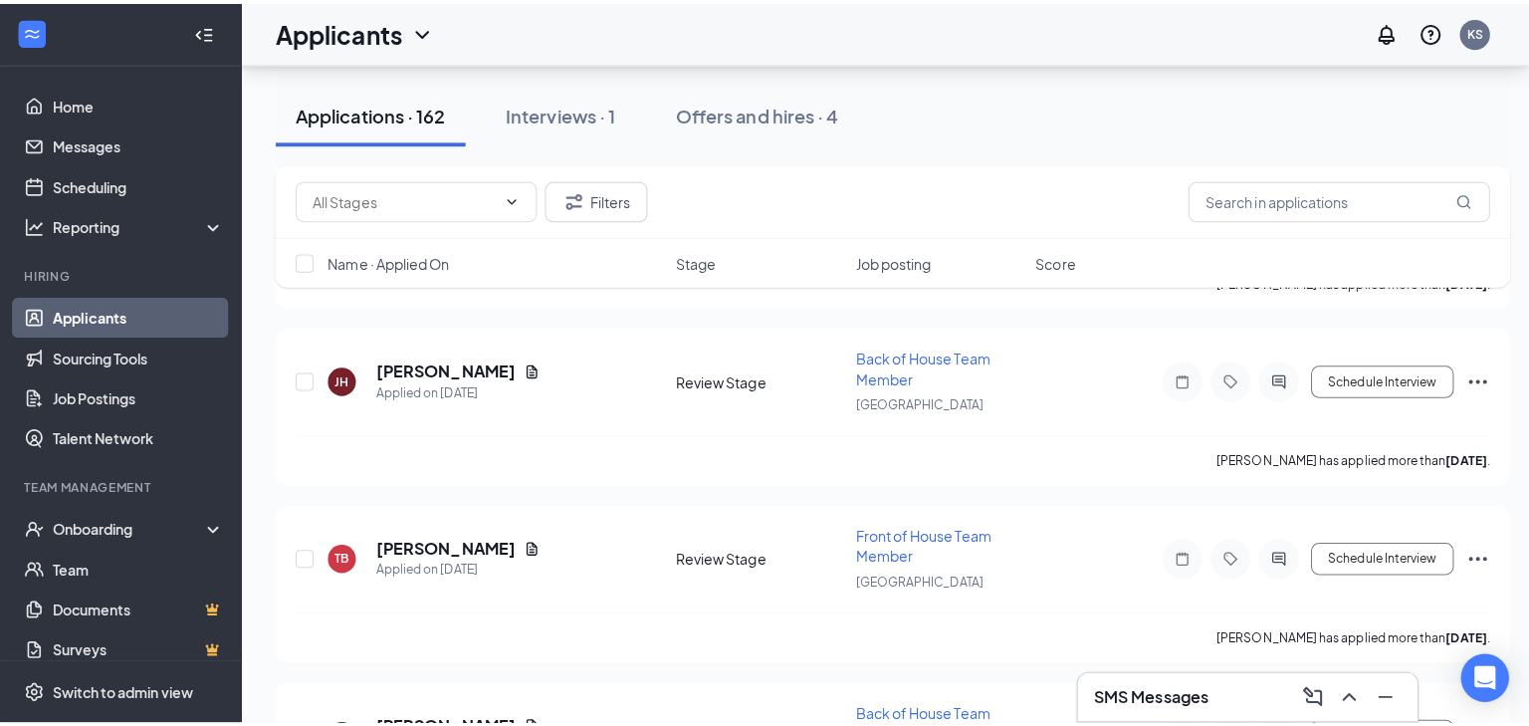
scroll to position [2964, 0]
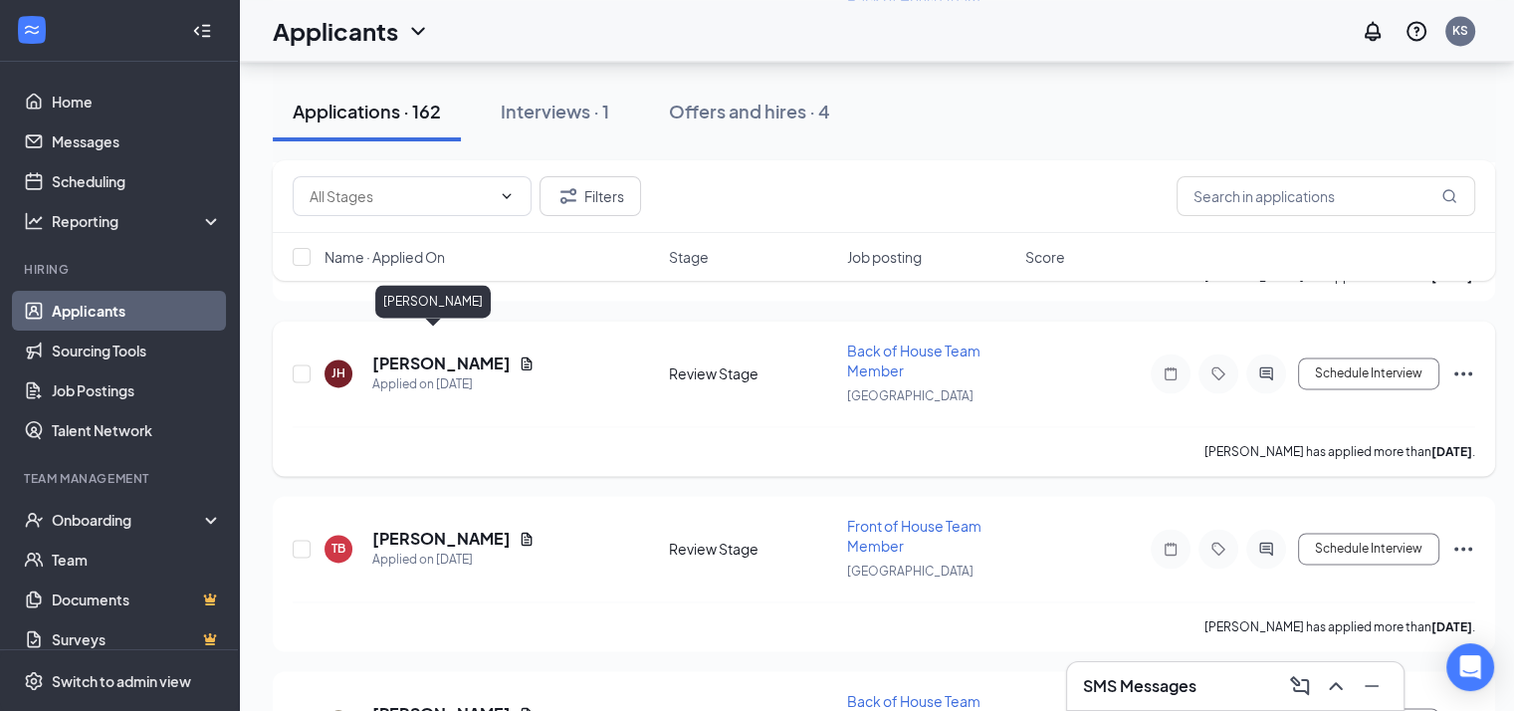
click at [424, 352] on h5 "[PERSON_NAME]" at bounding box center [441, 363] width 138 height 22
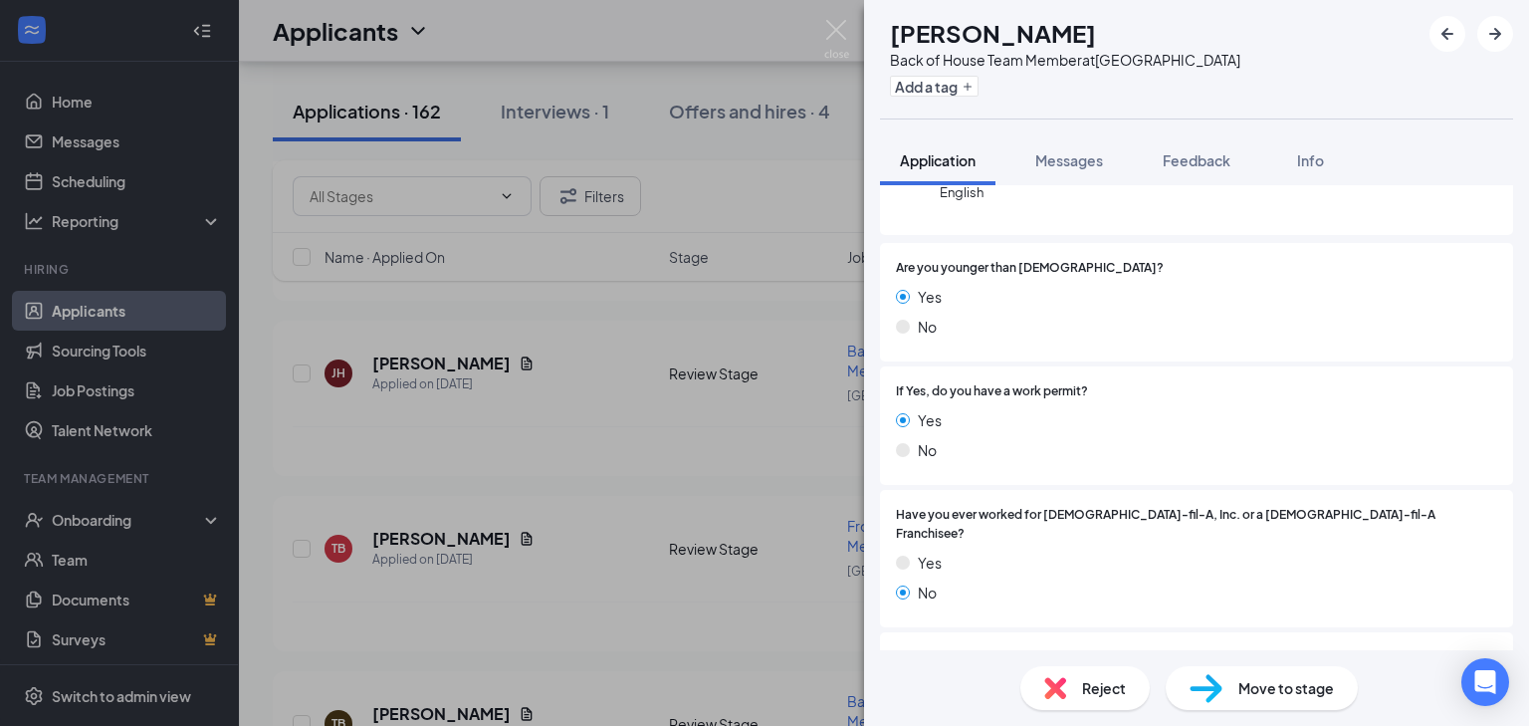
scroll to position [61, 0]
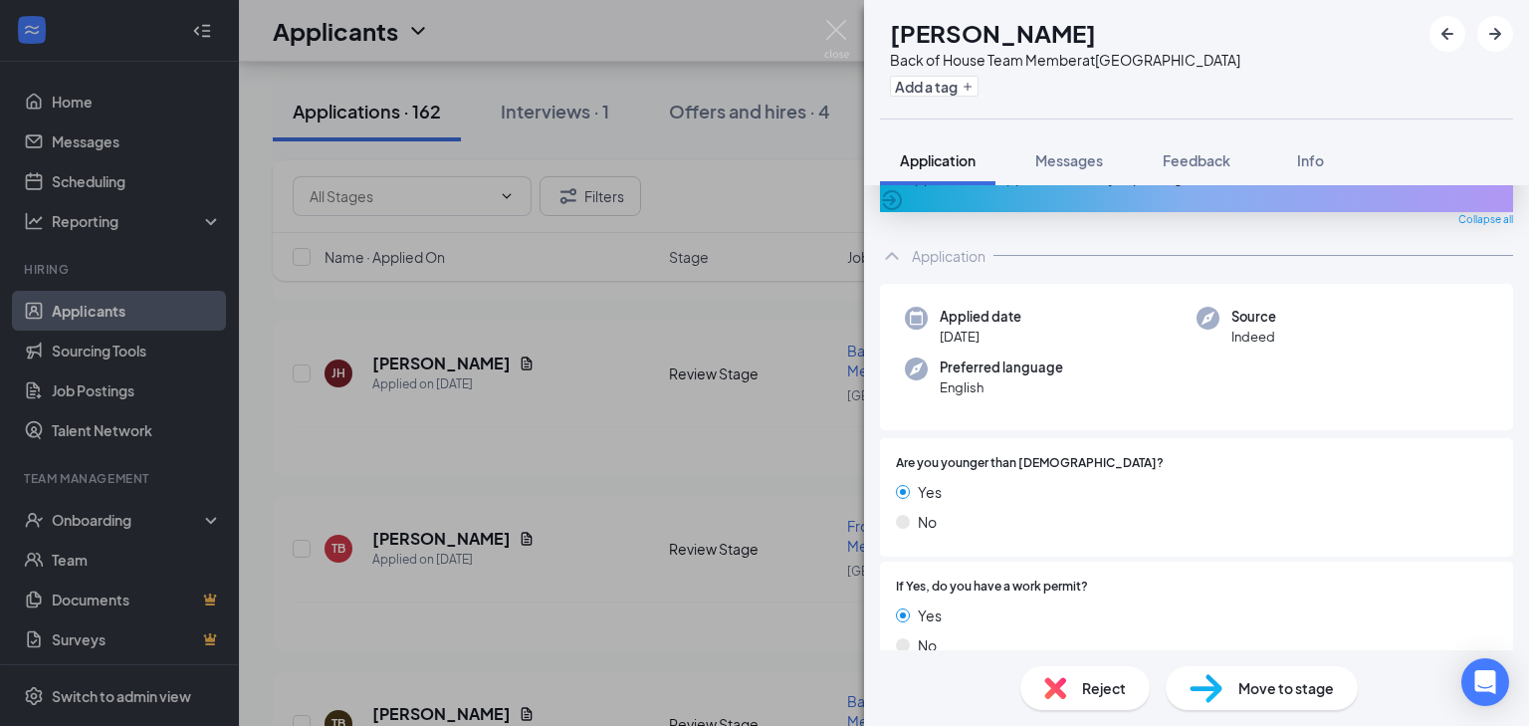
click at [467, 342] on div "[PERSON_NAME] [PERSON_NAME] Back of House Team Member at [GEOGRAPHIC_DATA] Add …" at bounding box center [764, 363] width 1529 height 726
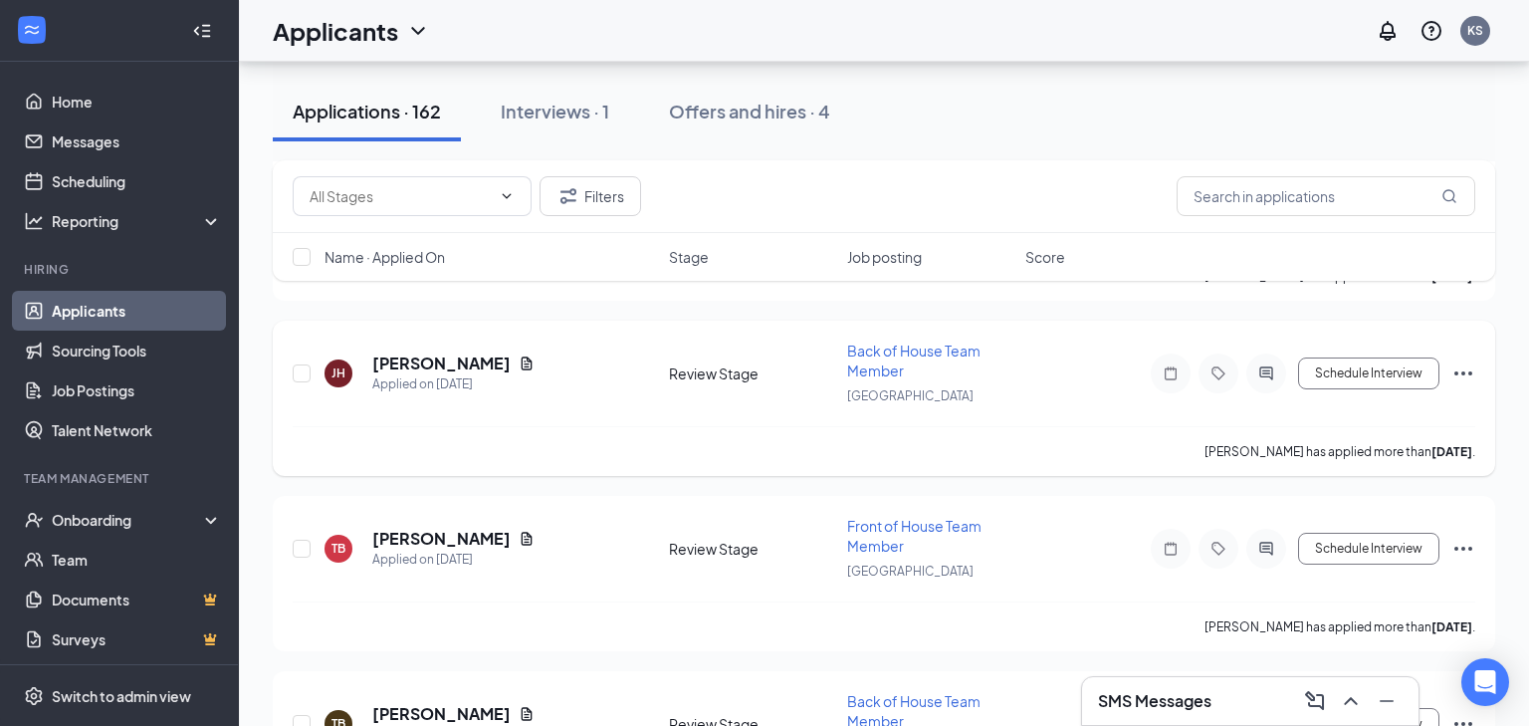
click at [519, 355] on icon "Document" at bounding box center [527, 363] width 16 height 16
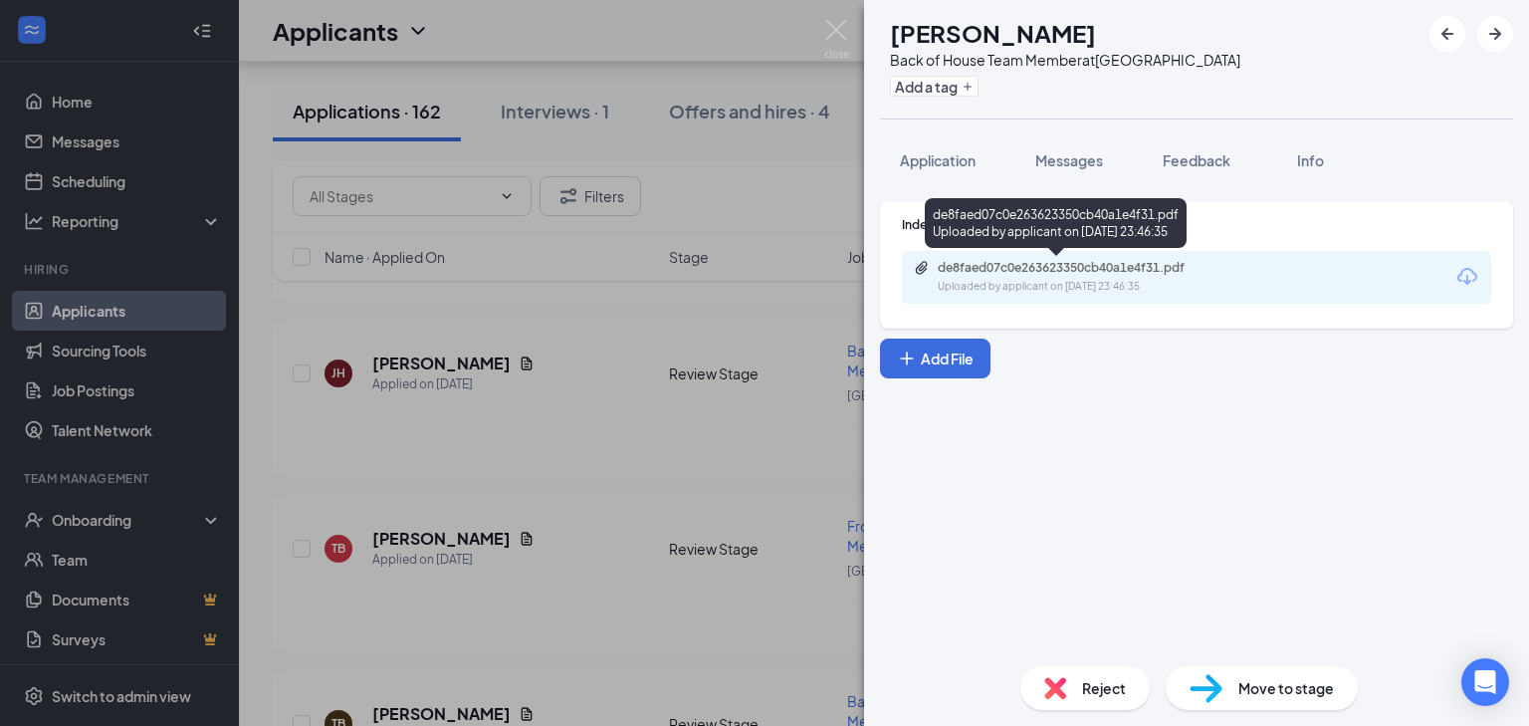
click at [960, 276] on div "de8faed07c0e263623350cb40a1e4f31.pdf Uploaded by applicant on [DATE] 23:46:35" at bounding box center [1075, 277] width 323 height 35
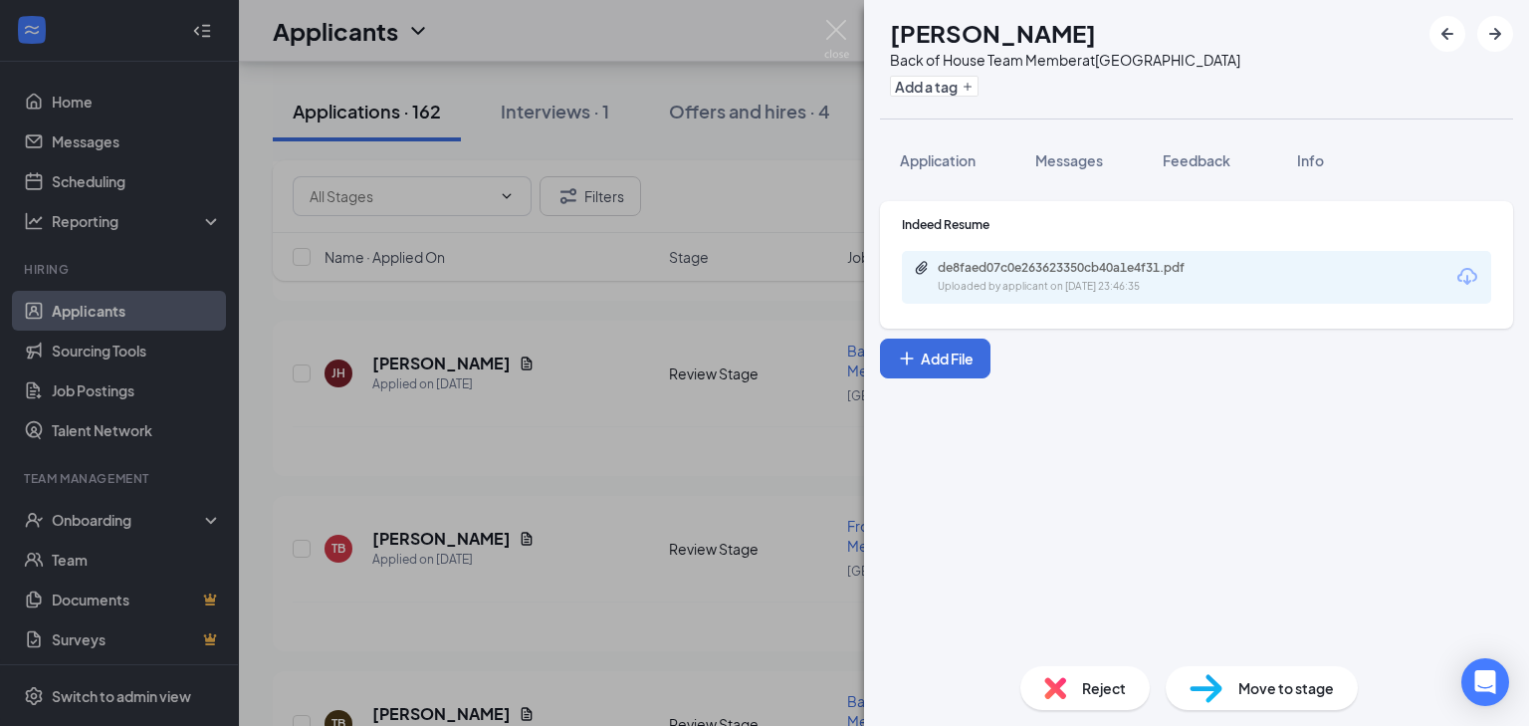
click at [600, 497] on div "[PERSON_NAME] [PERSON_NAME] Back of House Team Member at [GEOGRAPHIC_DATA] Add …" at bounding box center [764, 363] width 1529 height 726
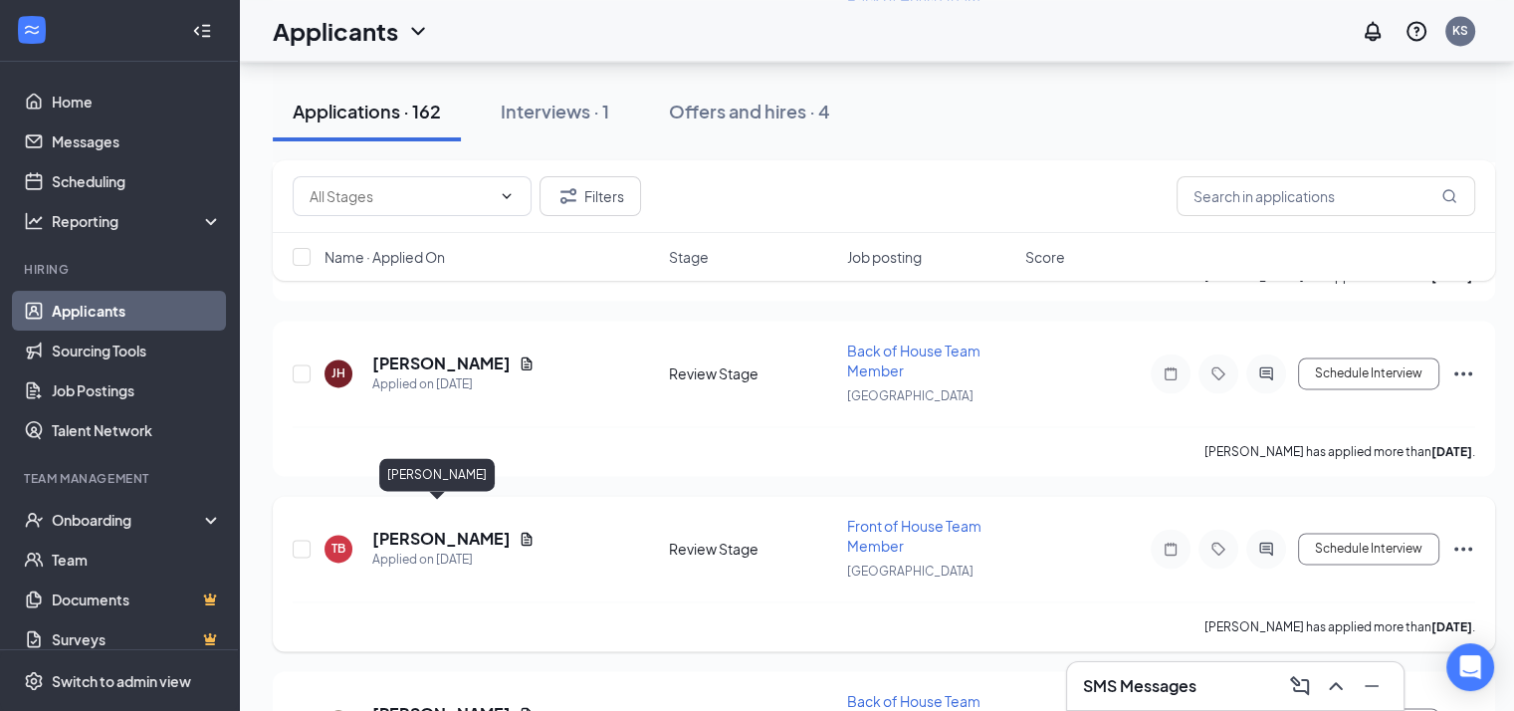
click at [450, 528] on h5 "[PERSON_NAME]" at bounding box center [441, 539] width 138 height 22
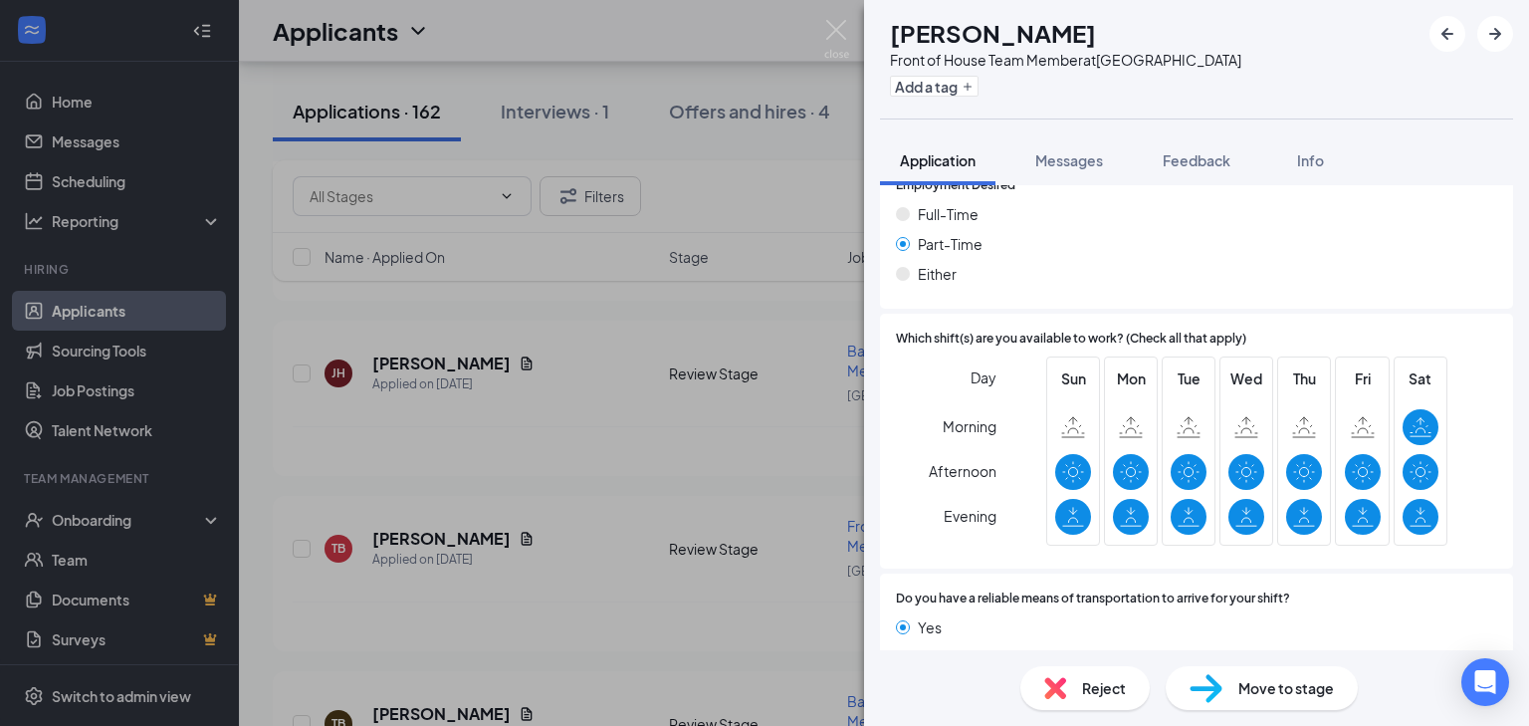
scroll to position [1166, 0]
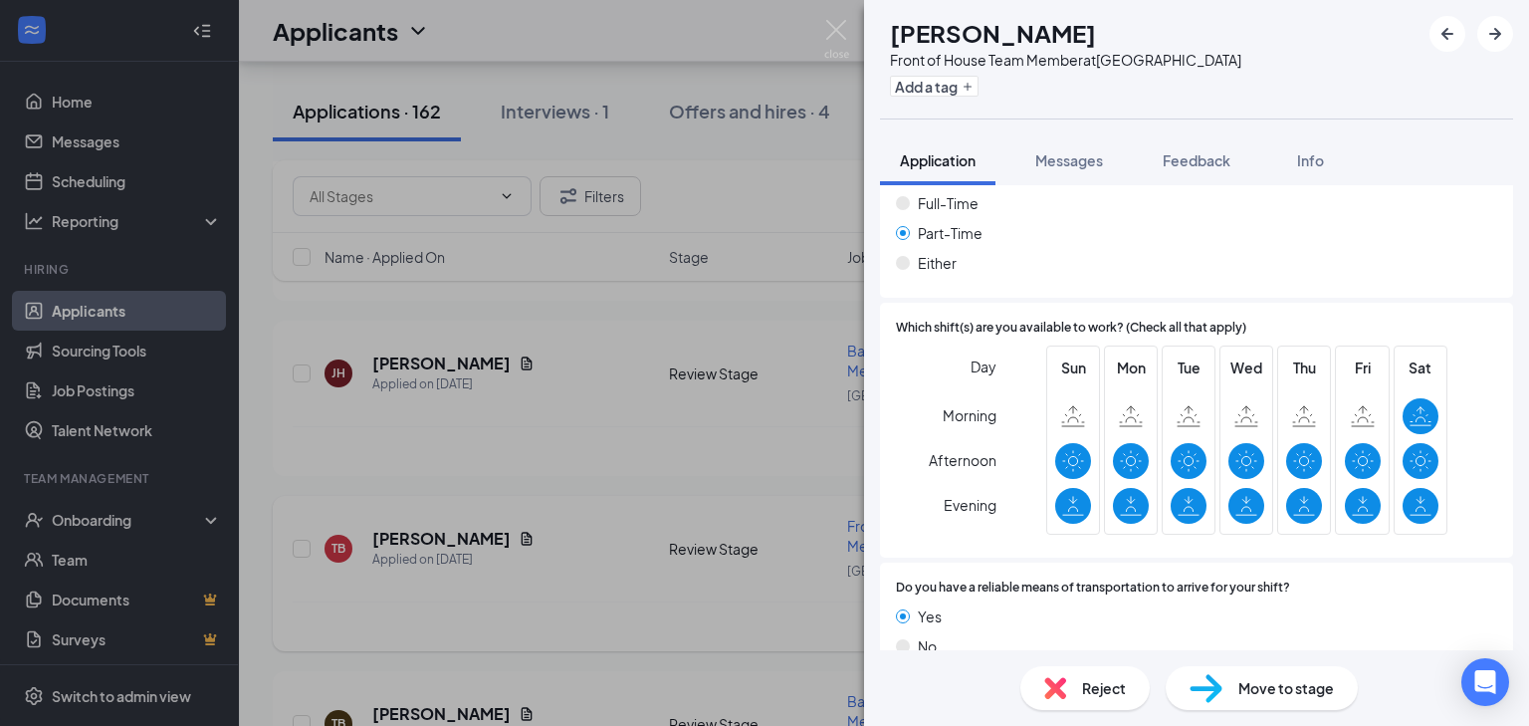
click at [546, 485] on div "TB [PERSON_NAME] Front of House Team Member at [GEOGRAPHIC_DATA] Add a tag Appl…" at bounding box center [764, 363] width 1529 height 726
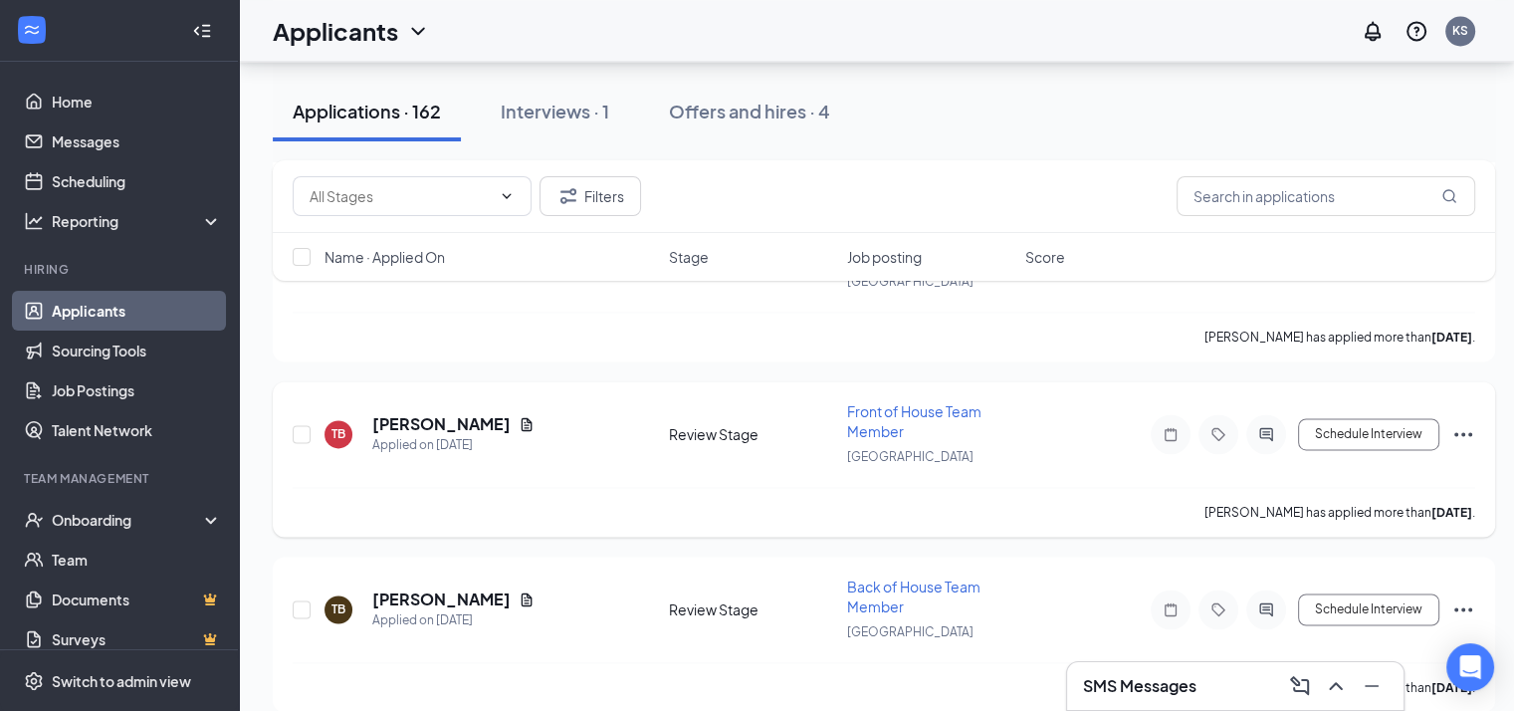
scroll to position [3080, 0]
click at [522, 415] on icon "Document" at bounding box center [527, 421] width 11 height 13
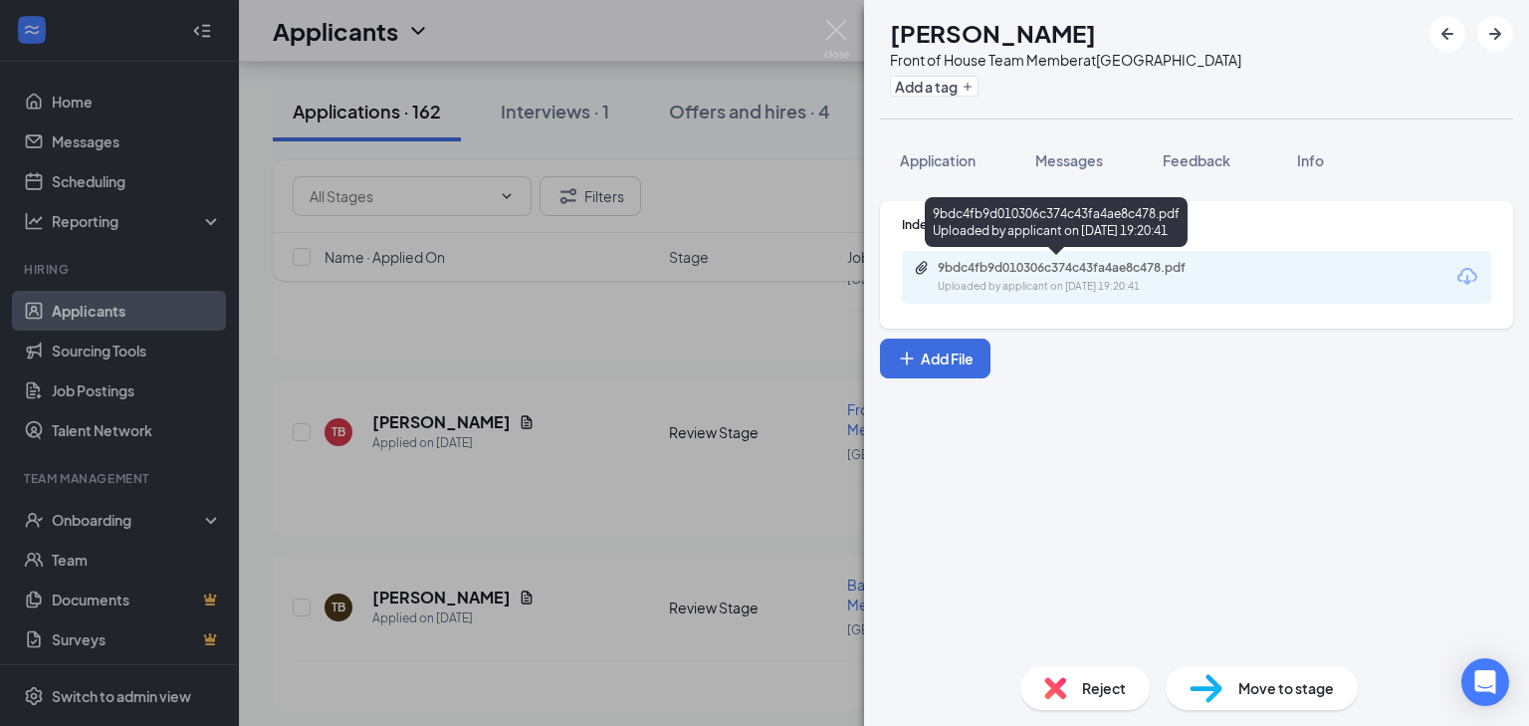
click at [1055, 276] on div "9bdc4fb9d010306c374c43fa4ae8c478.pdf Uploaded by applicant on [DATE] 19:20:41" at bounding box center [1075, 277] width 323 height 35
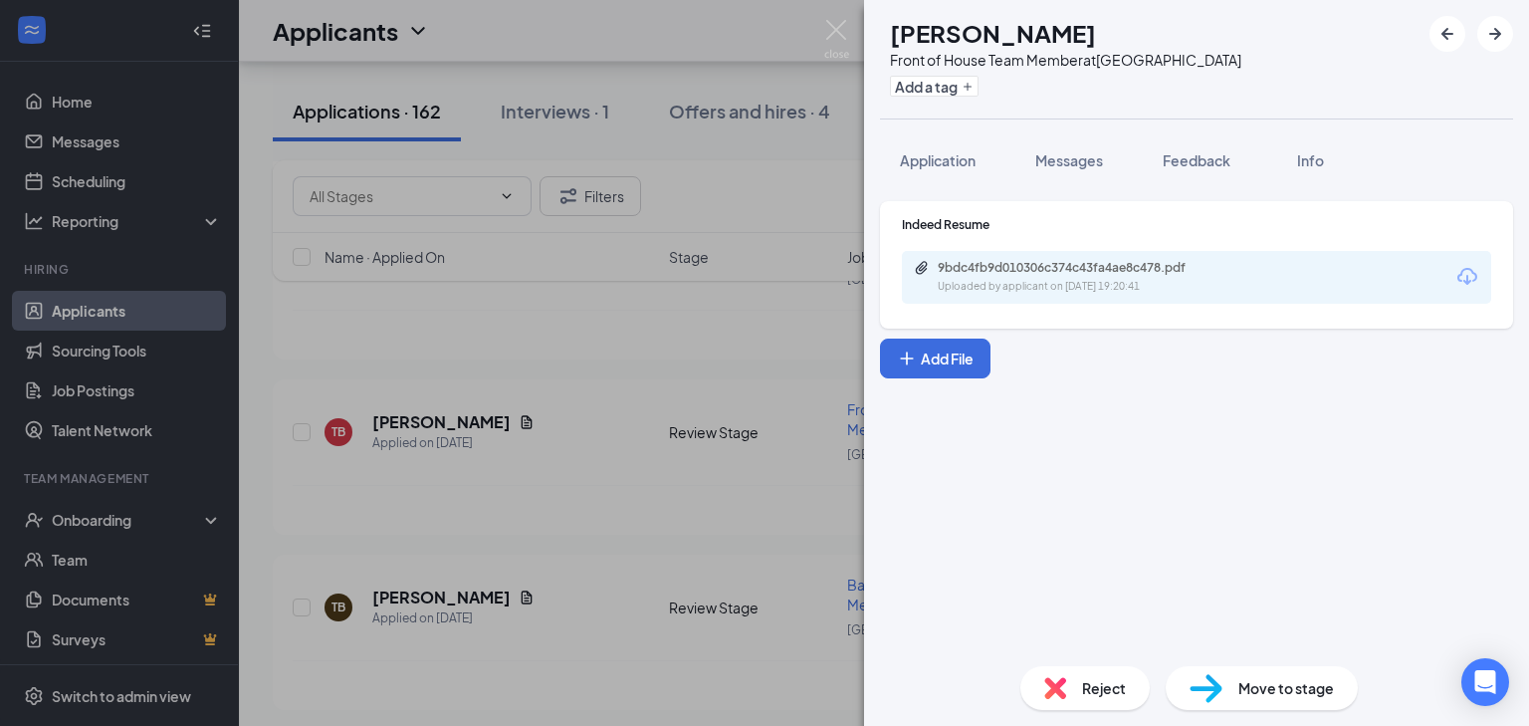
click at [601, 488] on div "TB [PERSON_NAME] Front of House Team Member at [GEOGRAPHIC_DATA] Add a tag Appl…" at bounding box center [764, 363] width 1529 height 726
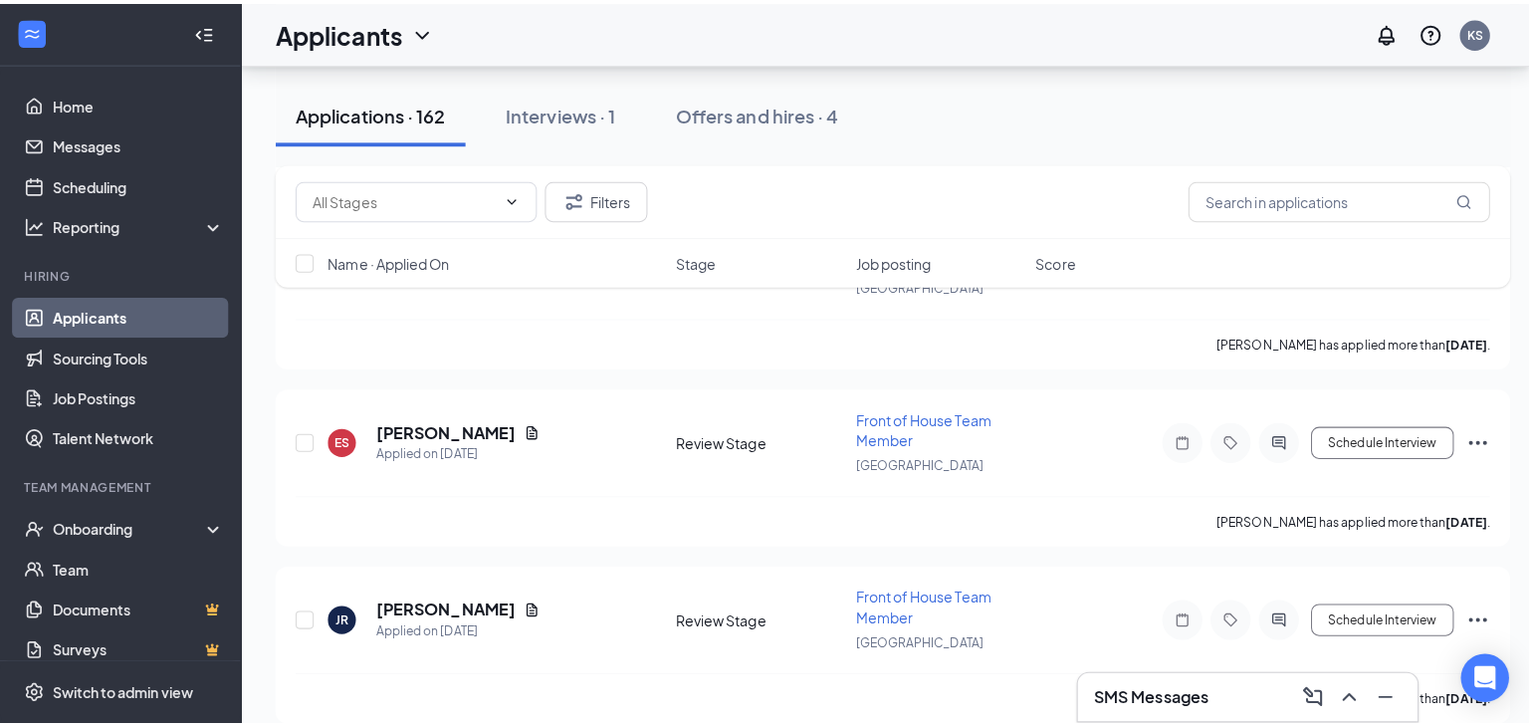
scroll to position [3431, 0]
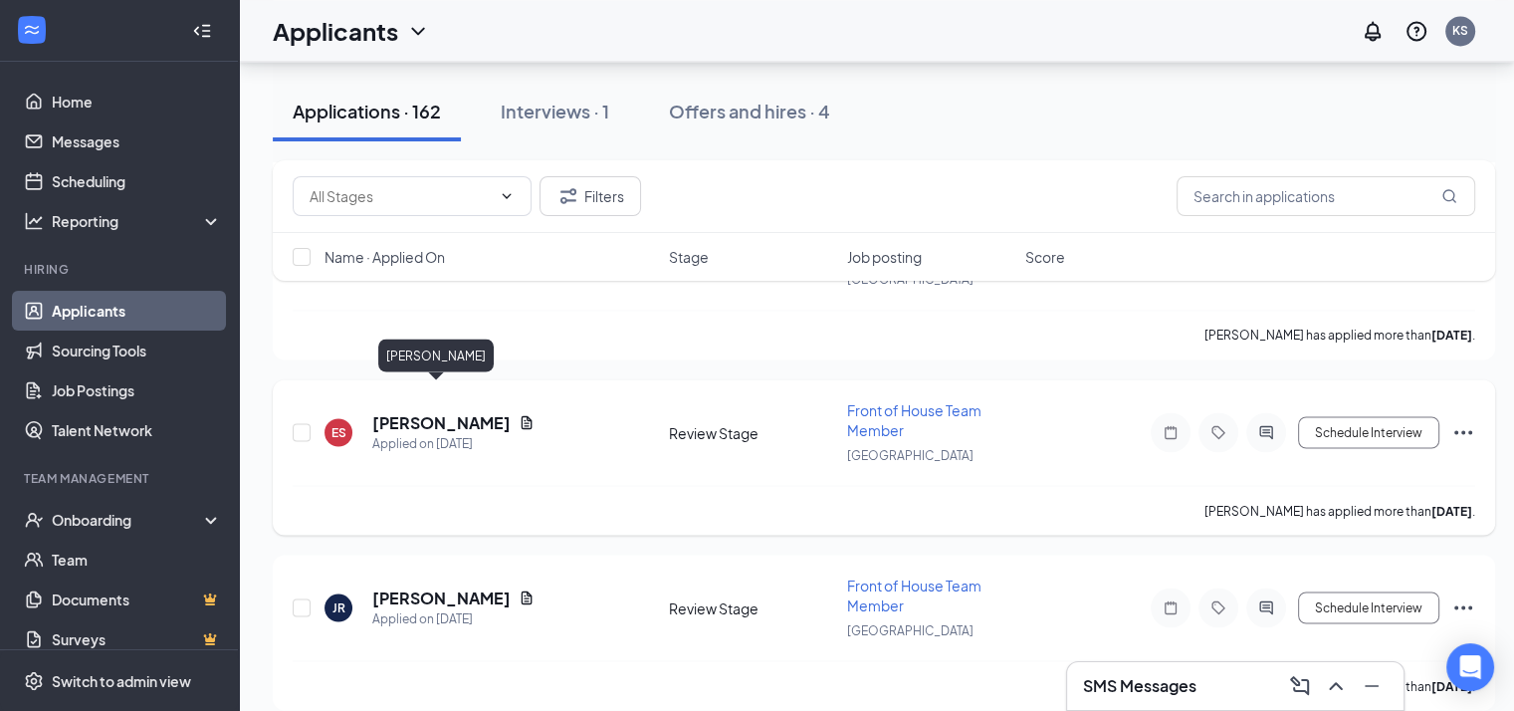
click at [437, 411] on h5 "[PERSON_NAME]" at bounding box center [441, 422] width 138 height 22
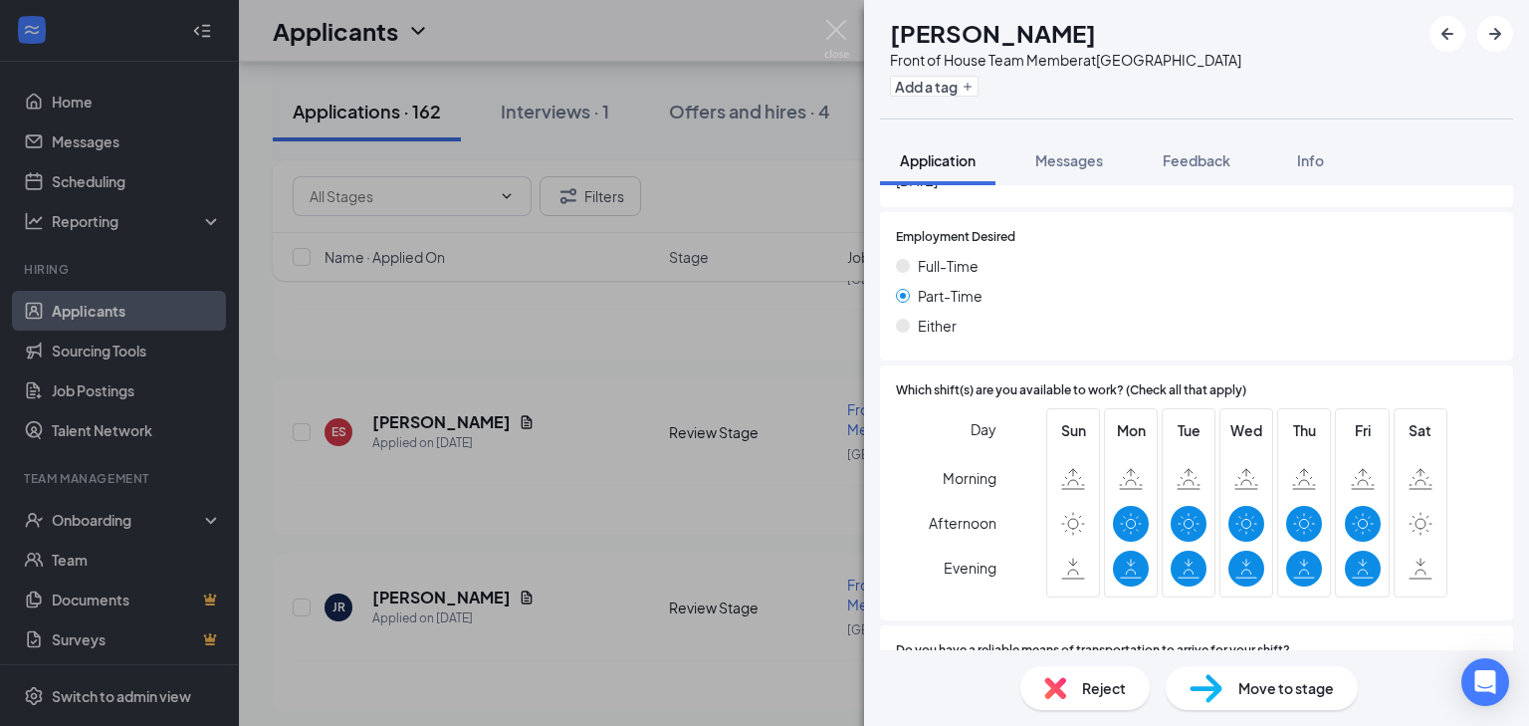
scroll to position [1110, 0]
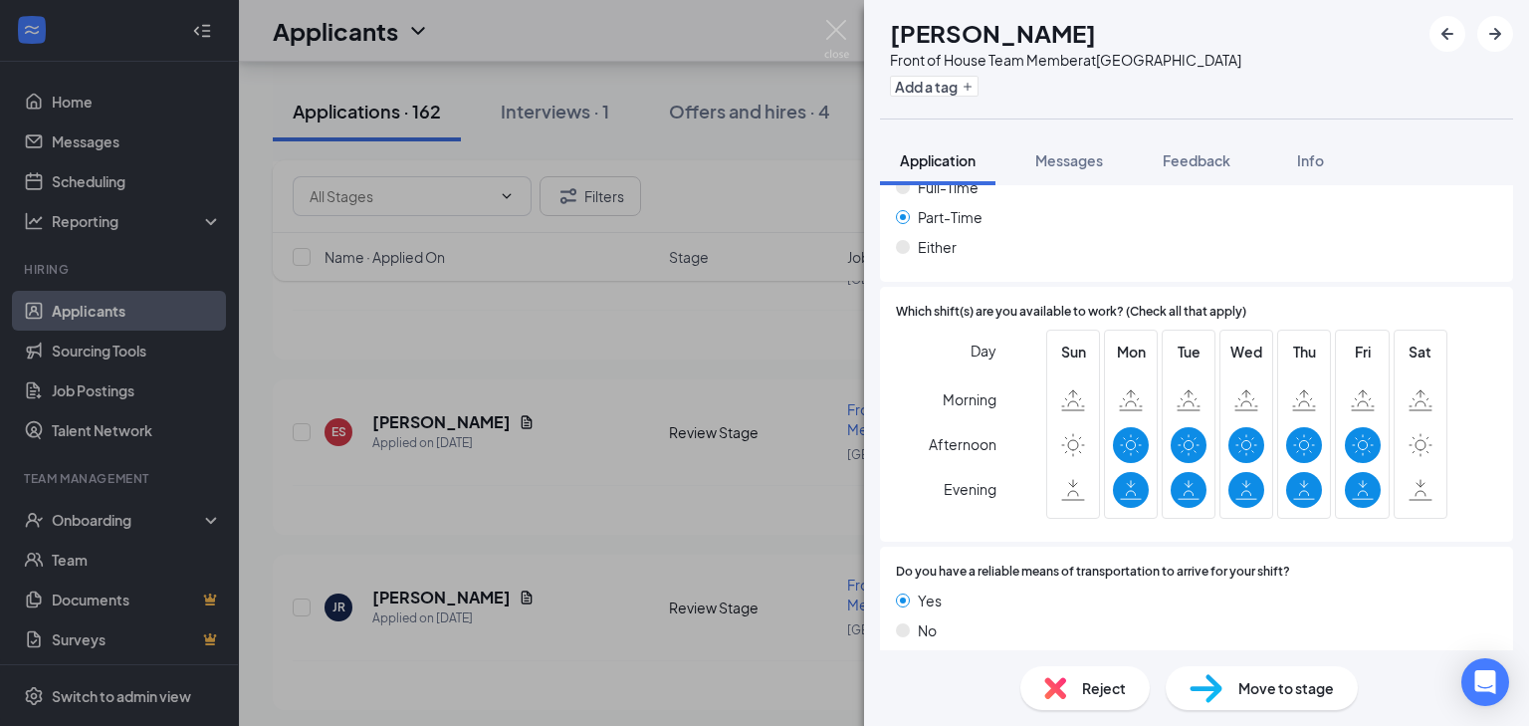
click at [1098, 683] on span "Reject" at bounding box center [1104, 688] width 44 height 22
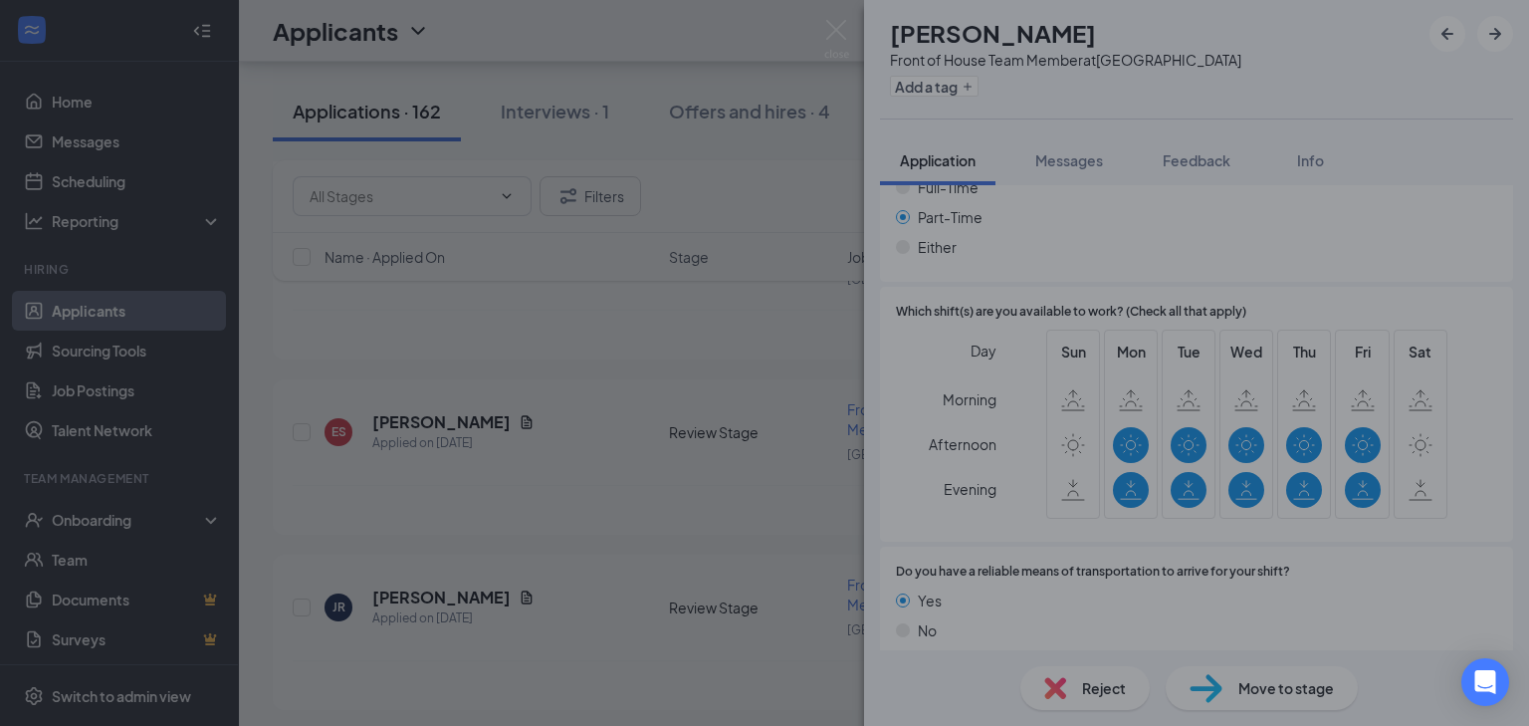
scroll to position [1102, 0]
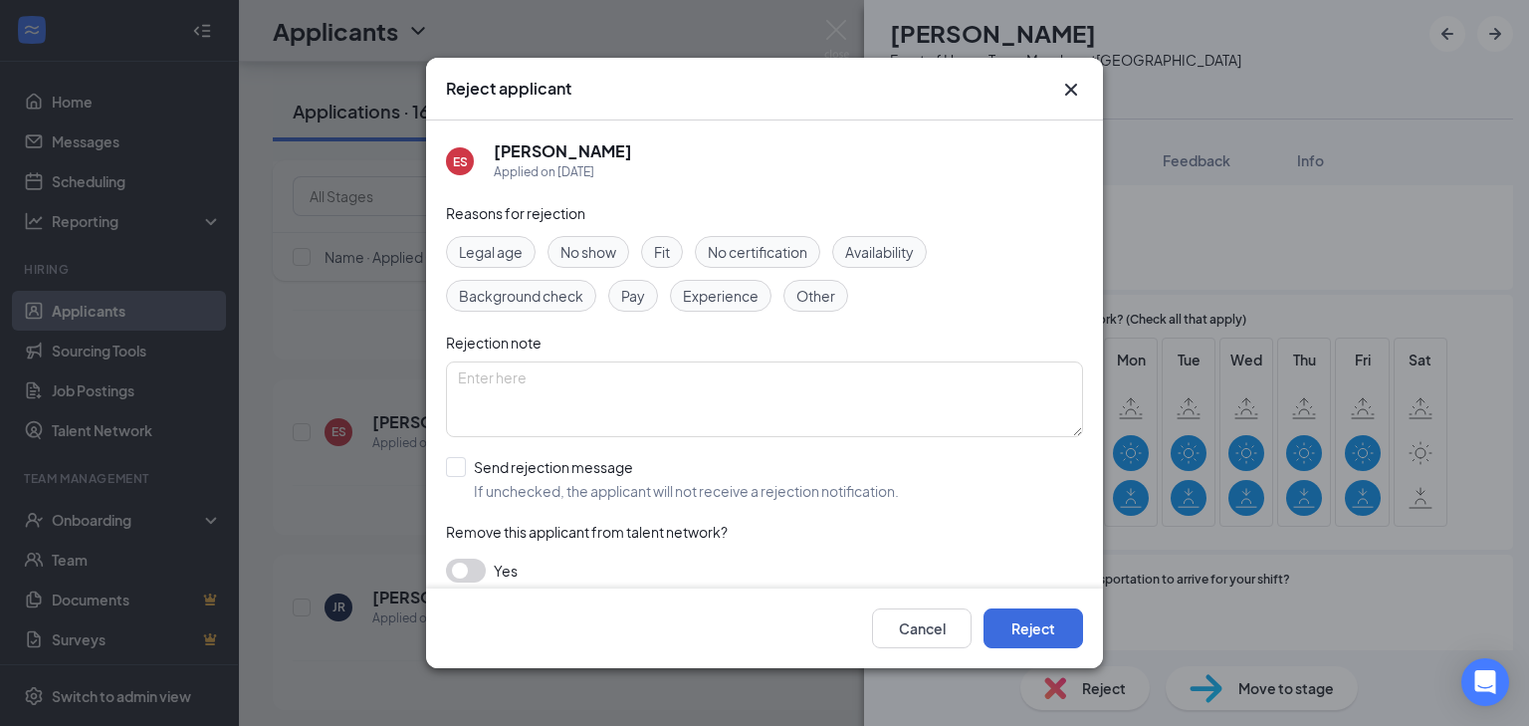
click at [894, 238] on div "Availability" at bounding box center [879, 252] width 95 height 32
click at [590, 363] on textarea at bounding box center [764, 399] width 637 height 76
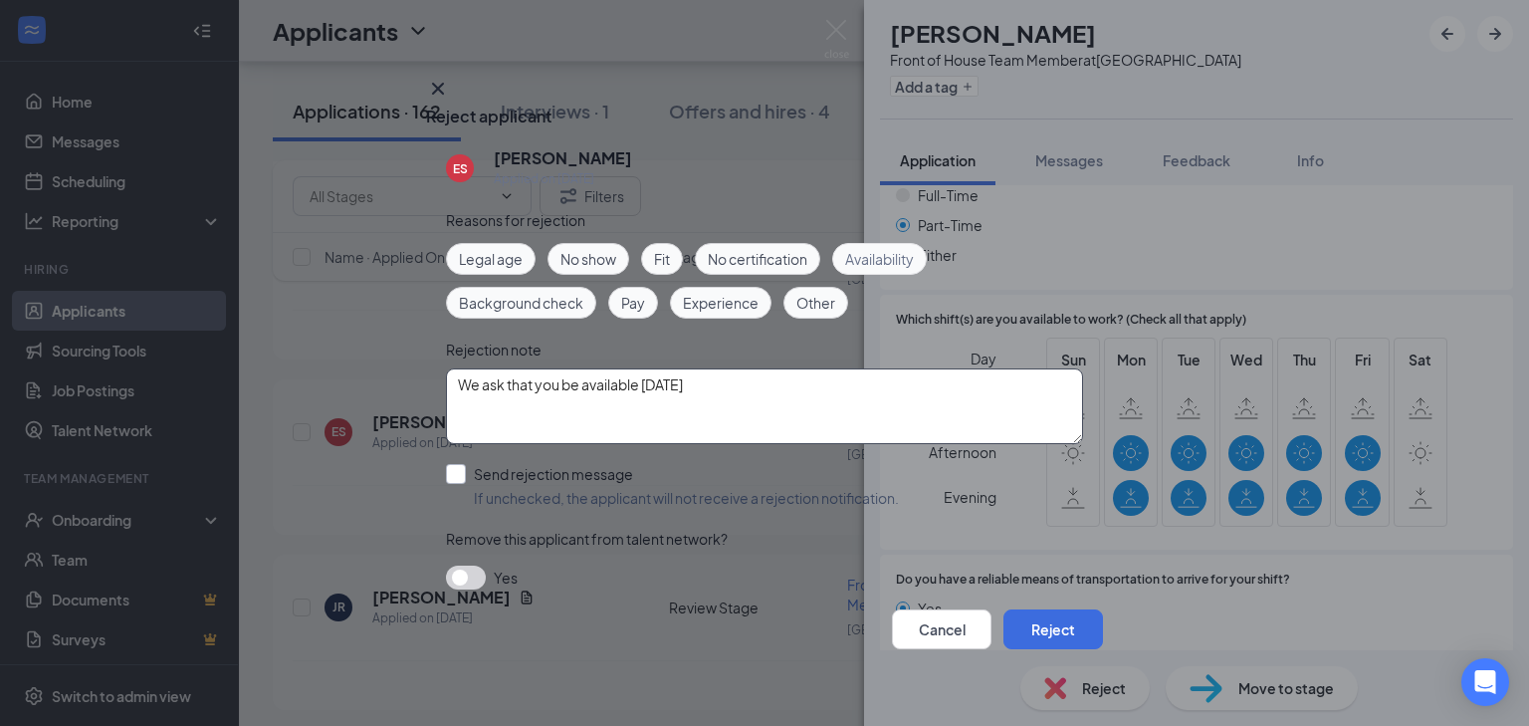
type textarea "We ask that you be available [DATE]"
click at [461, 464] on input "Send rejection message If unchecked, the applicant will not receive a rejection…" at bounding box center [672, 486] width 453 height 44
checkbox input "true"
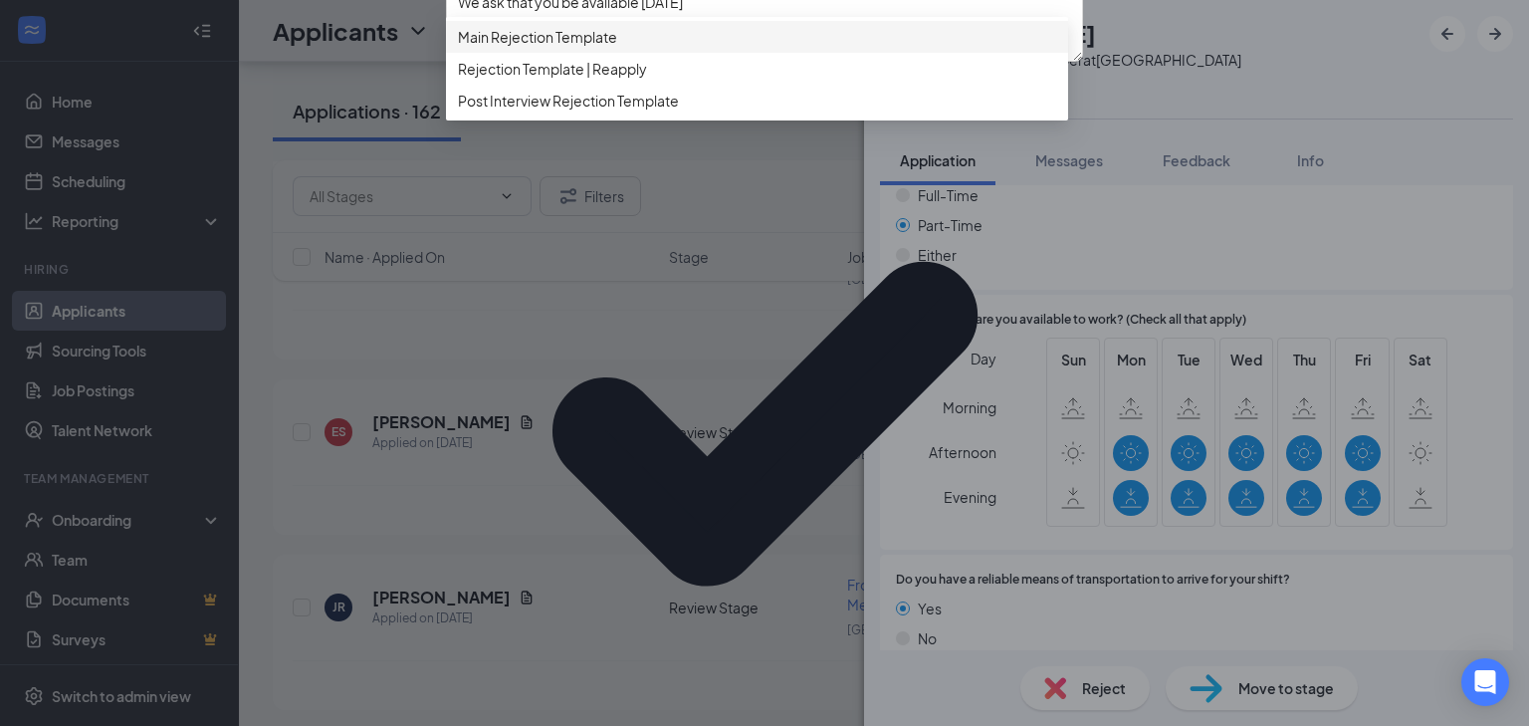
click at [538, 53] on div "Main Rejection Template" at bounding box center [757, 37] width 622 height 32
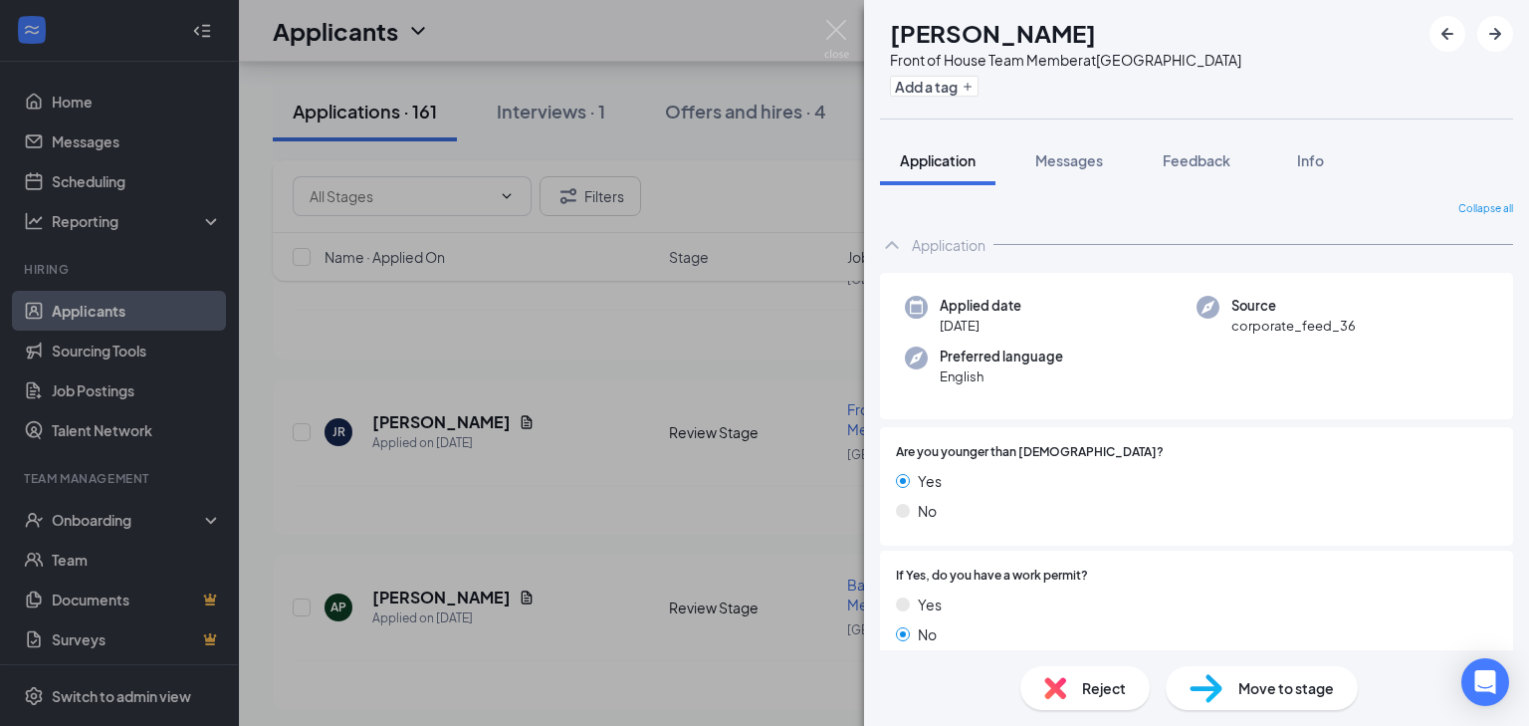
click at [600, 516] on div "JR [PERSON_NAME] Front of House Team Member at [GEOGRAPHIC_DATA] Add a tag Appl…" at bounding box center [764, 363] width 1529 height 726
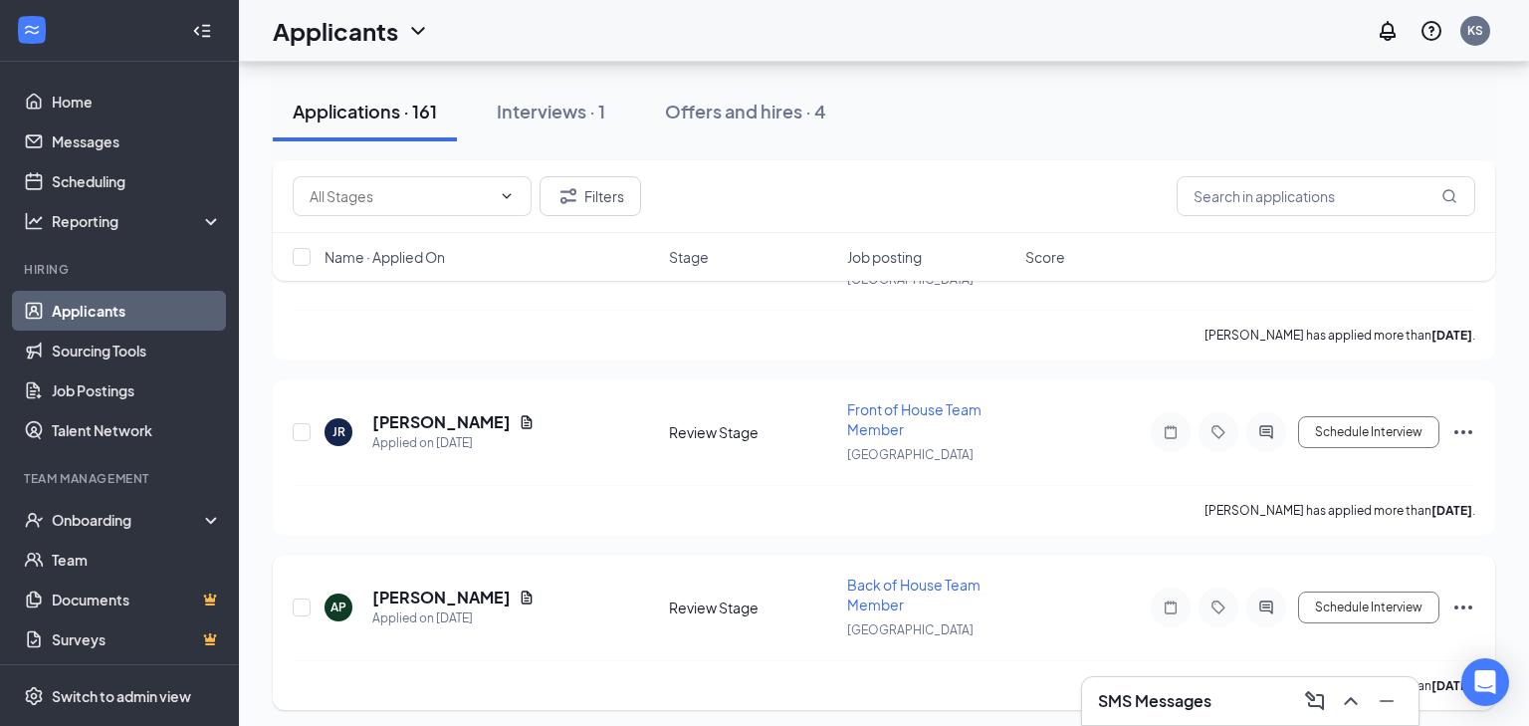
click at [461, 586] on h5 "[PERSON_NAME]" at bounding box center [441, 597] width 138 height 22
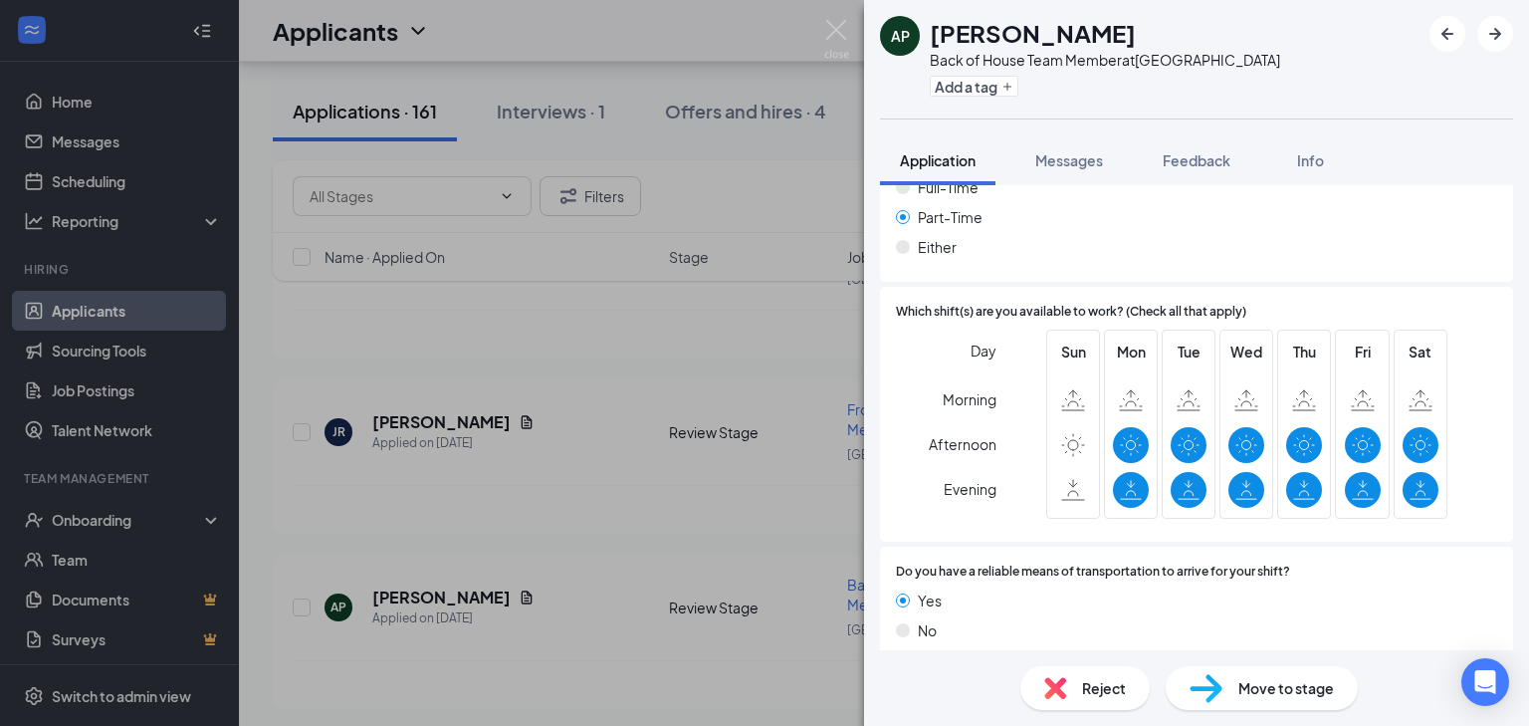
scroll to position [1146, 0]
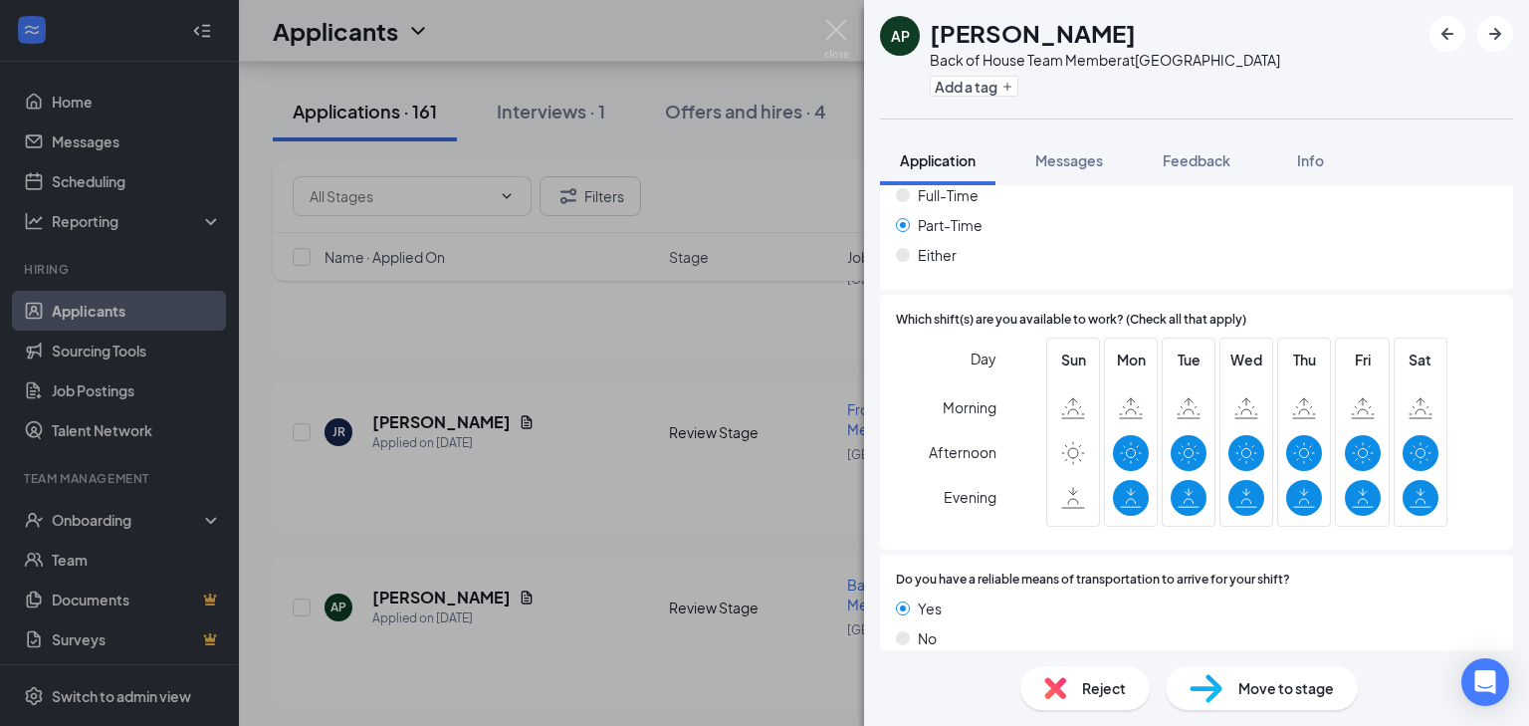
click at [1078, 674] on div "Reject" at bounding box center [1084, 688] width 129 height 44
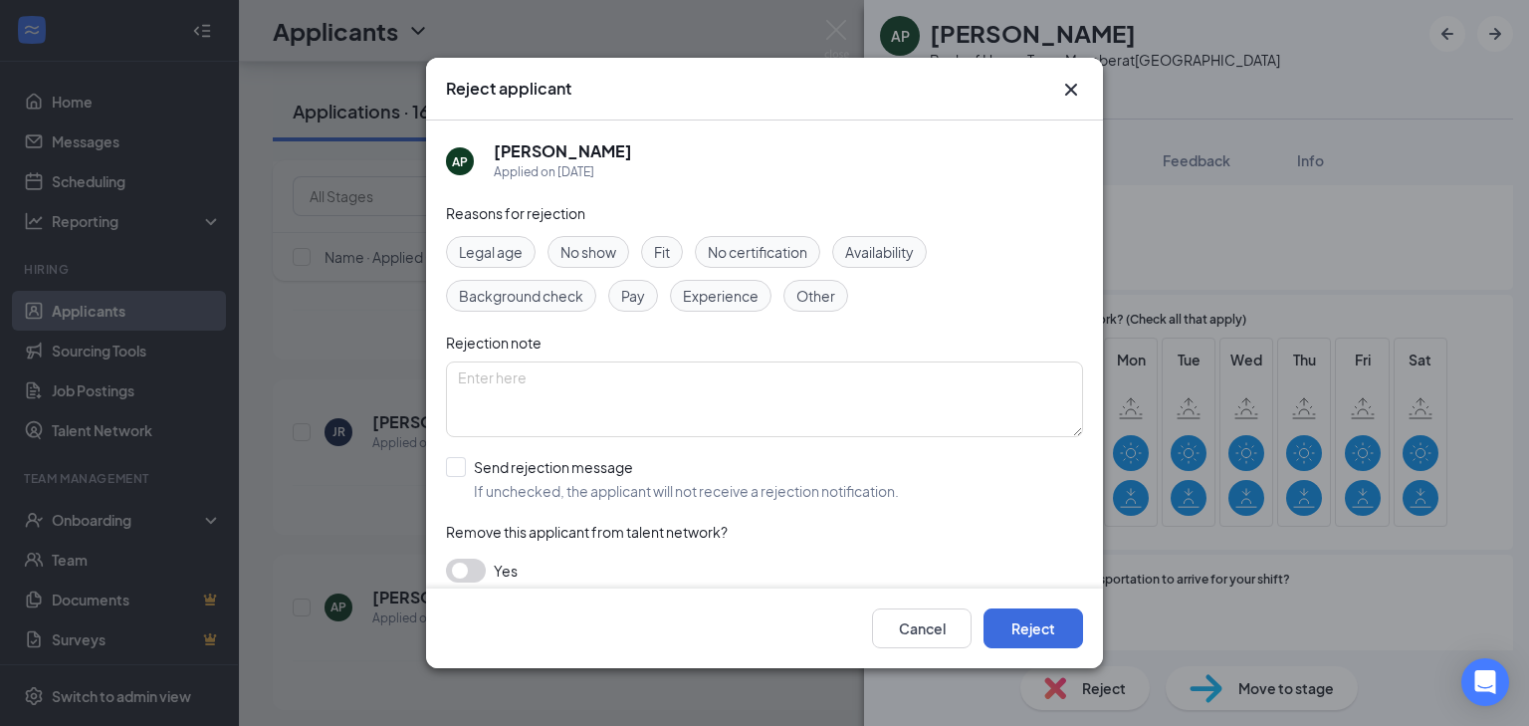
click at [830, 293] on span "Other" at bounding box center [815, 296] width 39 height 22
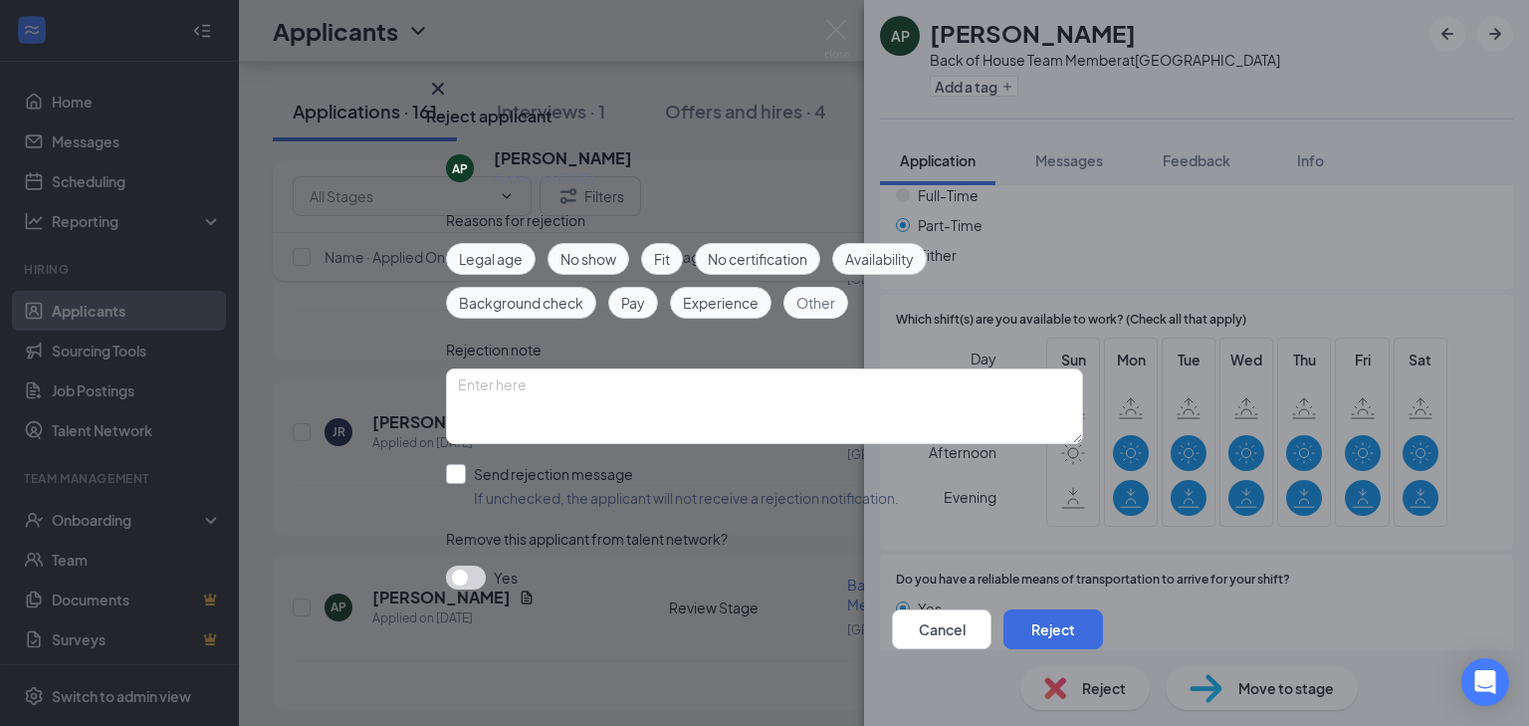
click at [454, 464] on input "Send rejection message If unchecked, the applicant will not receive a rejection…" at bounding box center [672, 486] width 453 height 44
checkbox input "true"
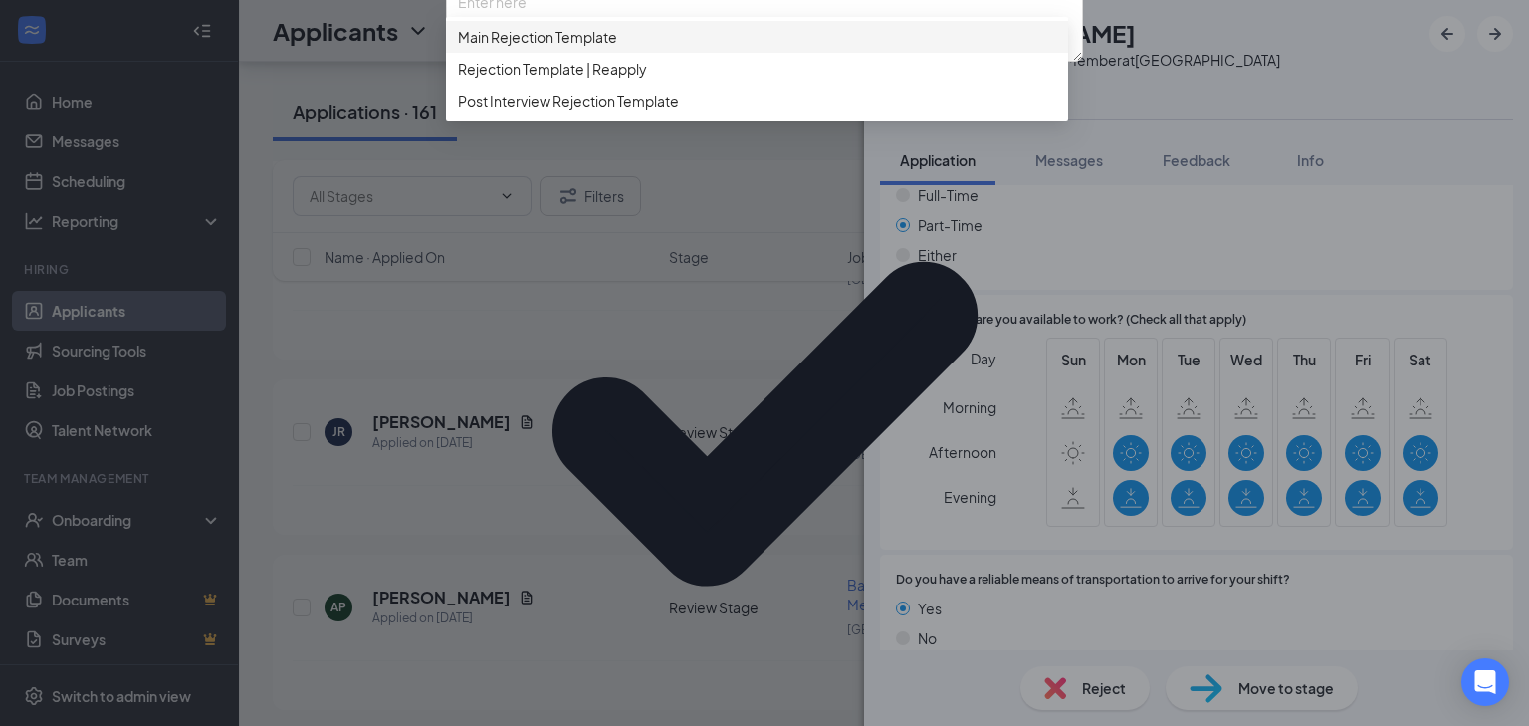
click at [558, 48] on span "Main Rejection Template" at bounding box center [537, 37] width 159 height 22
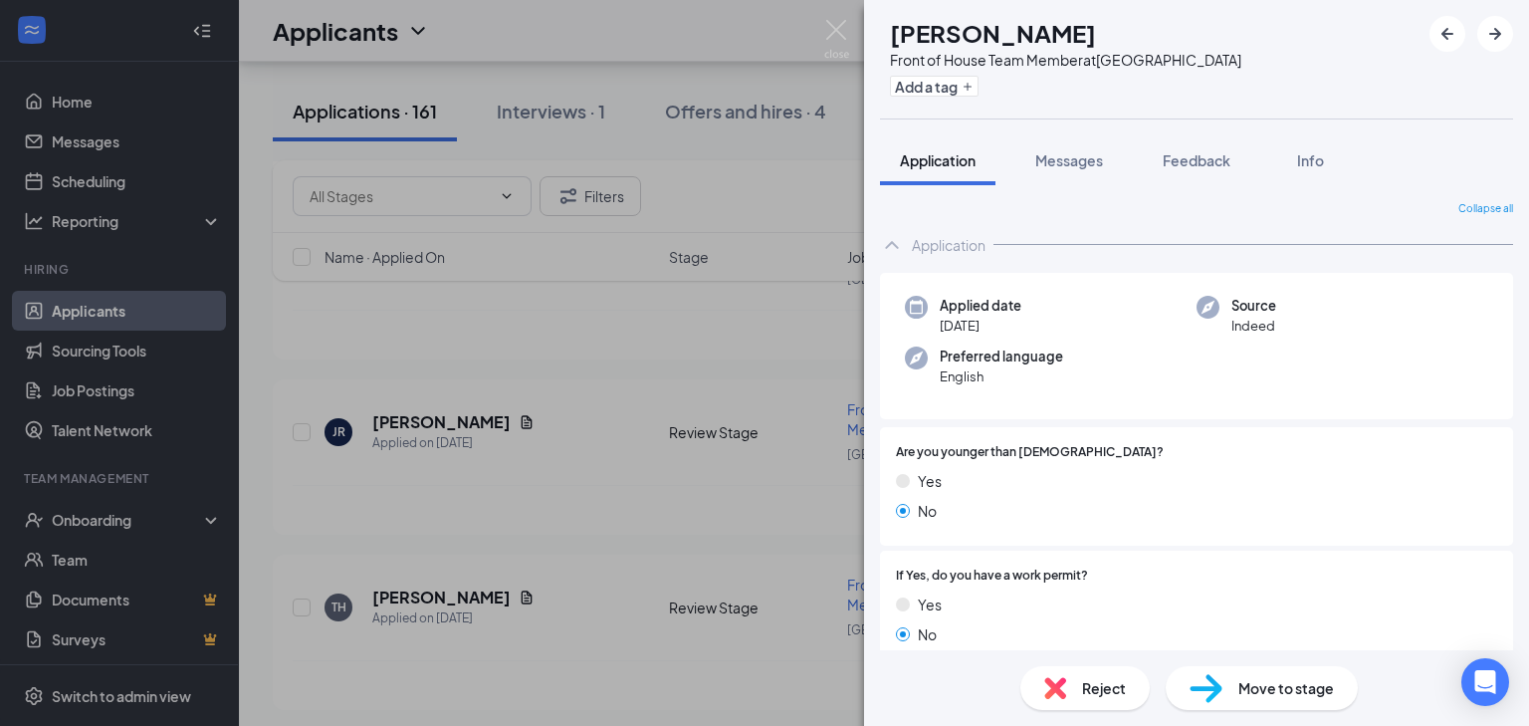
click at [441, 565] on div "TH [PERSON_NAME] Front of House Team Member at [GEOGRAPHIC_DATA] Add a tag Appl…" at bounding box center [764, 363] width 1529 height 726
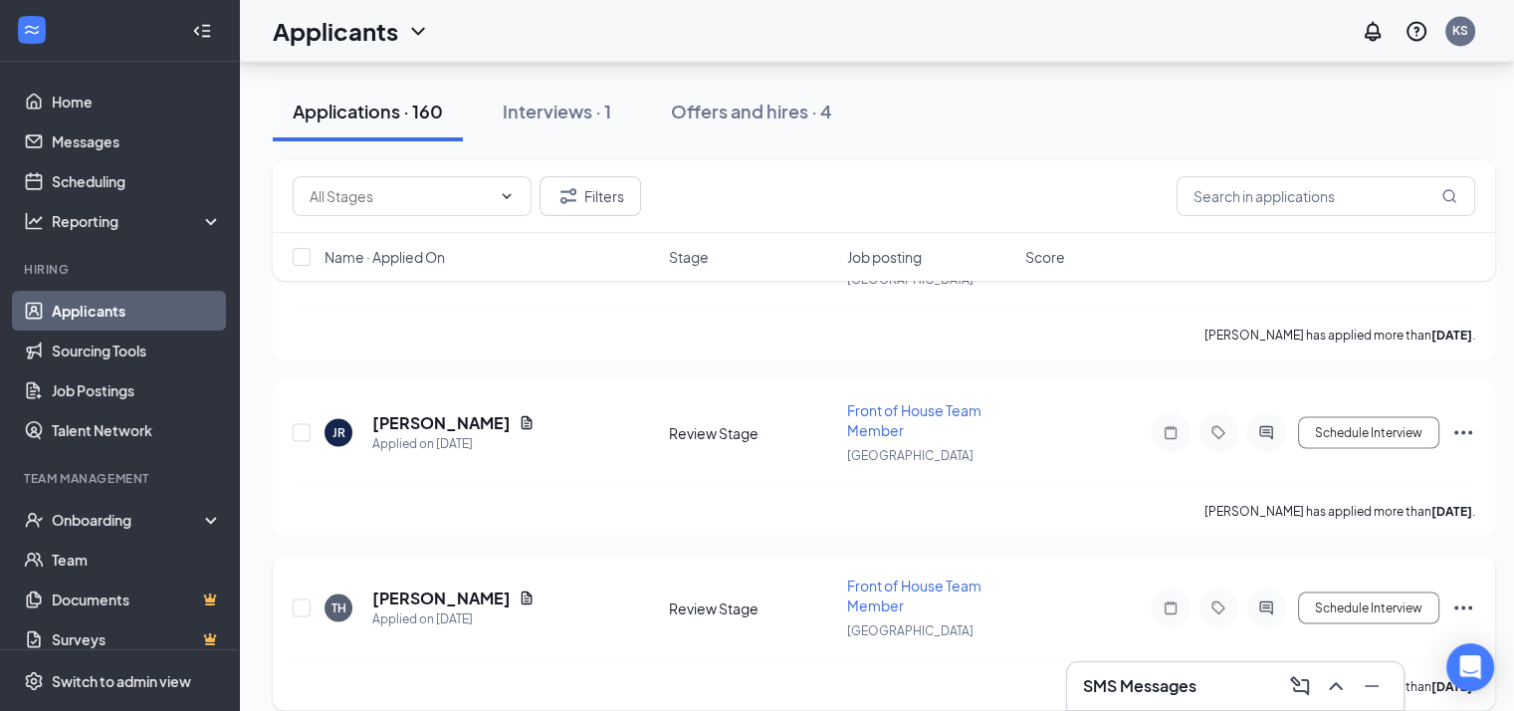
click at [406, 586] on h5 "[PERSON_NAME]" at bounding box center [441, 597] width 138 height 22
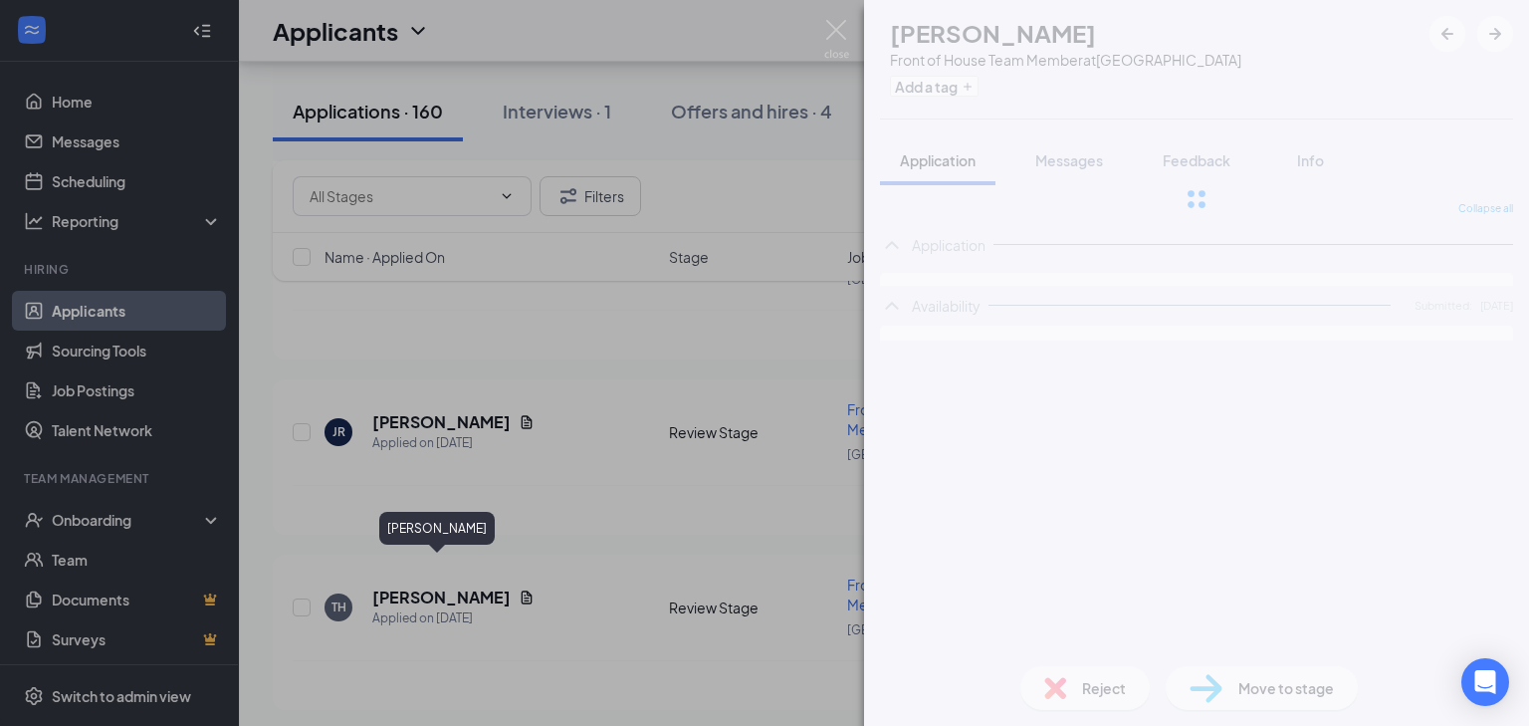
click at [400, 571] on div "TH [PERSON_NAME] Front of House Team Member at [GEOGRAPHIC_DATA] Add a tag Appl…" at bounding box center [764, 363] width 1529 height 726
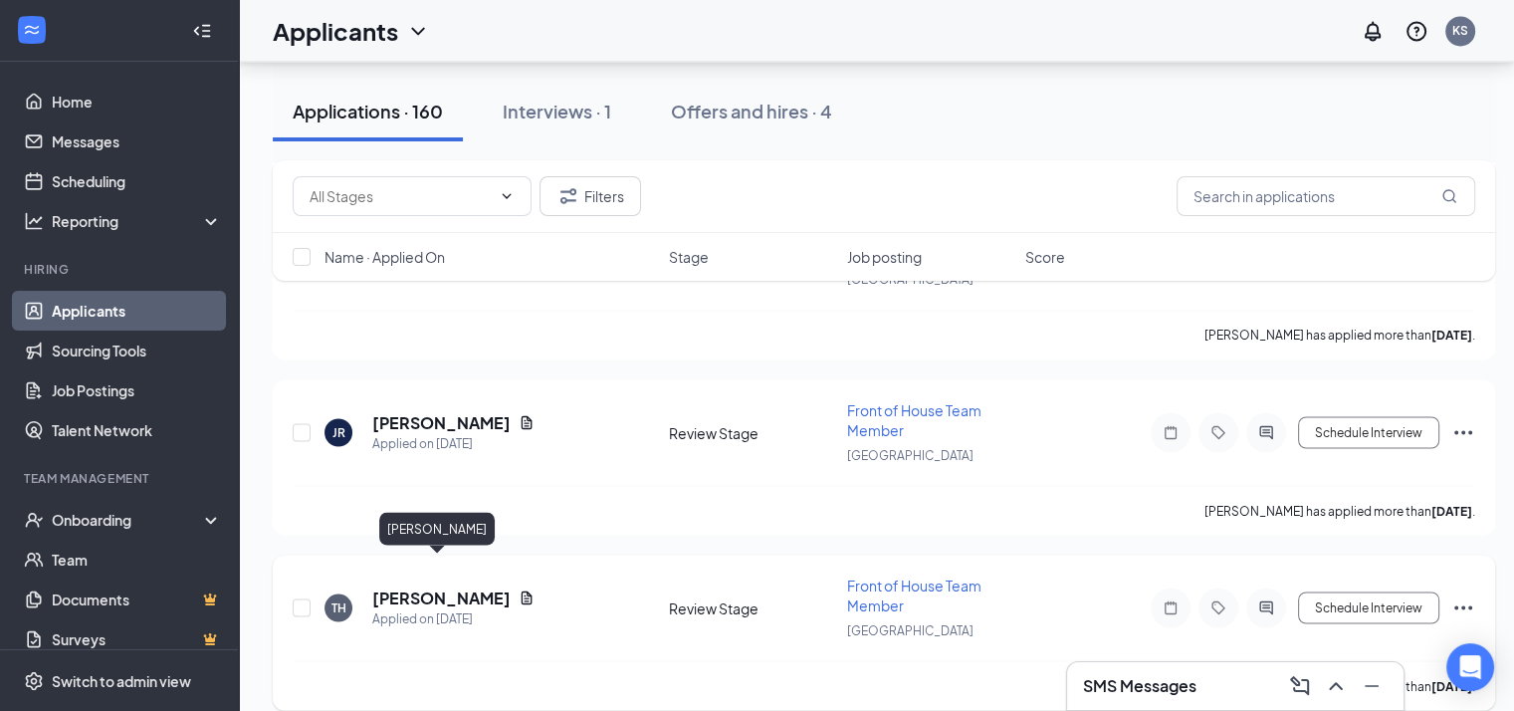
click at [459, 586] on h5 "[PERSON_NAME]" at bounding box center [441, 597] width 138 height 22
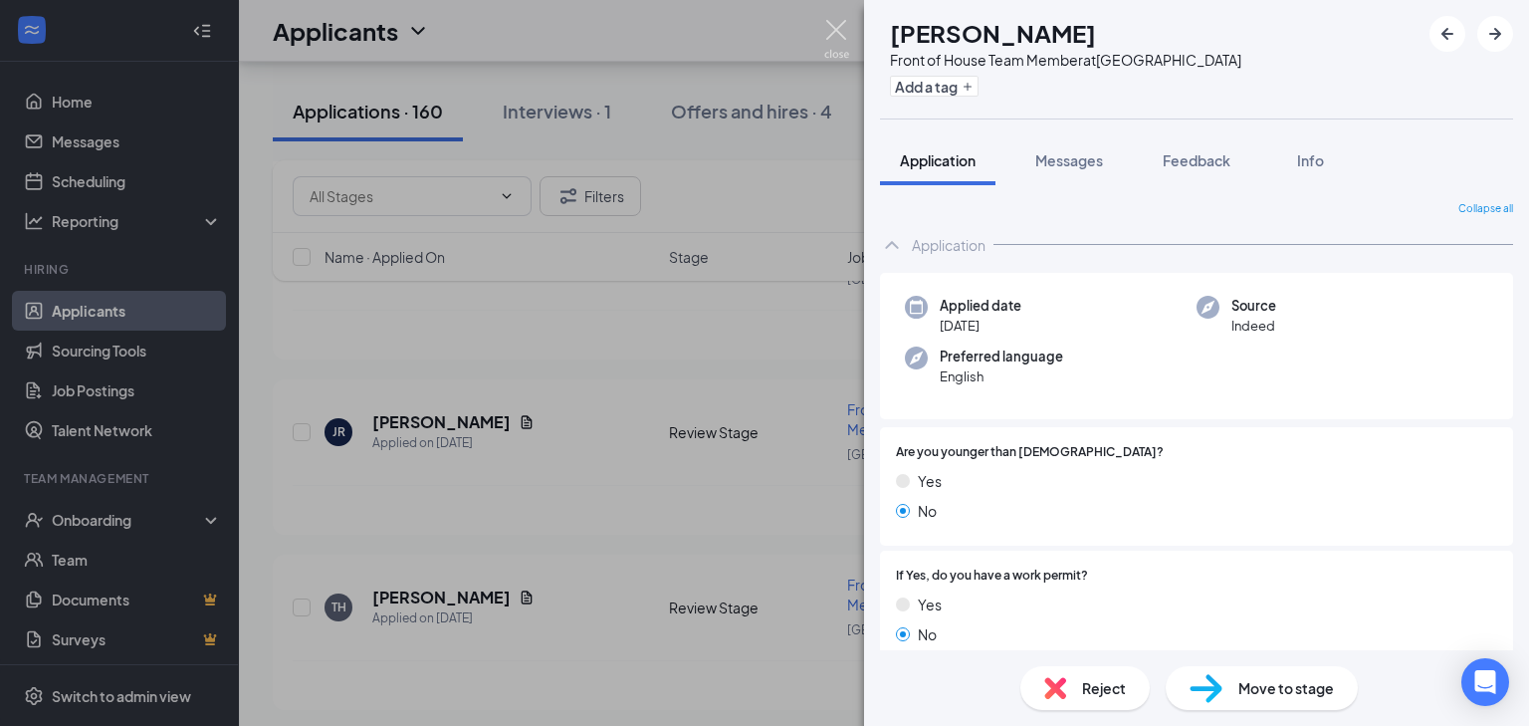
click at [832, 29] on img at bounding box center [836, 39] width 25 height 39
